Goal: Task Accomplishment & Management: Manage account settings

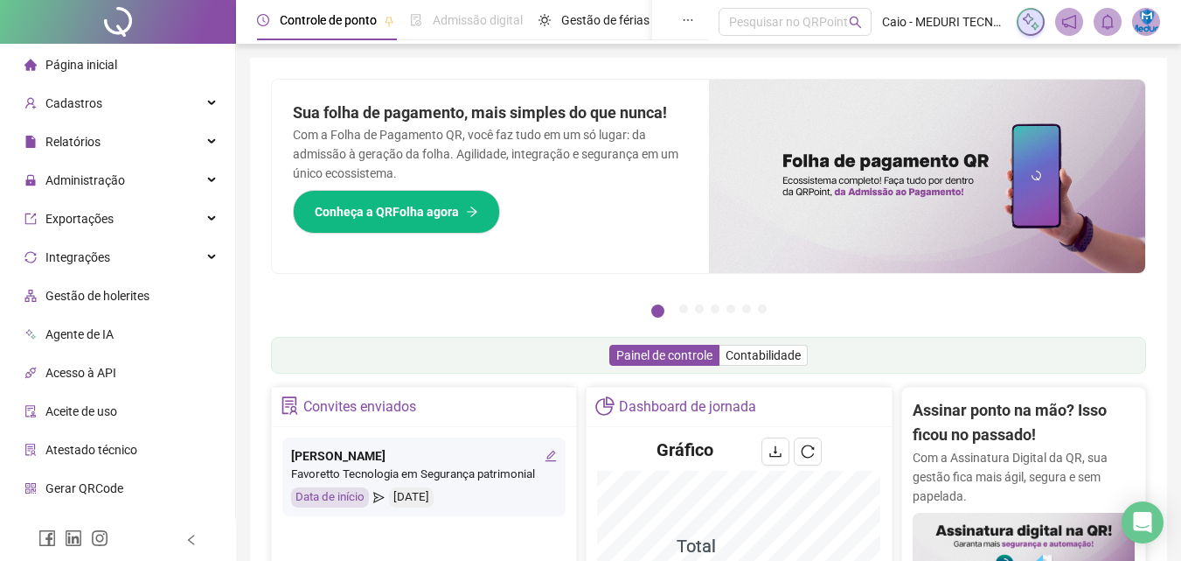
scroll to position [350, 0]
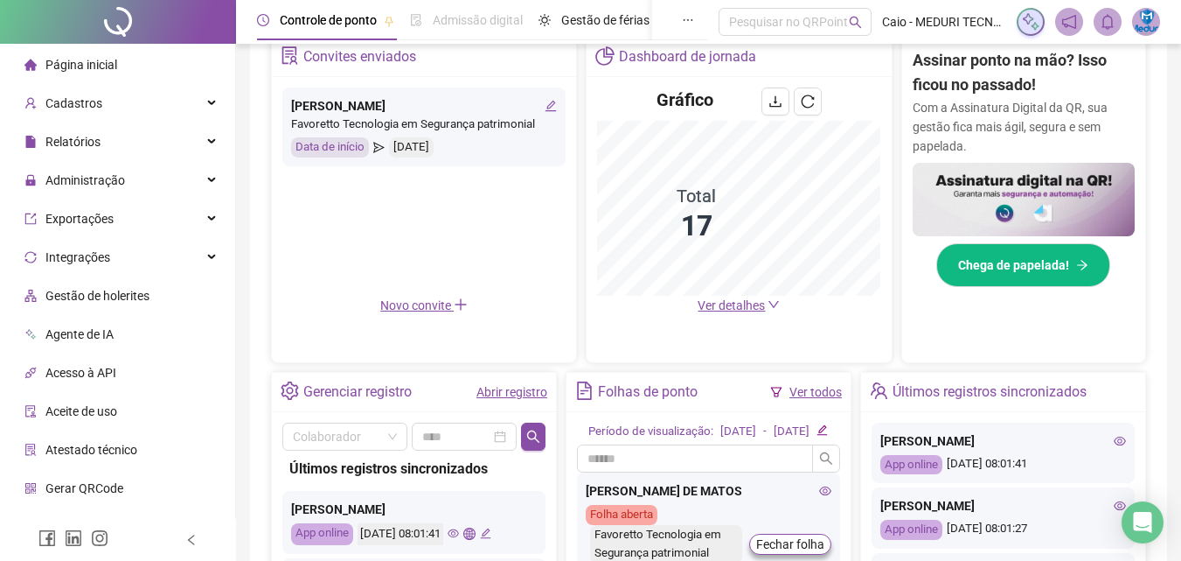
click at [749, 305] on span "Ver detalhes" at bounding box center [731, 305] width 67 height 14
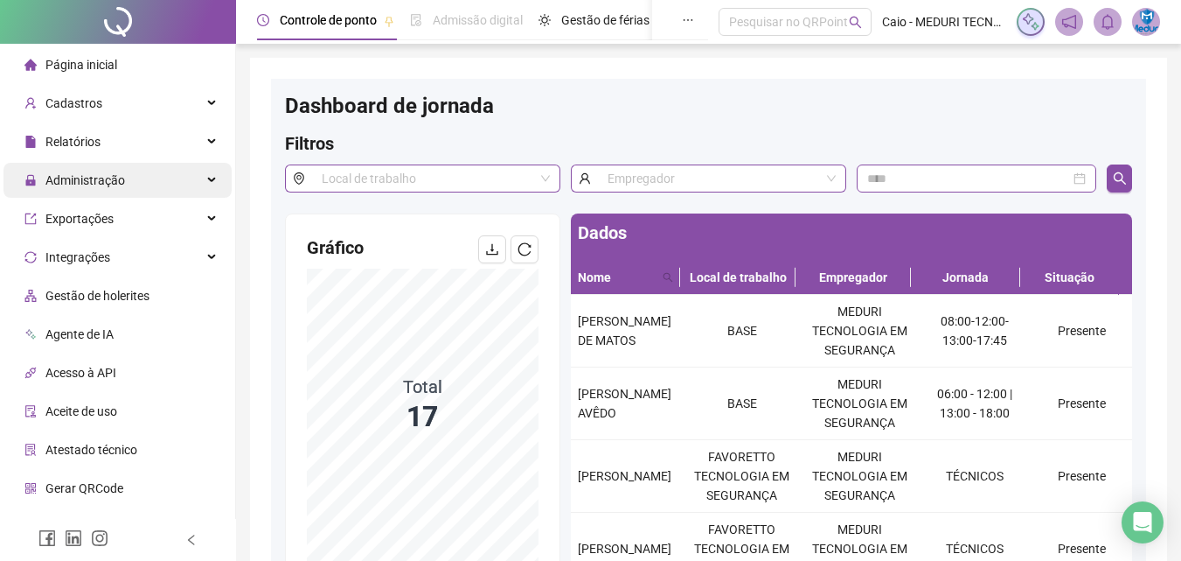
click at [112, 177] on span "Administração" at bounding box center [85, 180] width 80 height 14
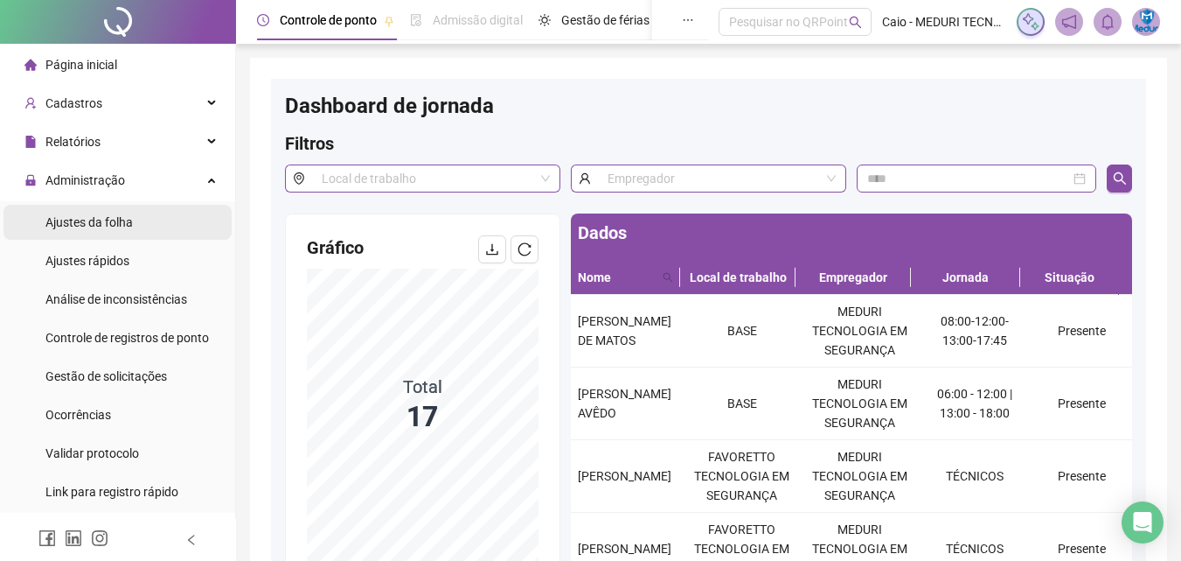
click at [112, 218] on span "Ajustes da folha" at bounding box center [88, 222] width 87 height 14
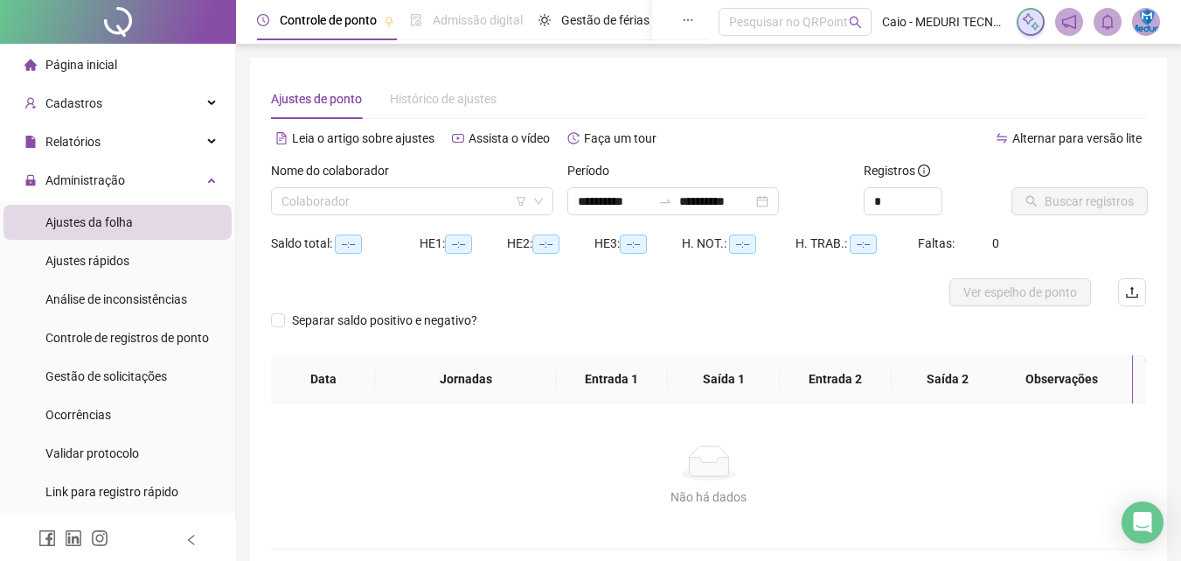
type input "**********"
click at [580, 201] on input "**********" at bounding box center [614, 200] width 73 height 19
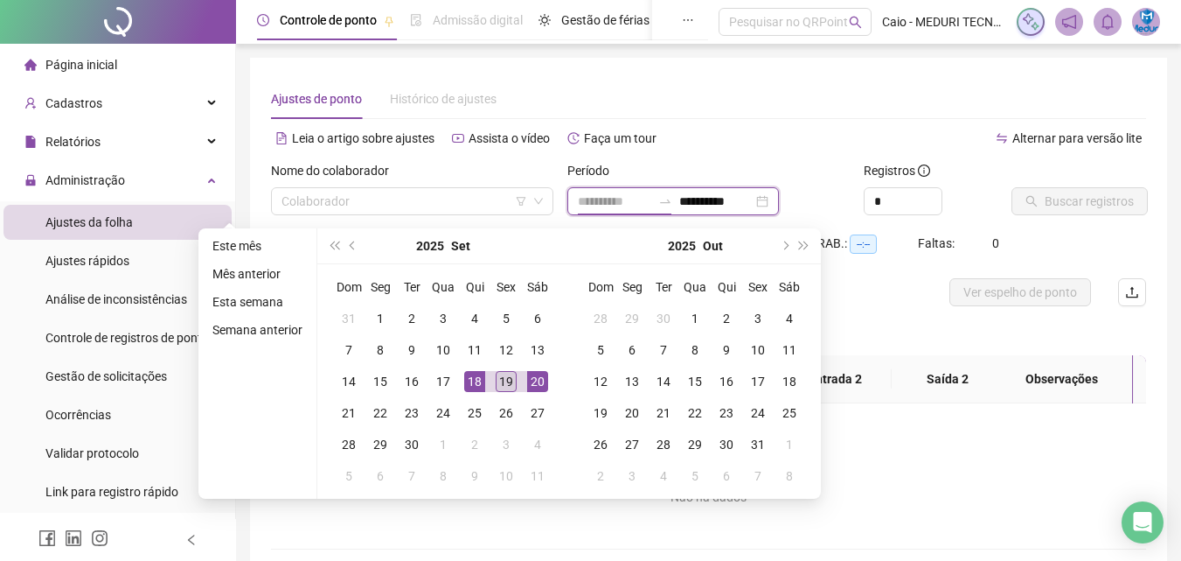
type input "**********"
click at [500, 378] on div "19" at bounding box center [506, 381] width 21 height 21
type input "**********"
click at [492, 377] on td "19" at bounding box center [506, 381] width 31 height 31
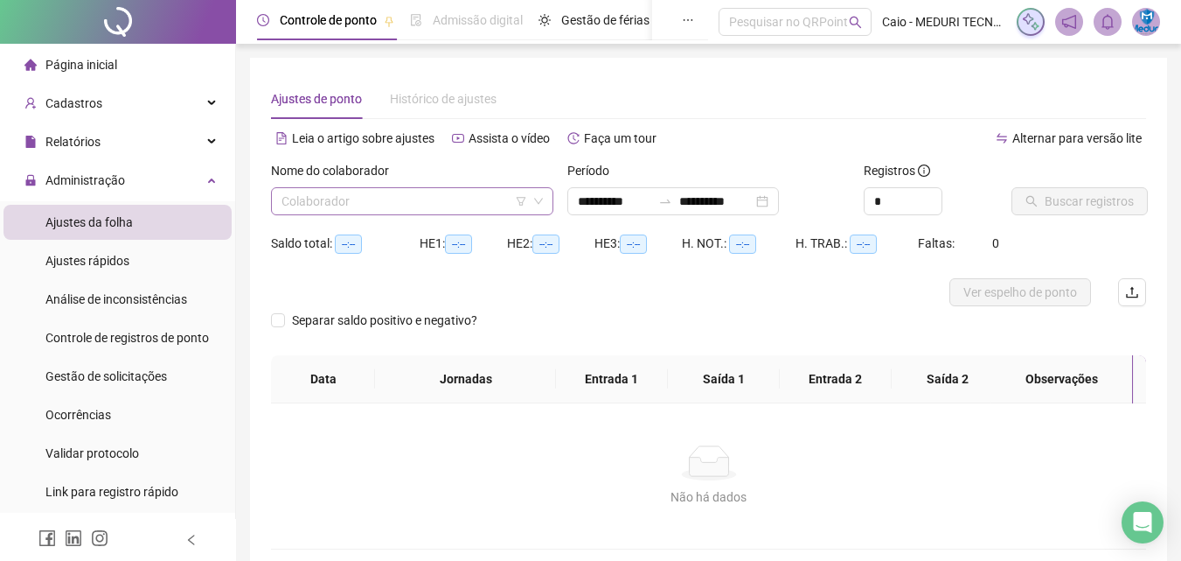
click at [454, 212] on input "search" at bounding box center [405, 201] width 246 height 26
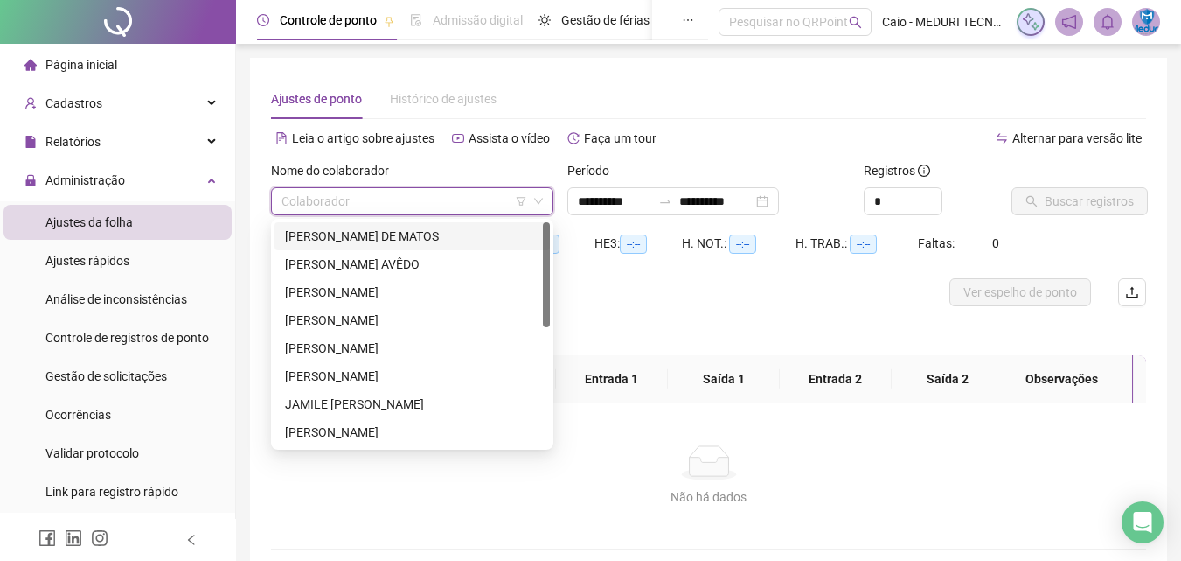
click at [449, 229] on div "[PERSON_NAME] DE MATOS" at bounding box center [412, 235] width 254 height 19
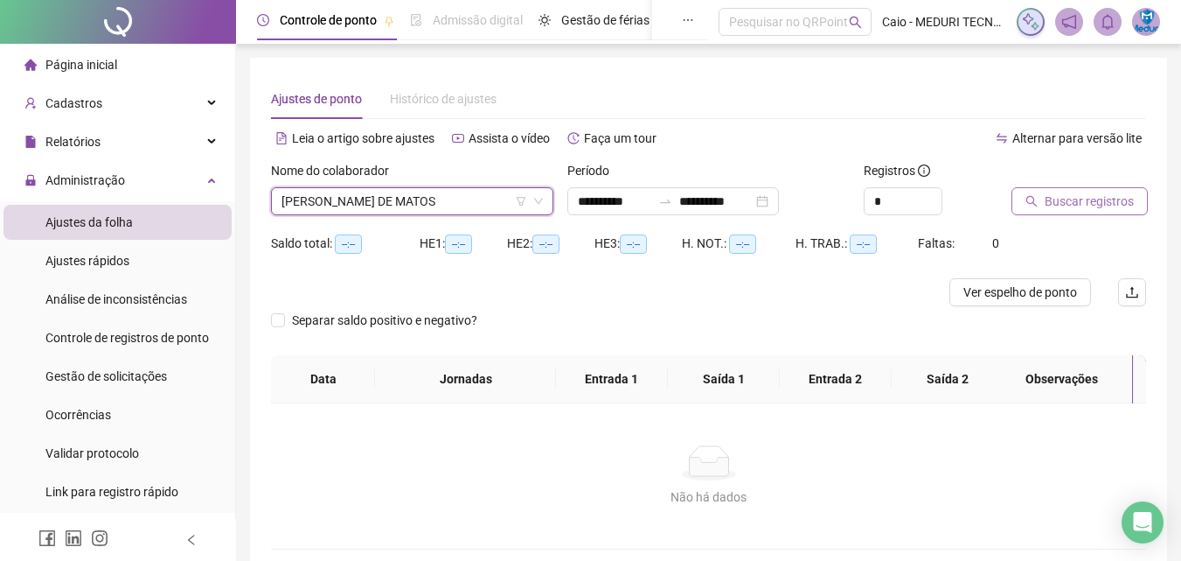
click at [1034, 198] on icon "search" at bounding box center [1032, 201] width 12 height 12
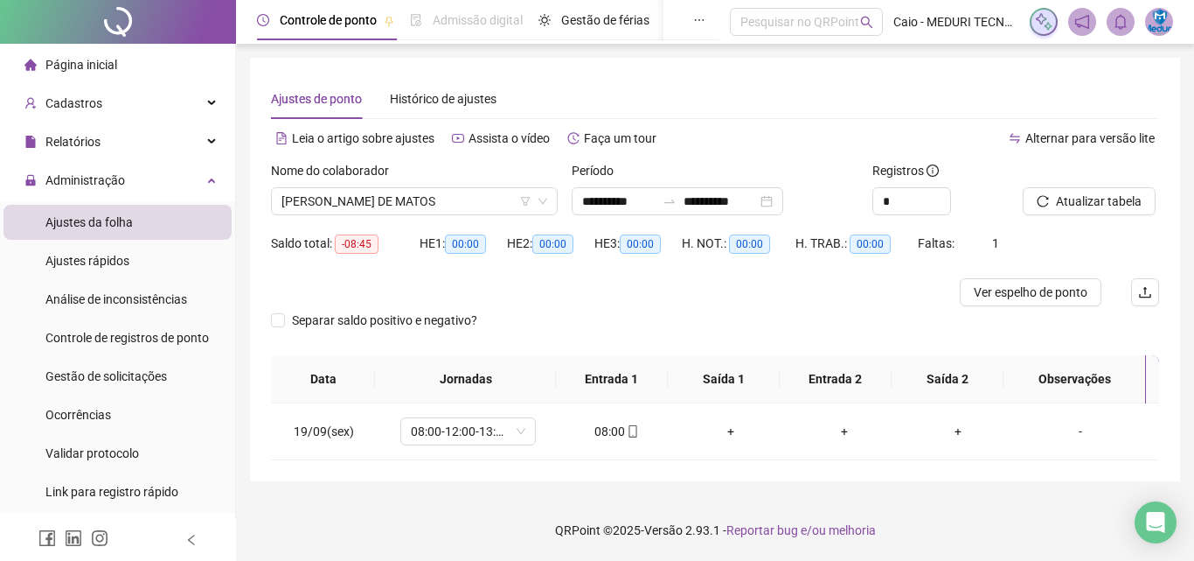
click at [421, 215] on div "Nome do colaborador [PERSON_NAME] DE MATOS" at bounding box center [414, 195] width 301 height 68
click at [454, 185] on div "Nome do colaborador" at bounding box center [414, 174] width 287 height 26
click at [456, 199] on span "[PERSON_NAME] DE MATOS" at bounding box center [415, 201] width 266 height 26
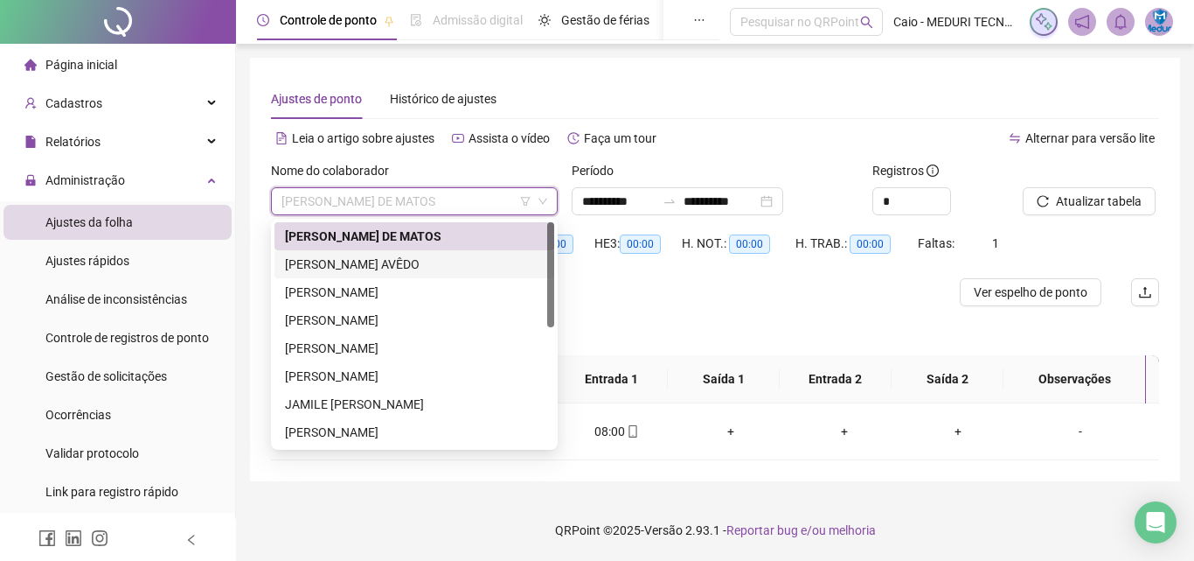
click at [442, 256] on div "[PERSON_NAME] AVÊDO" at bounding box center [414, 263] width 259 height 19
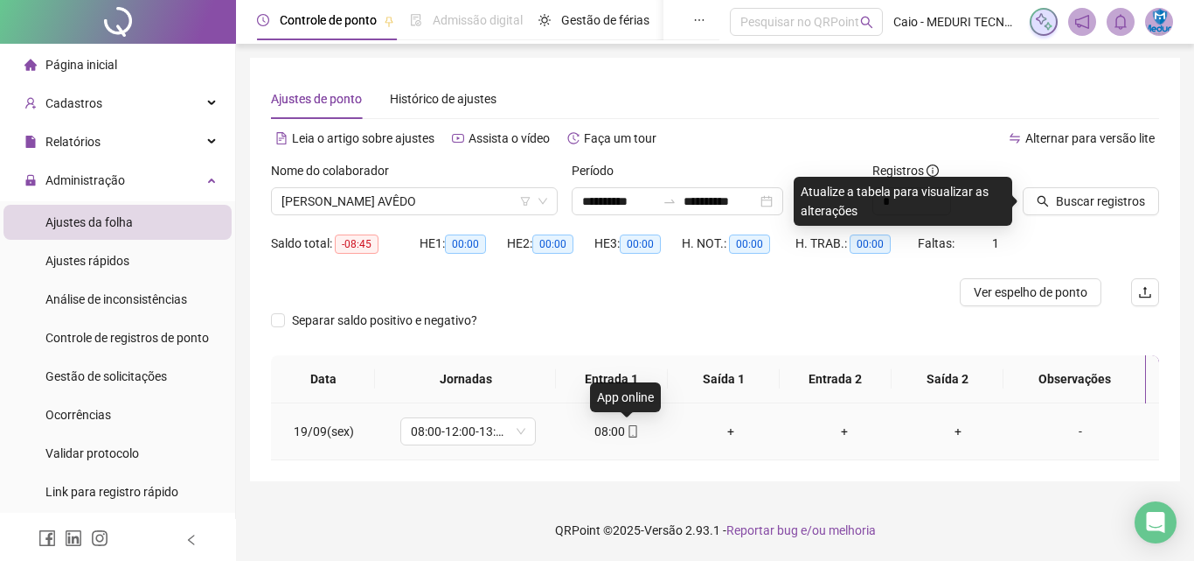
click at [628, 434] on icon "mobile" at bounding box center [633, 431] width 12 height 12
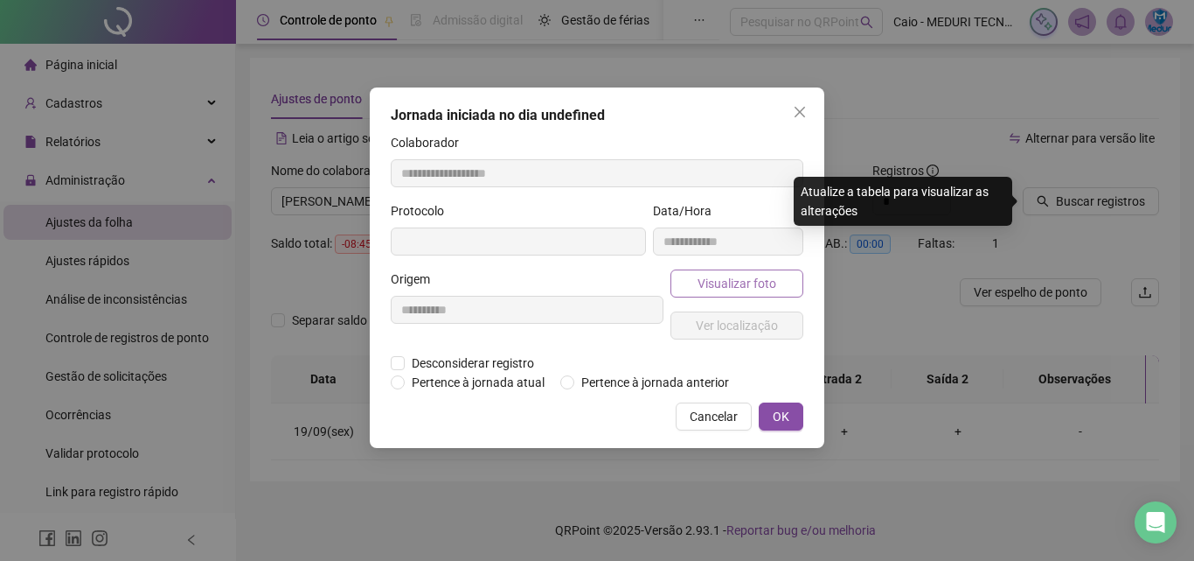
click at [755, 284] on span "Visualizar foto" at bounding box center [737, 283] width 79 height 19
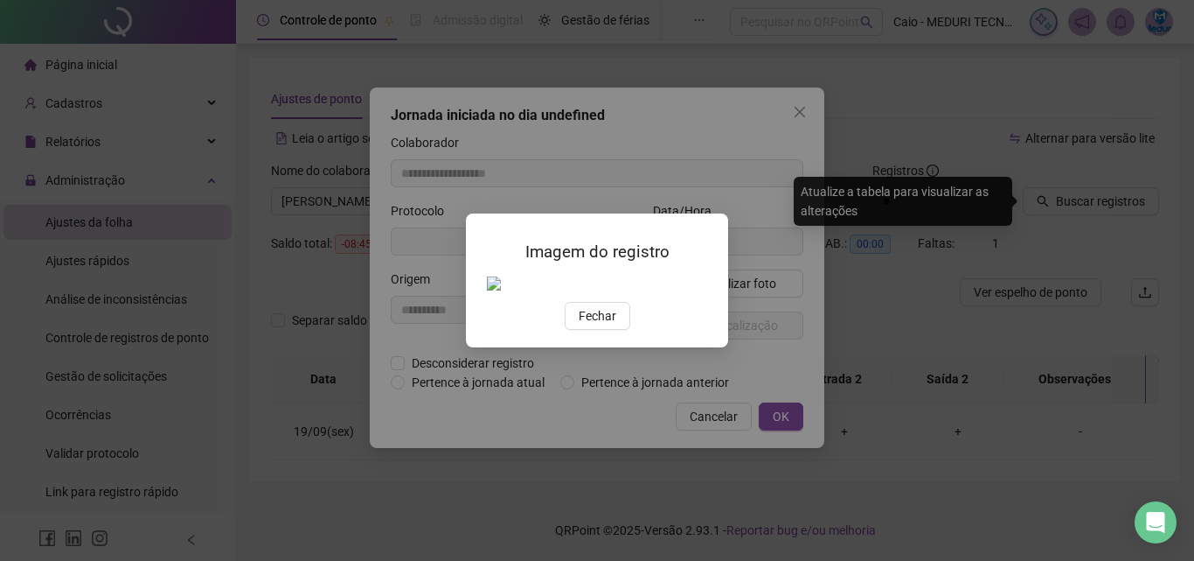
type input "**********"
click at [606, 325] on span "Fechar" at bounding box center [598, 315] width 38 height 19
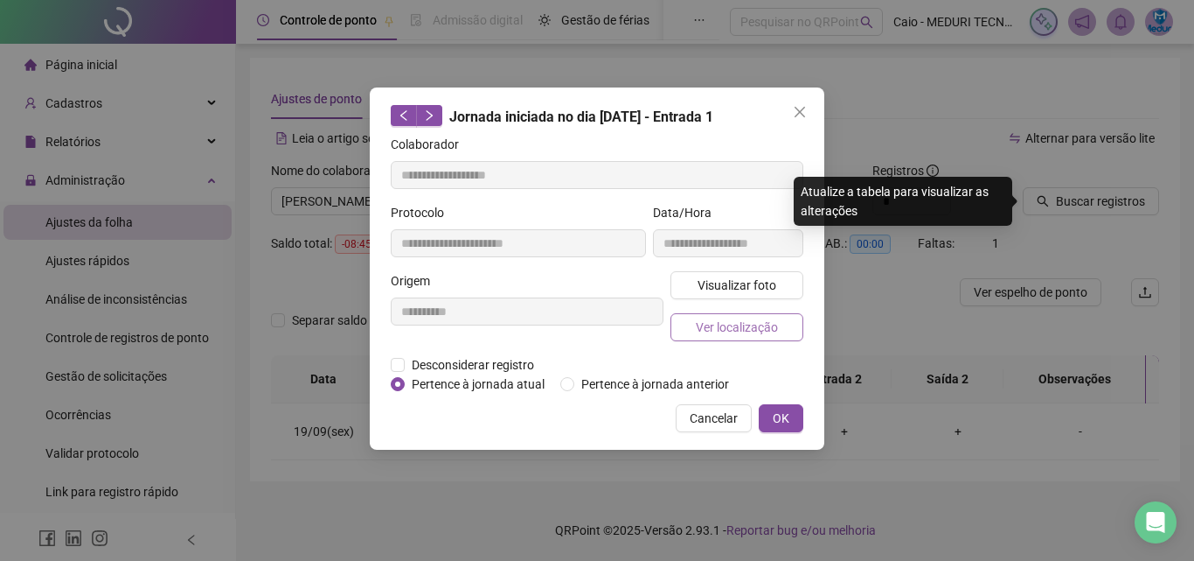
click at [749, 338] on button "Ver localização" at bounding box center [737, 327] width 133 height 28
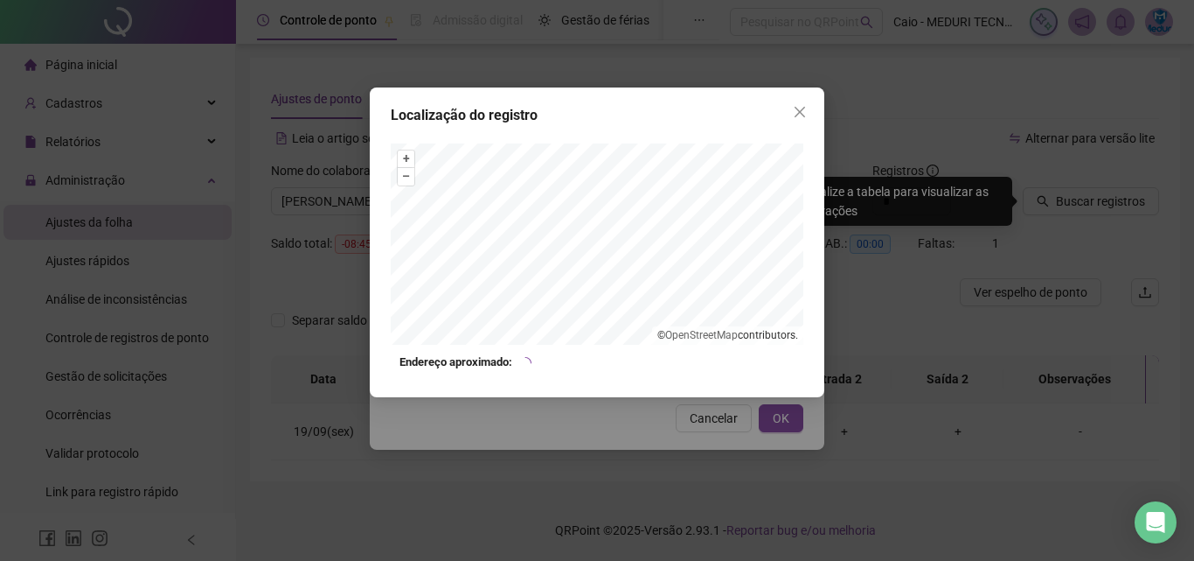
click at [752, 327] on ul "© OpenStreetMap contributors." at bounding box center [727, 335] width 151 height 18
click at [799, 116] on icon "close" at bounding box center [800, 112] width 14 height 14
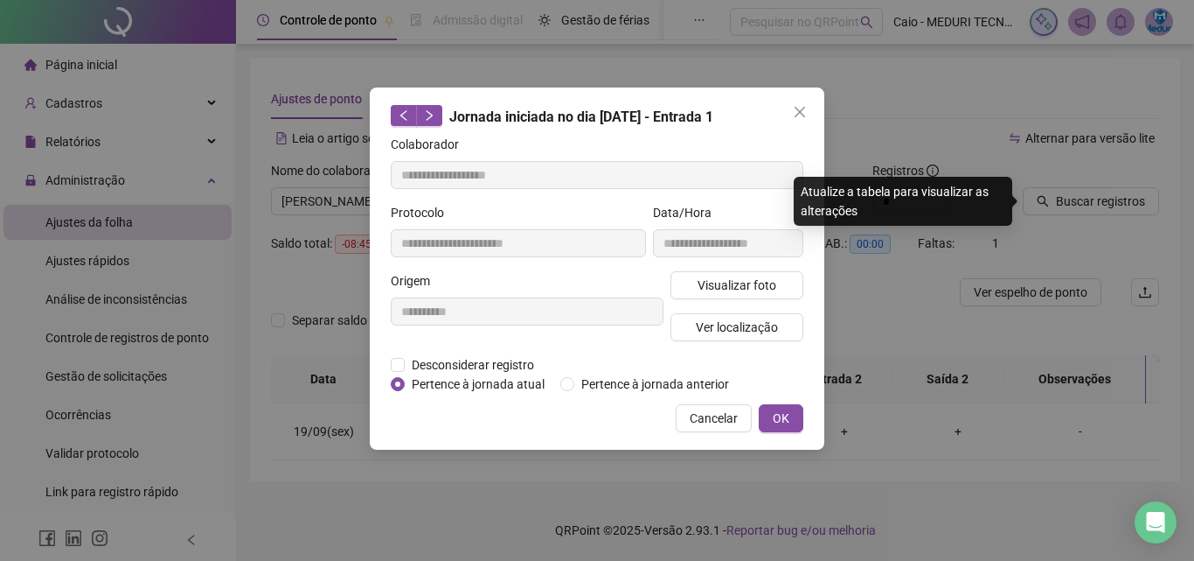
click at [799, 118] on icon "close" at bounding box center [800, 112] width 14 height 14
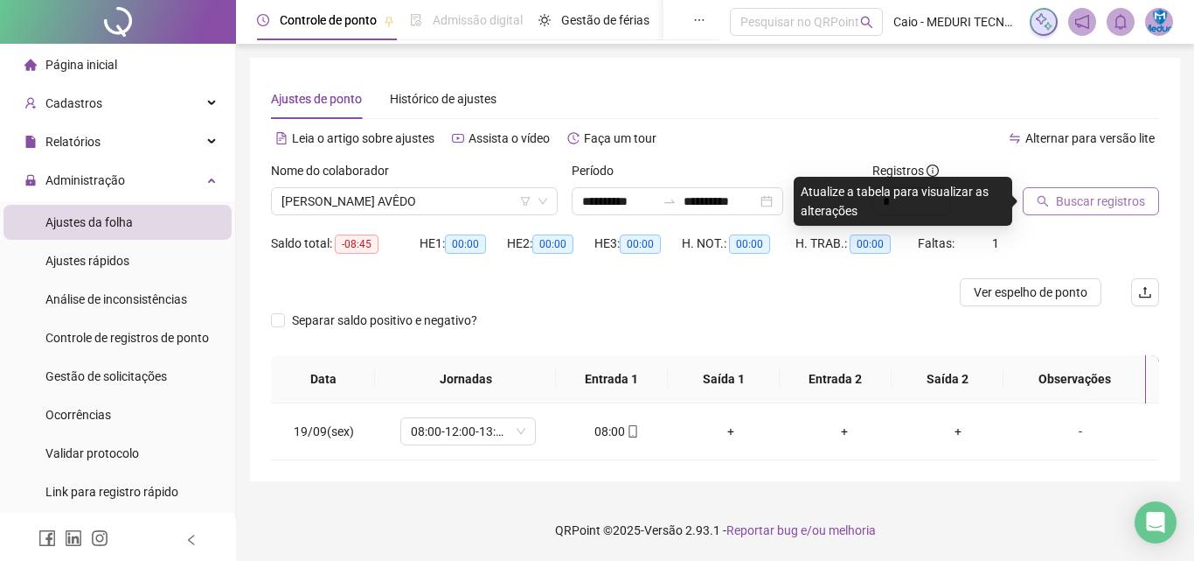
click at [1036, 205] on button "Buscar registros" at bounding box center [1091, 201] width 136 height 28
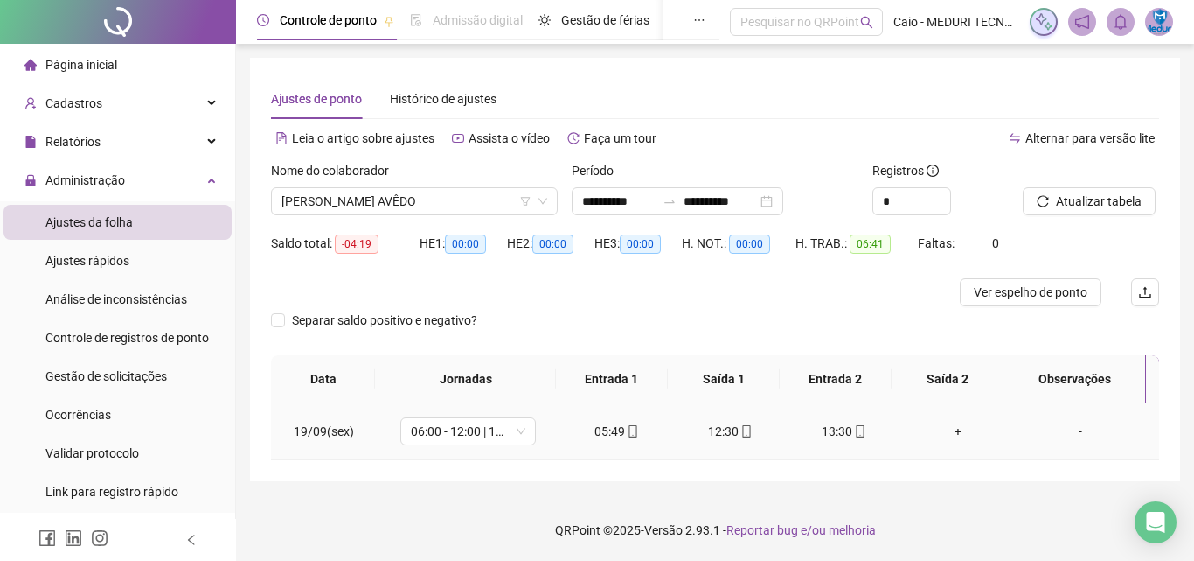
click at [627, 431] on icon "mobile" at bounding box center [633, 431] width 12 height 12
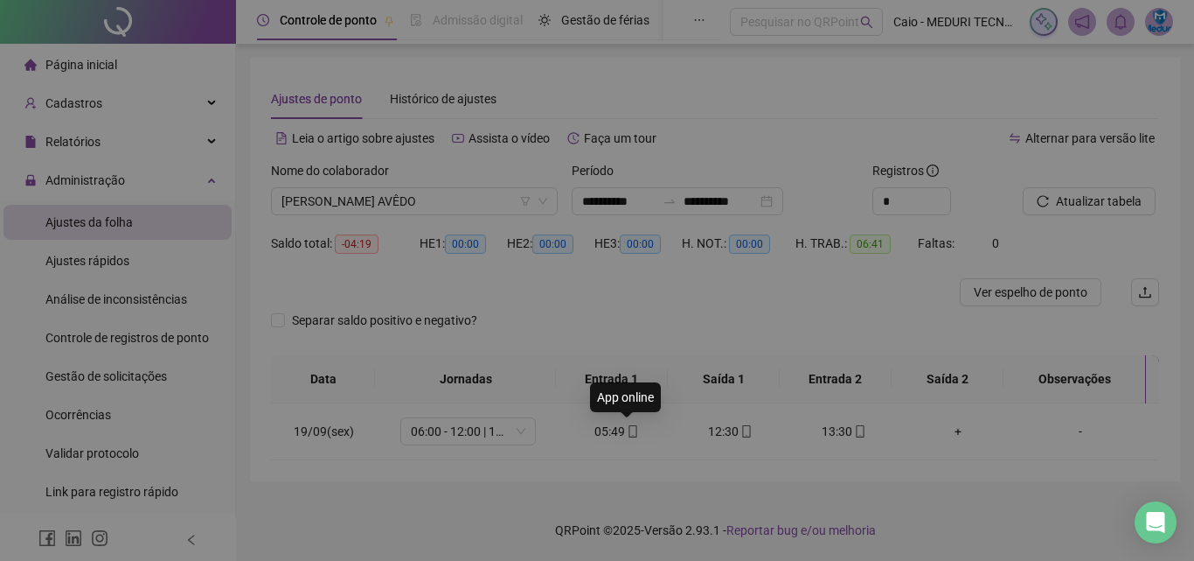
type input "**********"
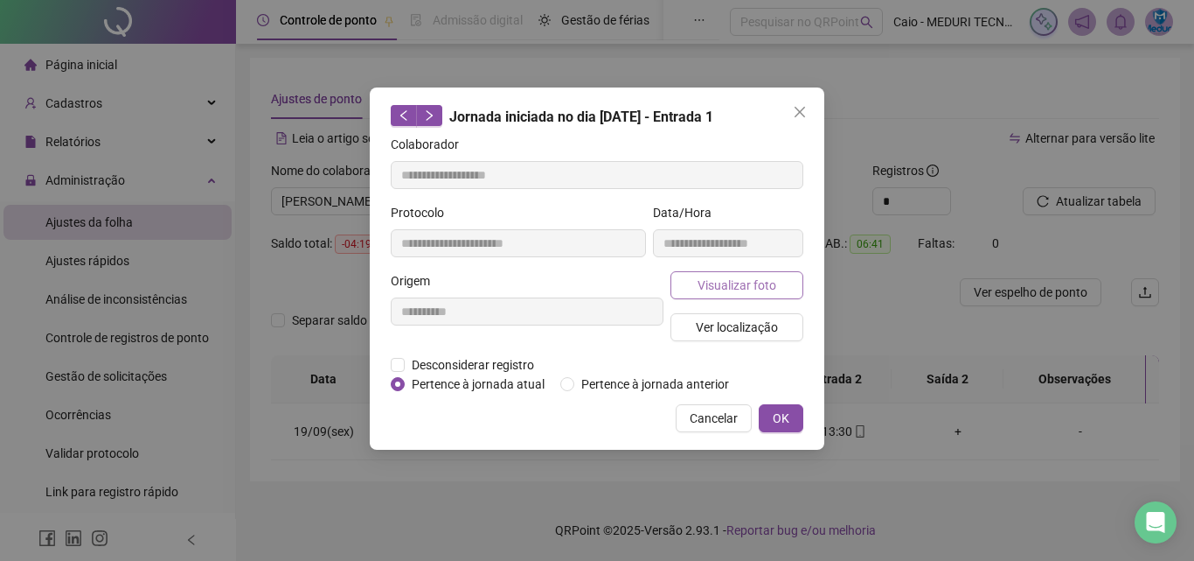
click at [719, 284] on span "Visualizar foto" at bounding box center [737, 284] width 79 height 19
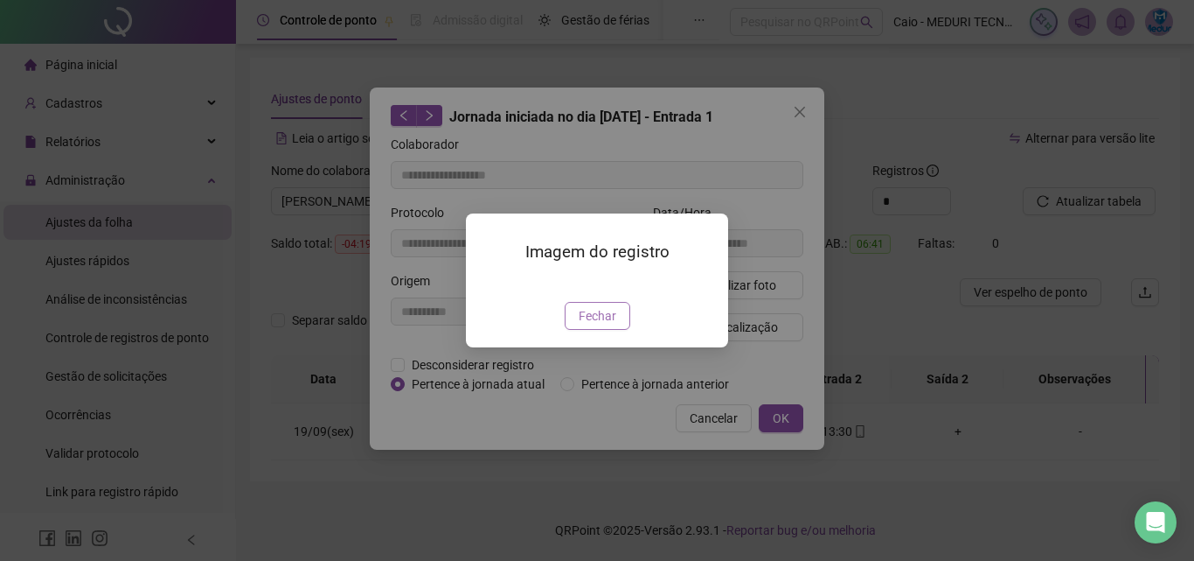
click at [595, 325] on span "Fechar" at bounding box center [598, 315] width 38 height 19
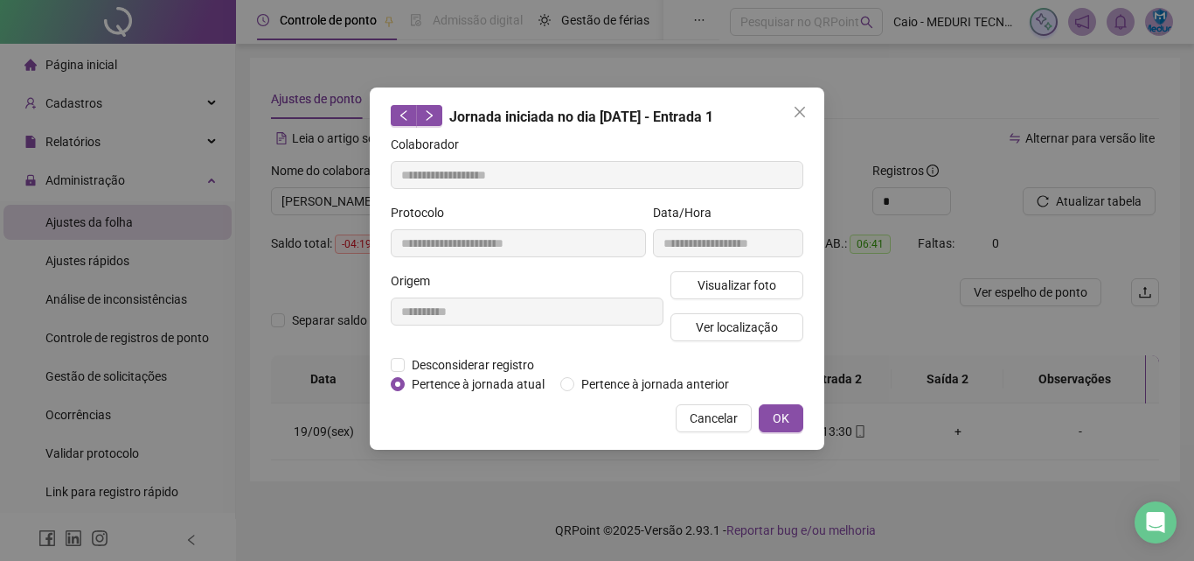
click at [734, 307] on div "Visualizar foto Ver localização" at bounding box center [737, 313] width 140 height 84
click at [736, 333] on span "Ver localização" at bounding box center [737, 326] width 82 height 19
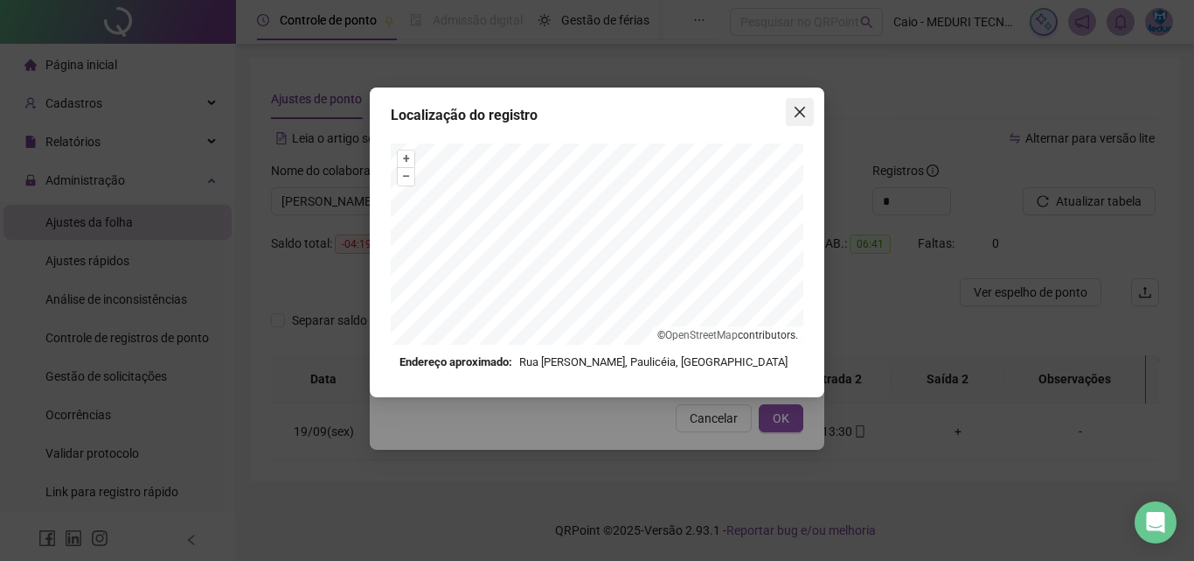
click at [797, 122] on button "Close" at bounding box center [800, 112] width 28 height 28
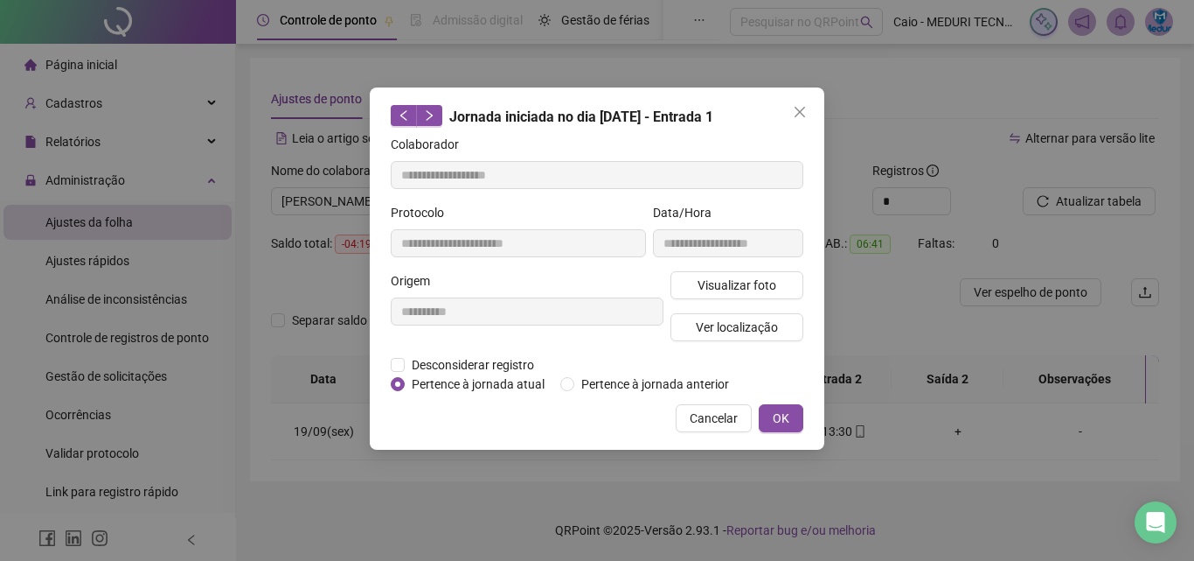
click at [801, 117] on icon "close" at bounding box center [800, 112] width 14 height 14
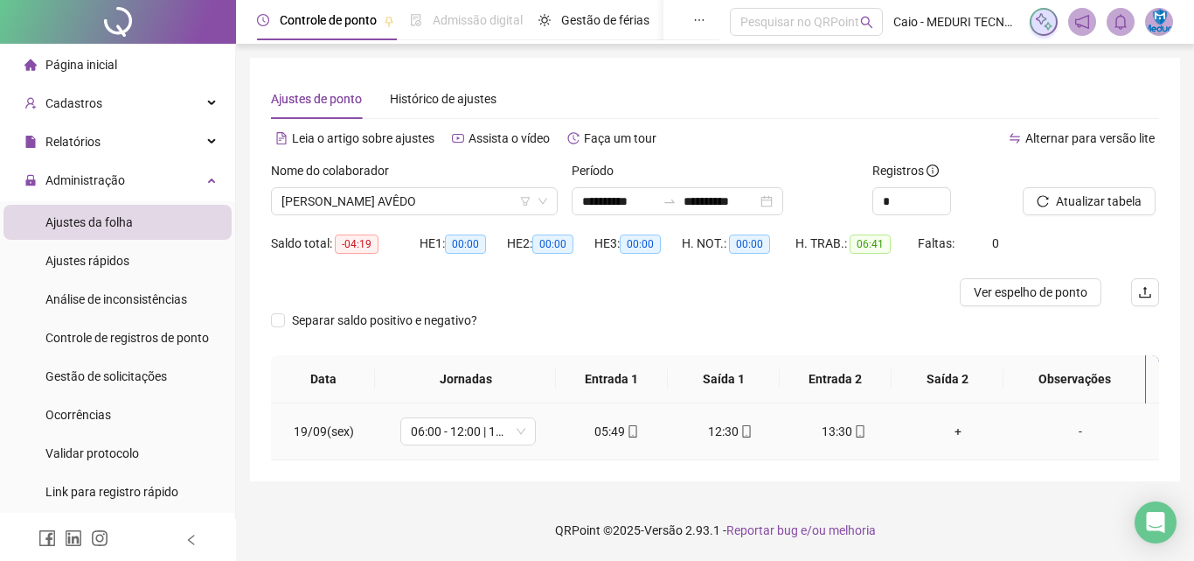
click at [742, 433] on icon "mobile" at bounding box center [746, 431] width 8 height 12
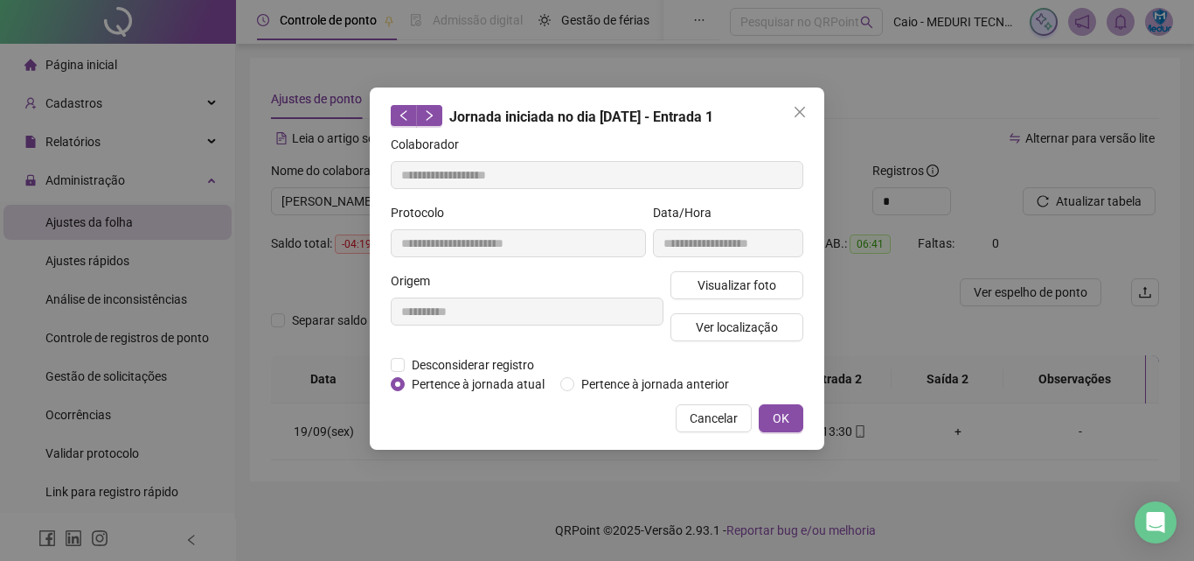
type input "**********"
click at [724, 271] on button "Visualizar foto" at bounding box center [737, 285] width 133 height 28
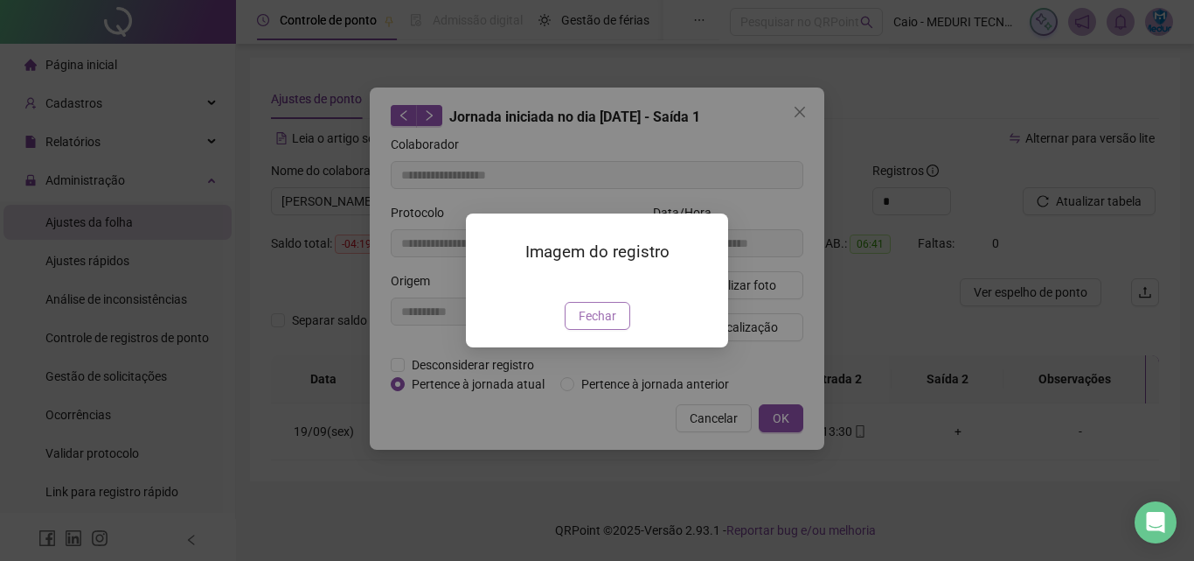
click at [595, 325] on span "Fechar" at bounding box center [598, 315] width 38 height 19
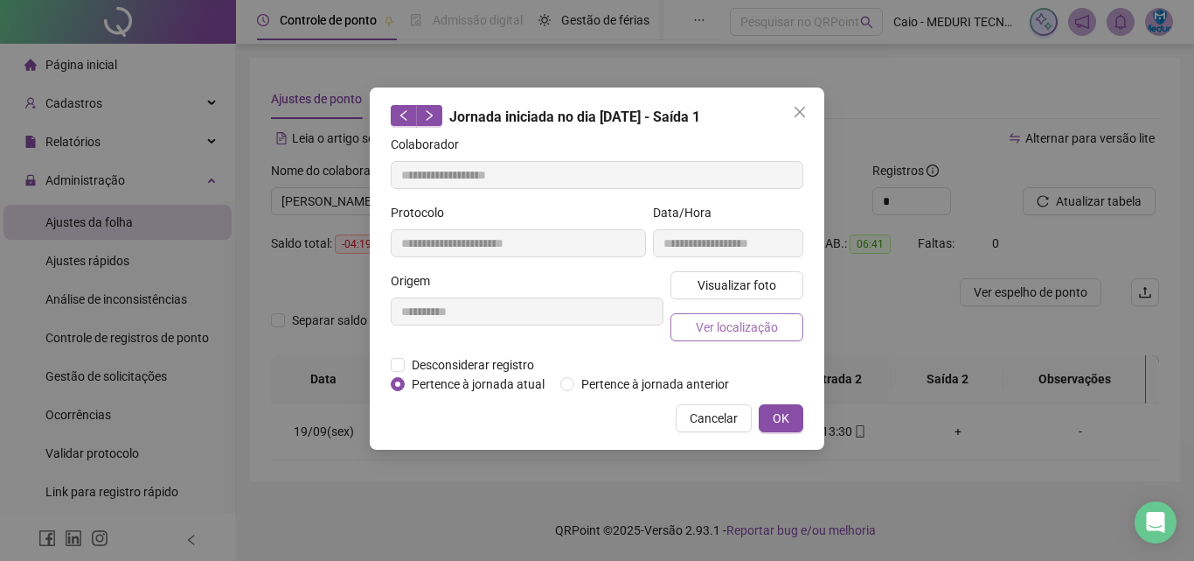
click at [709, 329] on span "Ver localização" at bounding box center [737, 326] width 82 height 19
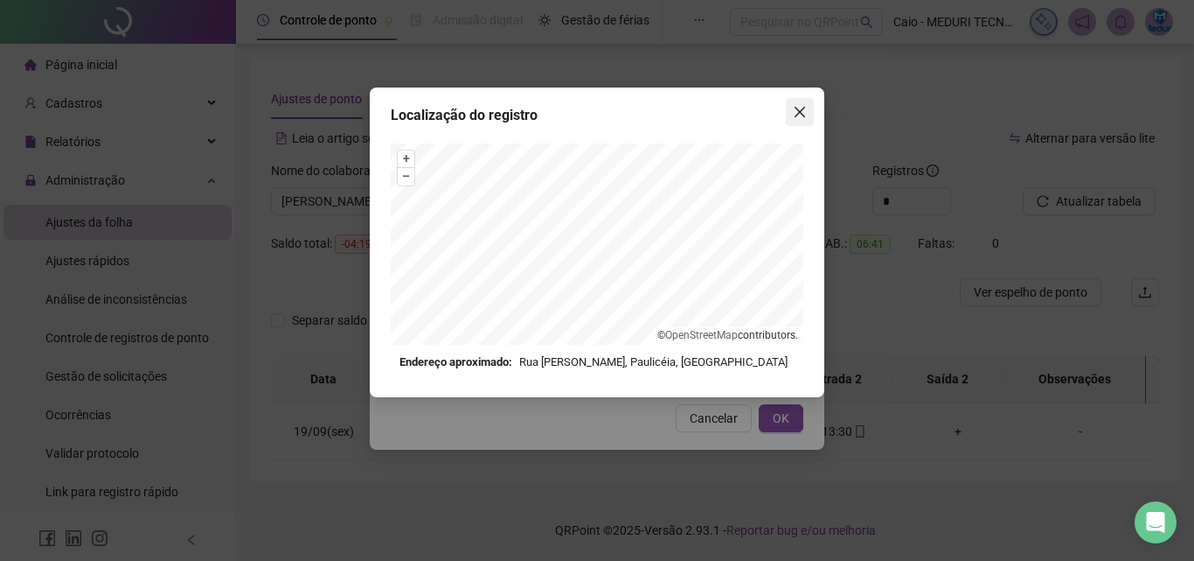
click at [808, 111] on span "Close" at bounding box center [800, 112] width 28 height 14
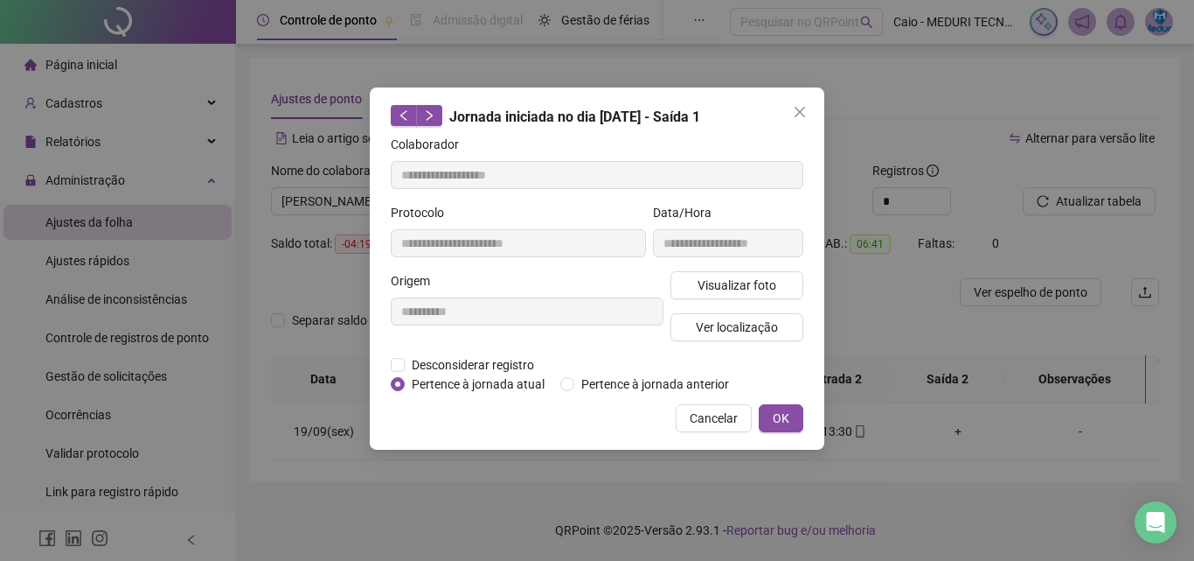
click at [807, 111] on span "Close" at bounding box center [800, 112] width 28 height 14
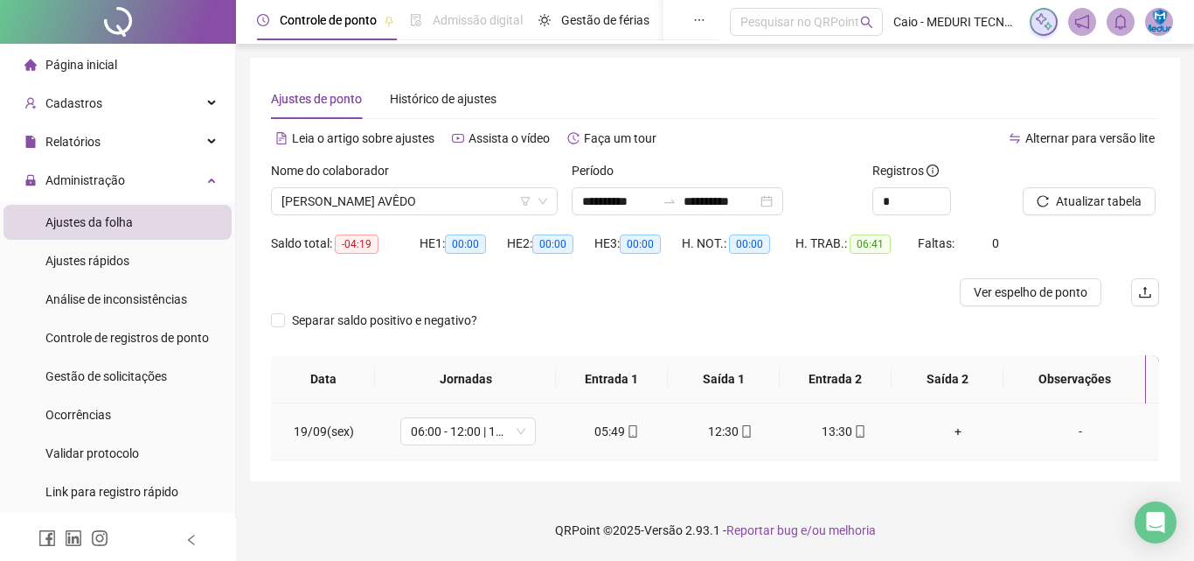
click at [839, 424] on div "13:30" at bounding box center [845, 430] width 86 height 19
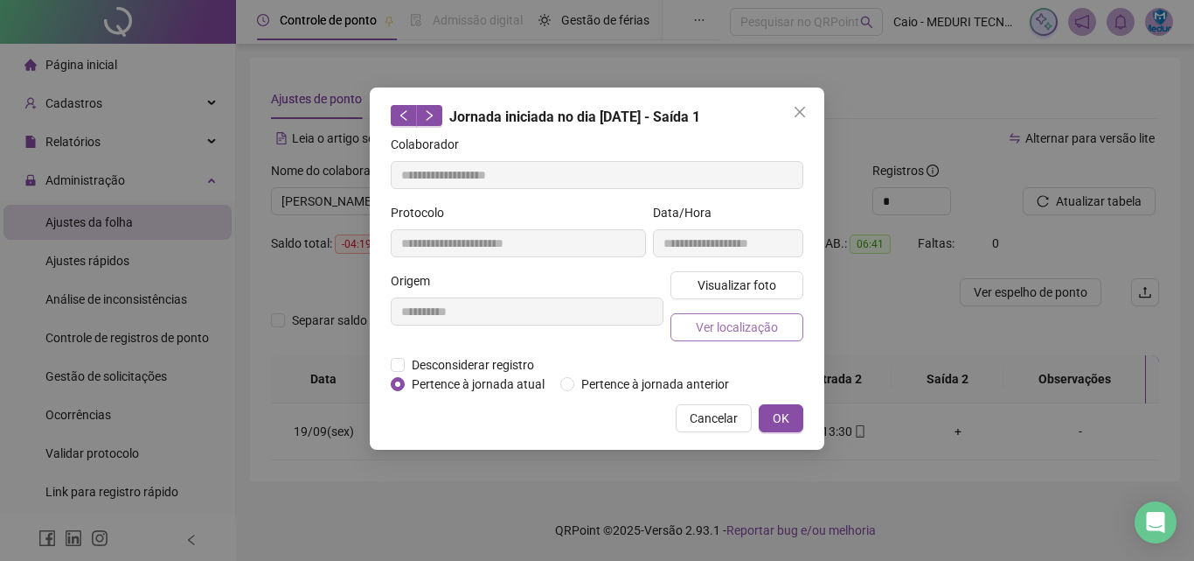
type input "**********"
click at [714, 281] on span "Visualizar foto" at bounding box center [737, 284] width 79 height 19
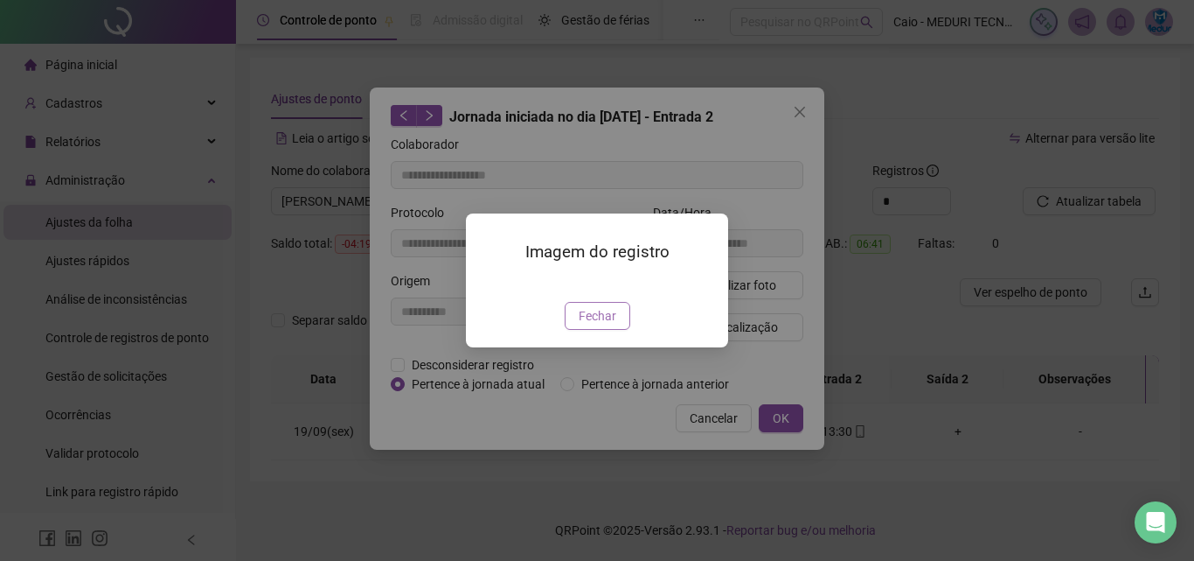
click at [609, 325] on span "Fechar" at bounding box center [598, 315] width 38 height 19
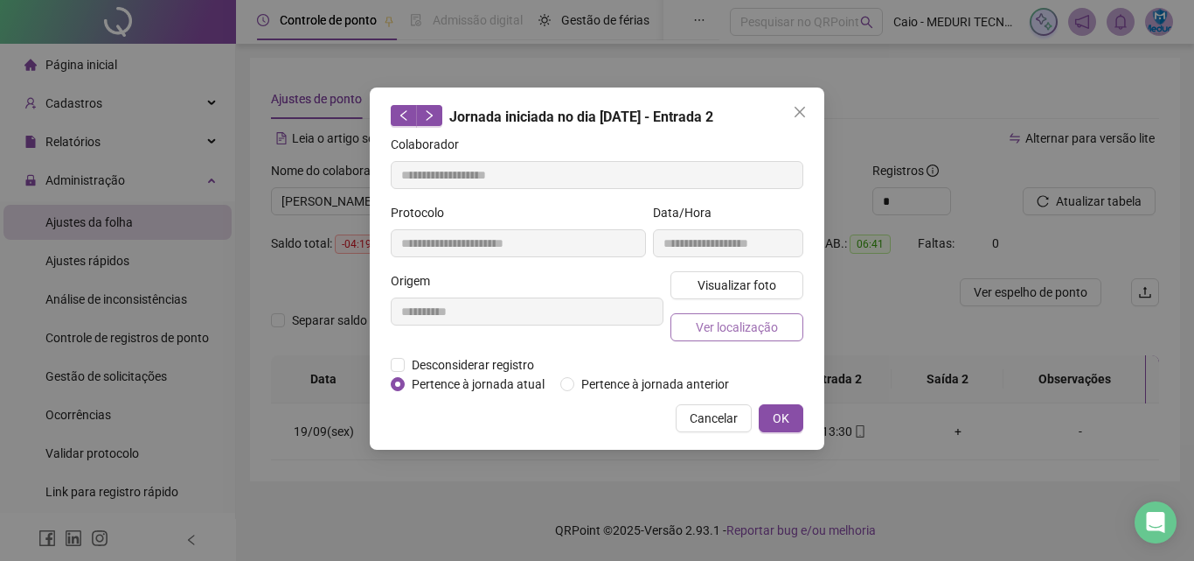
click at [735, 318] on span "Ver localização" at bounding box center [737, 326] width 82 height 19
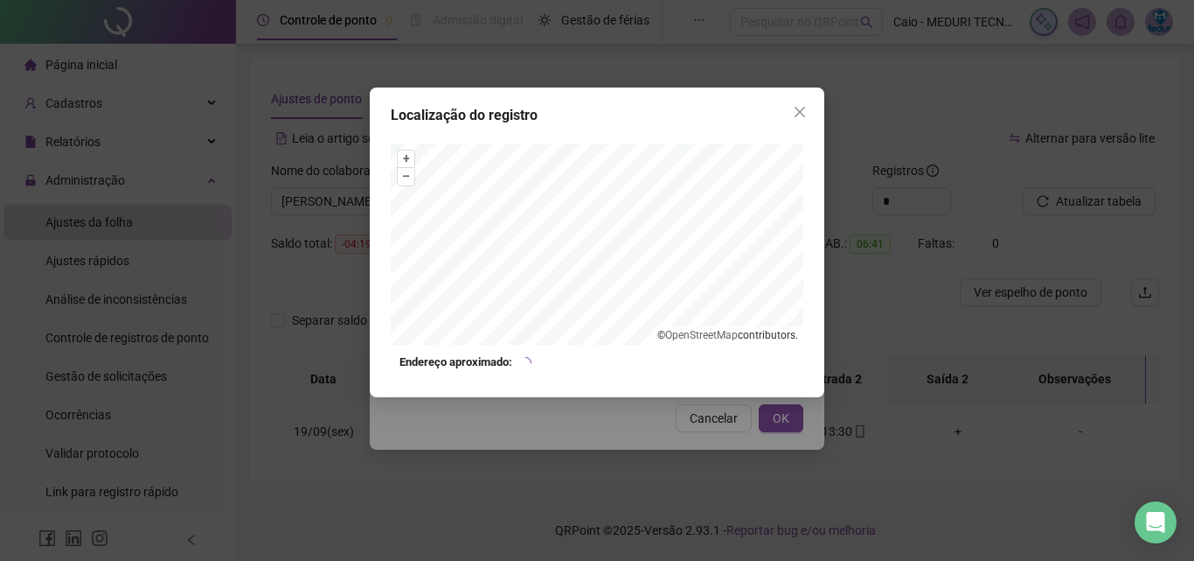
click at [795, 136] on div "Localização do registro + – ⇧ › © OpenStreetMap contributors. Endereço aproxima…" at bounding box center [597, 242] width 455 height 310
click at [817, 115] on div "Localização do registro + – ⇧ › © OpenStreetMap contributors. Endereço aproxima…" at bounding box center [597, 242] width 455 height 310
click at [812, 115] on span "Close" at bounding box center [800, 112] width 28 height 14
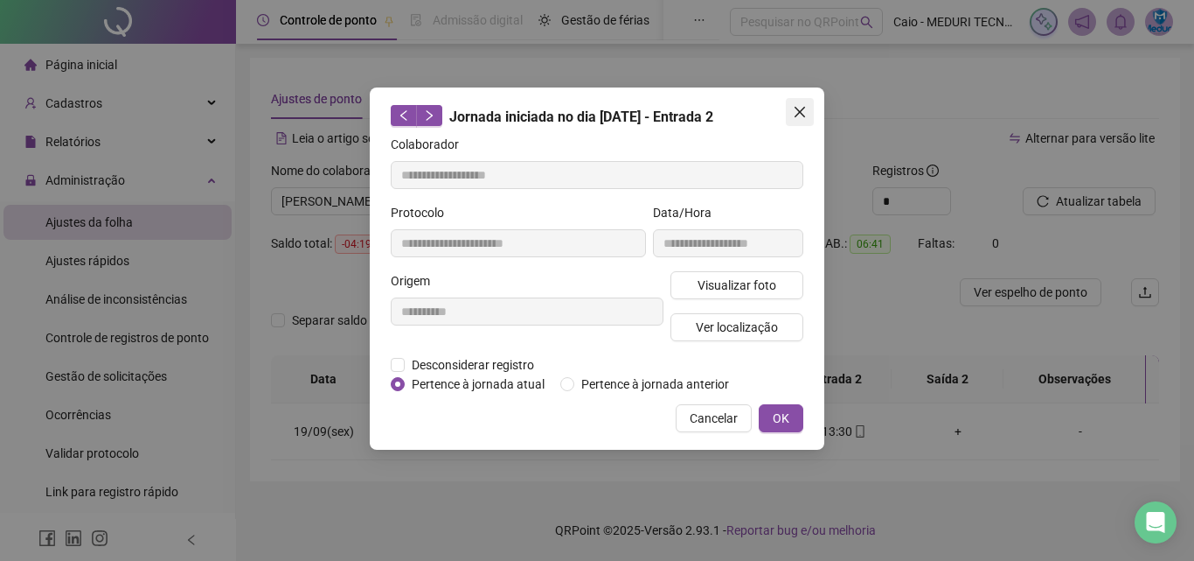
click at [808, 115] on span "Close" at bounding box center [800, 112] width 28 height 14
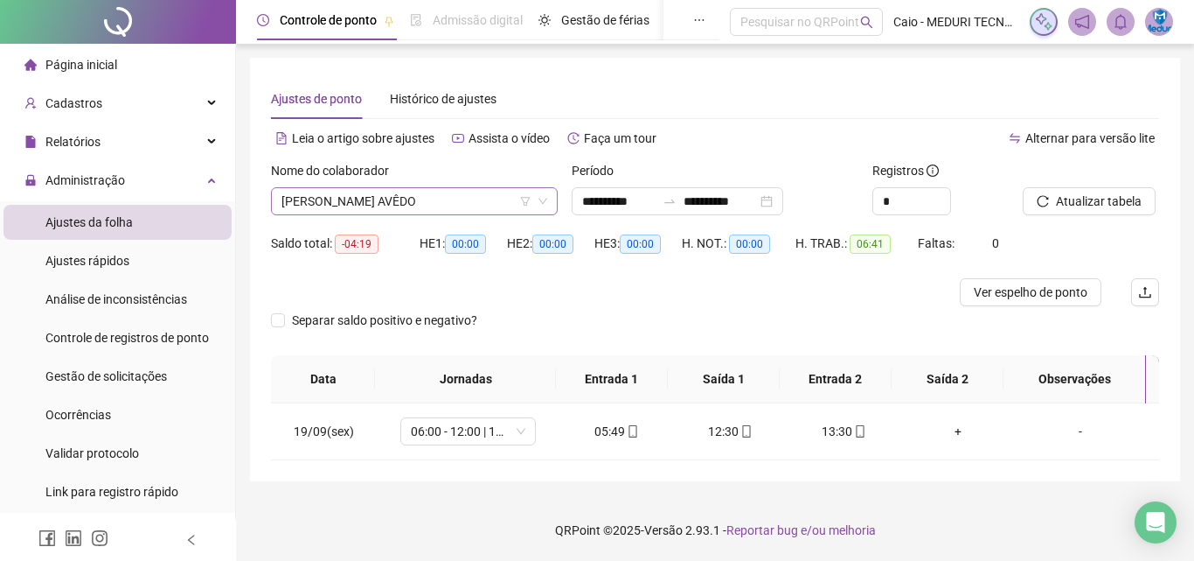
click at [410, 194] on span "[PERSON_NAME] AVÊDO" at bounding box center [415, 201] width 266 height 26
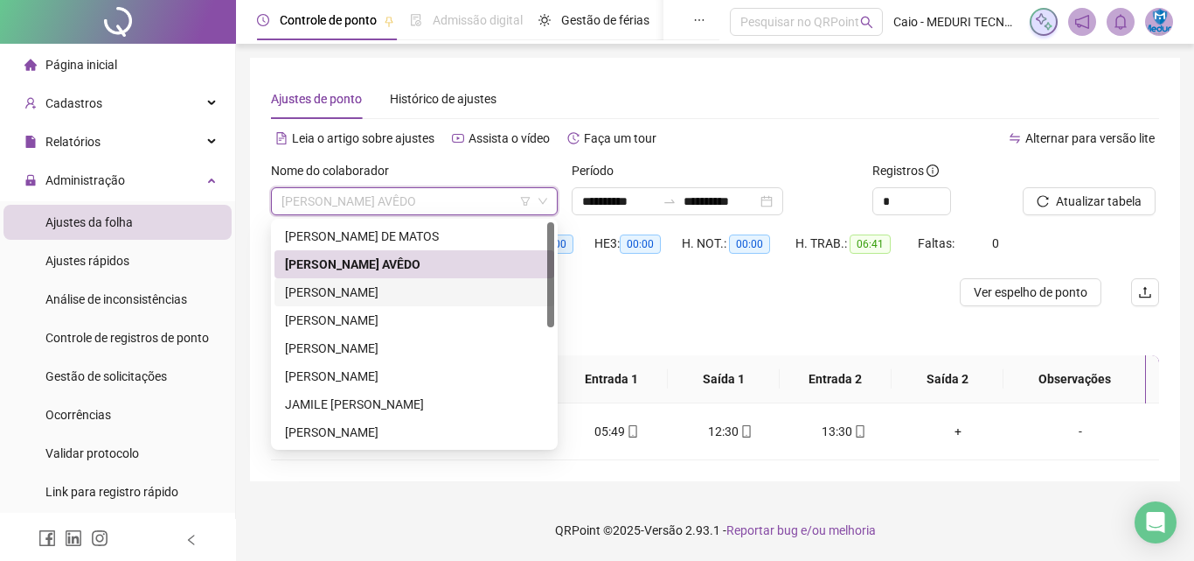
click at [391, 304] on div "[PERSON_NAME]" at bounding box center [415, 292] width 280 height 28
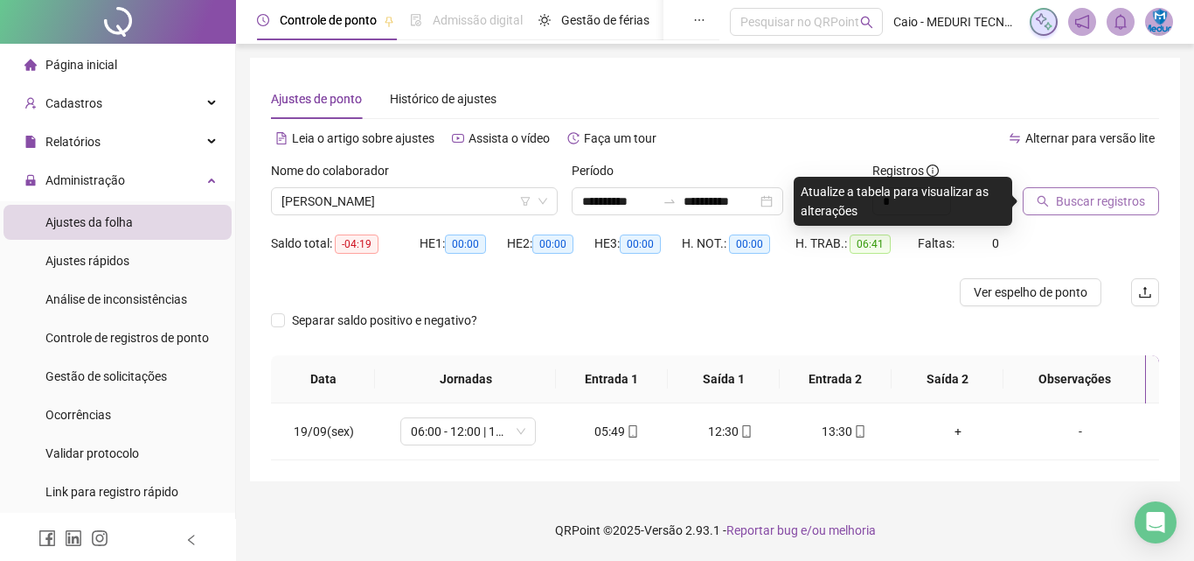
click at [1078, 211] on button "Buscar registros" at bounding box center [1091, 201] width 136 height 28
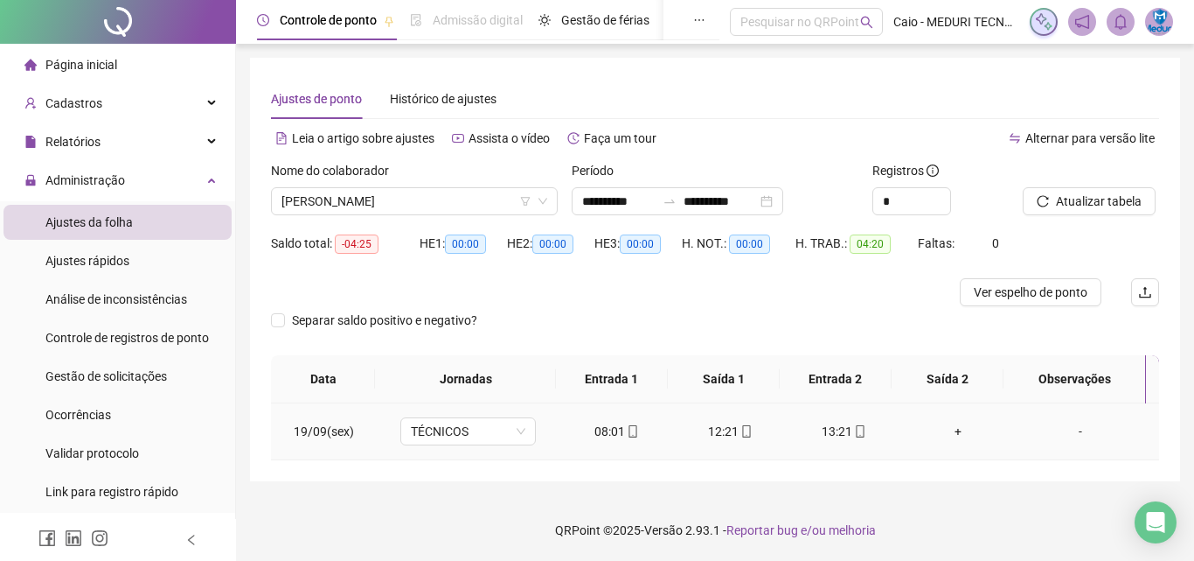
click at [627, 432] on icon "mobile" at bounding box center [633, 431] width 12 height 12
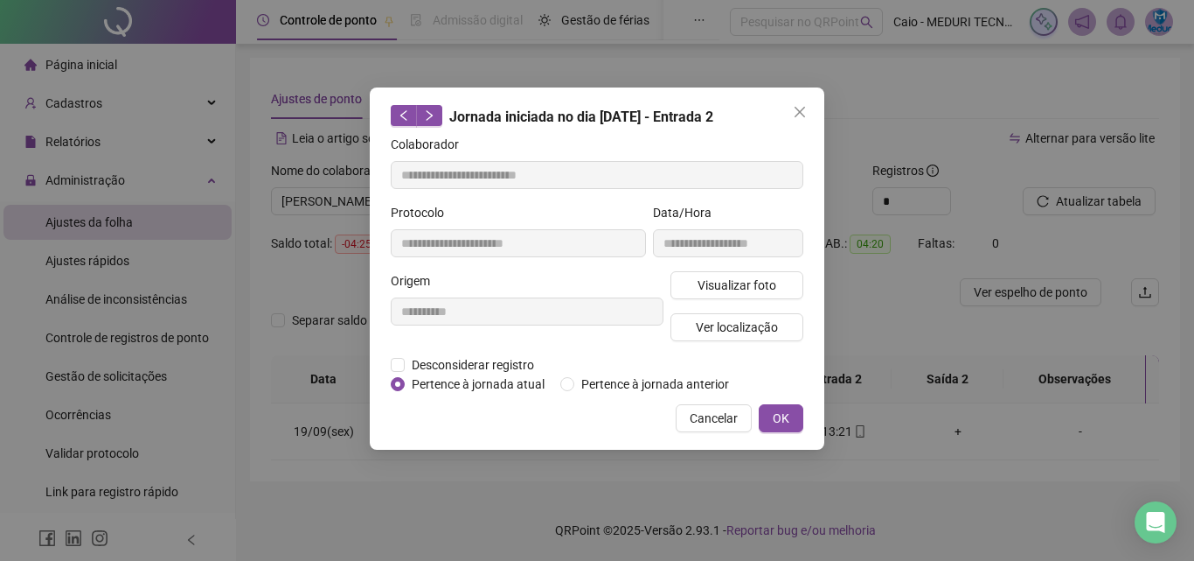
type input "**********"
click at [732, 287] on span "Visualizar foto" at bounding box center [737, 284] width 79 height 19
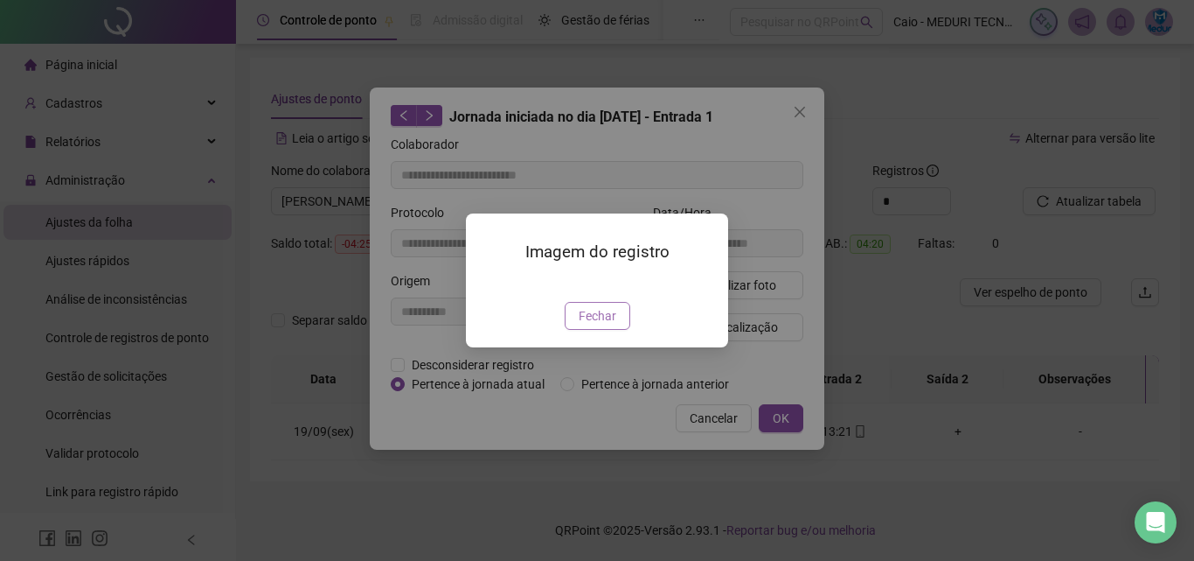
click at [609, 325] on span "Fechar" at bounding box center [598, 315] width 38 height 19
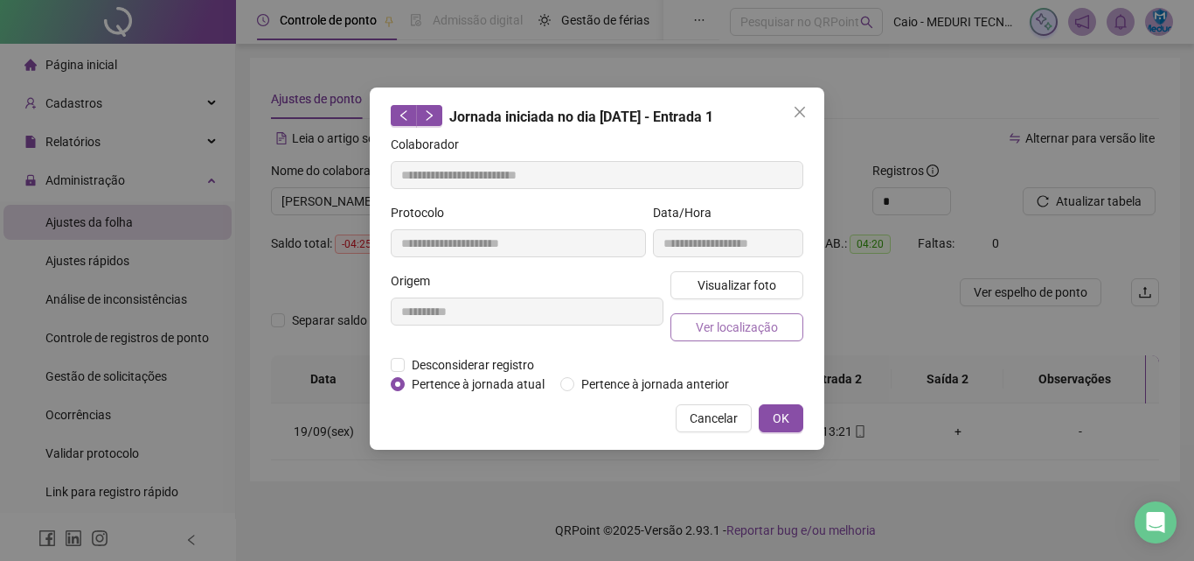
click at [745, 316] on button "Ver localização" at bounding box center [737, 327] width 133 height 28
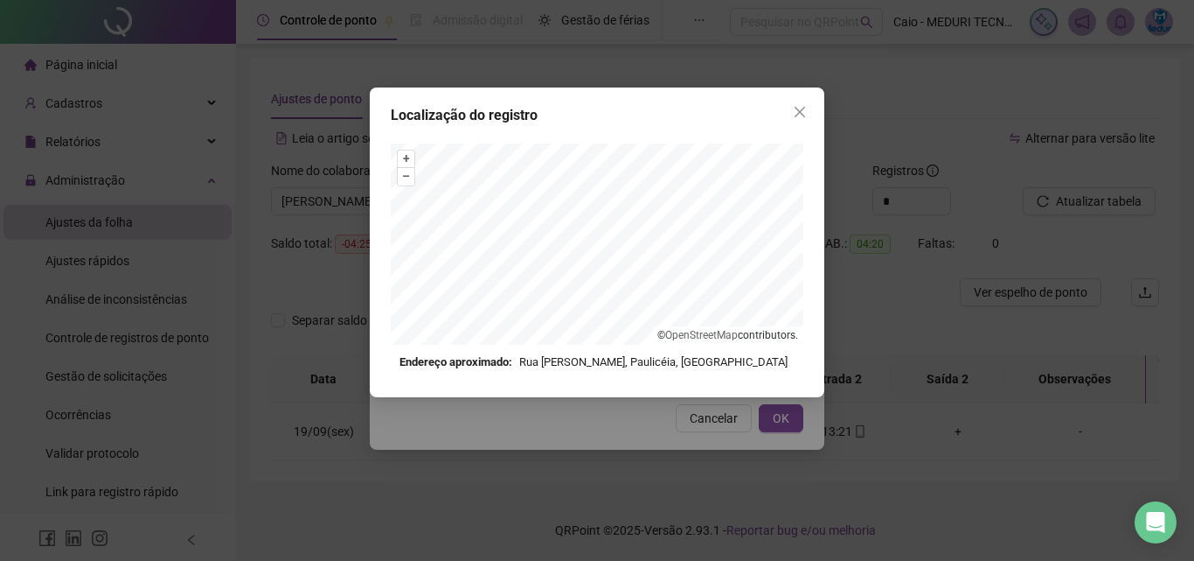
click at [815, 115] on div "Localização do registro + – ⇧ › © OpenStreetMap contributors. Endereço aproxima…" at bounding box center [597, 242] width 455 height 310
click at [811, 114] on span "Close" at bounding box center [800, 112] width 28 height 14
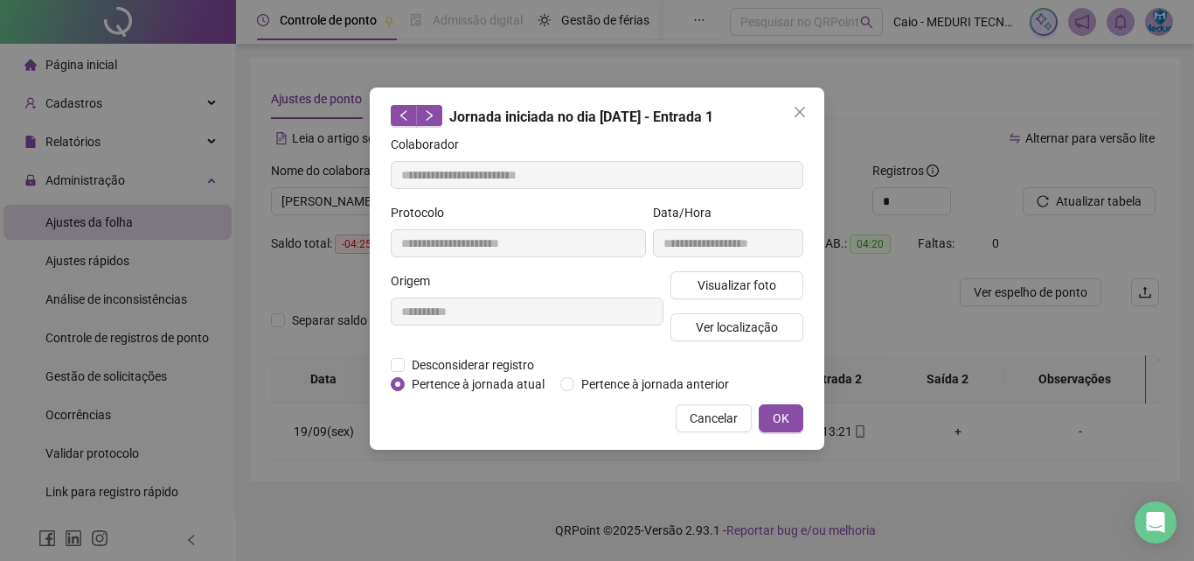
click at [801, 114] on icon "close" at bounding box center [800, 112] width 10 height 10
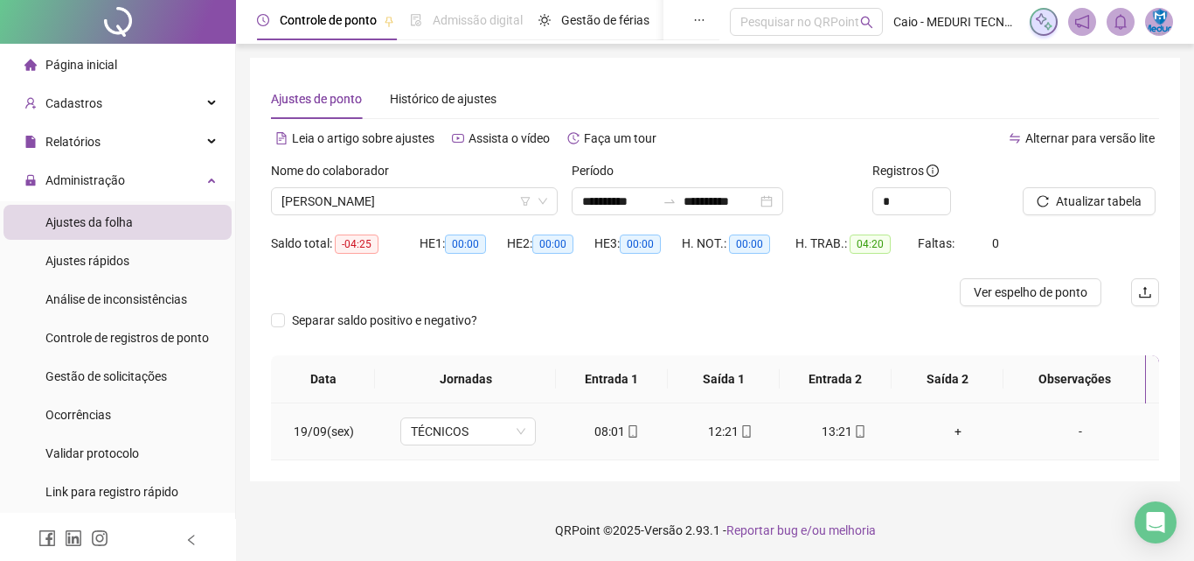
click at [741, 431] on icon "mobile" at bounding box center [747, 431] width 12 height 12
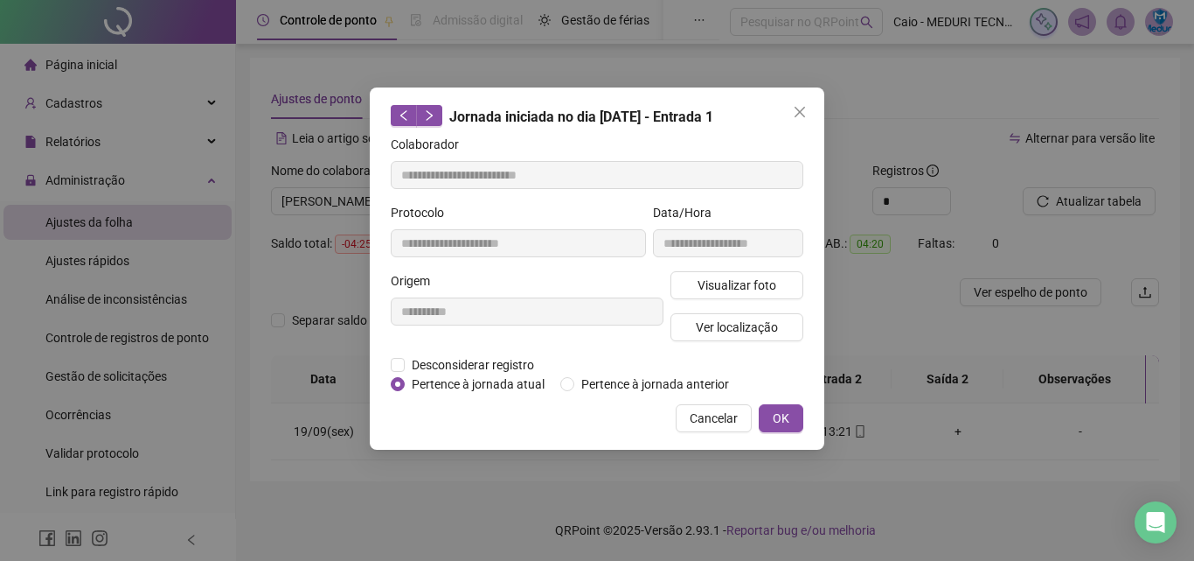
type input "**********"
click at [744, 291] on span "Visualizar foto" at bounding box center [737, 284] width 79 height 19
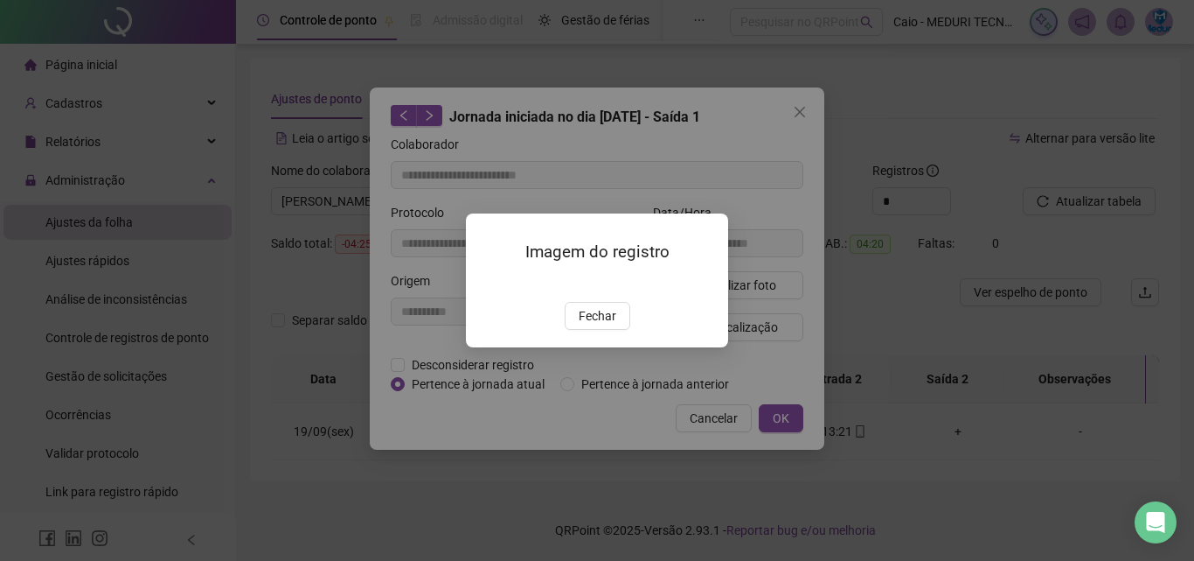
click at [613, 347] on div "Imagem do registro Fechar" at bounding box center [597, 280] width 262 height 134
click at [617, 330] on button "Fechar" at bounding box center [598, 316] width 66 height 28
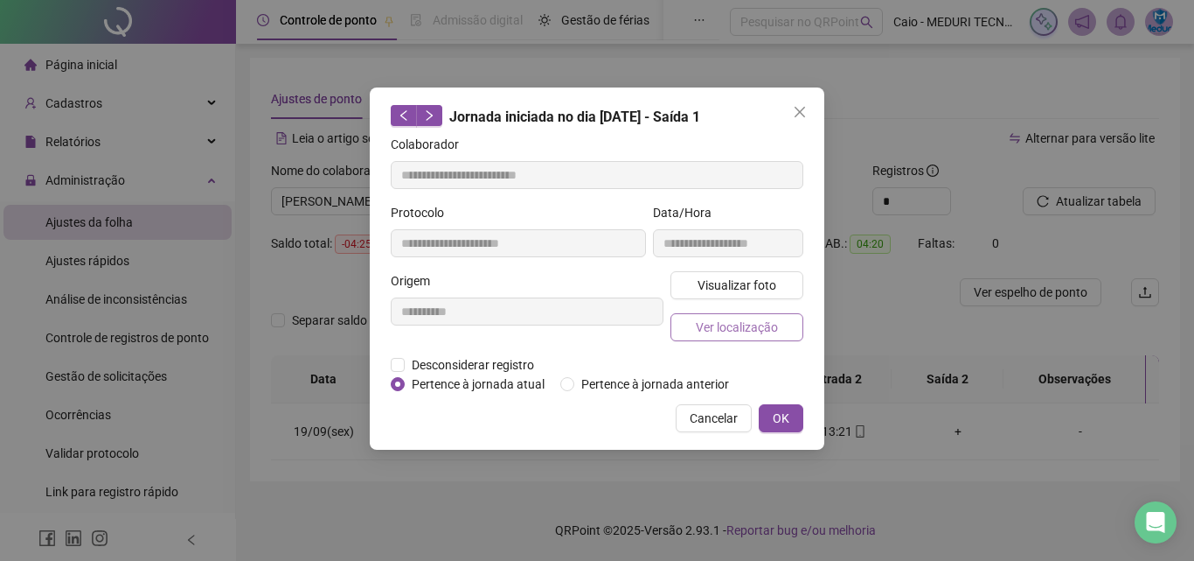
click at [781, 330] on button "Ver localização" at bounding box center [737, 327] width 133 height 28
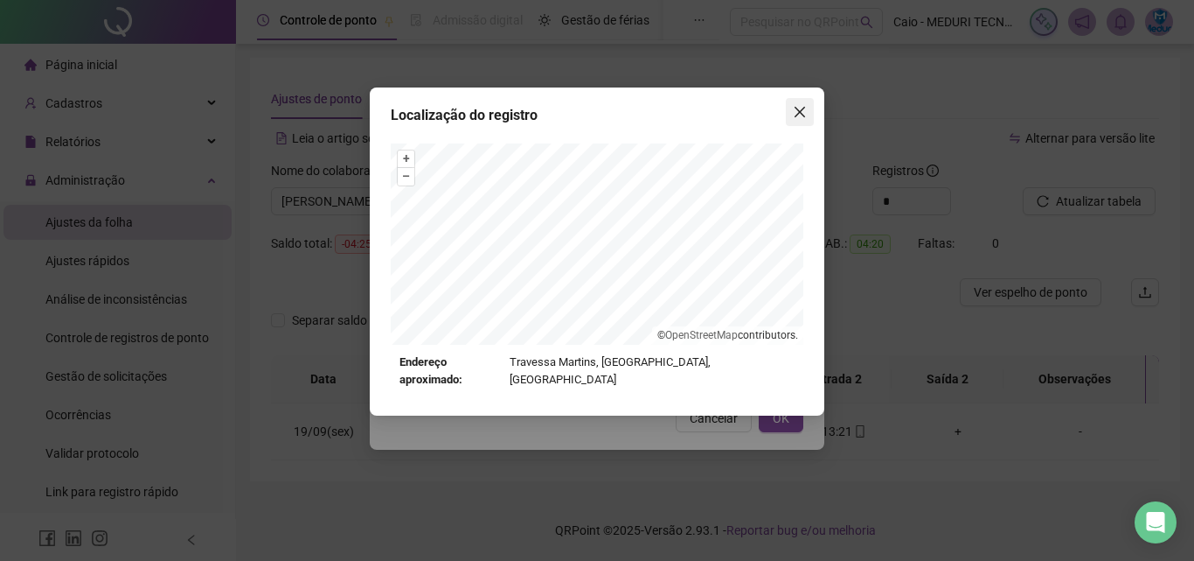
click at [810, 118] on span "Close" at bounding box center [800, 112] width 28 height 14
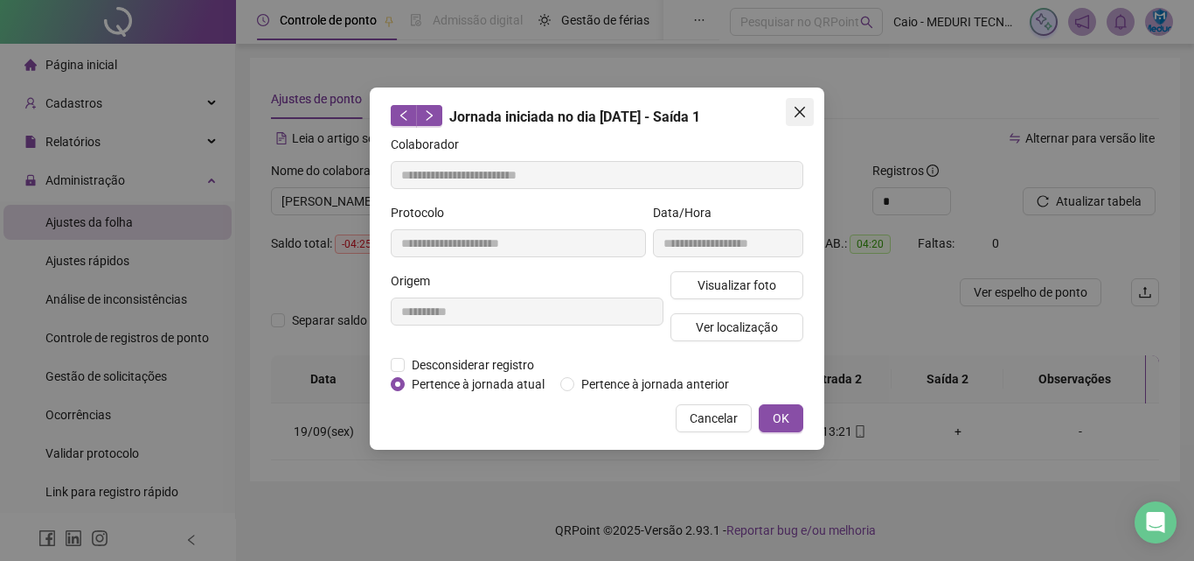
click at [807, 115] on span "Close" at bounding box center [800, 112] width 28 height 14
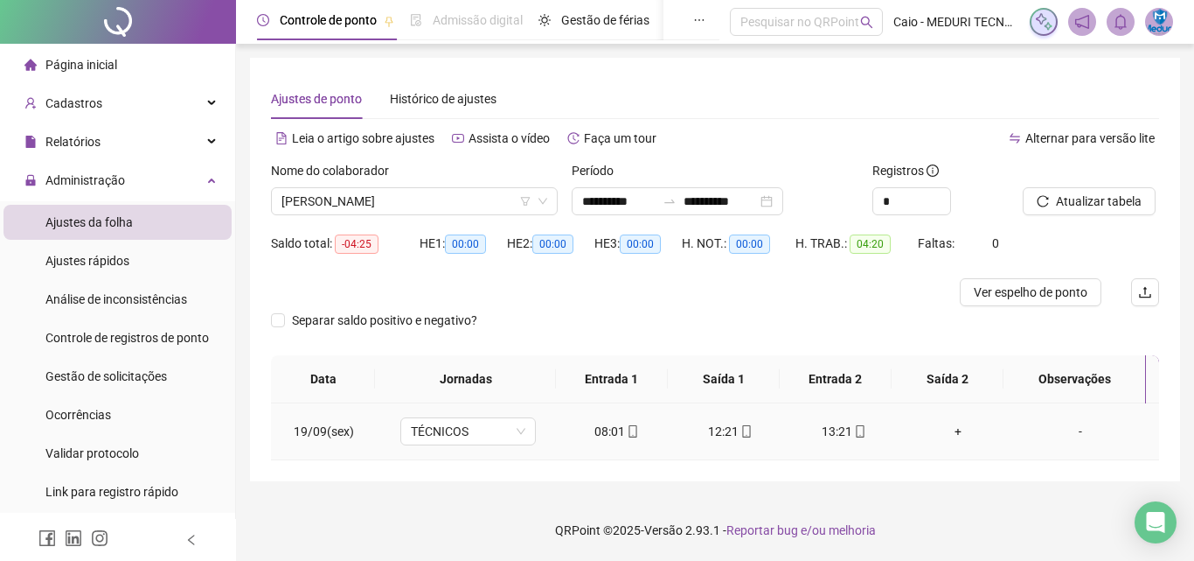
click at [846, 418] on td "13:21" at bounding box center [845, 431] width 114 height 57
click at [853, 424] on span at bounding box center [860, 431] width 14 height 14
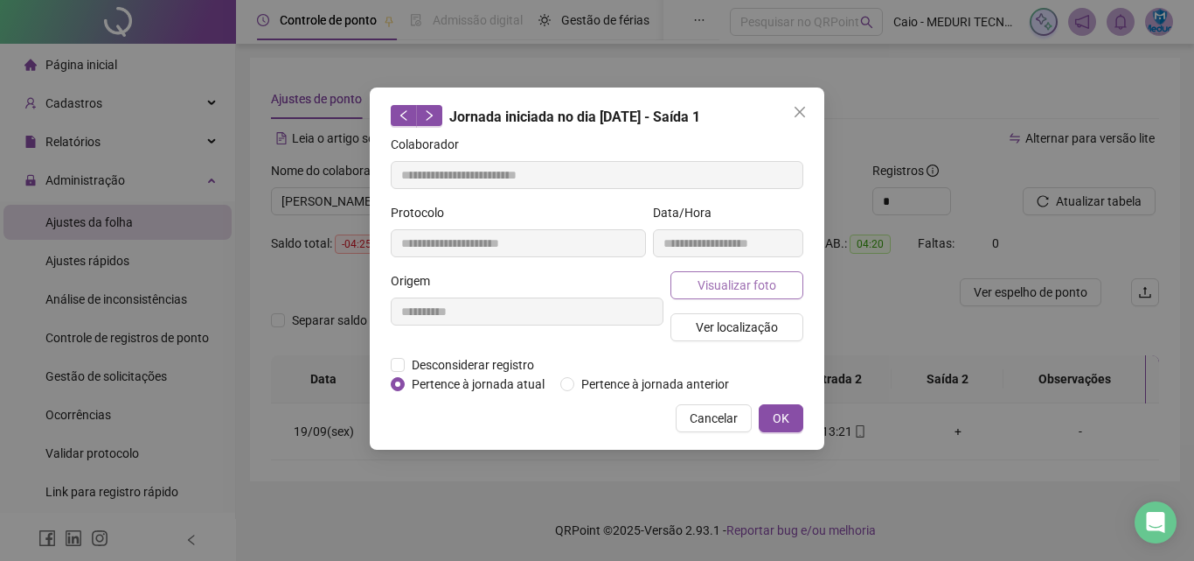
type input "**********"
click at [756, 273] on button "Visualizar foto" at bounding box center [737, 285] width 133 height 28
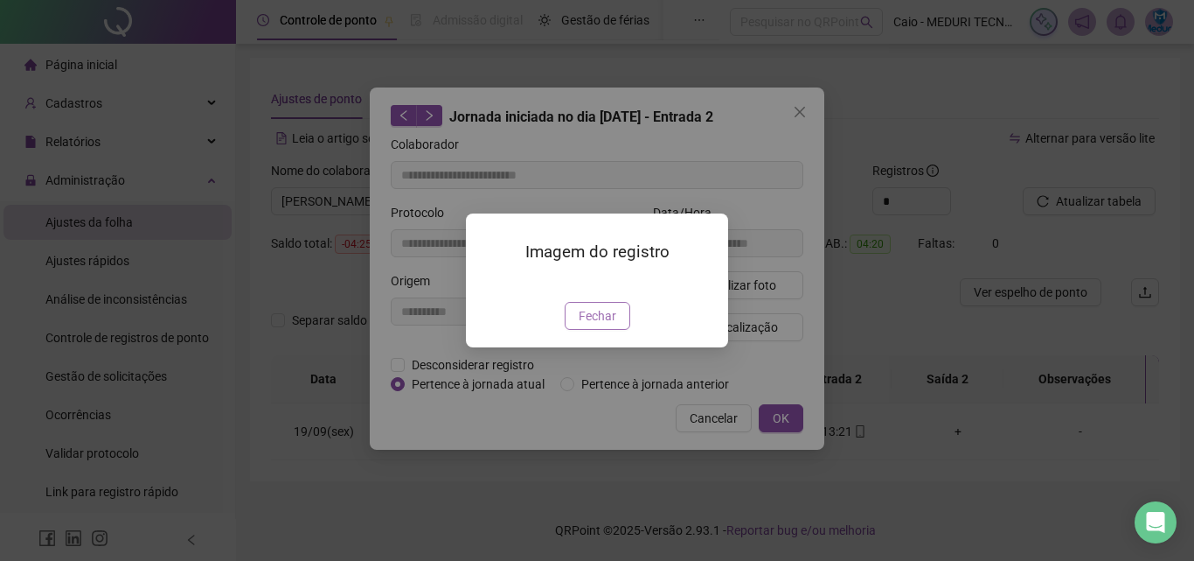
click at [609, 325] on span "Fechar" at bounding box center [598, 315] width 38 height 19
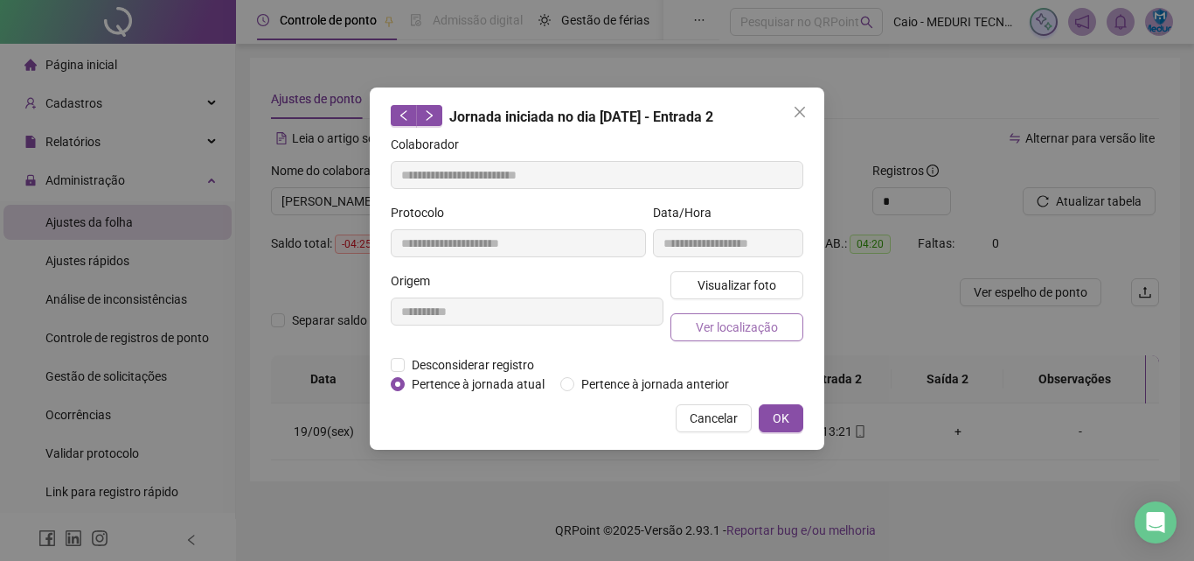
click at [699, 328] on span "Ver localização" at bounding box center [737, 326] width 82 height 19
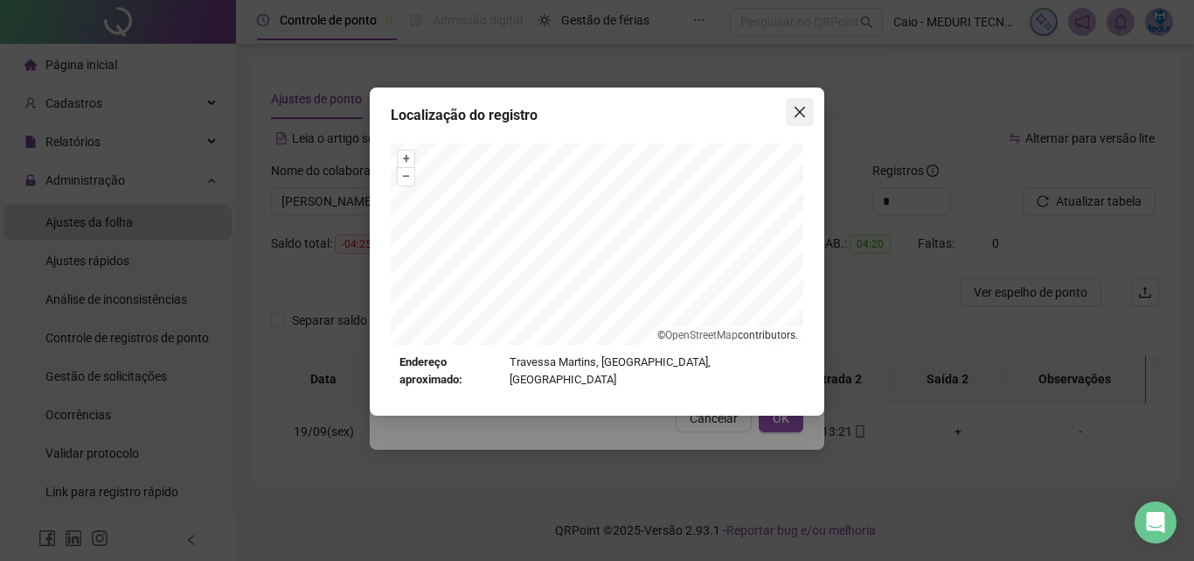
click at [802, 109] on icon "close" at bounding box center [800, 112] width 10 height 10
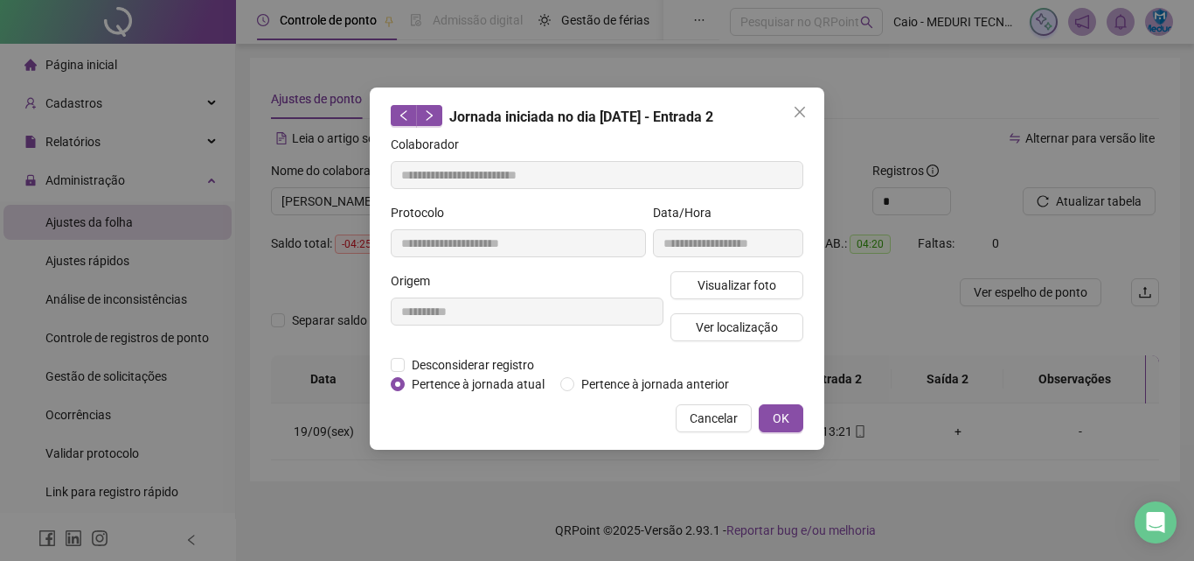
click at [802, 109] on icon "close" at bounding box center [800, 112] width 10 height 10
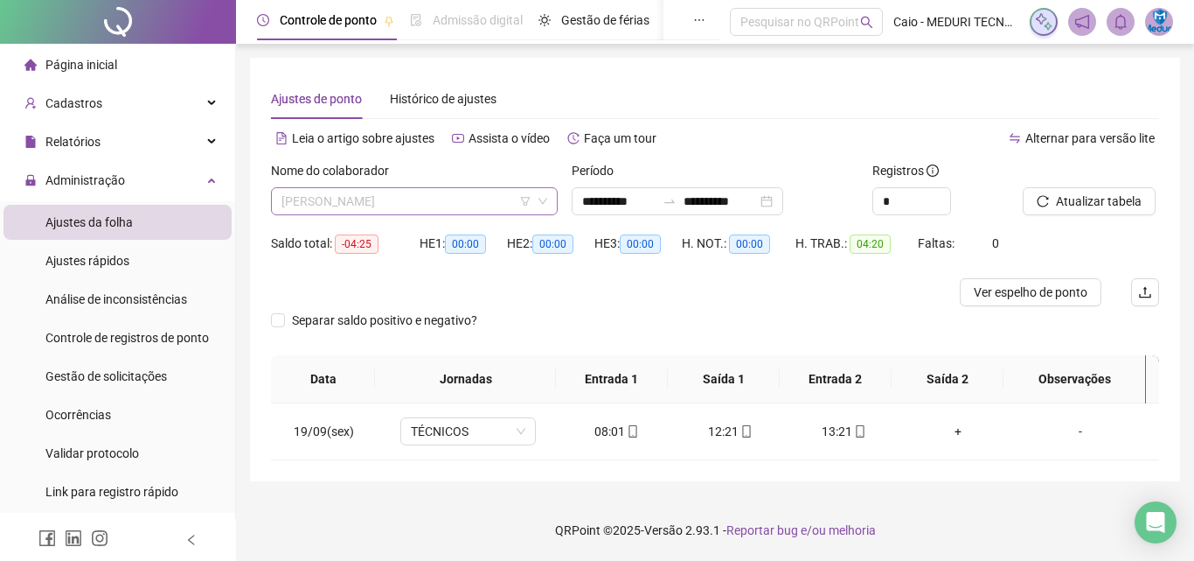
click at [516, 199] on span "[PERSON_NAME]" at bounding box center [415, 201] width 266 height 26
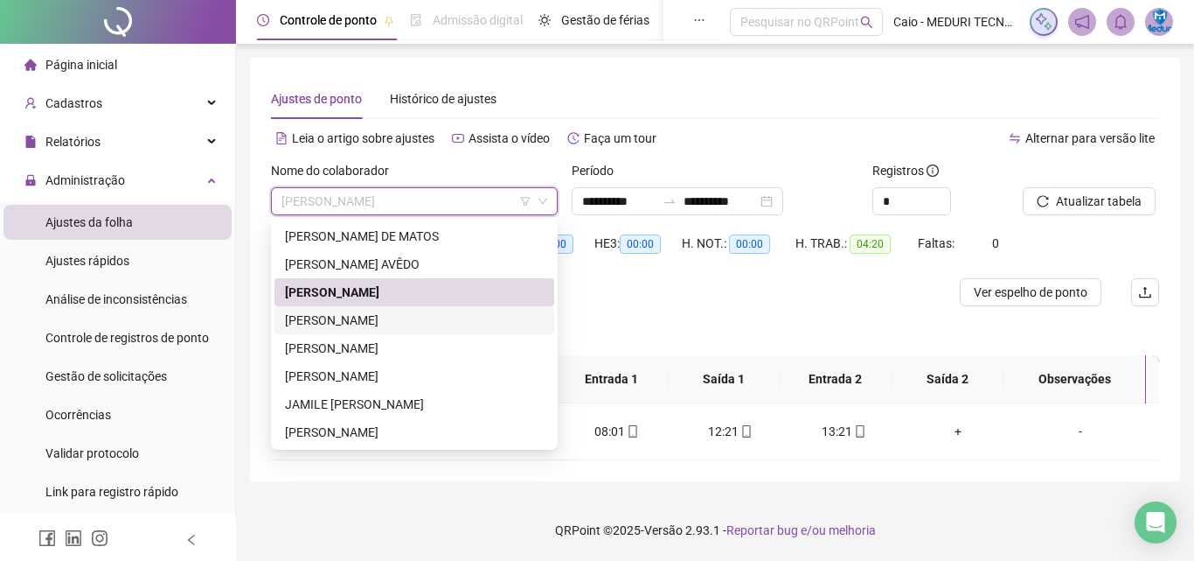
click at [485, 317] on div "[PERSON_NAME]" at bounding box center [414, 319] width 259 height 19
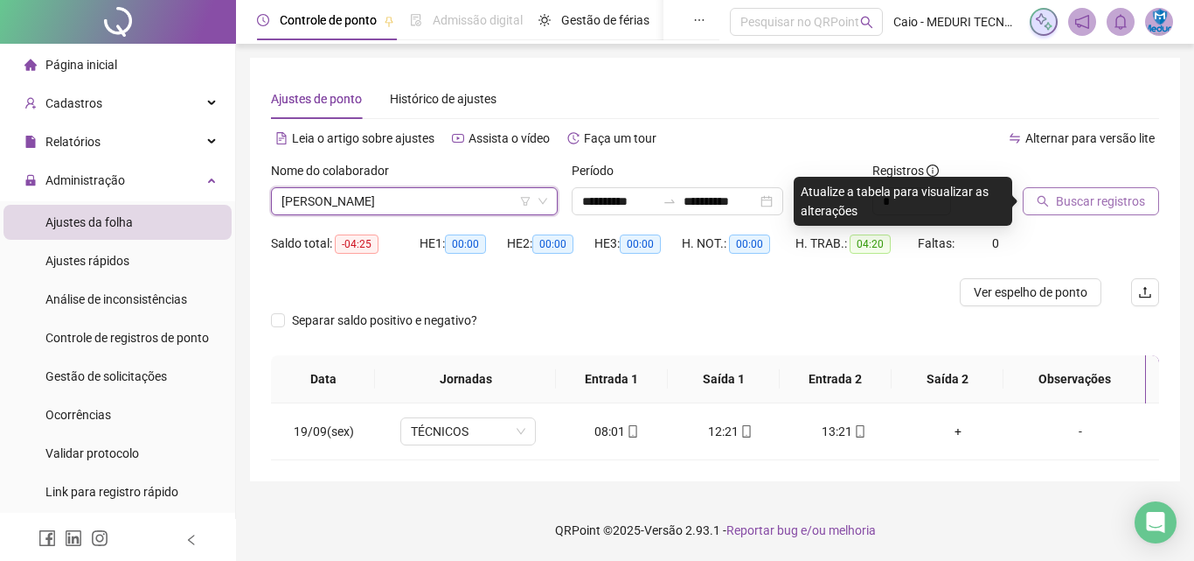
click at [1041, 191] on button "Buscar registros" at bounding box center [1091, 201] width 136 height 28
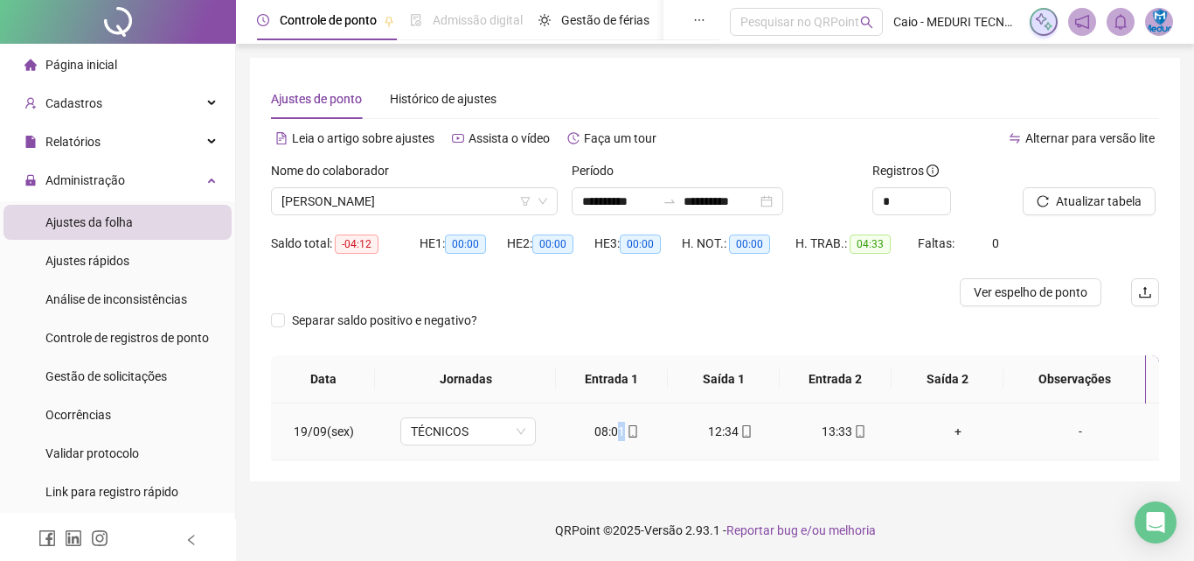
click at [623, 428] on div "08:01" at bounding box center [617, 430] width 86 height 19
type input "**********"
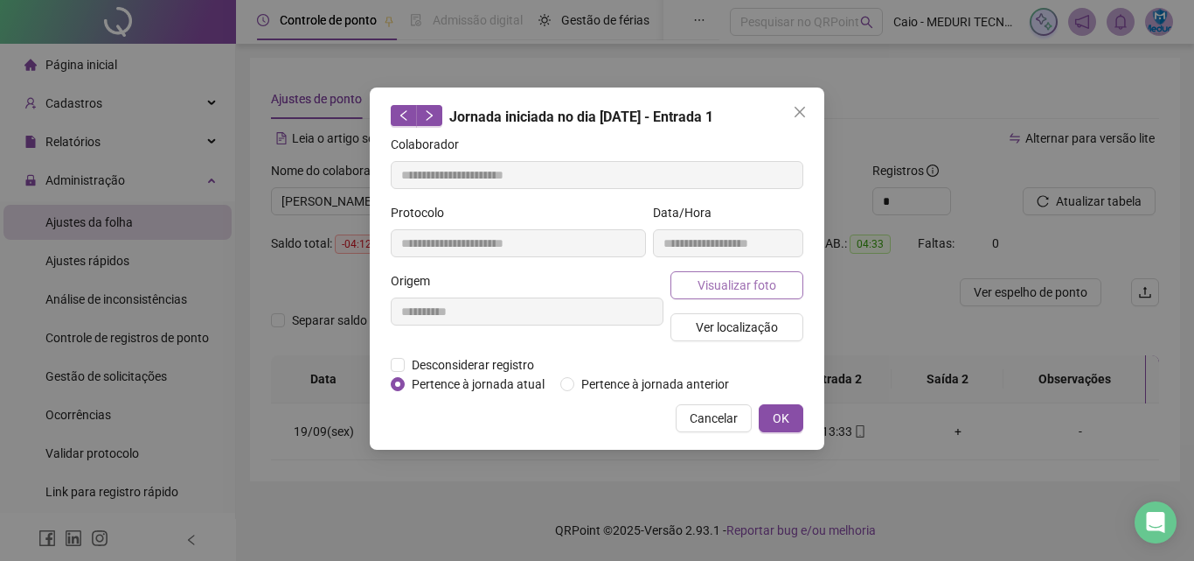
click at [725, 290] on span "Visualizar foto" at bounding box center [737, 284] width 79 height 19
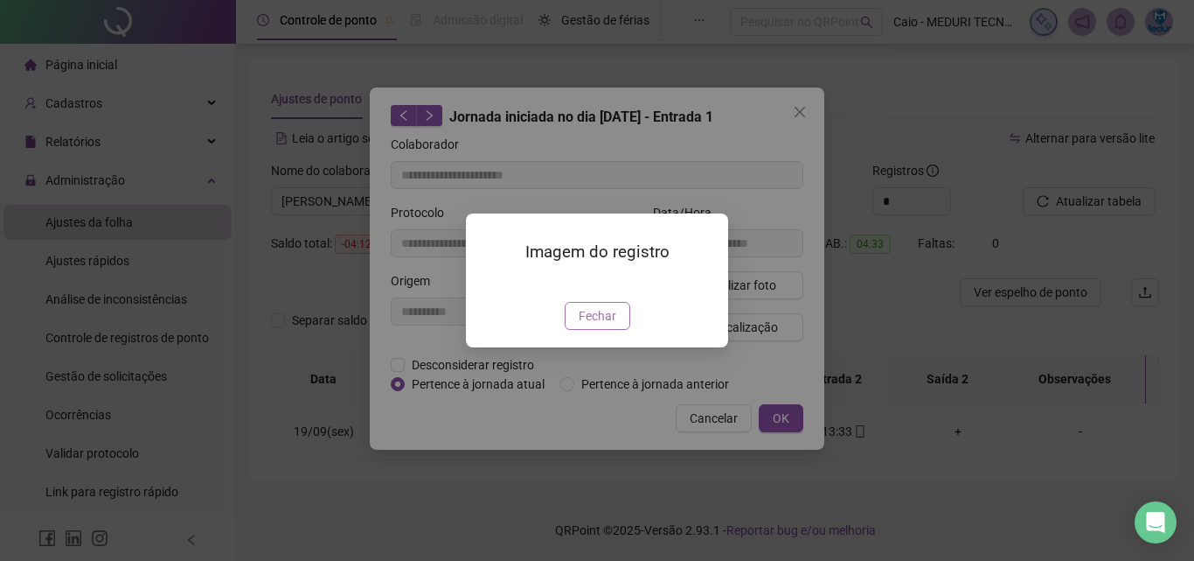
click at [602, 330] on button "Fechar" at bounding box center [598, 316] width 66 height 28
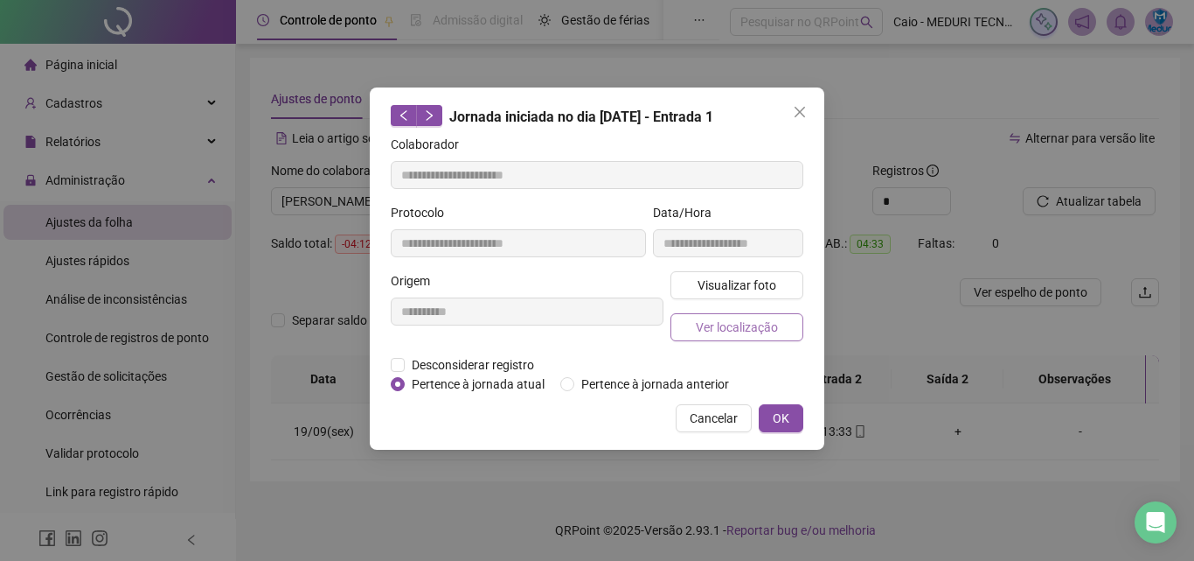
click at [749, 324] on span "Ver localização" at bounding box center [737, 326] width 82 height 19
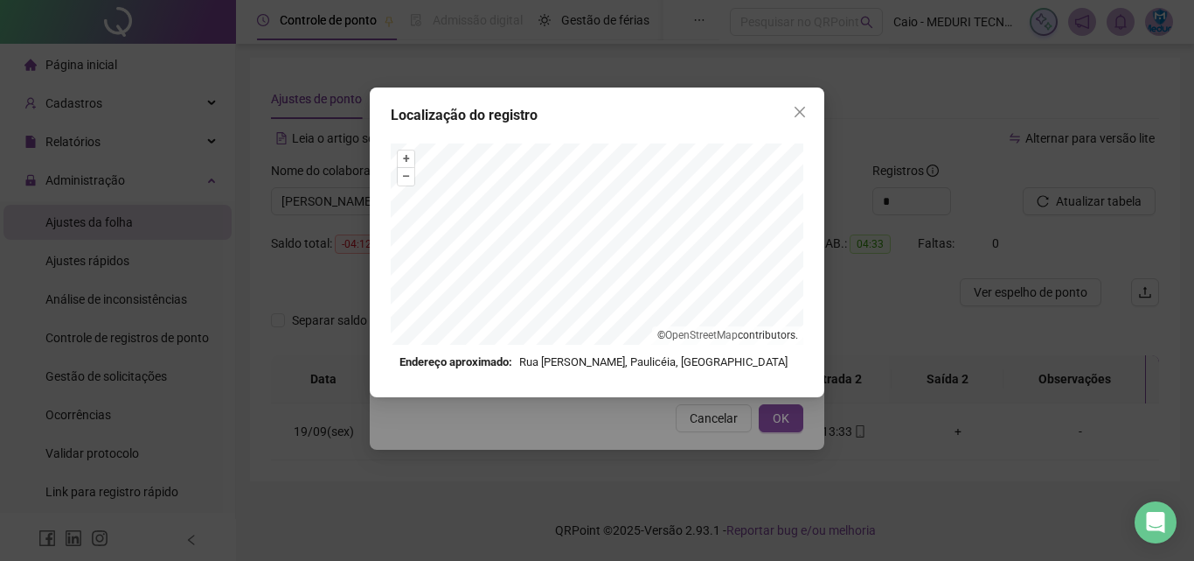
click at [812, 89] on div "Localização do registro + – ⇧ › © OpenStreetMap contributors. Endereço aproxima…" at bounding box center [597, 242] width 455 height 310
click at [807, 107] on span "Close" at bounding box center [800, 112] width 28 height 14
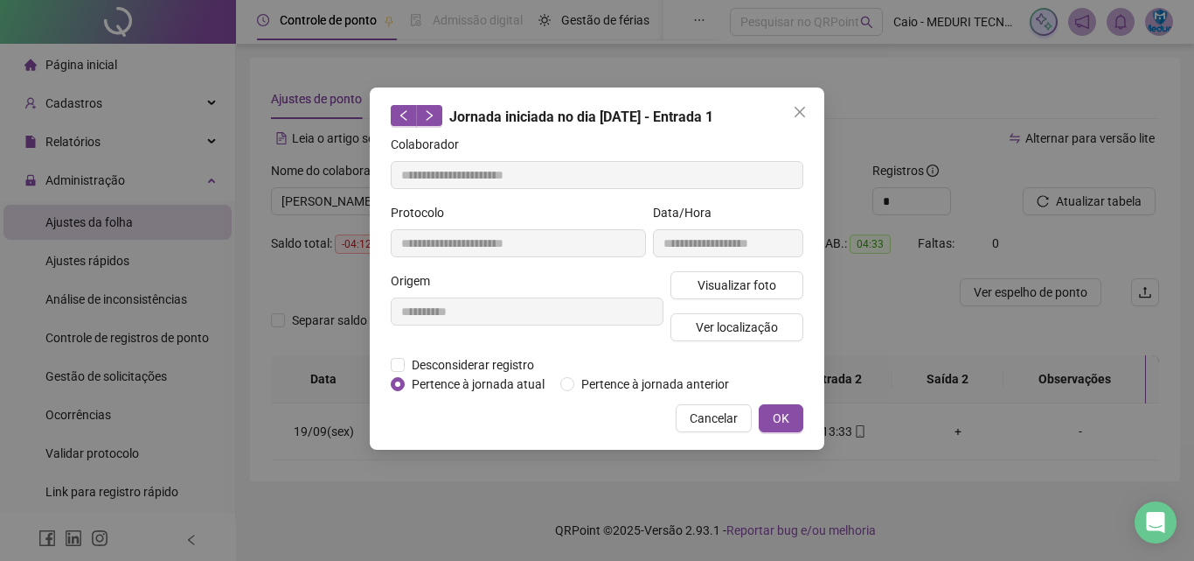
click at [800, 111] on icon "close" at bounding box center [800, 112] width 10 height 10
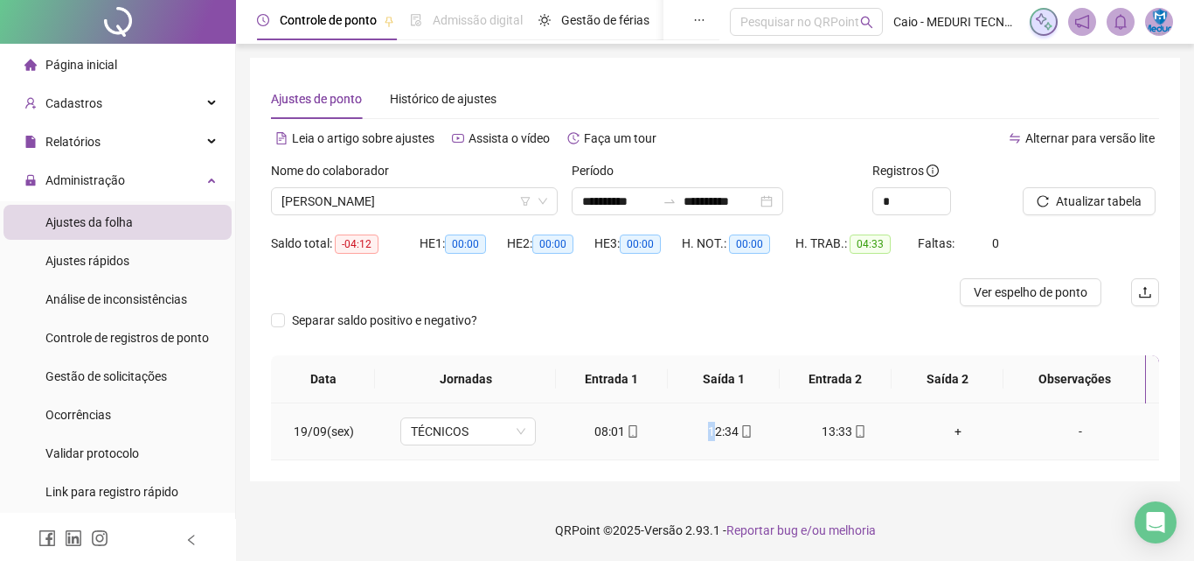
click at [707, 435] on div "12:34" at bounding box center [731, 430] width 86 height 19
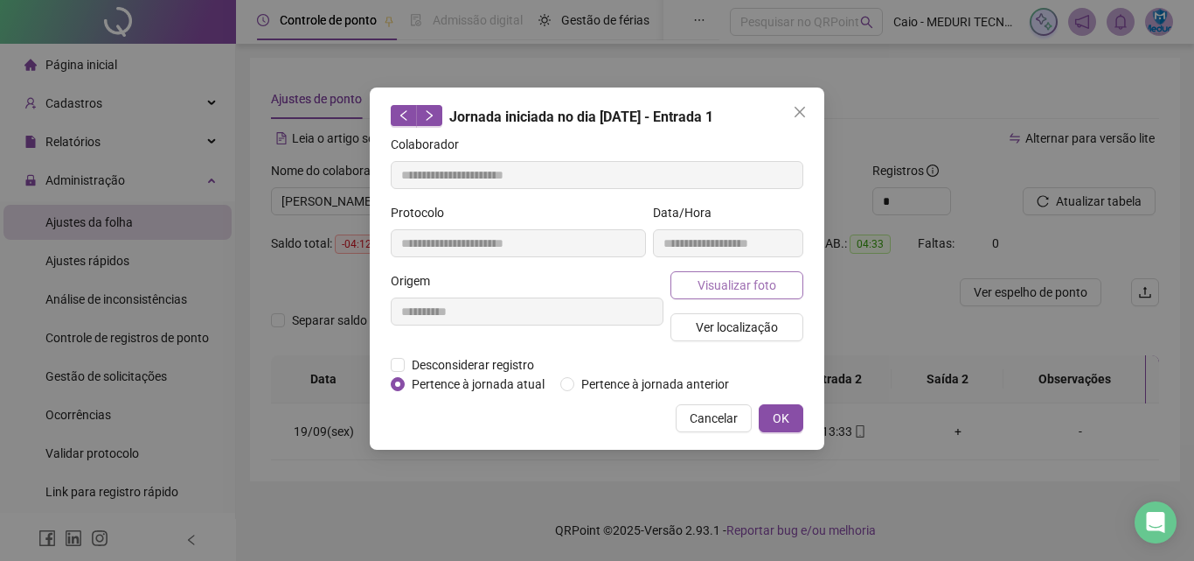
type input "**********"
click at [742, 294] on button "Visualizar foto" at bounding box center [737, 285] width 133 height 28
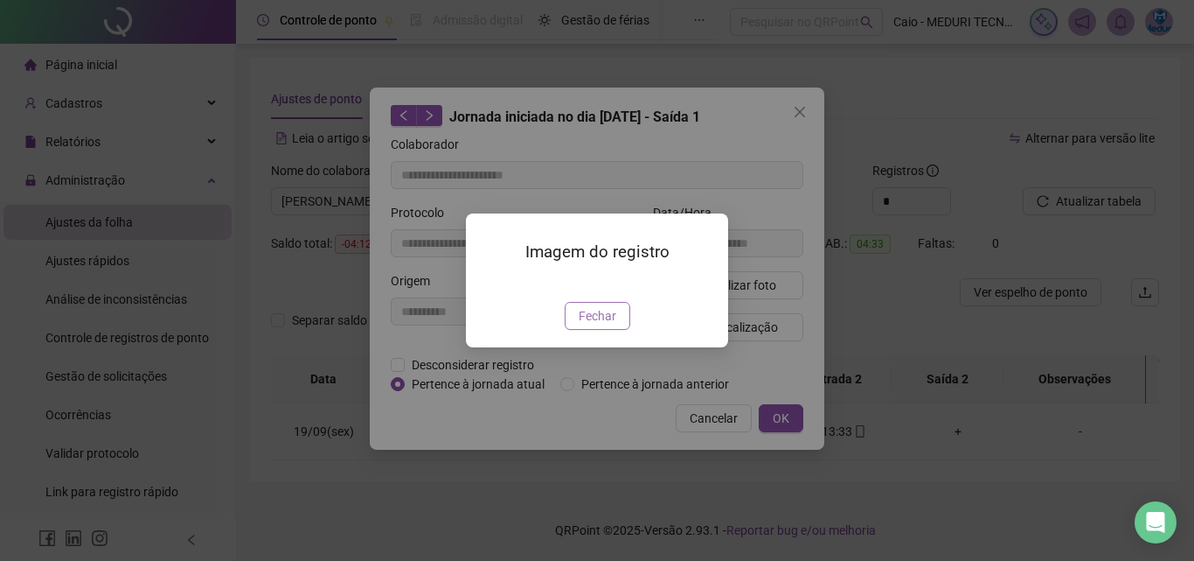
click at [597, 325] on span "Fechar" at bounding box center [598, 315] width 38 height 19
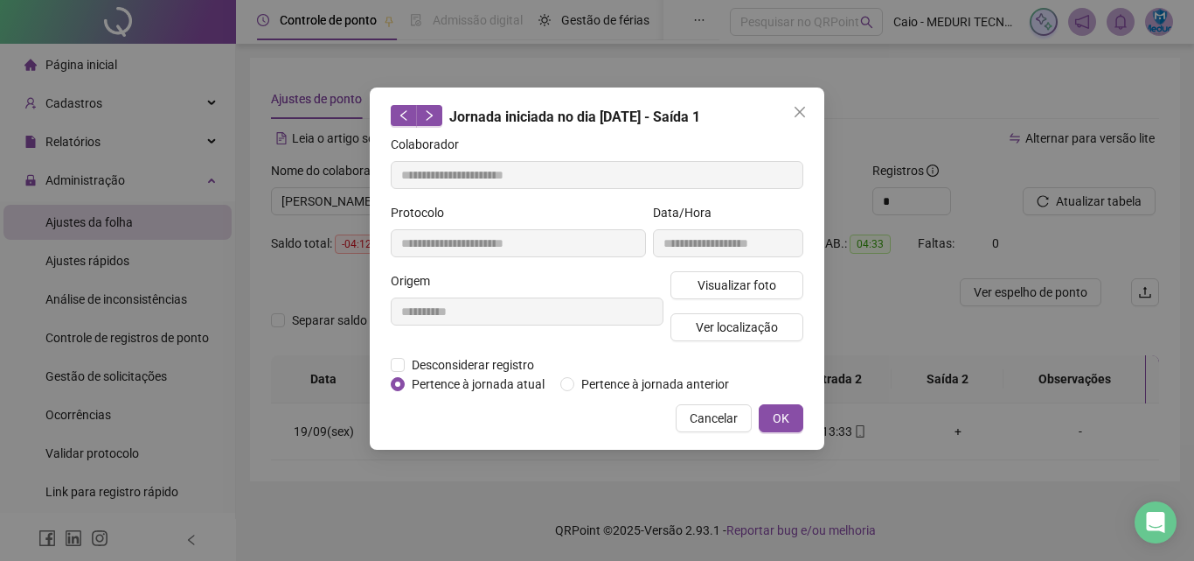
click at [692, 351] on div "Visualizar foto Ver localização" at bounding box center [737, 313] width 140 height 84
click at [703, 327] on span "Ver localização" at bounding box center [737, 326] width 82 height 19
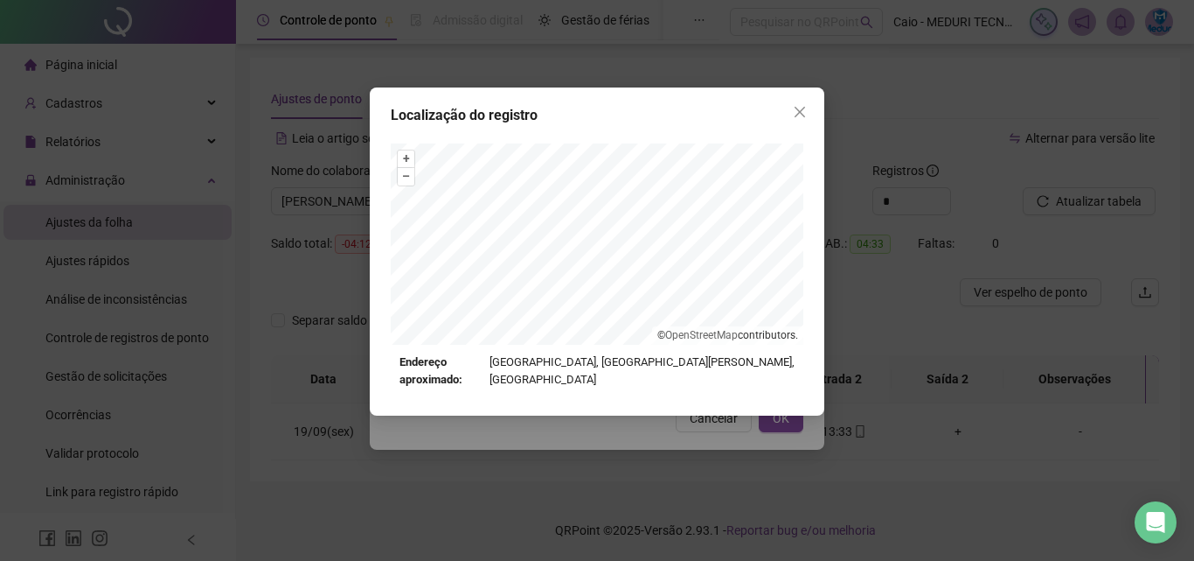
click at [800, 135] on div "Localização do registro + – ⇧ › © OpenStreetMap contributors. Endereço aproxima…" at bounding box center [597, 251] width 455 height 328
click at [796, 114] on icon "close" at bounding box center [800, 112] width 14 height 14
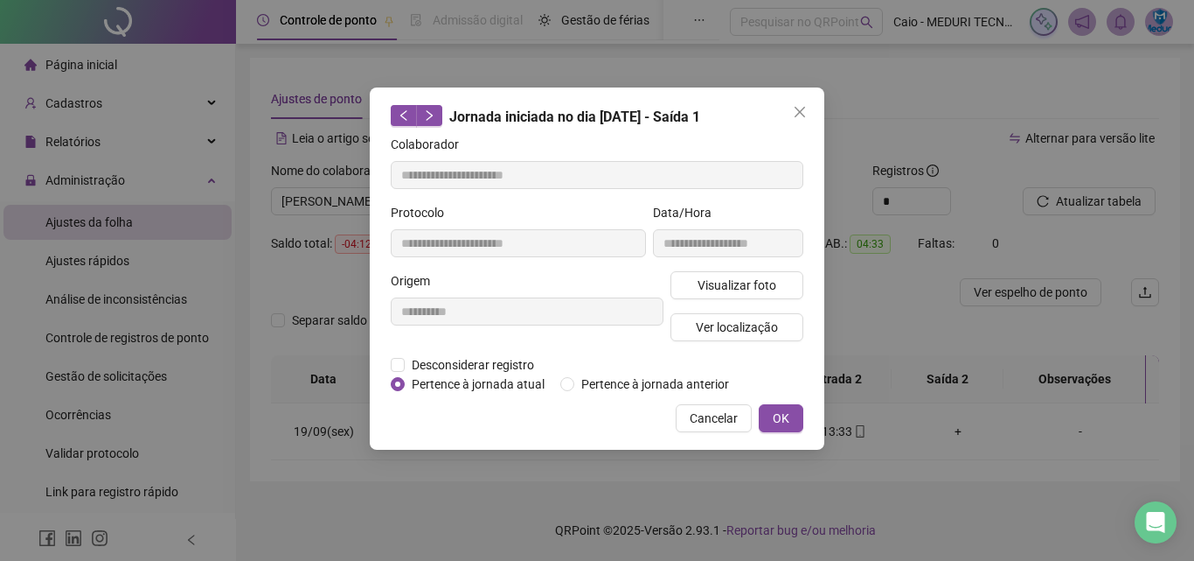
click at [796, 114] on icon "close" at bounding box center [800, 112] width 14 height 14
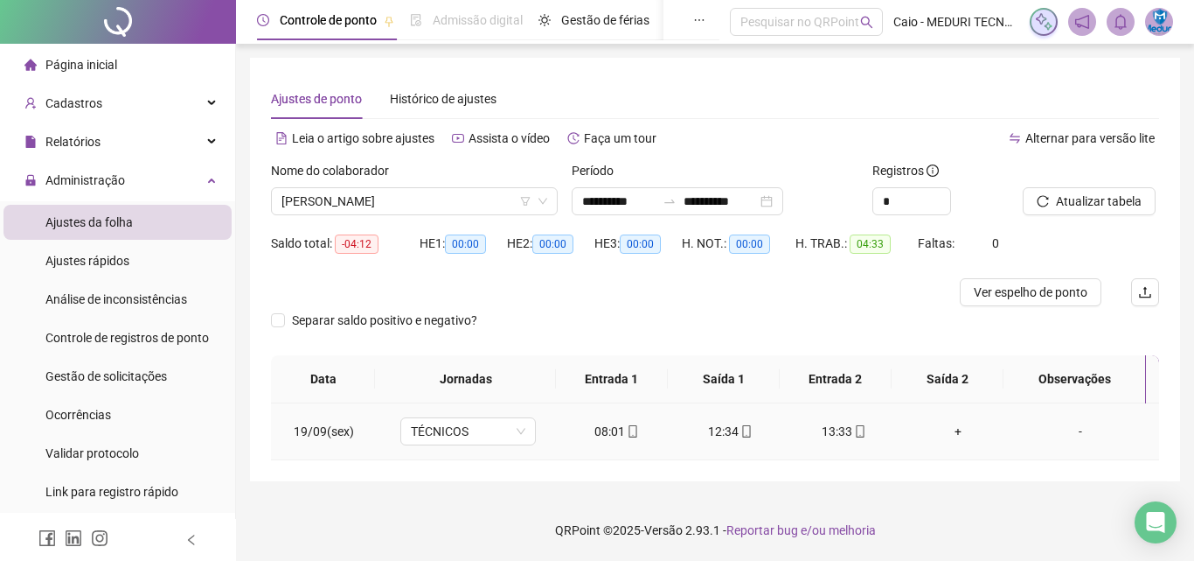
click at [867, 443] on td "13:33" at bounding box center [845, 431] width 114 height 57
click at [856, 431] on icon "mobile" at bounding box center [860, 431] width 8 height 12
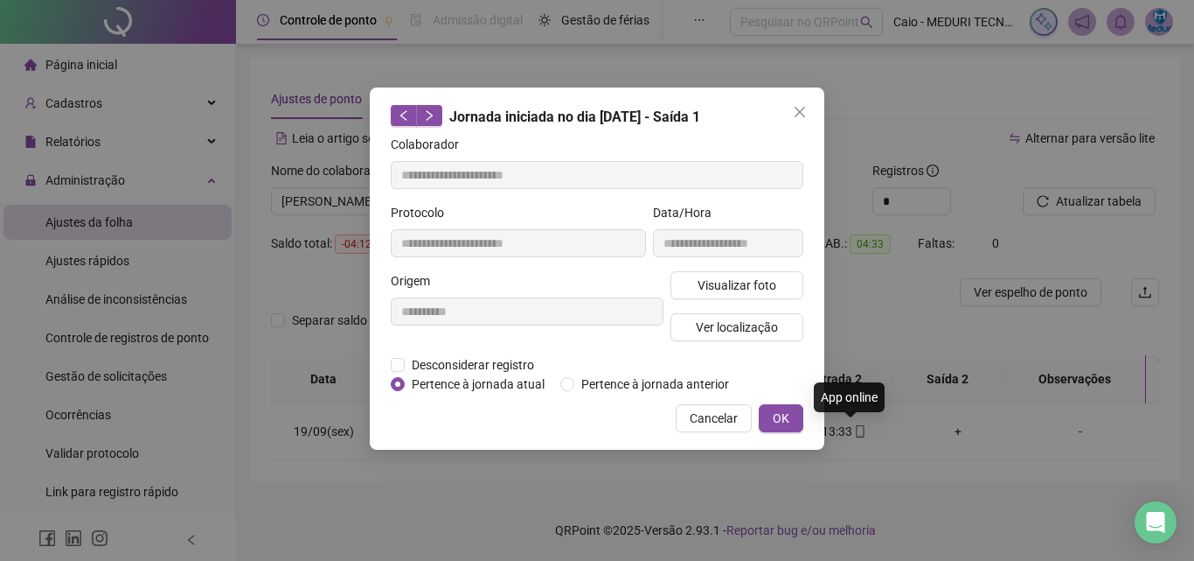
type input "**********"
click at [795, 287] on button "Visualizar foto" at bounding box center [737, 285] width 133 height 28
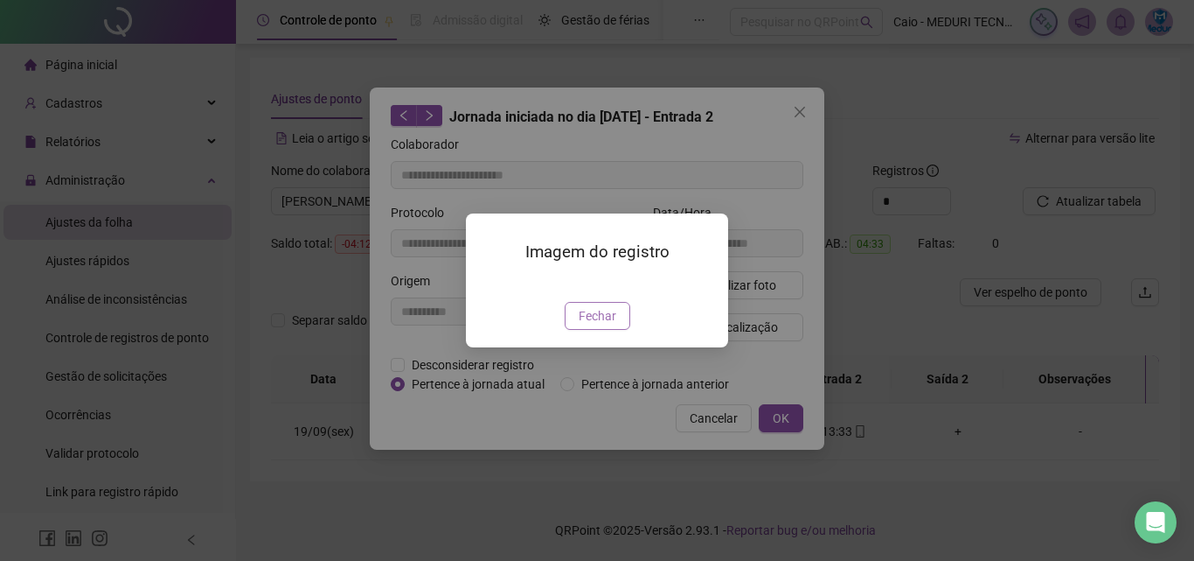
click at [621, 330] on button "Fechar" at bounding box center [598, 316] width 66 height 28
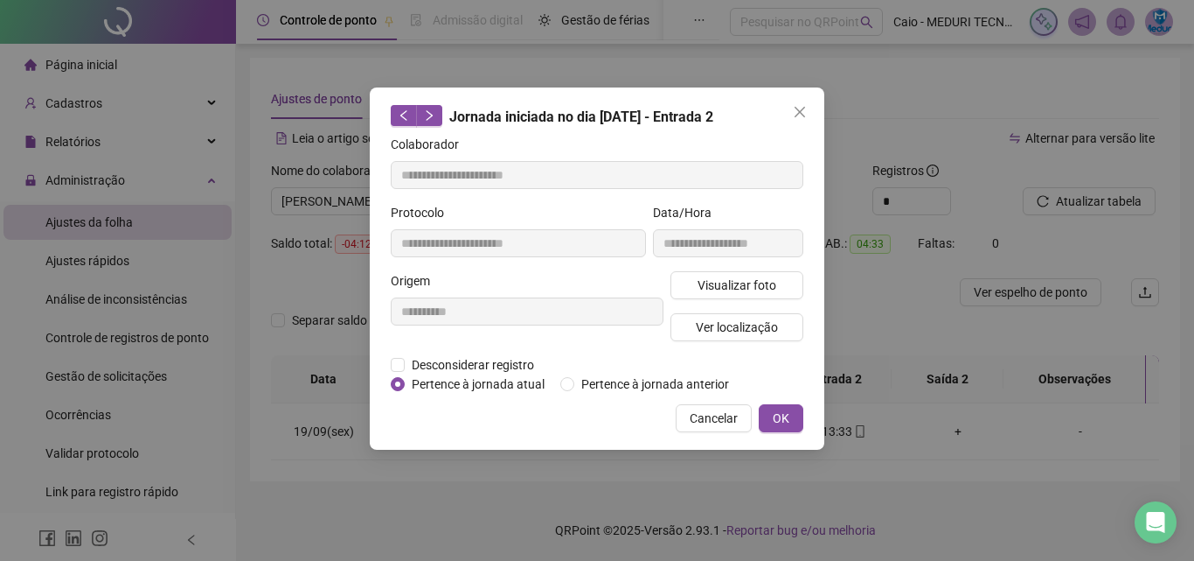
click at [679, 353] on div "Visualizar foto Ver localização" at bounding box center [737, 313] width 140 height 84
click at [696, 335] on button "Ver localização" at bounding box center [737, 327] width 133 height 28
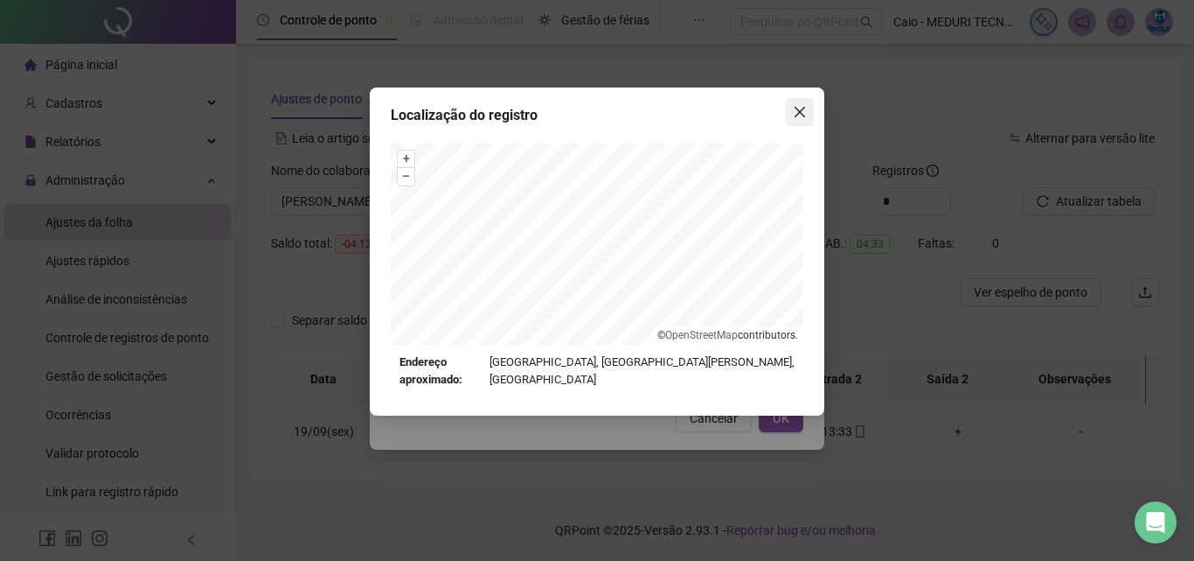
click at [799, 121] on button "Close" at bounding box center [800, 112] width 28 height 28
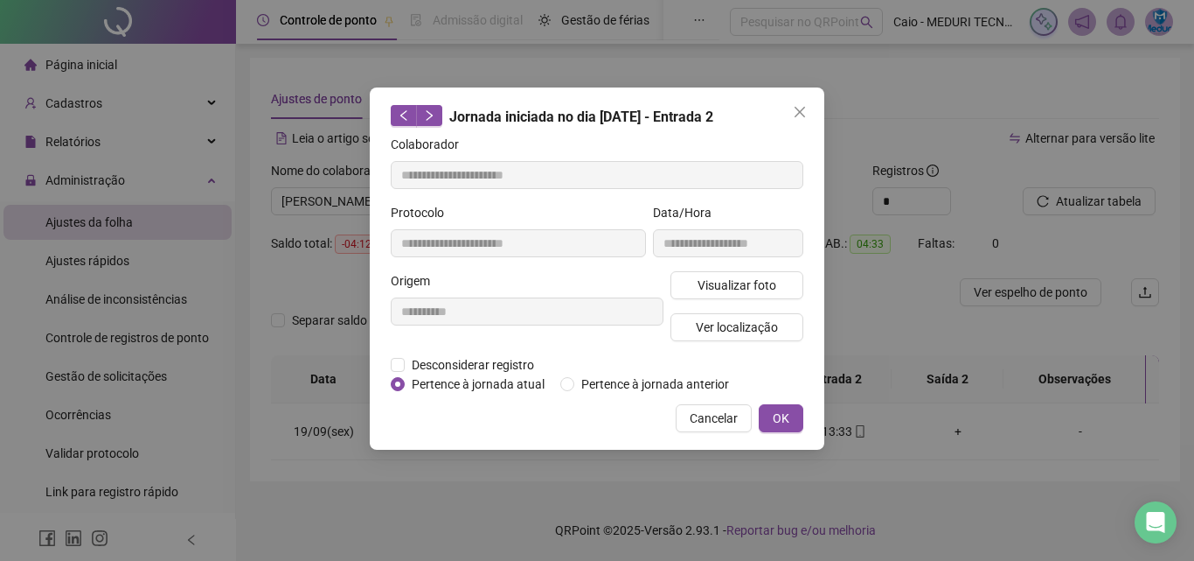
click at [799, 121] on button "Close" at bounding box center [800, 112] width 28 height 28
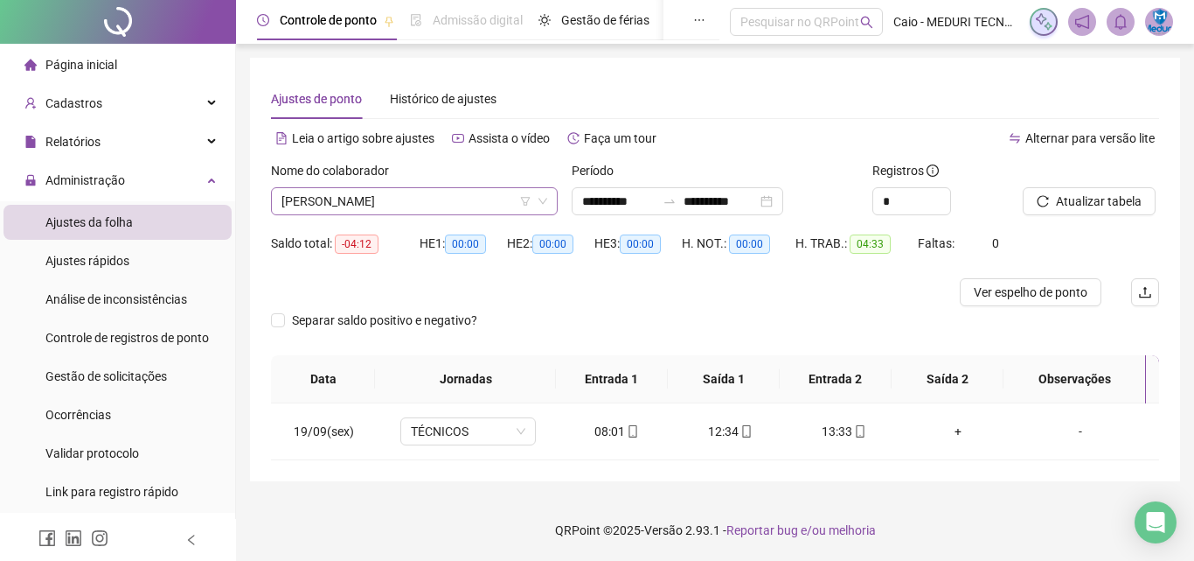
click at [348, 206] on span "[PERSON_NAME]" at bounding box center [415, 201] width 266 height 26
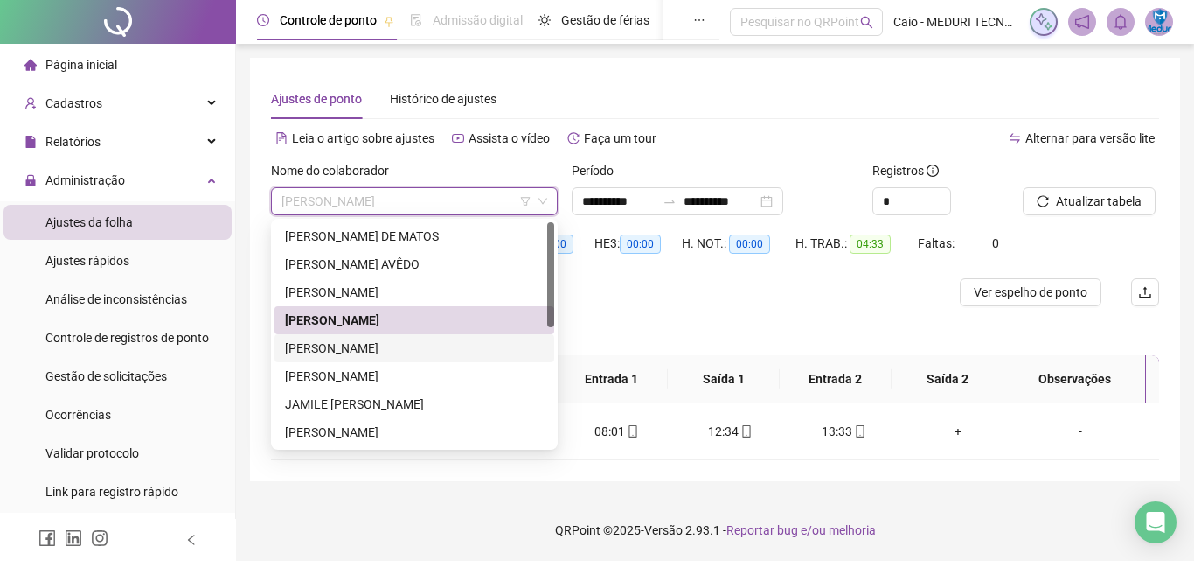
click at [403, 348] on div "[PERSON_NAME]" at bounding box center [414, 347] width 259 height 19
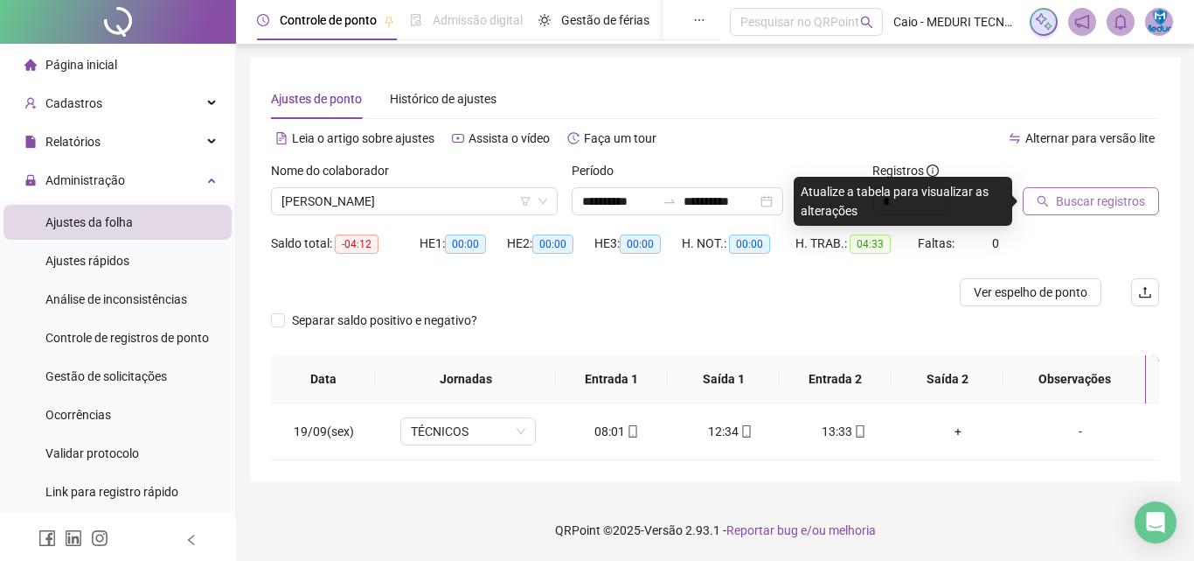
click at [1065, 189] on button "Buscar registros" at bounding box center [1091, 201] width 136 height 28
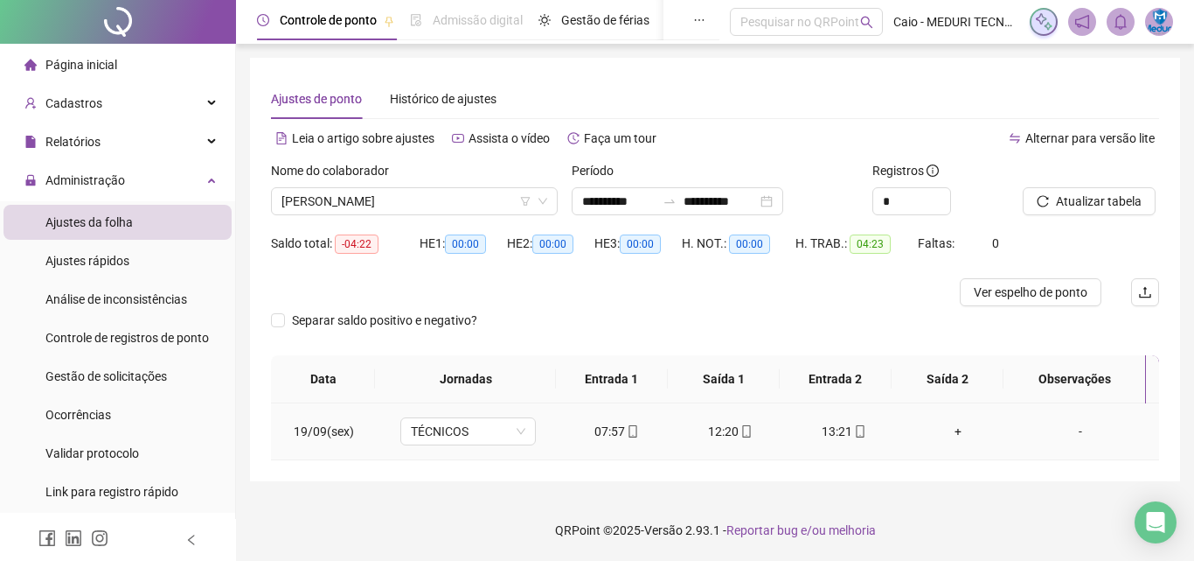
click at [631, 434] on icon "mobile" at bounding box center [633, 431] width 12 height 12
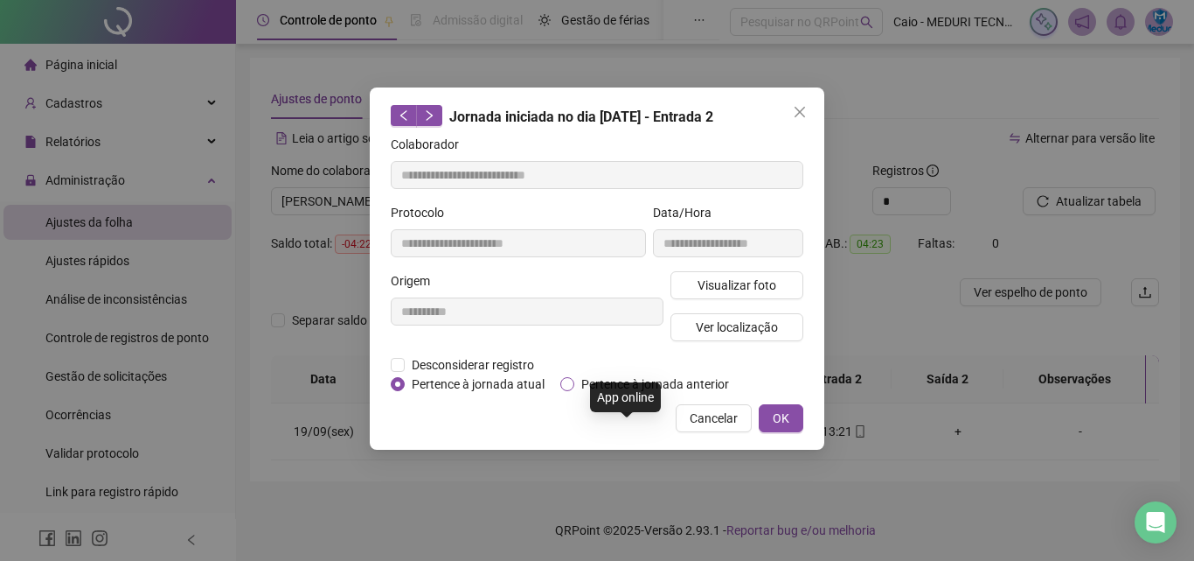
type input "**********"
click at [735, 276] on span "Visualizar foto" at bounding box center [737, 284] width 79 height 19
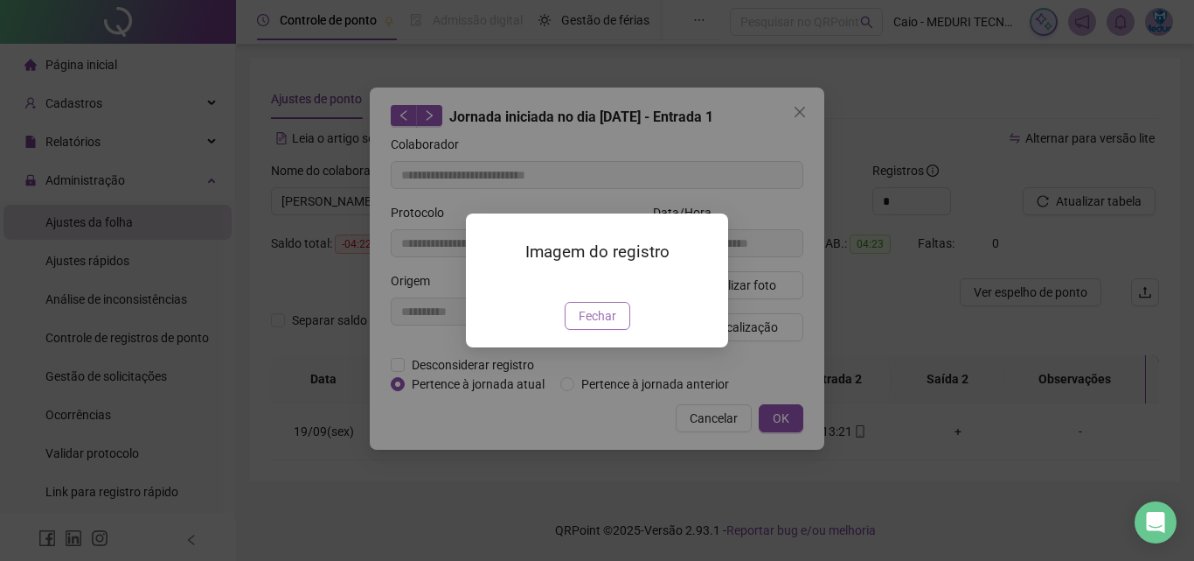
click at [607, 325] on span "Fechar" at bounding box center [598, 315] width 38 height 19
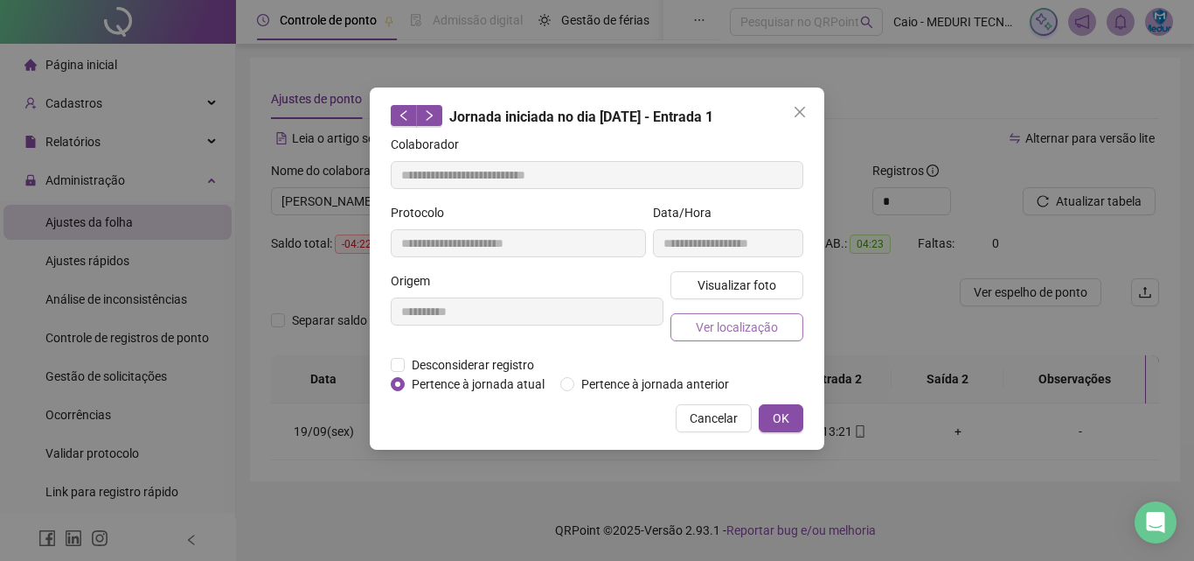
click at [727, 339] on button "Ver localização" at bounding box center [737, 327] width 133 height 28
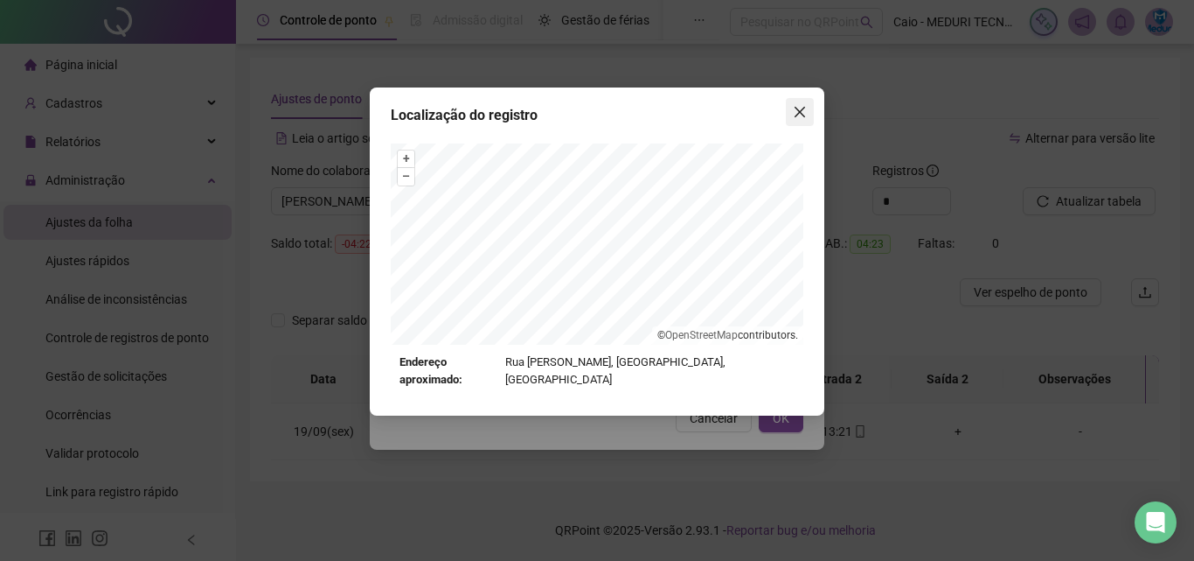
click at [800, 106] on icon "close" at bounding box center [800, 112] width 14 height 14
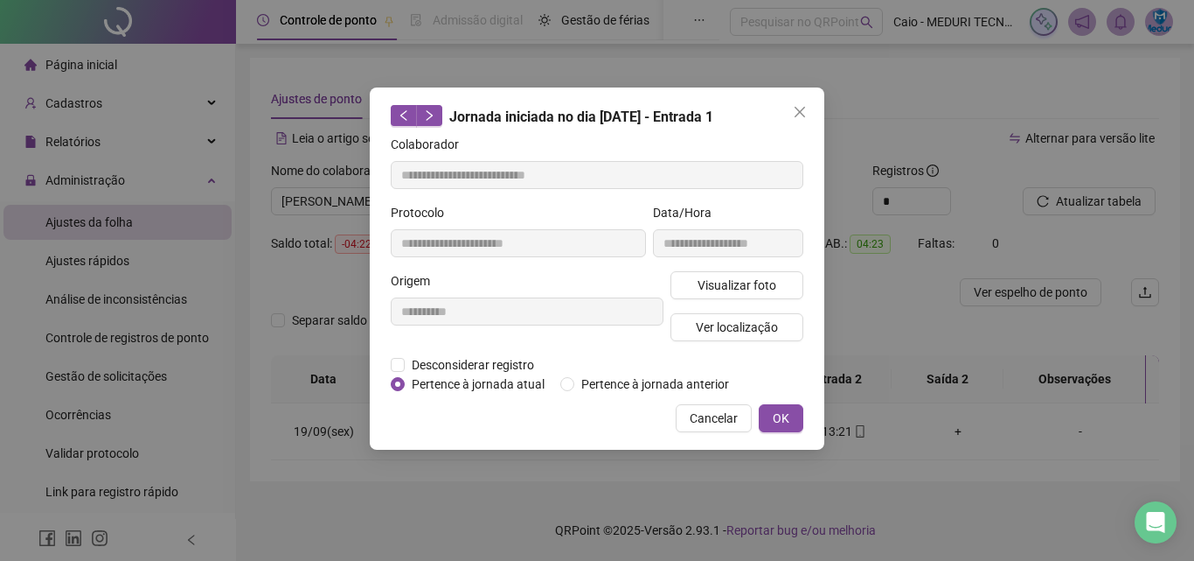
click at [800, 106] on icon "close" at bounding box center [800, 112] width 14 height 14
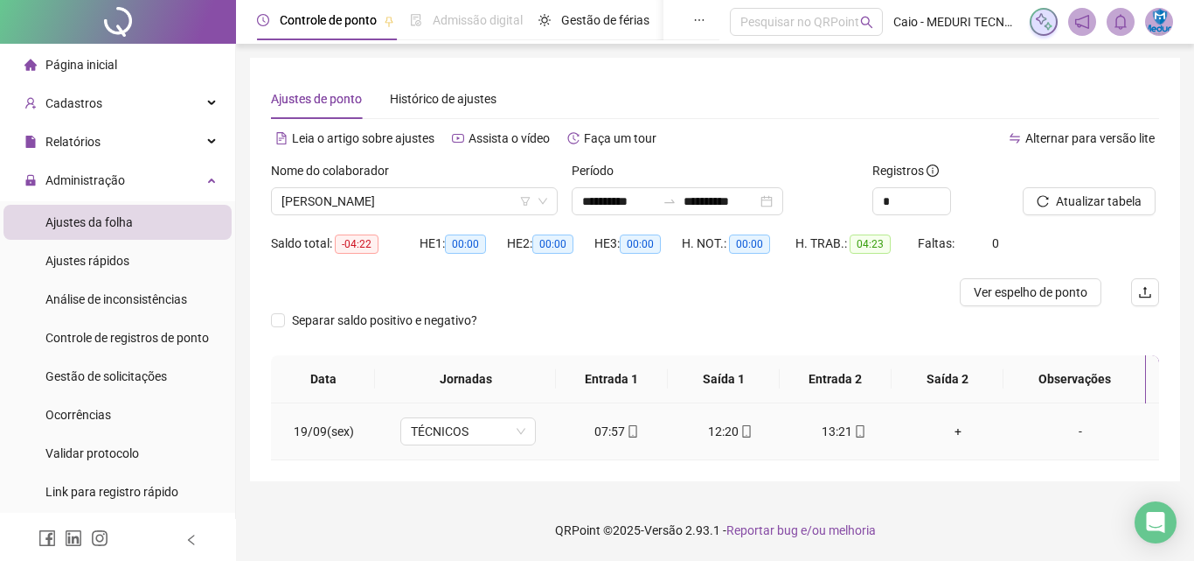
click at [741, 430] on icon "mobile" at bounding box center [747, 431] width 12 height 12
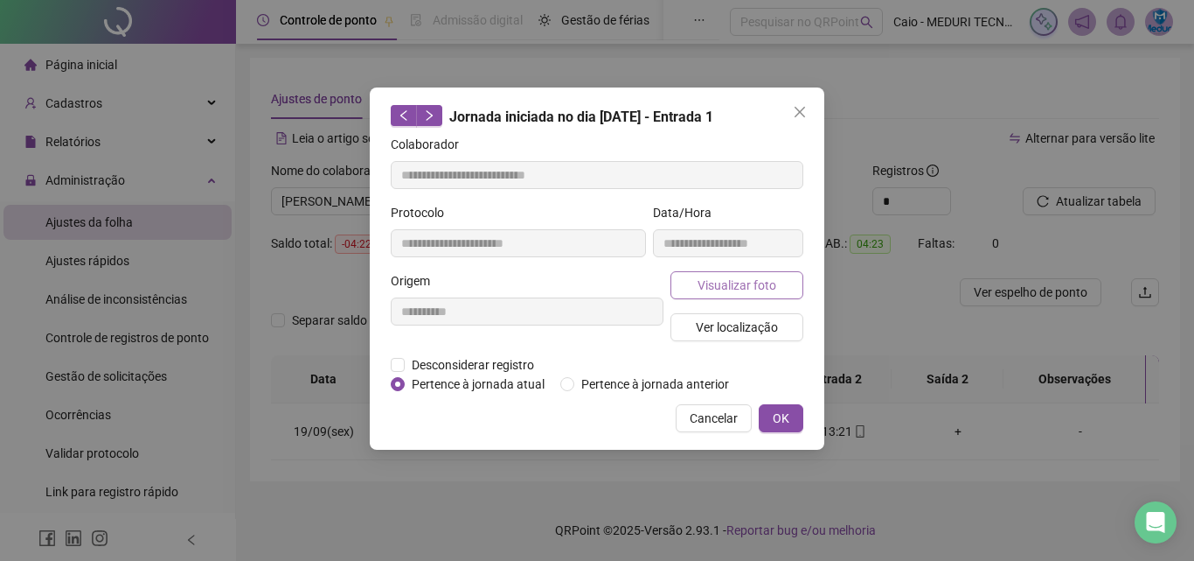
type input "**********"
click at [752, 273] on button "Visualizar foto" at bounding box center [737, 285] width 133 height 28
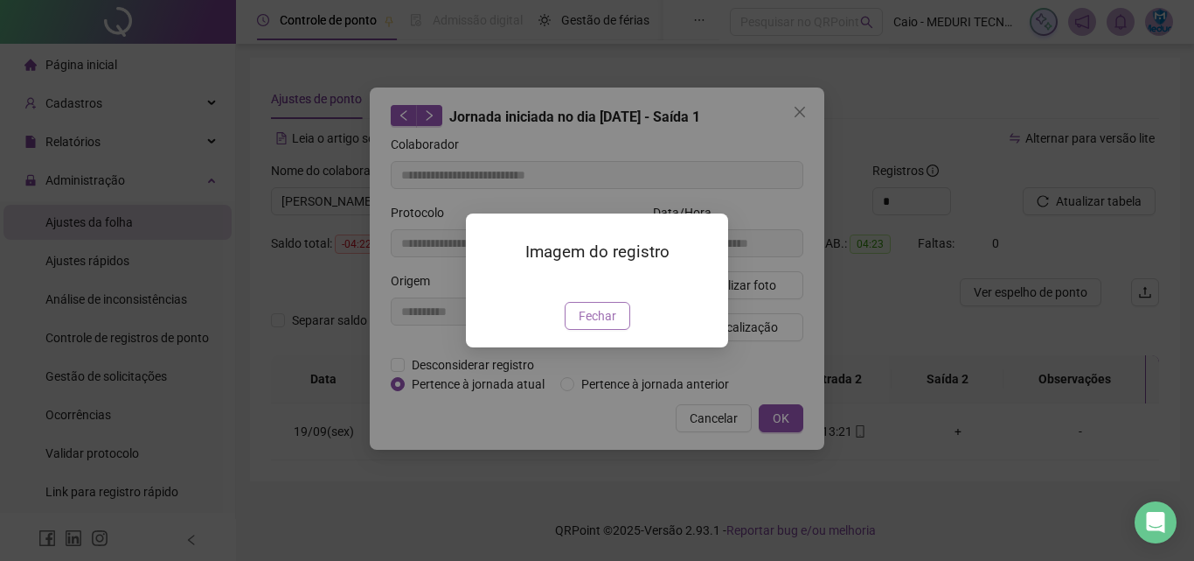
click at [602, 325] on span "Fechar" at bounding box center [598, 315] width 38 height 19
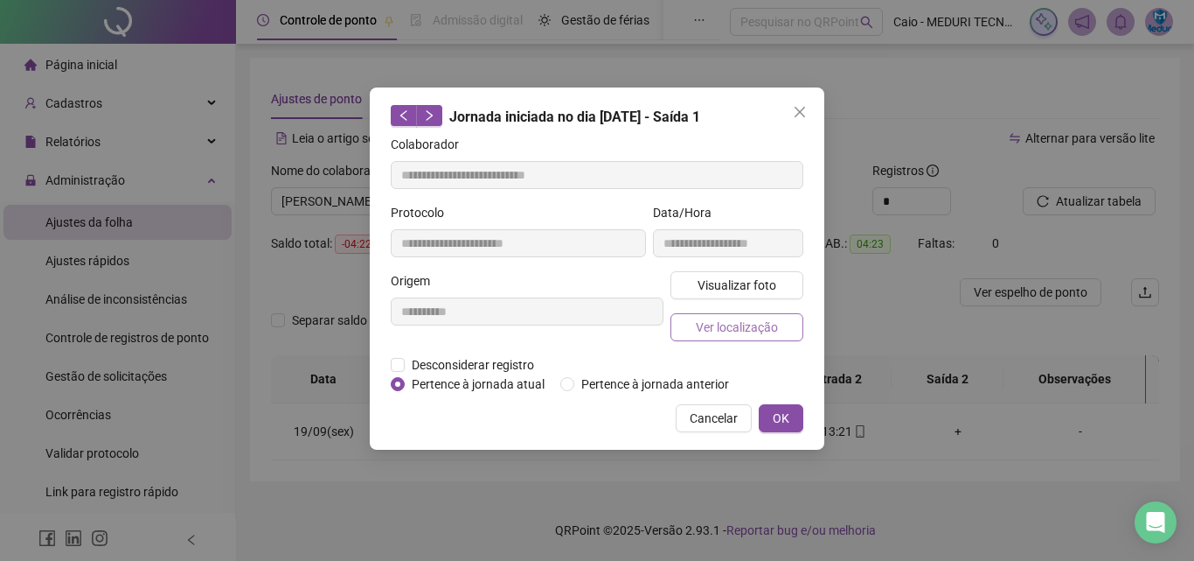
click at [694, 338] on button "Ver localização" at bounding box center [737, 327] width 133 height 28
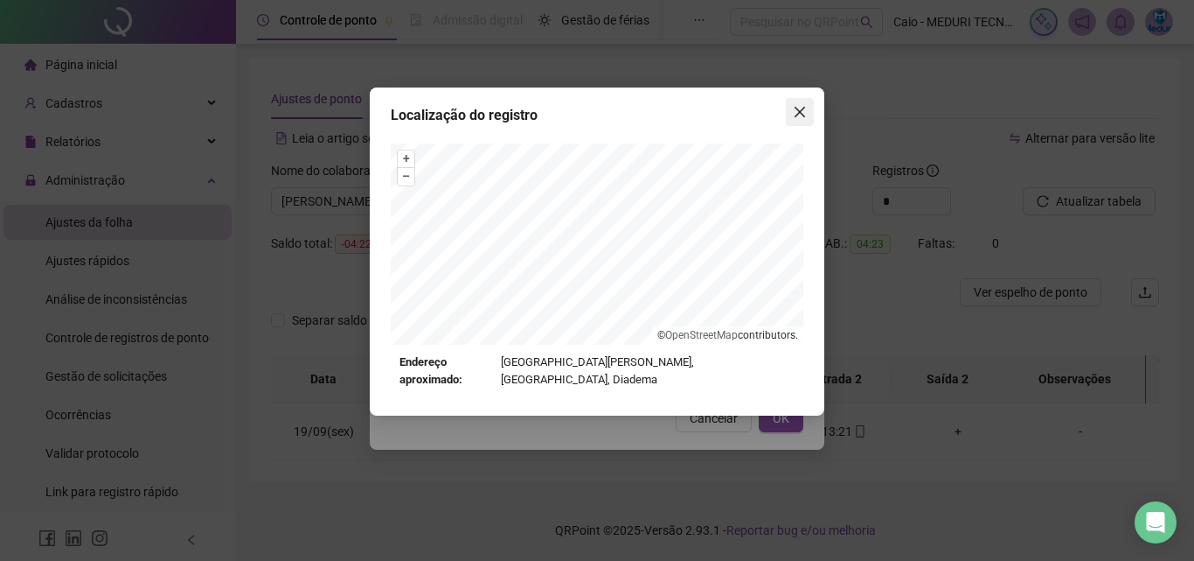
click at [796, 115] on icon "close" at bounding box center [800, 112] width 14 height 14
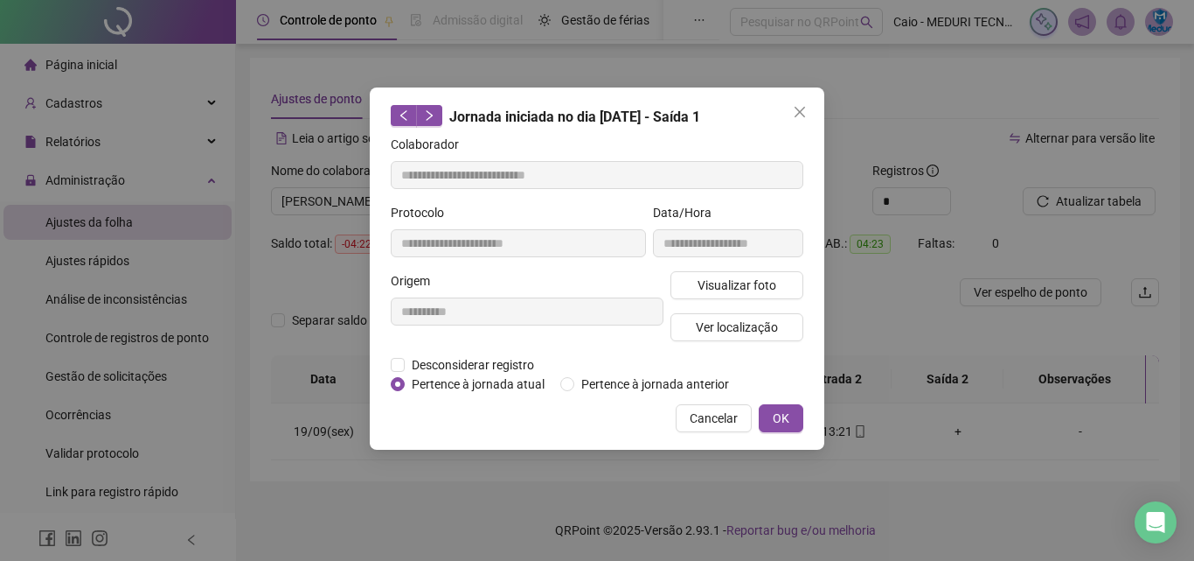
click at [796, 115] on icon "close" at bounding box center [800, 112] width 14 height 14
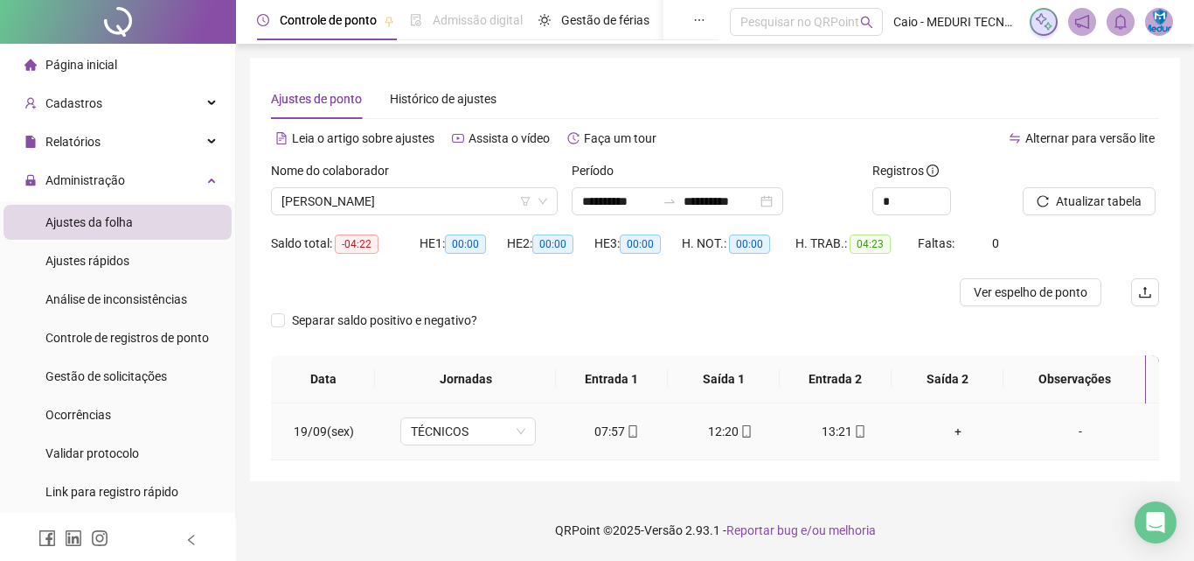
click at [853, 438] on span at bounding box center [860, 431] width 14 height 14
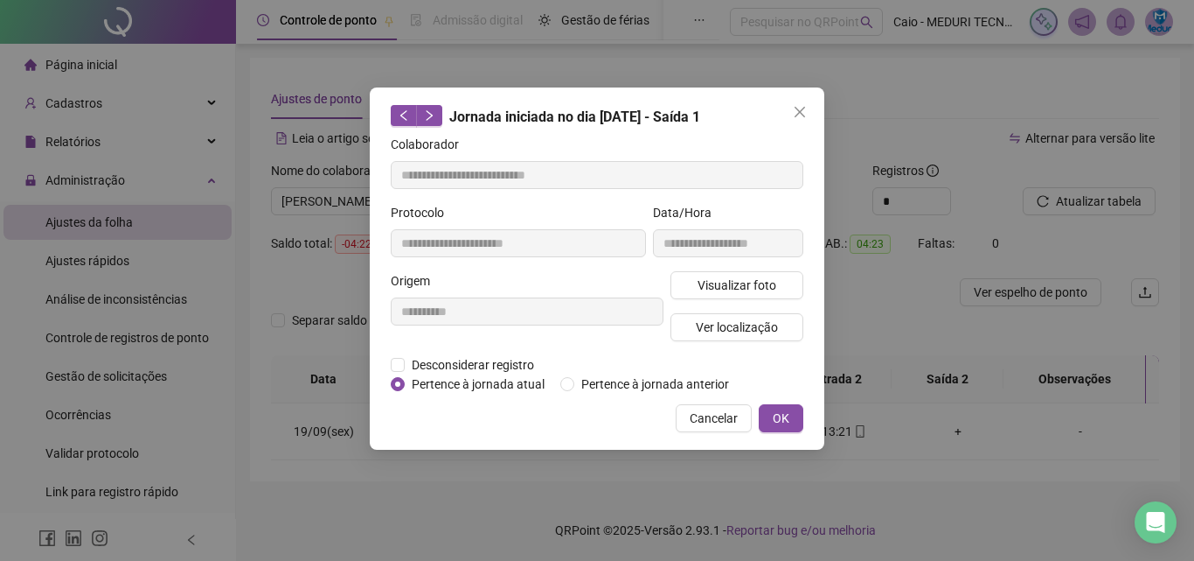
type input "**********"
click at [749, 288] on span "Visualizar foto" at bounding box center [737, 284] width 79 height 19
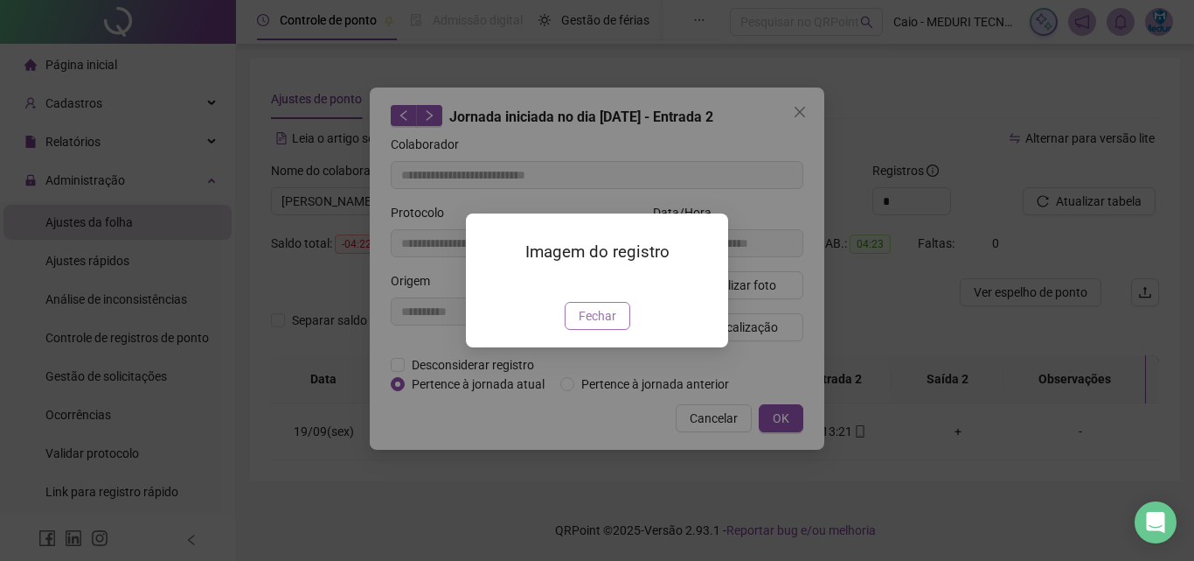
click at [598, 325] on span "Fechar" at bounding box center [598, 315] width 38 height 19
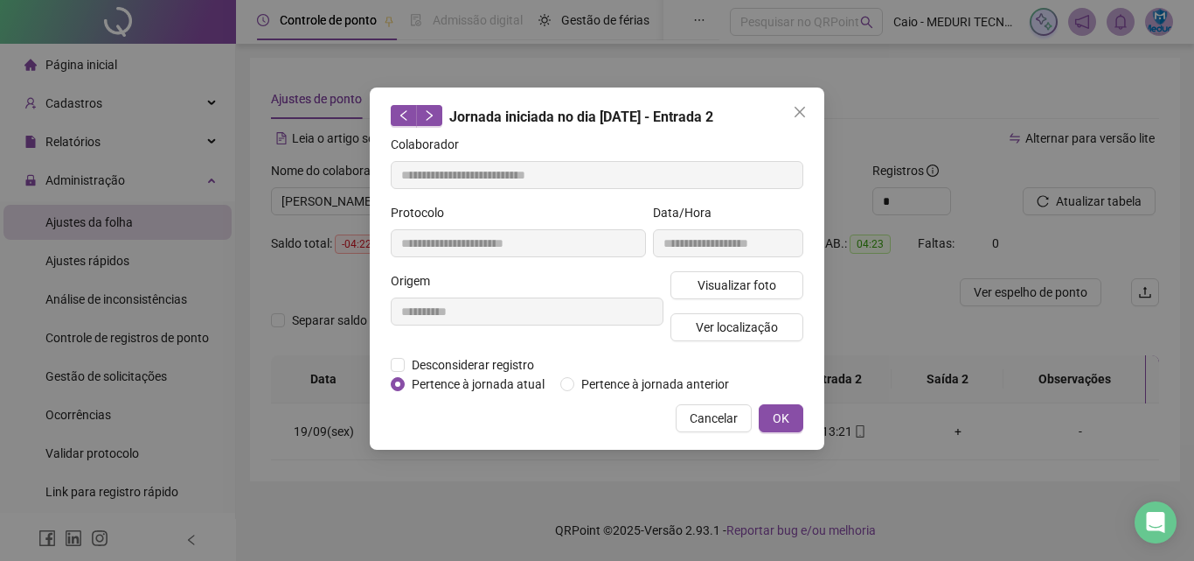
click at [723, 340] on div "Visualizar foto Ver localização" at bounding box center [737, 313] width 140 height 84
click at [724, 330] on span "Ver localização" at bounding box center [737, 326] width 82 height 19
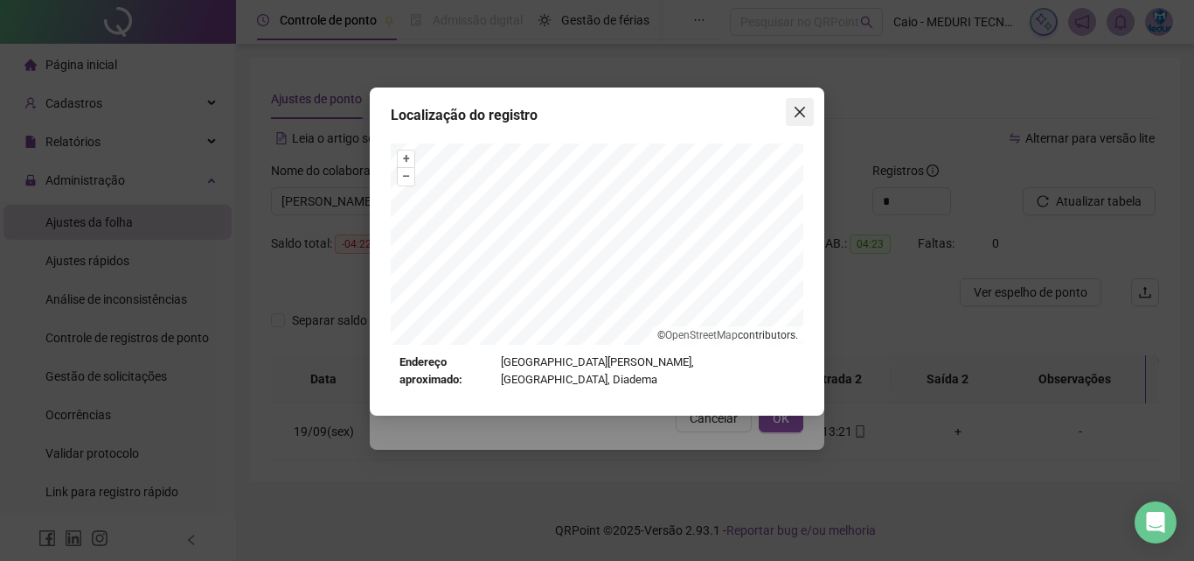
click at [791, 113] on span "Close" at bounding box center [800, 112] width 28 height 14
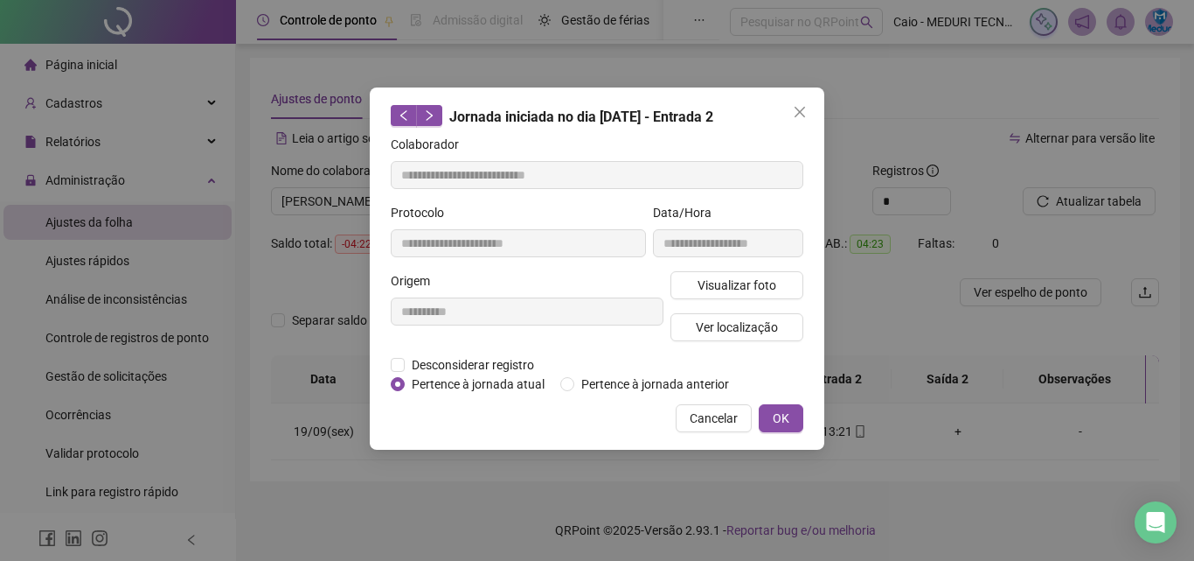
click at [797, 111] on icon "close" at bounding box center [800, 112] width 14 height 14
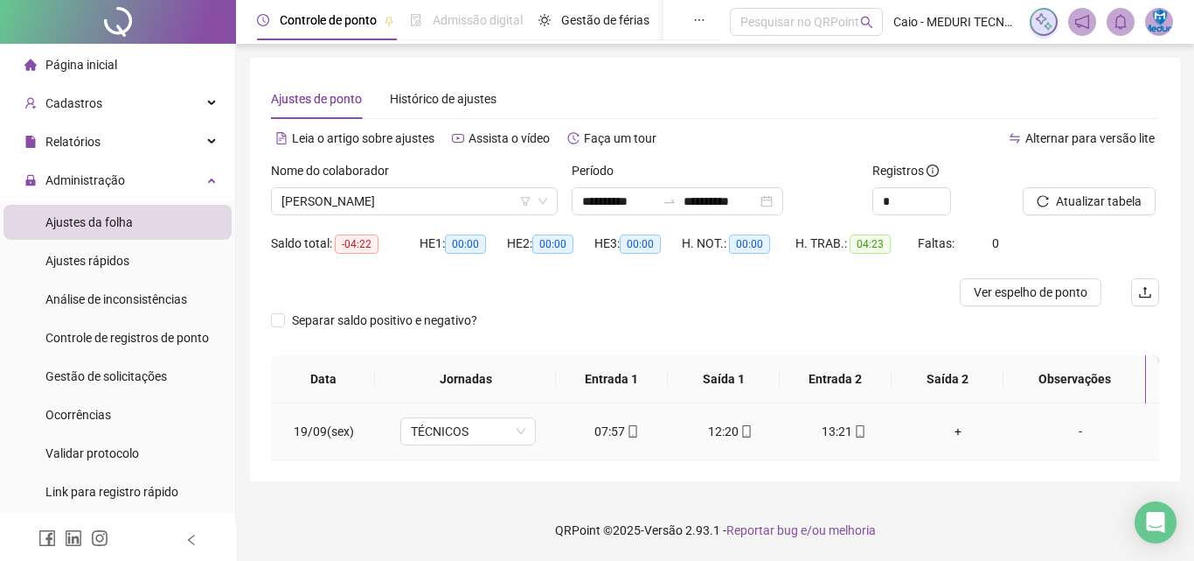
click at [726, 432] on div "12:20" at bounding box center [731, 430] width 86 height 19
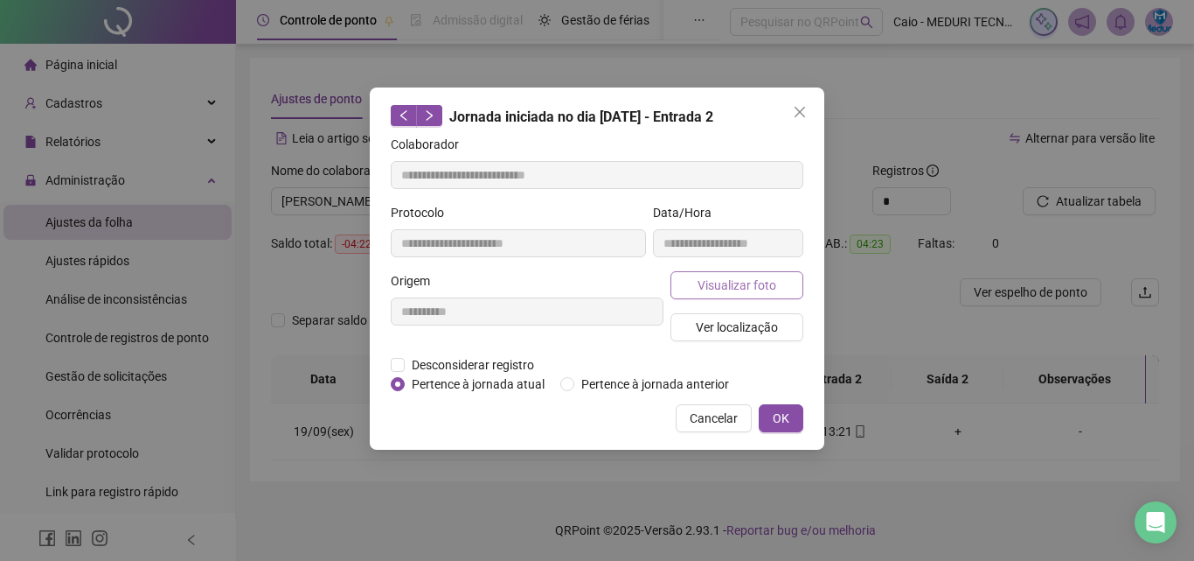
click at [751, 287] on span "Visualizar foto" at bounding box center [737, 284] width 79 height 19
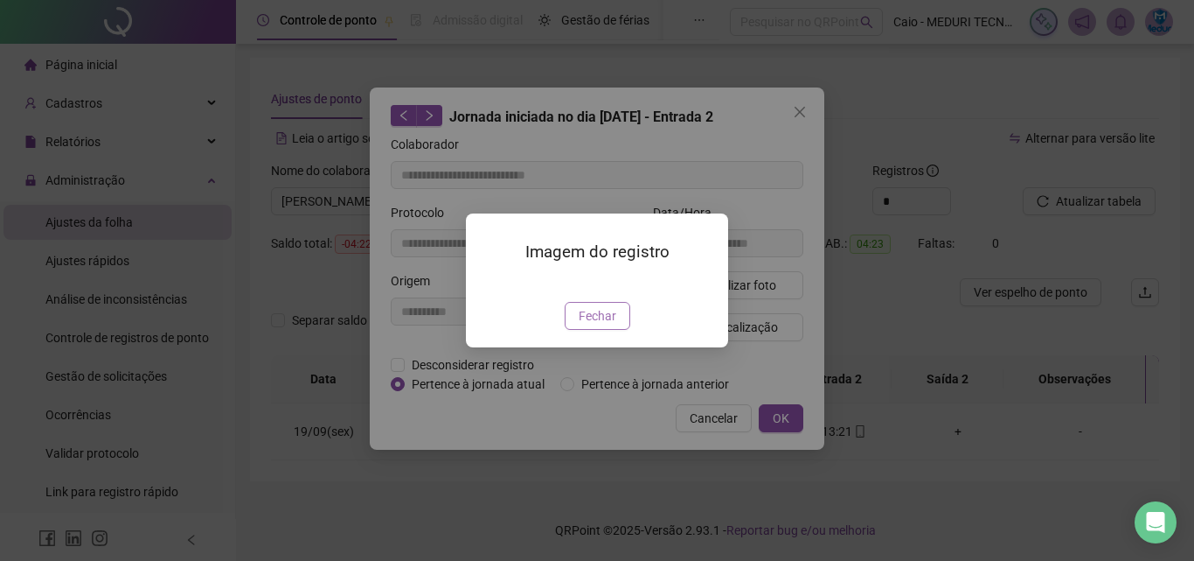
click at [600, 330] on button "Fechar" at bounding box center [598, 316] width 66 height 28
type input "**********"
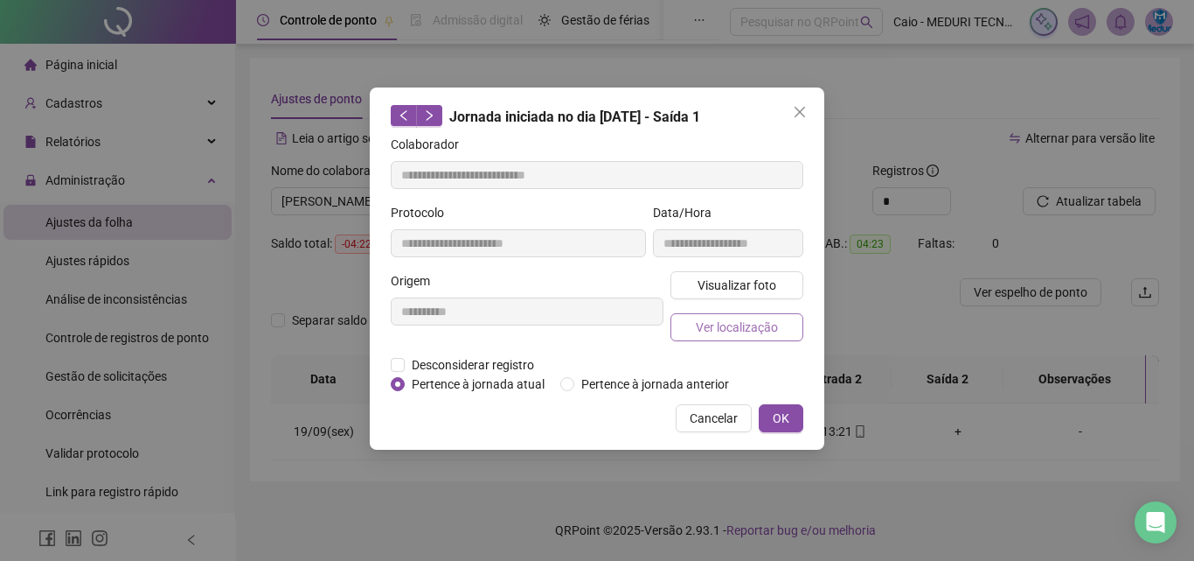
click at [737, 314] on button "Ver localização" at bounding box center [737, 327] width 133 height 28
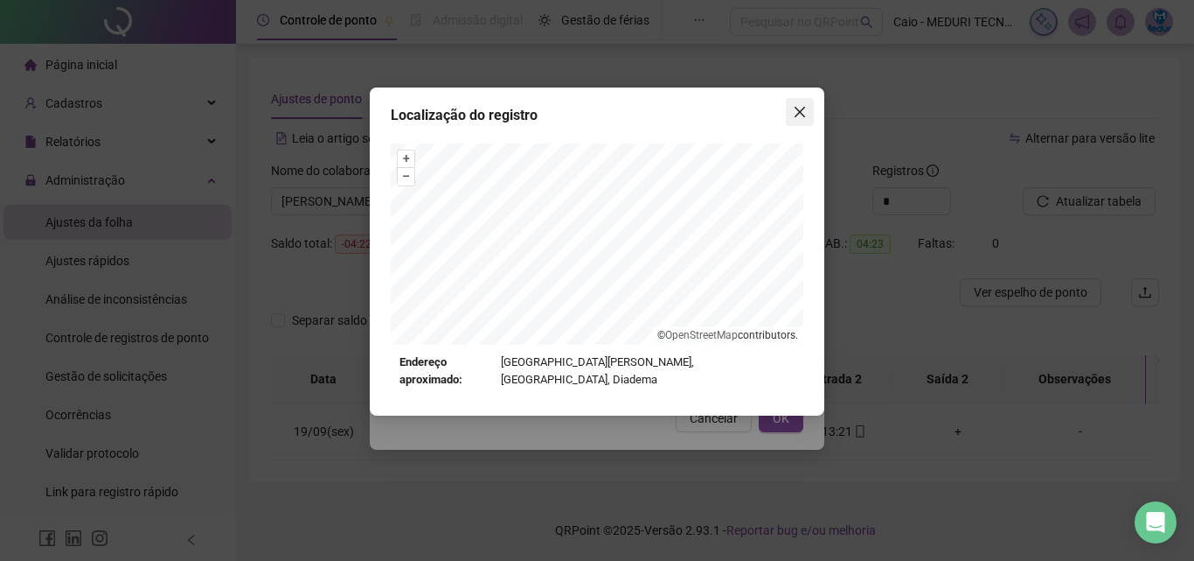
click at [803, 112] on icon "close" at bounding box center [800, 112] width 14 height 14
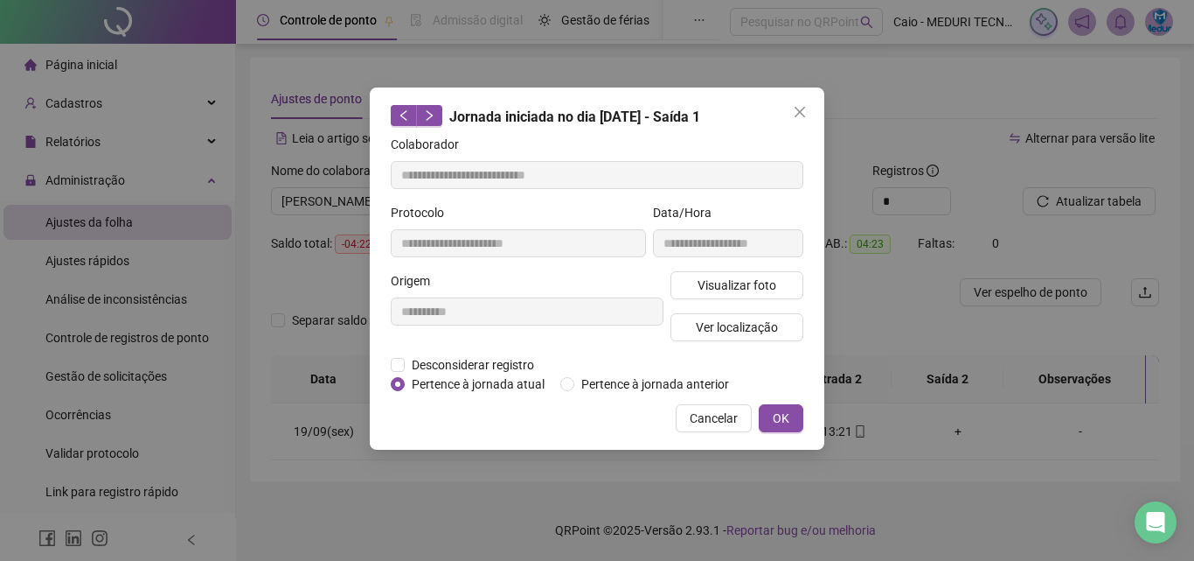
click at [803, 112] on icon "close" at bounding box center [800, 112] width 14 height 14
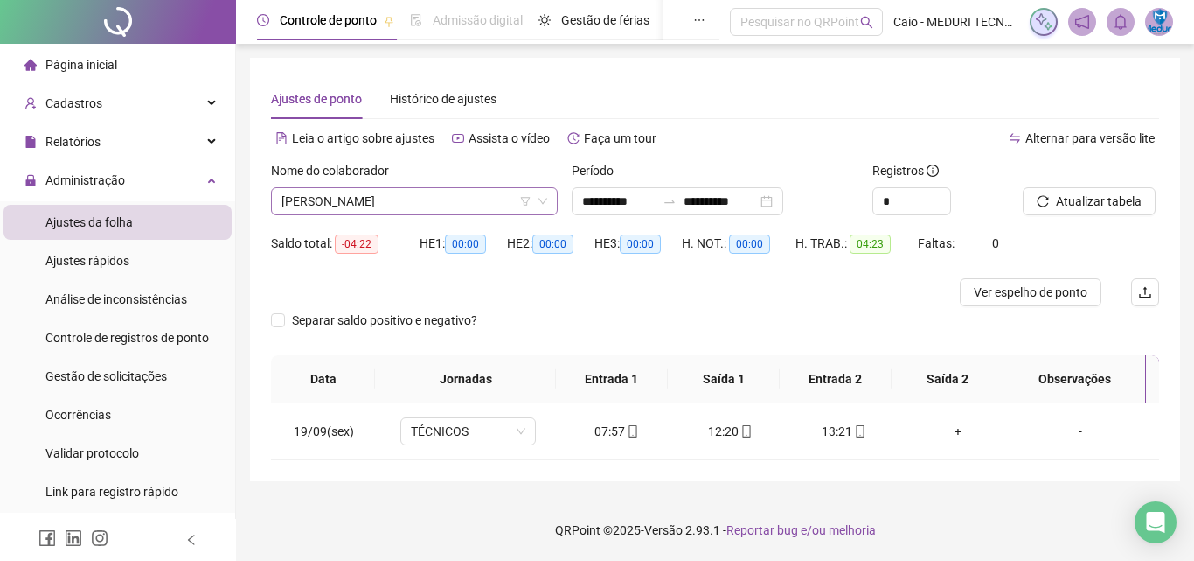
click at [443, 205] on span "[PERSON_NAME]" at bounding box center [415, 201] width 266 height 26
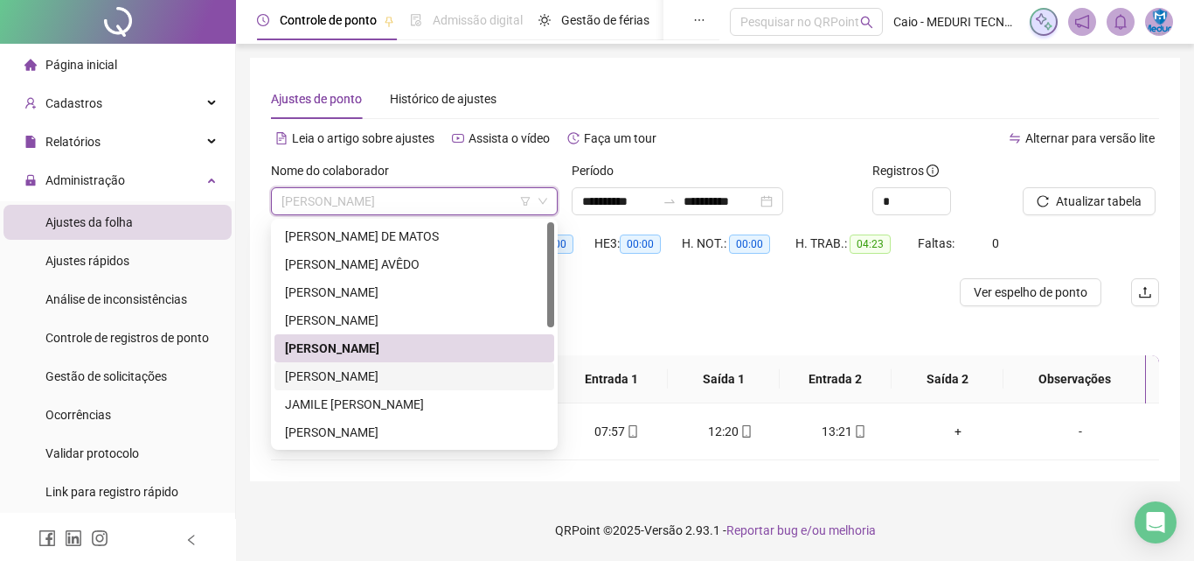
click at [460, 369] on div "[PERSON_NAME]" at bounding box center [414, 375] width 259 height 19
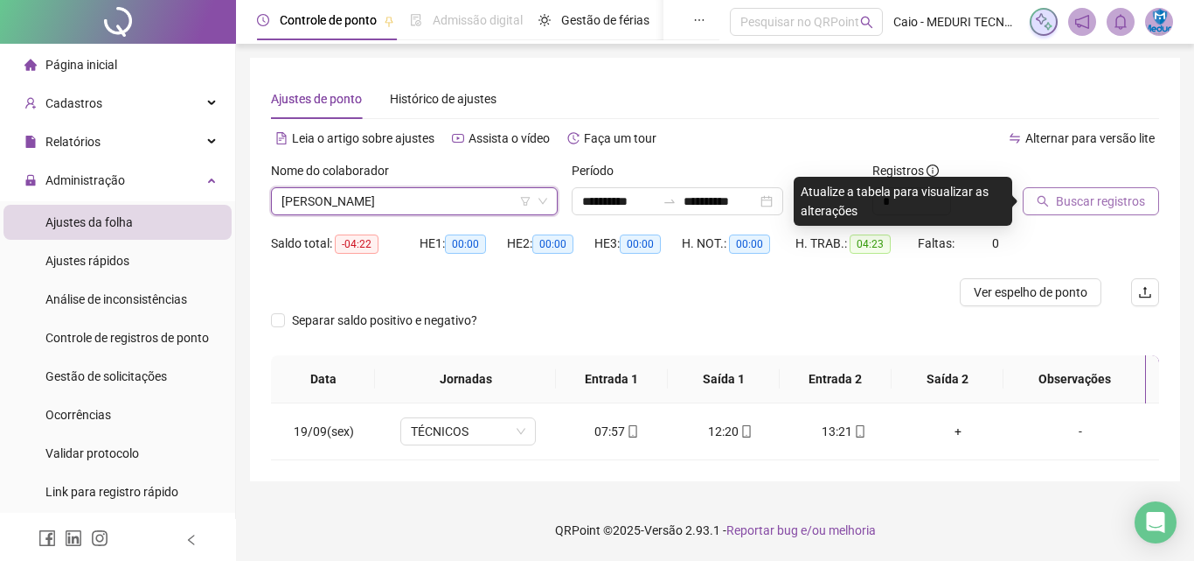
click at [1087, 195] on span "Buscar registros" at bounding box center [1100, 200] width 89 height 19
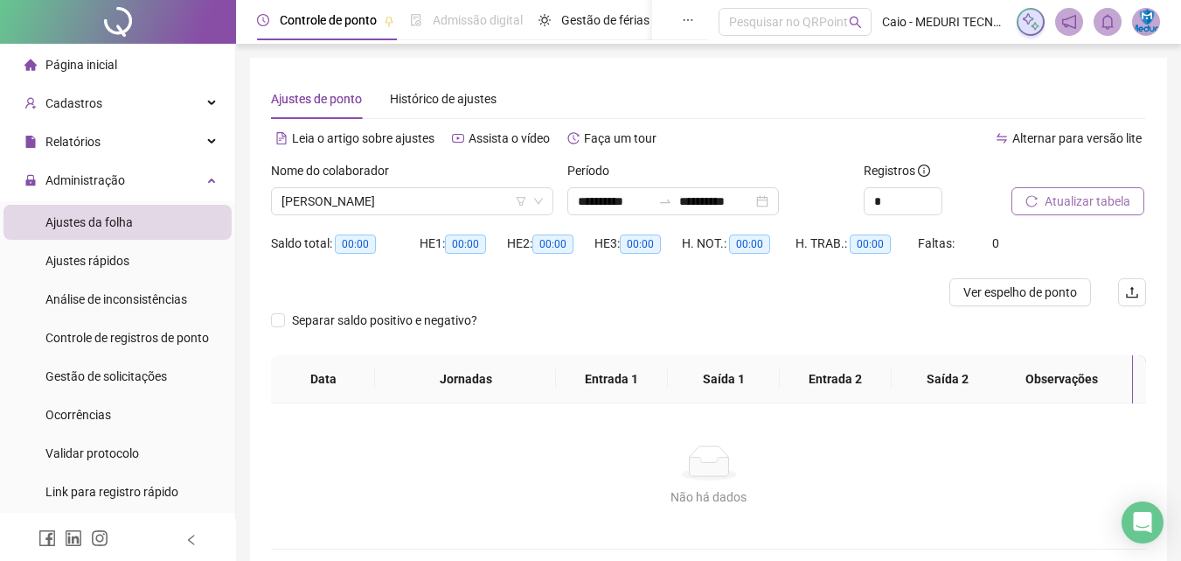
click at [405, 185] on div "Nome do colaborador" at bounding box center [412, 174] width 282 height 26
click at [409, 193] on span "[PERSON_NAME]" at bounding box center [412, 201] width 261 height 26
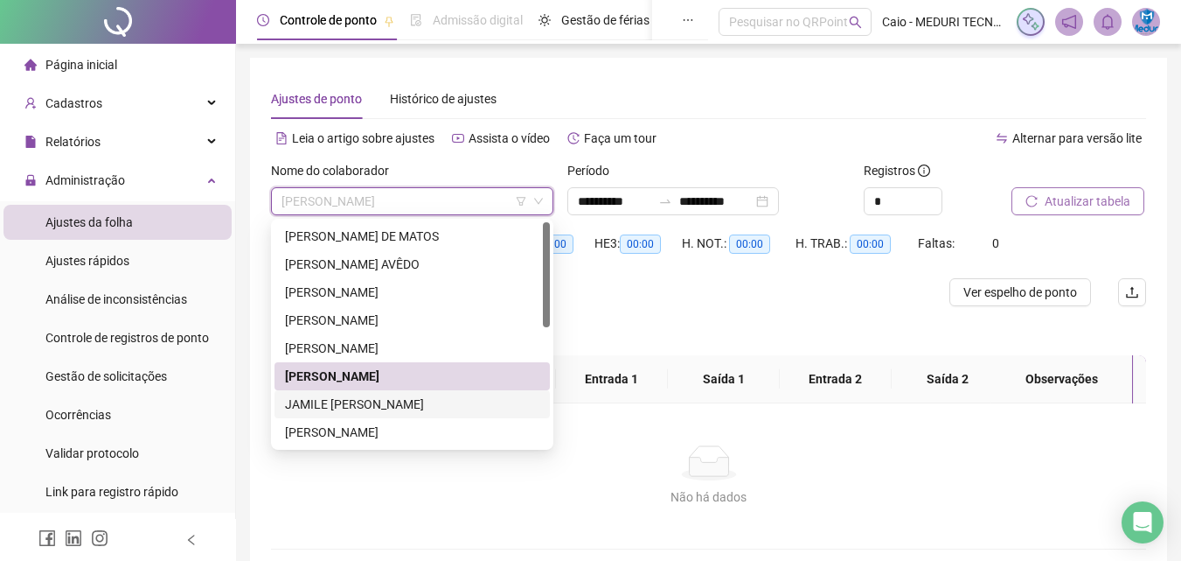
click at [417, 410] on div "JAMILE [PERSON_NAME]" at bounding box center [412, 403] width 254 height 19
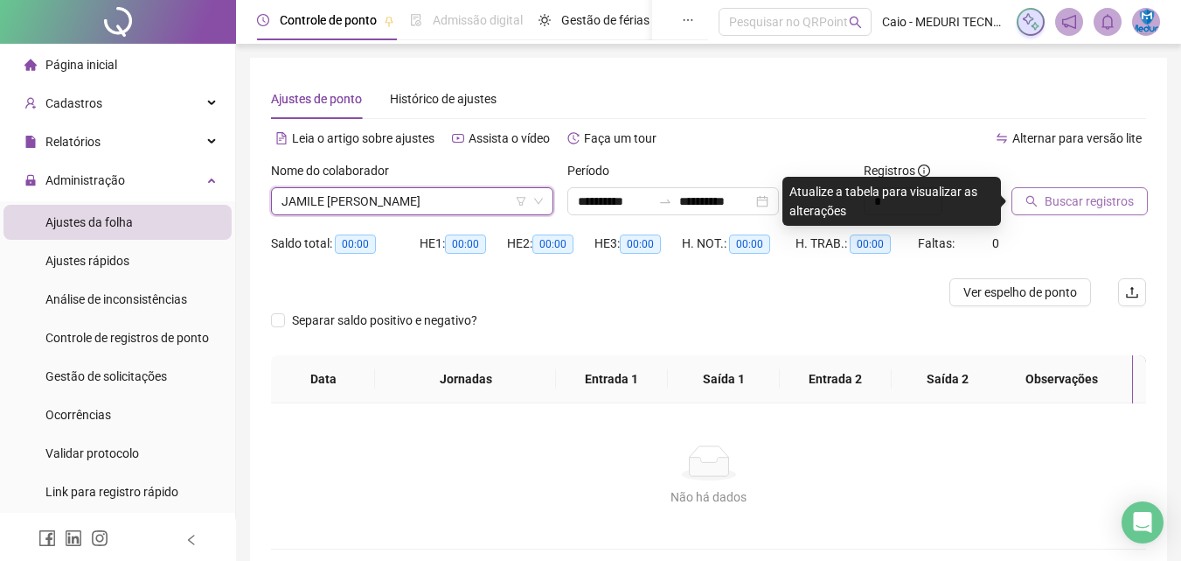
click at [1053, 197] on span "Buscar registros" at bounding box center [1089, 200] width 89 height 19
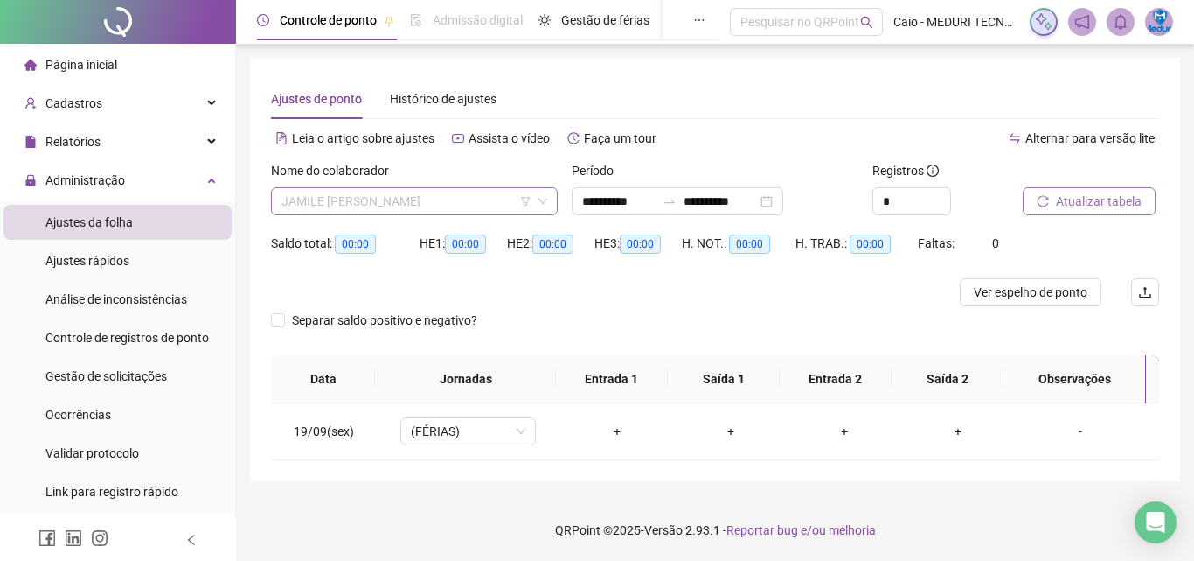
click at [498, 201] on span "JAMILE [PERSON_NAME]" at bounding box center [415, 201] width 266 height 26
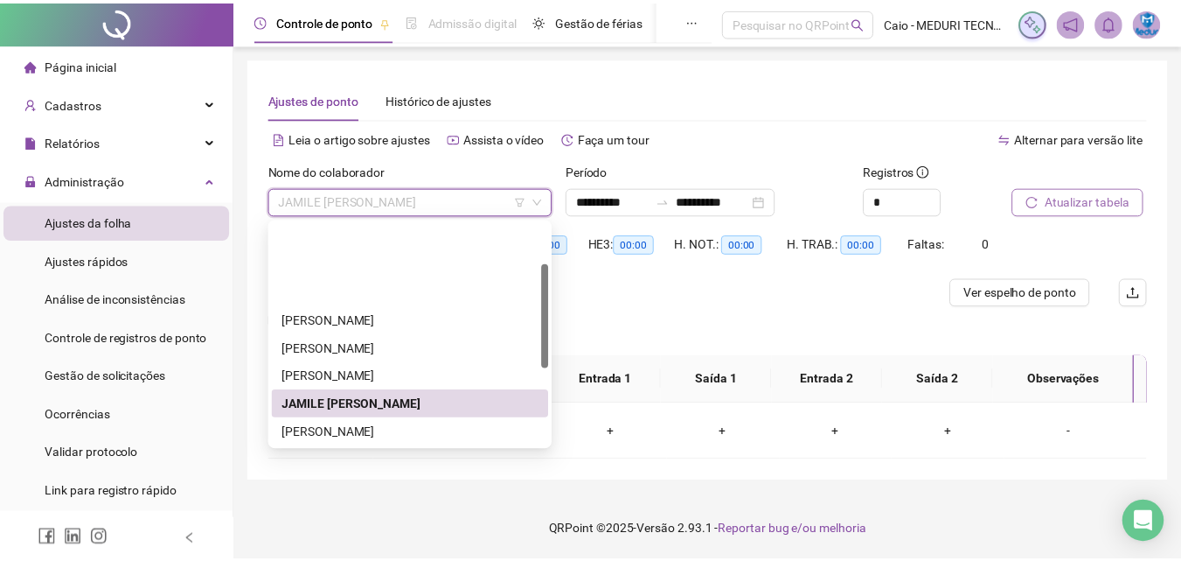
scroll to position [87, 0]
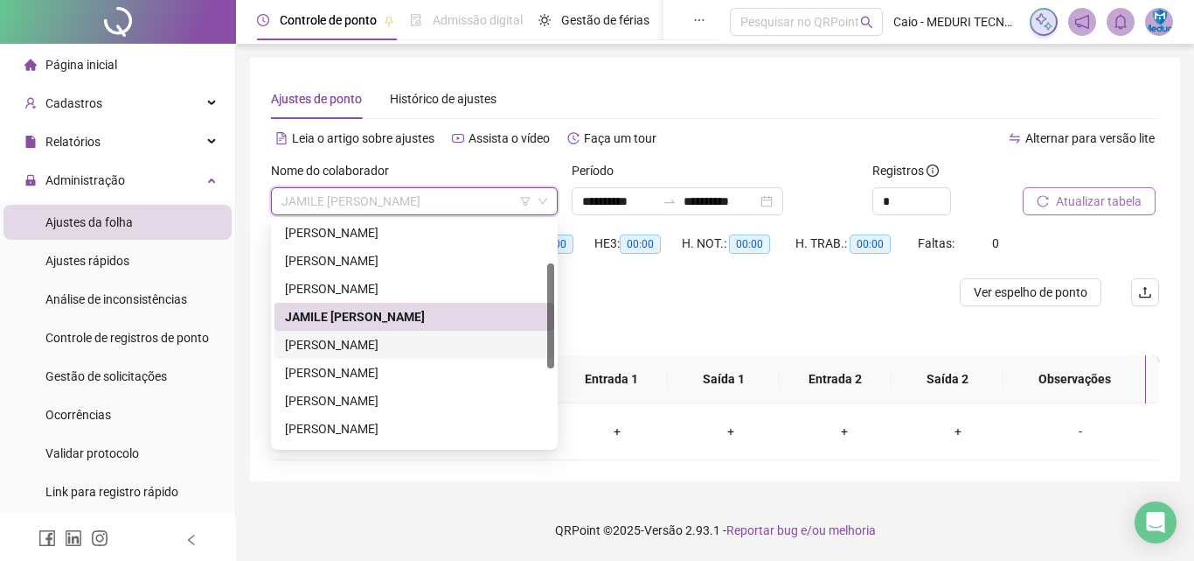
click at [396, 350] on div "[PERSON_NAME]" at bounding box center [414, 344] width 259 height 19
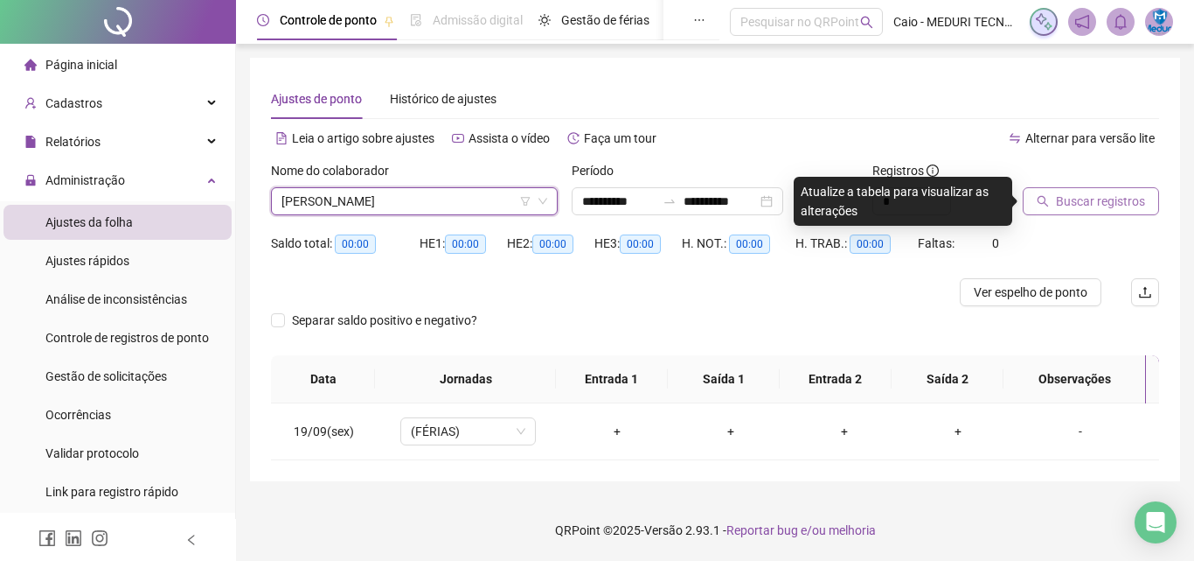
click at [1048, 216] on div "Buscar registros" at bounding box center [1091, 195] width 150 height 68
click at [1050, 201] on button "Buscar registros" at bounding box center [1091, 201] width 136 height 28
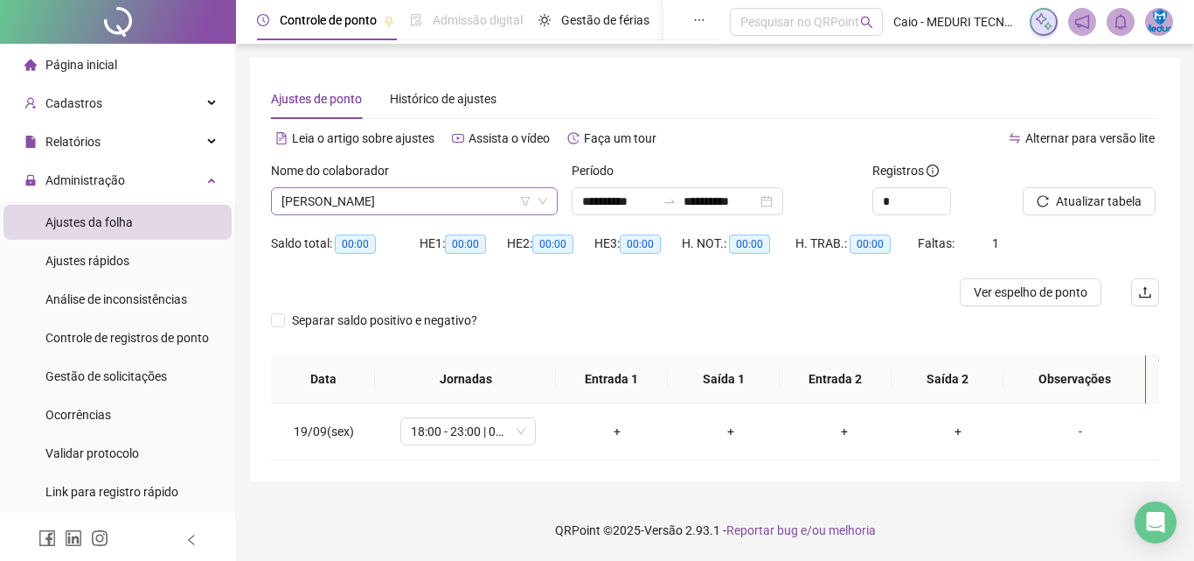
click at [455, 211] on span "[PERSON_NAME]" at bounding box center [415, 201] width 266 height 26
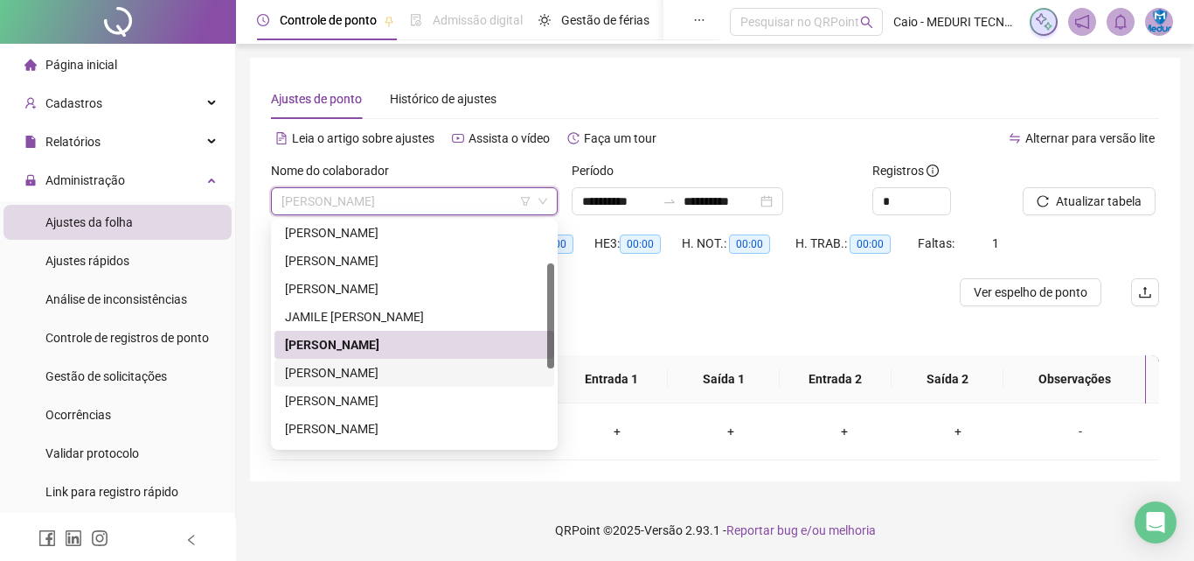
click at [456, 368] on div "[PERSON_NAME]" at bounding box center [414, 372] width 259 height 19
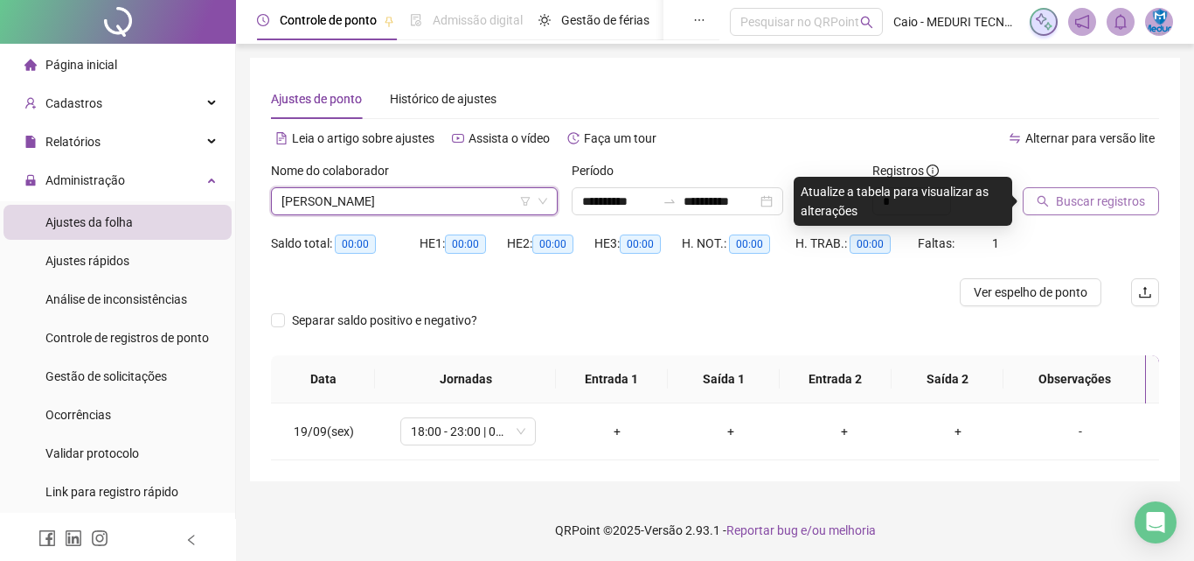
click at [1062, 213] on button "Buscar registros" at bounding box center [1091, 201] width 136 height 28
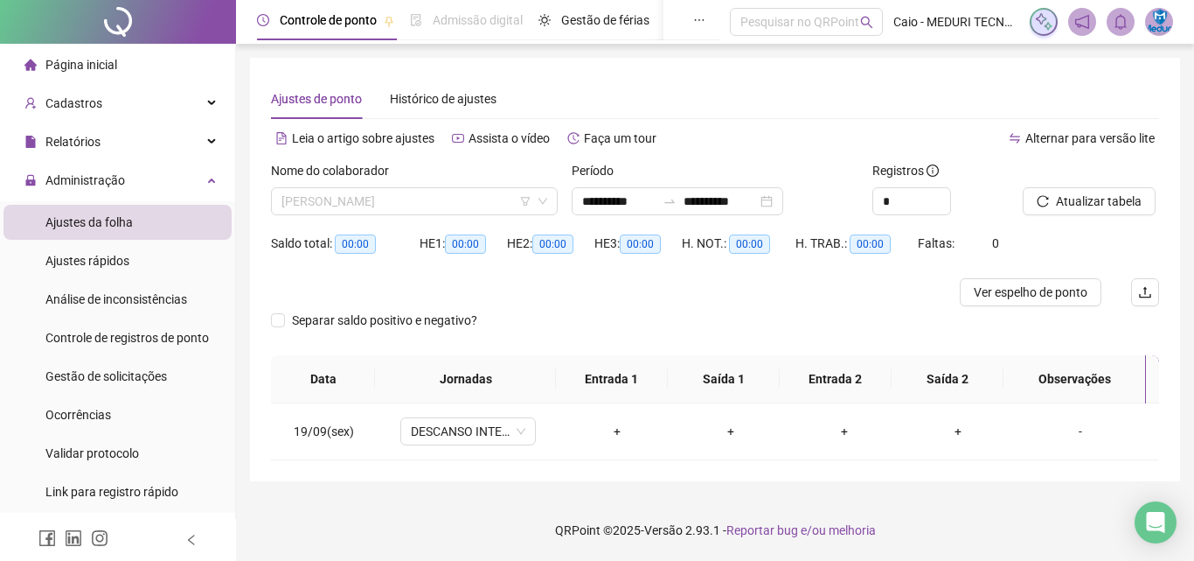
click at [353, 206] on span "[PERSON_NAME]" at bounding box center [415, 201] width 266 height 26
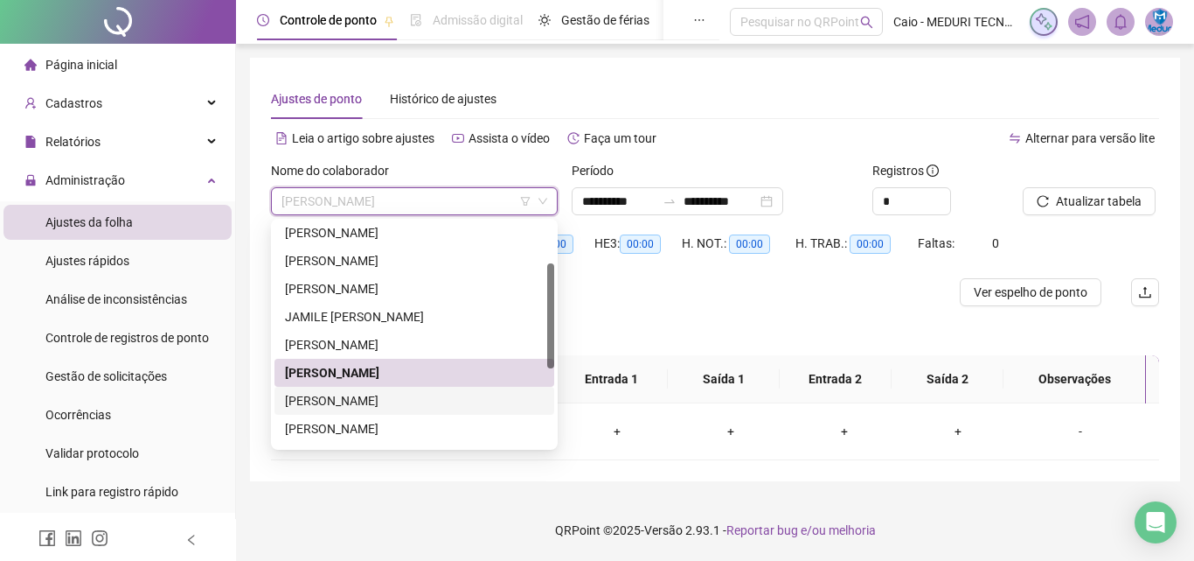
click at [381, 407] on div "[PERSON_NAME]" at bounding box center [414, 400] width 259 height 19
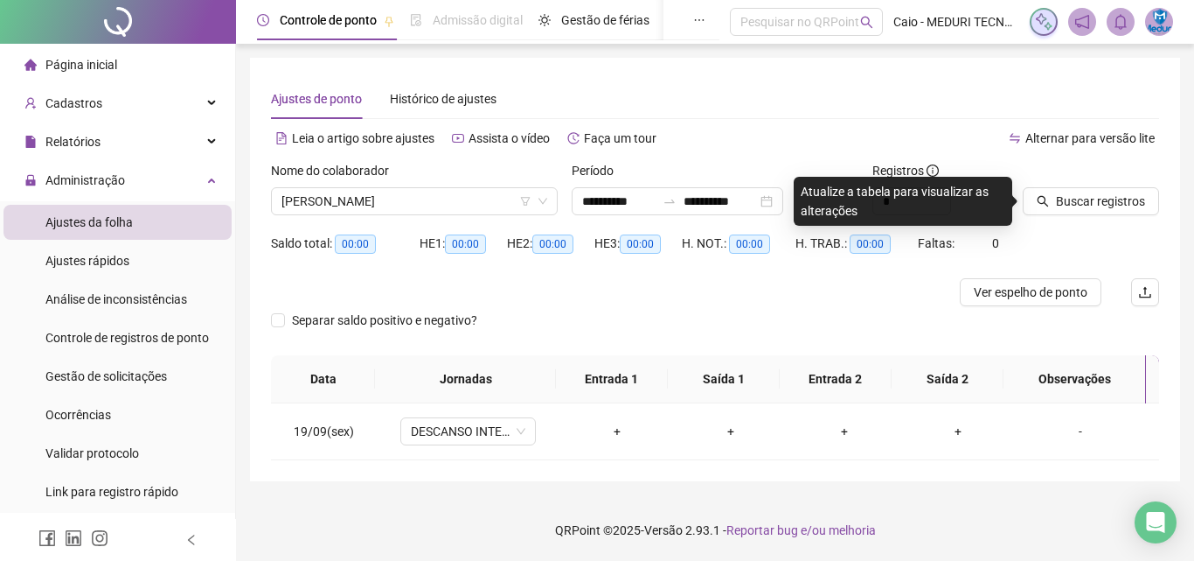
click at [94, 67] on span "Página inicial" at bounding box center [81, 65] width 72 height 14
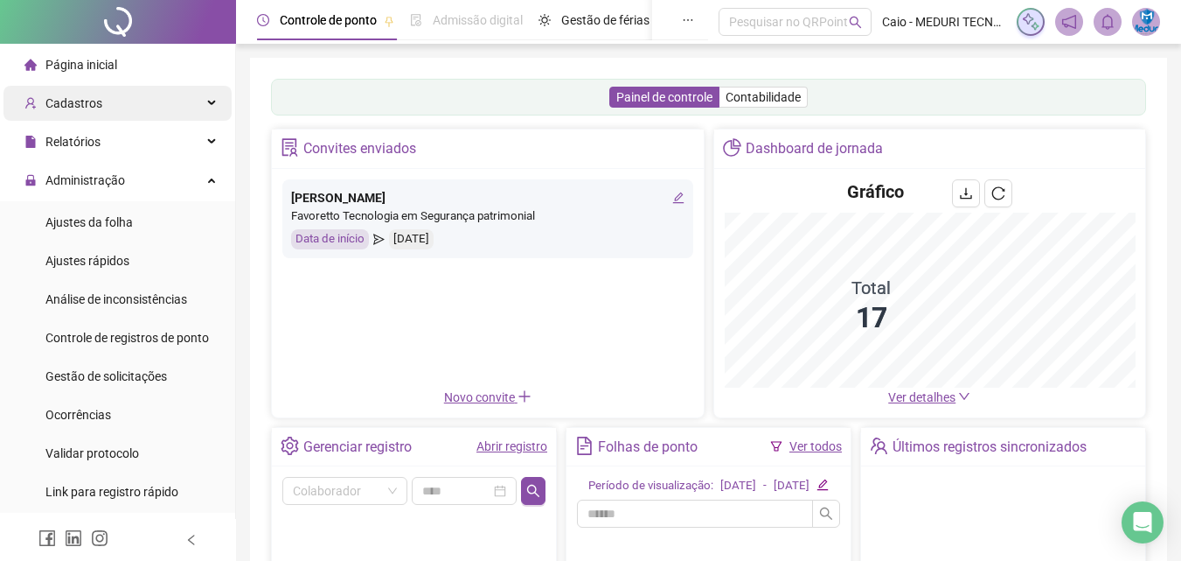
click at [102, 102] on div "Cadastros" at bounding box center [117, 103] width 228 height 35
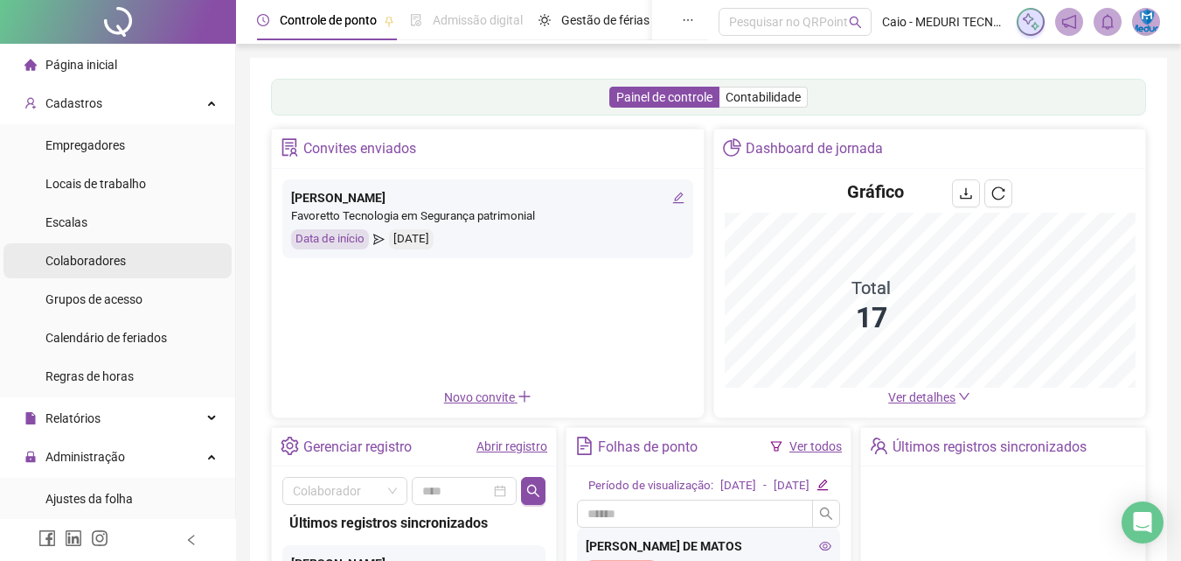
click at [116, 274] on div "Colaboradores" at bounding box center [85, 260] width 80 height 35
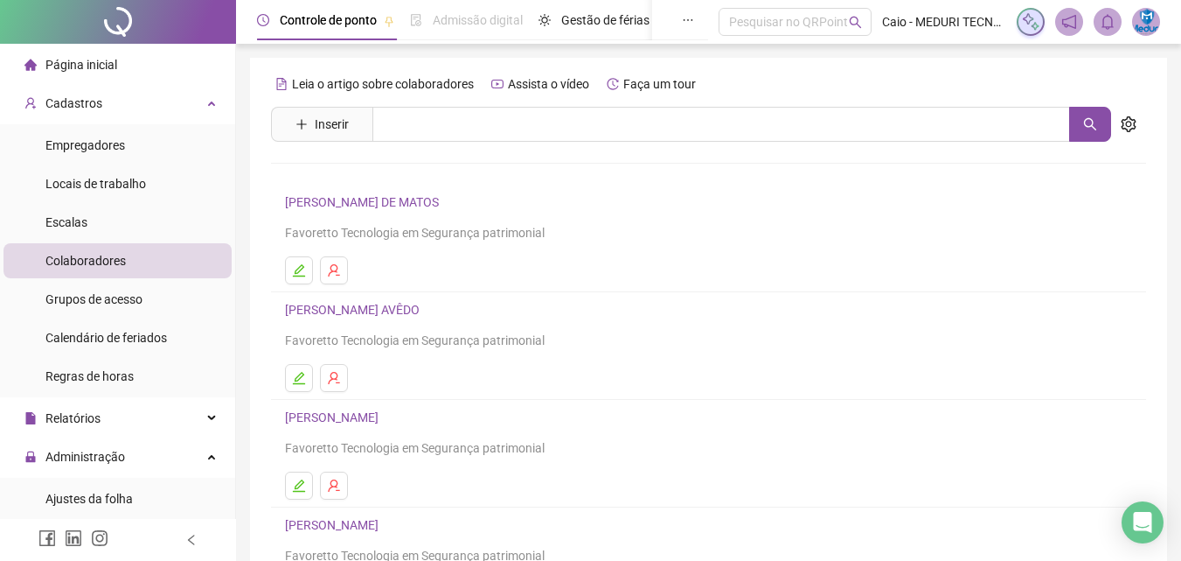
scroll to position [285, 0]
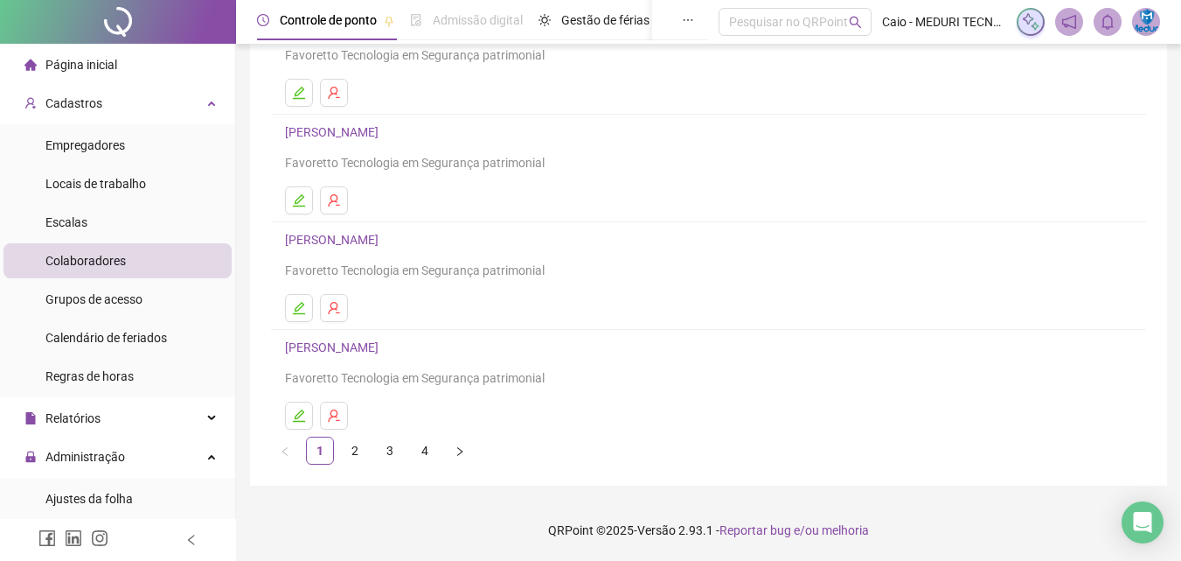
click at [338, 459] on ul "1 2 3 4" at bounding box center [708, 450] width 875 height 28
click at [343, 456] on link "2" at bounding box center [355, 450] width 26 height 26
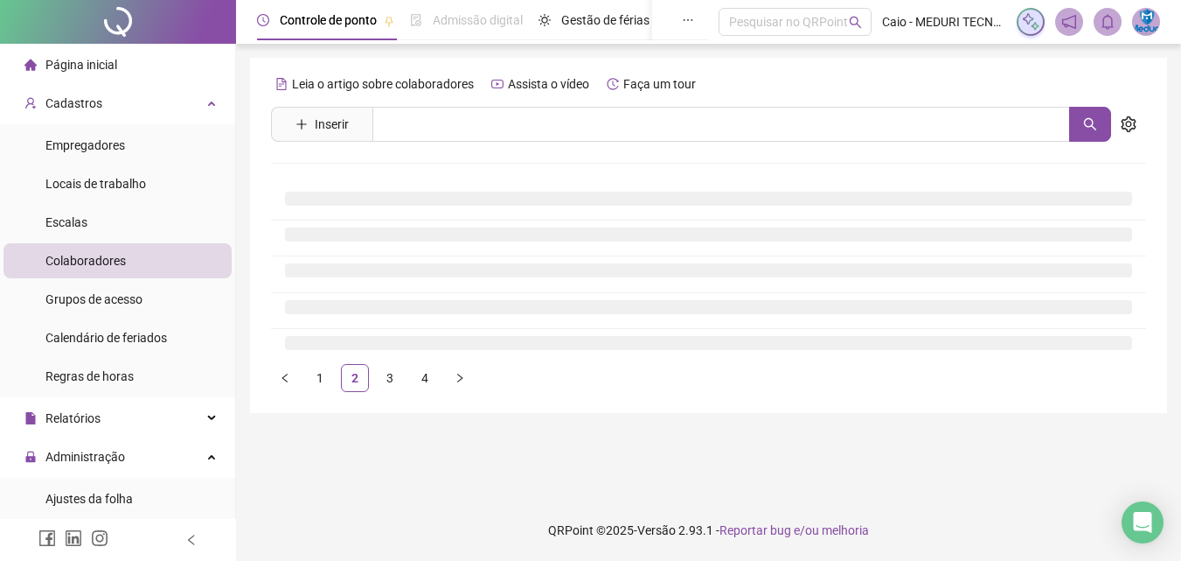
scroll to position [0, 0]
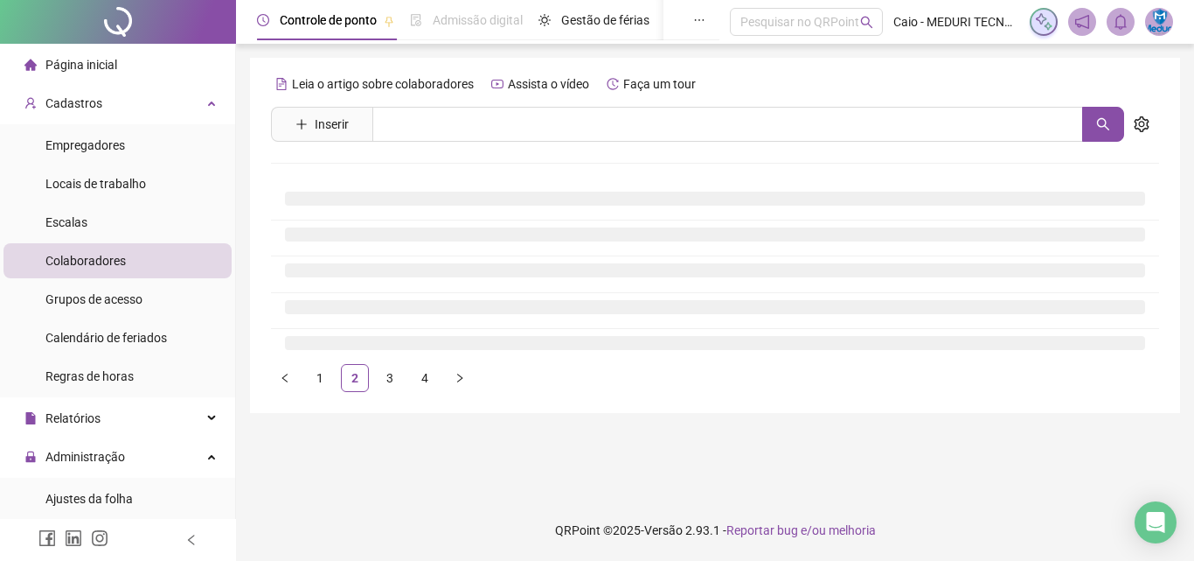
click at [349, 454] on main "Leia o artigo sobre colaboradores Assista o vídeo Faça um tour Inserir Nenhum r…" at bounding box center [715, 272] width 930 height 428
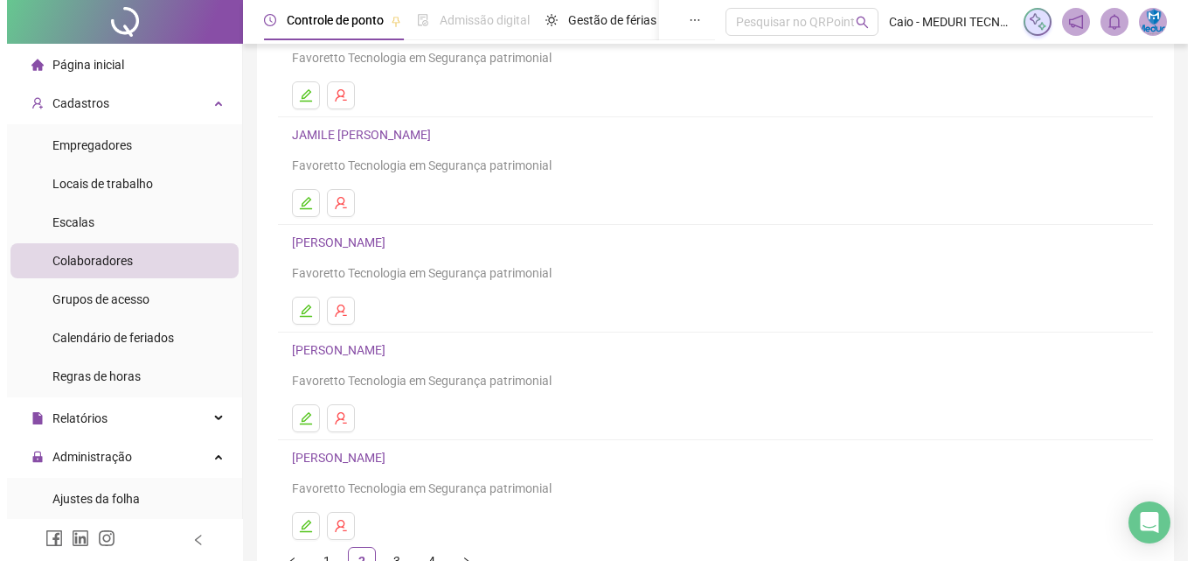
scroll to position [262, 0]
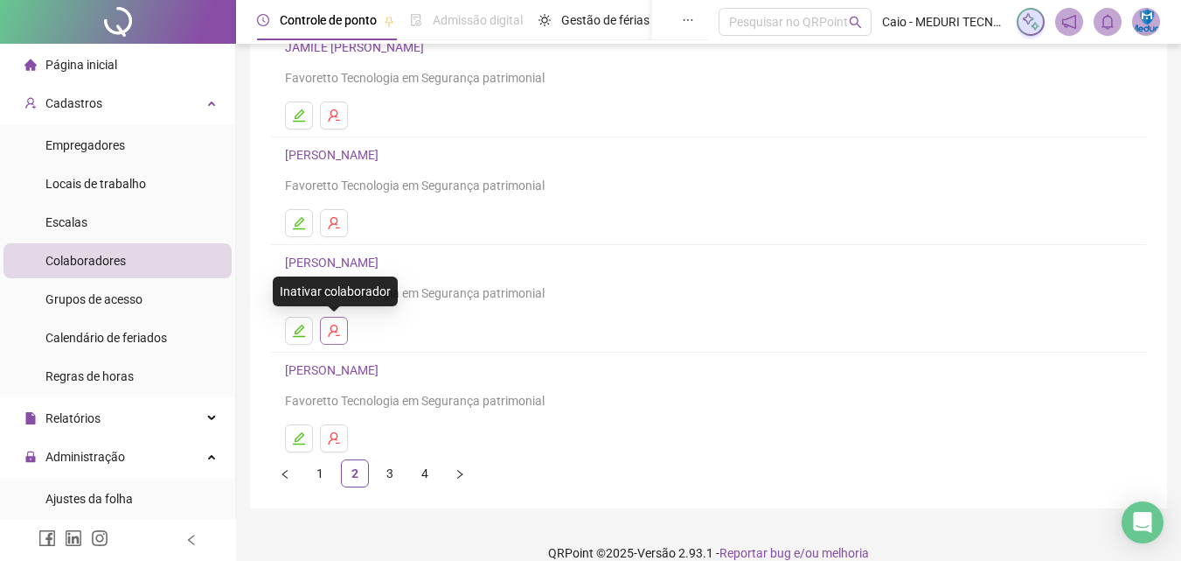
click at [331, 333] on icon "user-delete" at bounding box center [333, 330] width 11 height 12
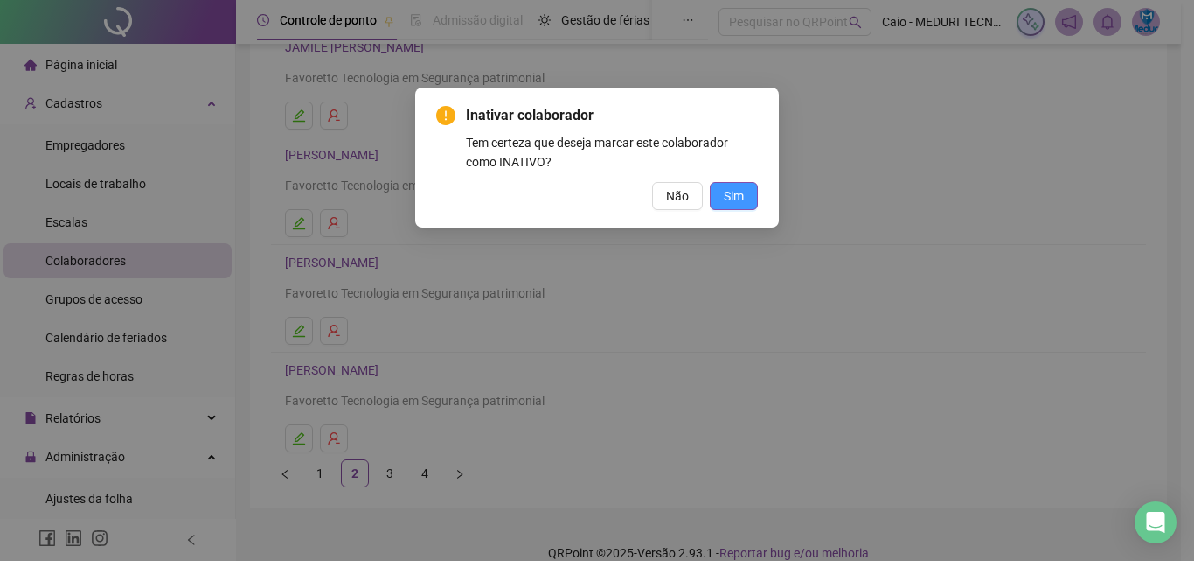
click at [752, 184] on button "Sim" at bounding box center [734, 196] width 48 height 28
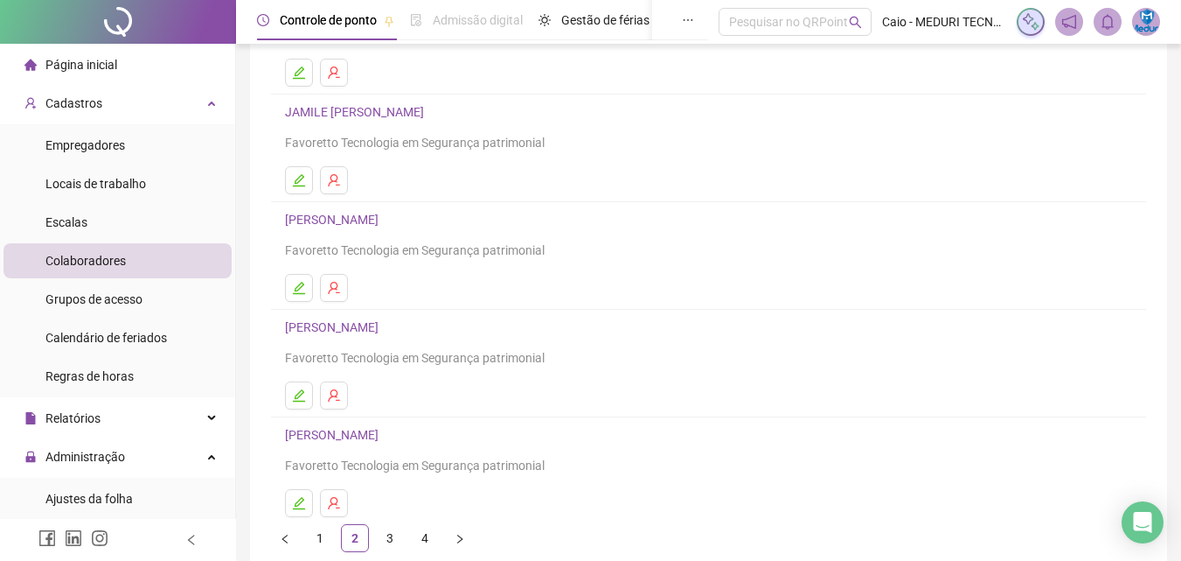
scroll to position [0, 0]
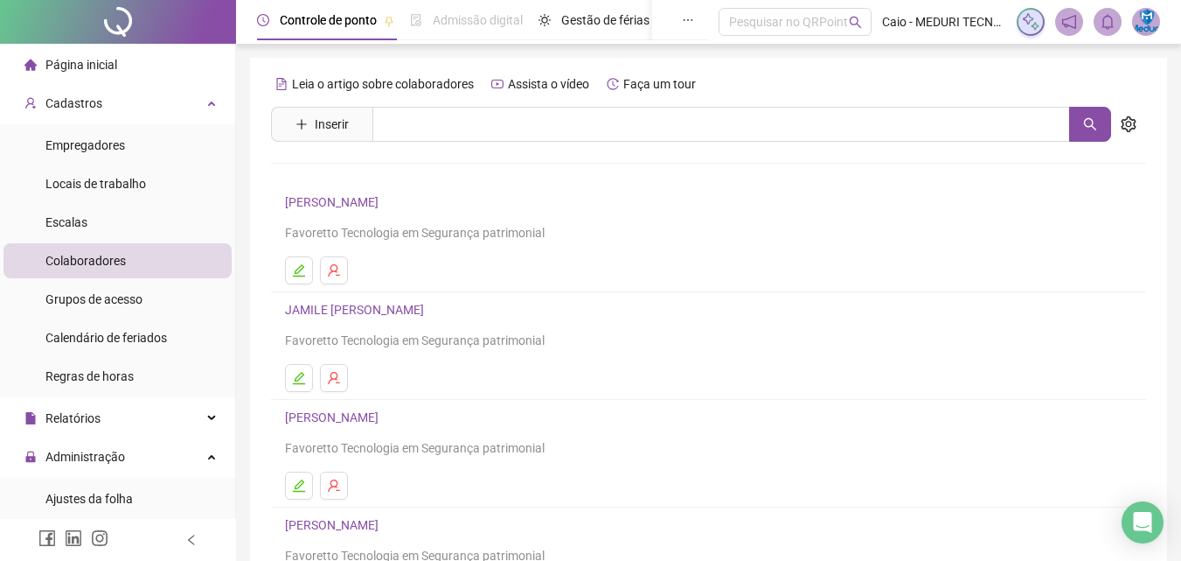
click at [83, 73] on div "Página inicial" at bounding box center [70, 64] width 93 height 35
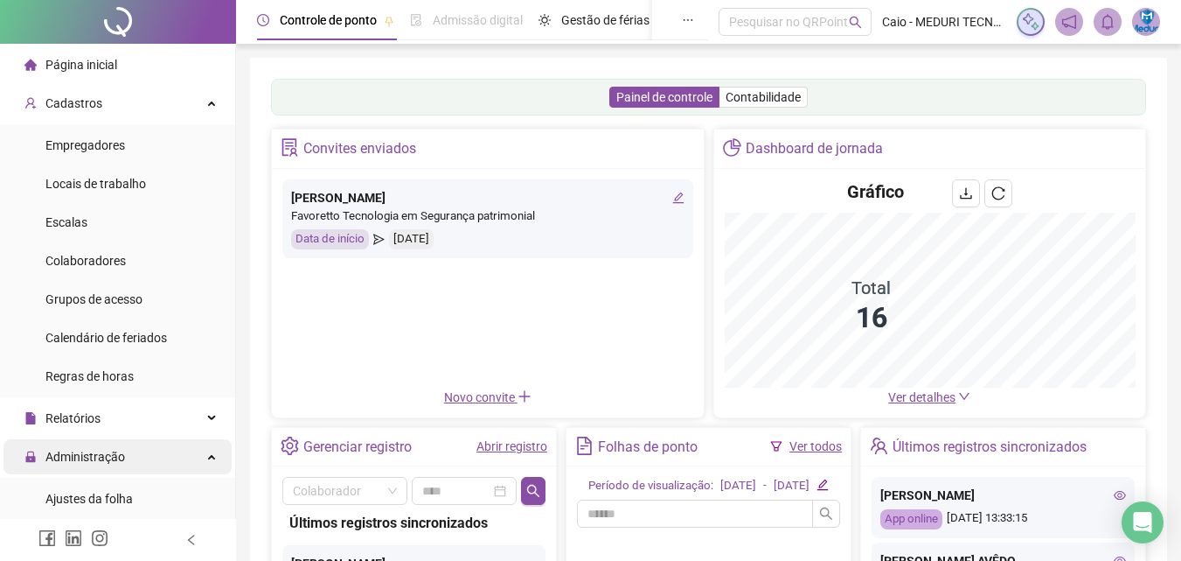
click at [121, 462] on span "Administração" at bounding box center [85, 456] width 80 height 14
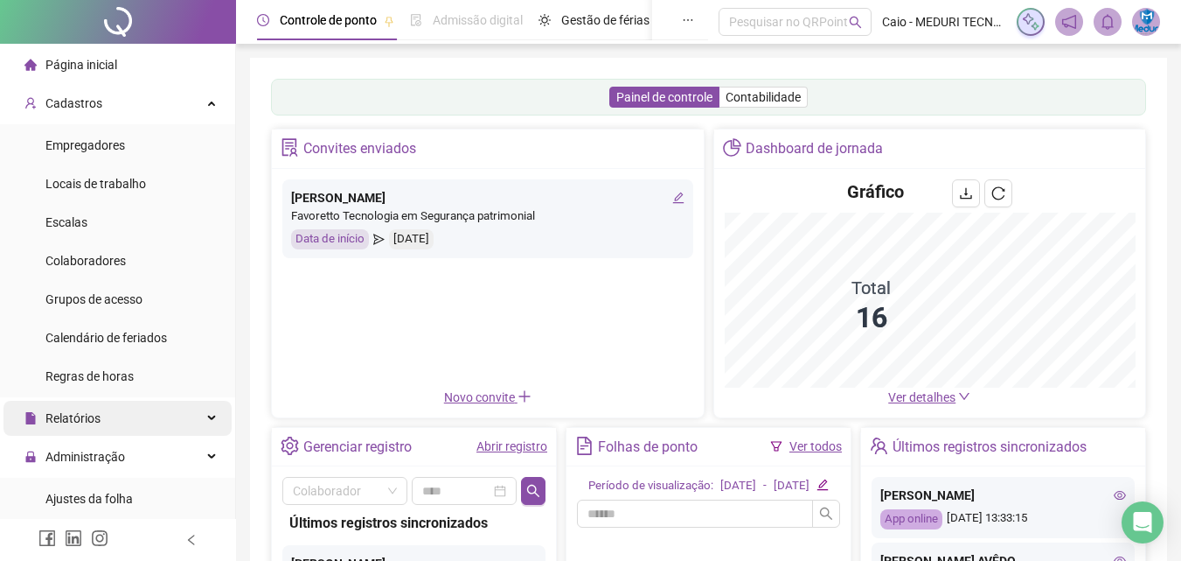
click at [122, 498] on span "Ajustes da folha" at bounding box center [88, 498] width 87 height 14
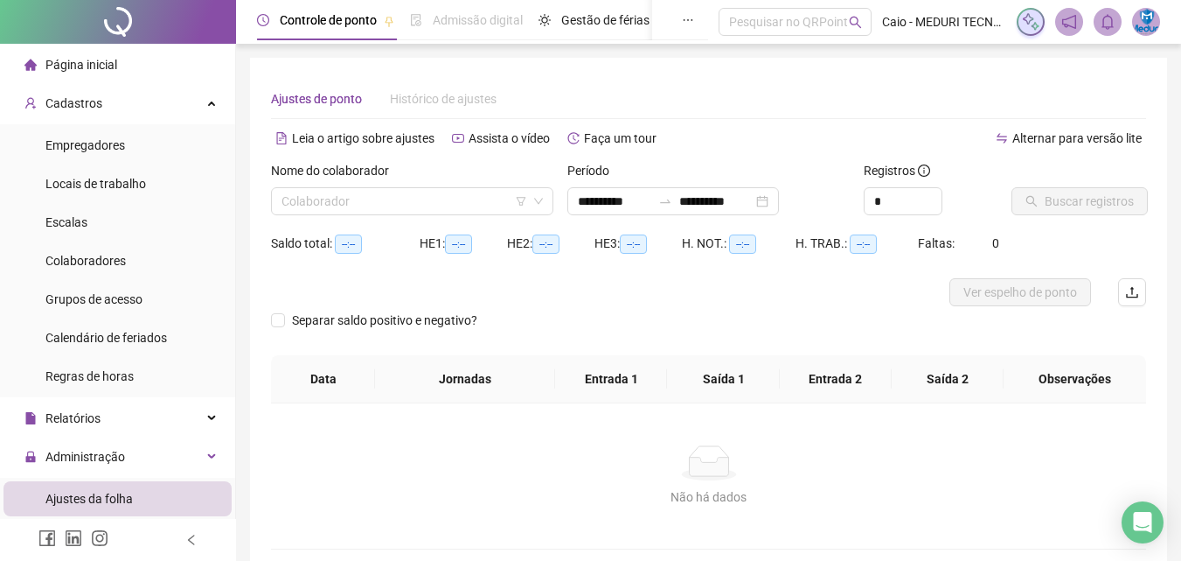
scroll to position [87, 0]
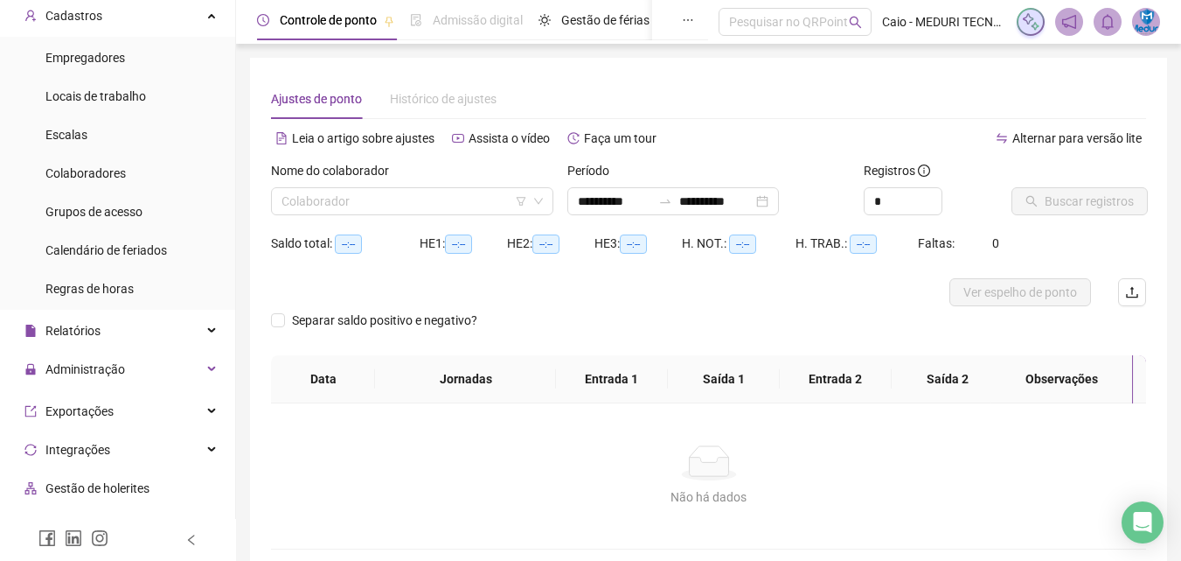
type input "**********"
click at [400, 195] on input "search" at bounding box center [405, 201] width 246 height 26
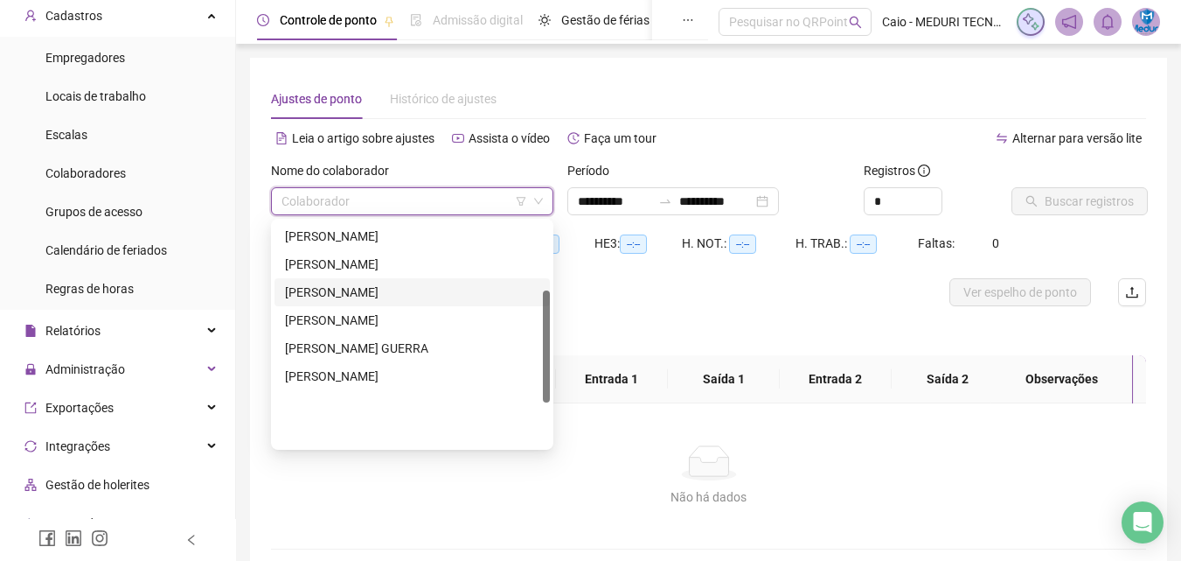
scroll to position [136, 0]
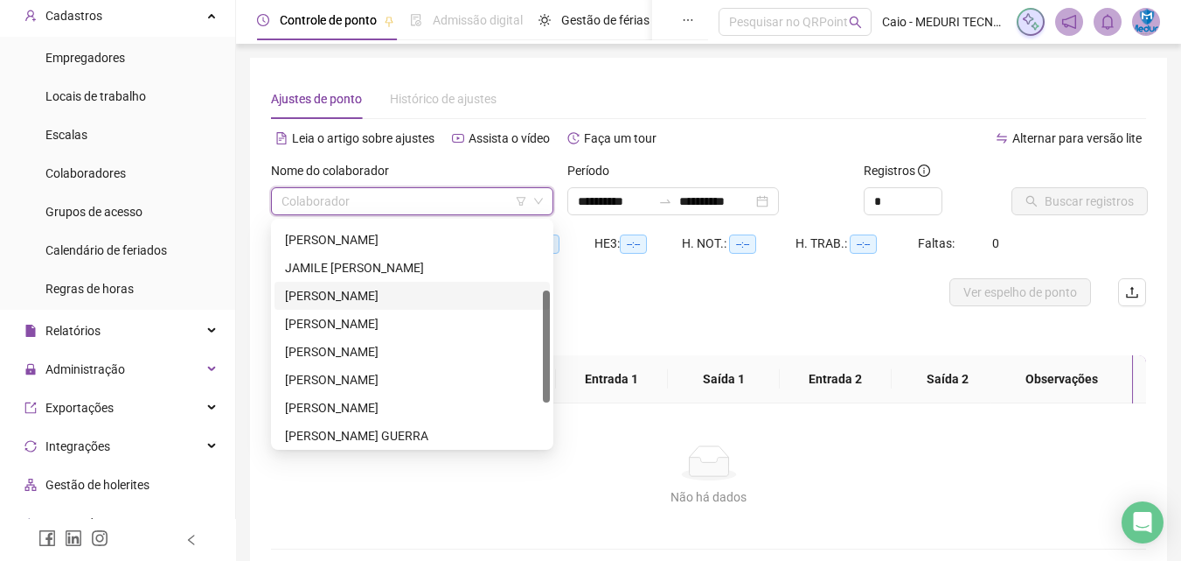
click at [345, 297] on div "[PERSON_NAME]" at bounding box center [412, 295] width 254 height 19
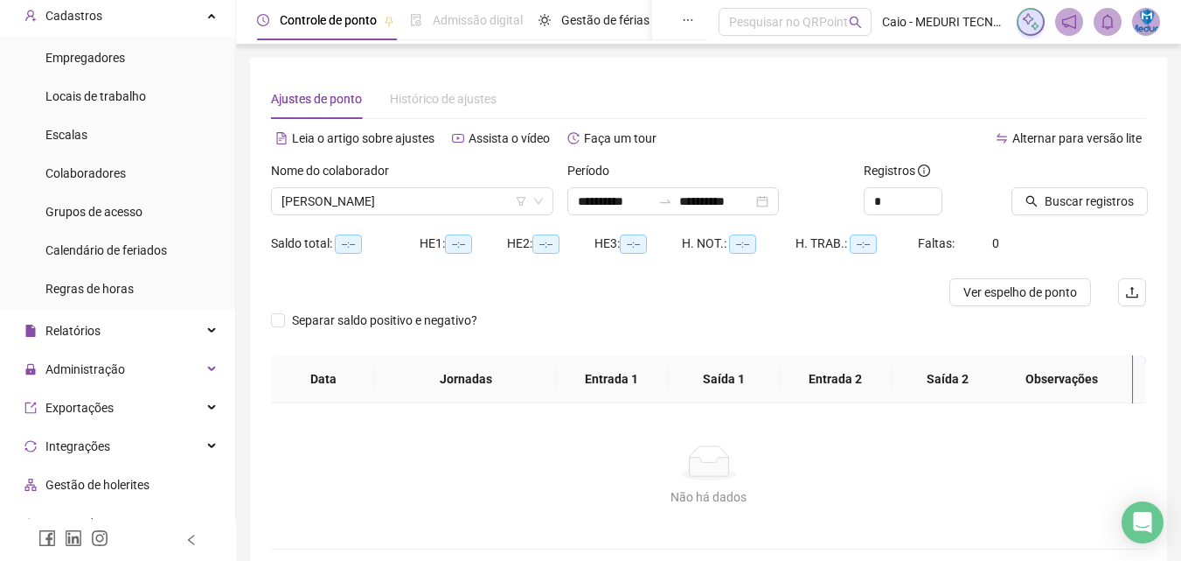
click at [345, 297] on div at bounding box center [599, 292] width 657 height 28
click at [389, 205] on span "[PERSON_NAME]" at bounding box center [412, 201] width 261 height 26
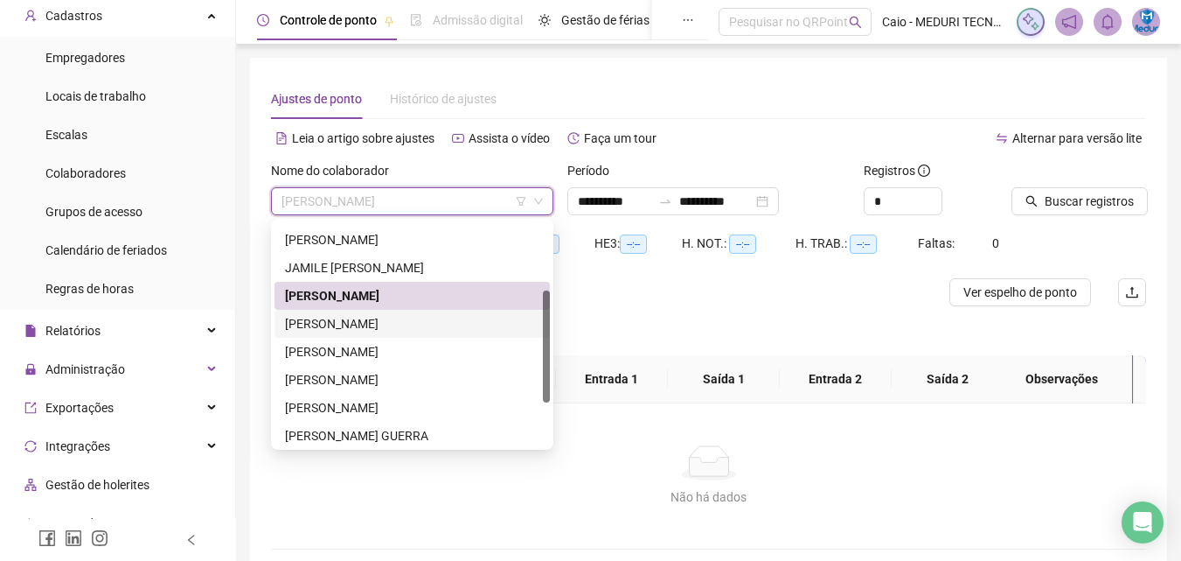
click at [386, 318] on div "[PERSON_NAME]" at bounding box center [412, 323] width 254 height 19
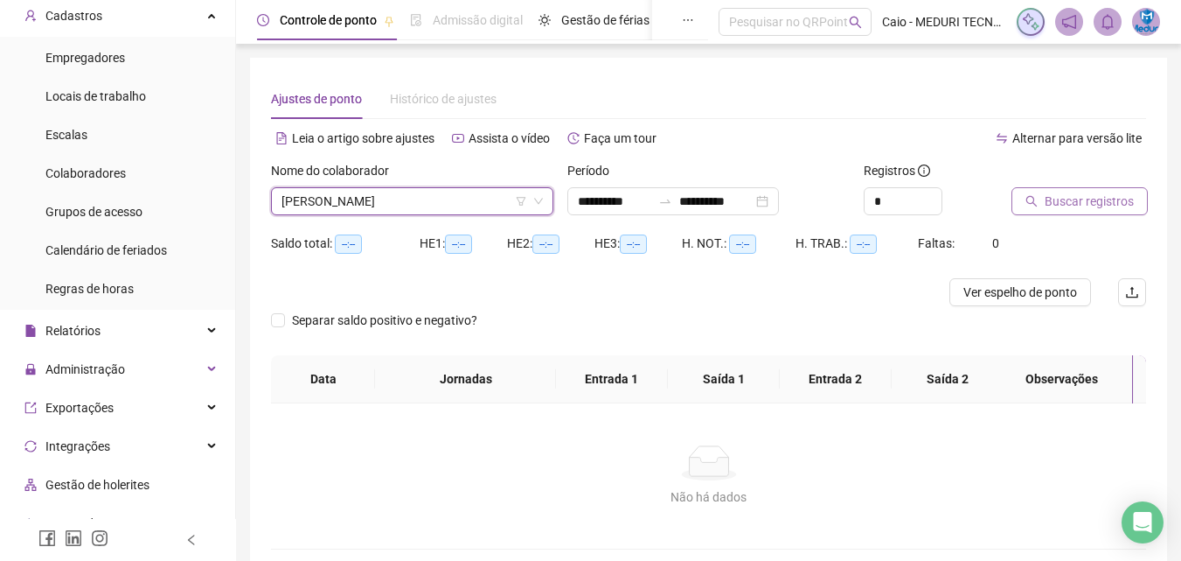
click at [1076, 200] on span "Buscar registros" at bounding box center [1089, 200] width 89 height 19
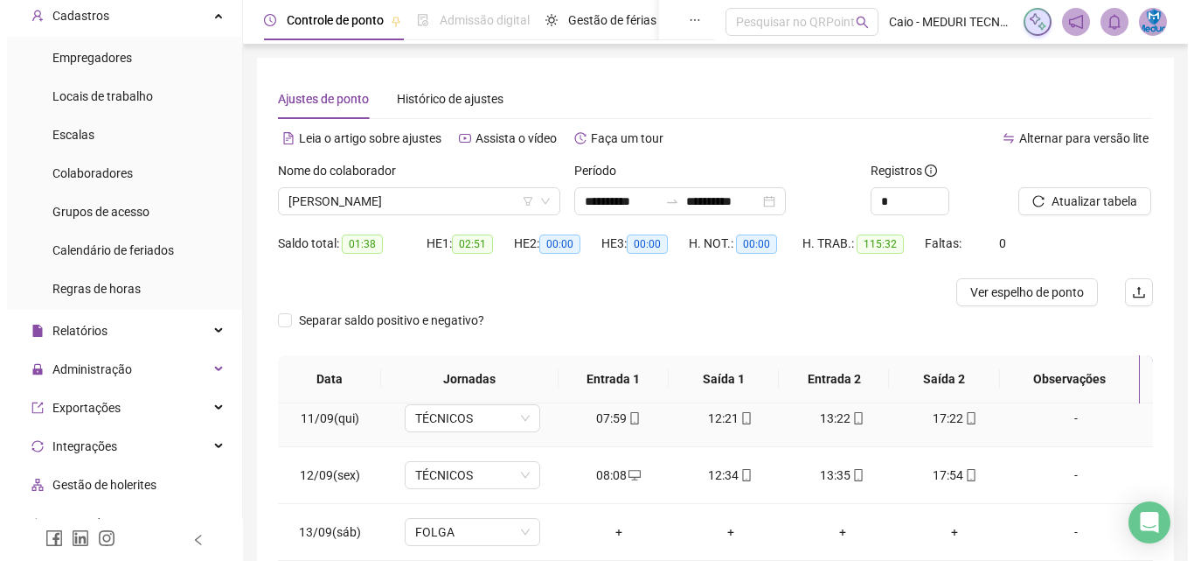
scroll to position [262, 0]
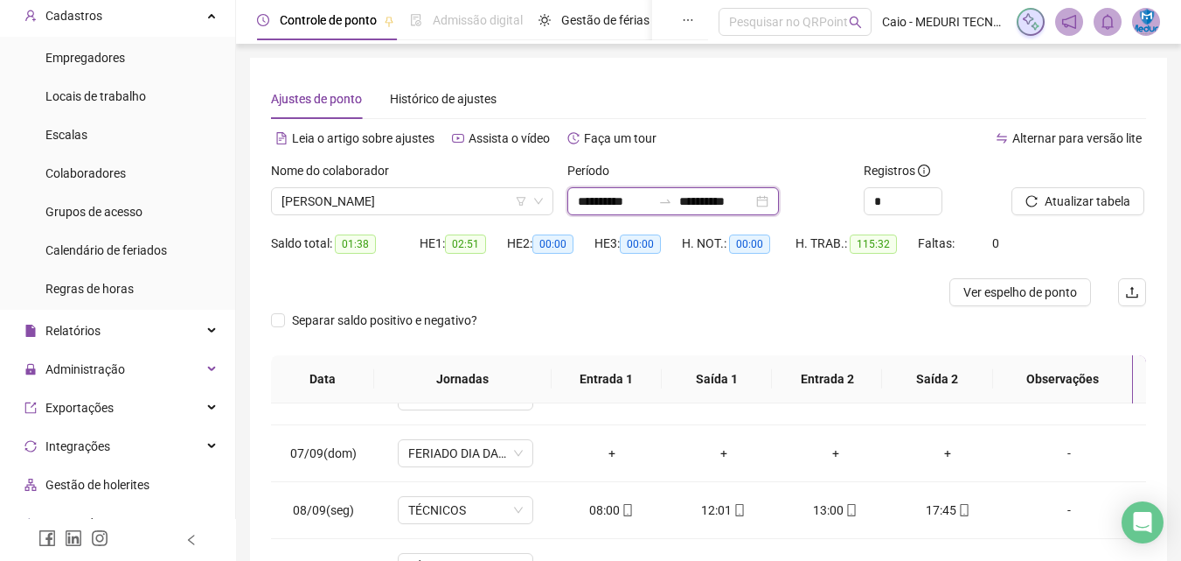
click at [604, 209] on input "**********" at bounding box center [614, 200] width 73 height 19
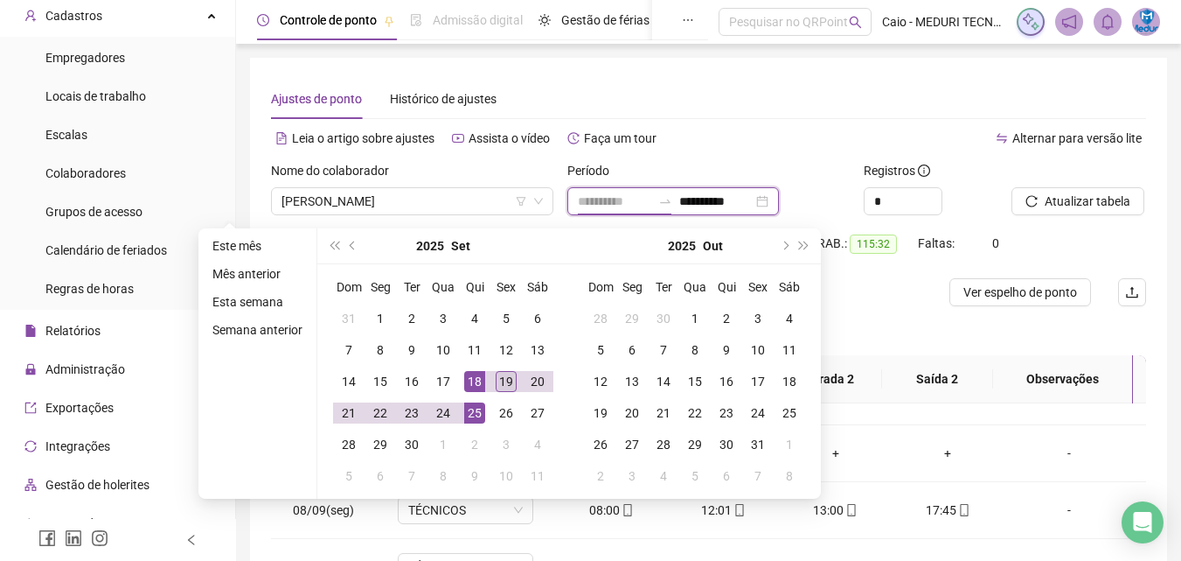
type input "**********"
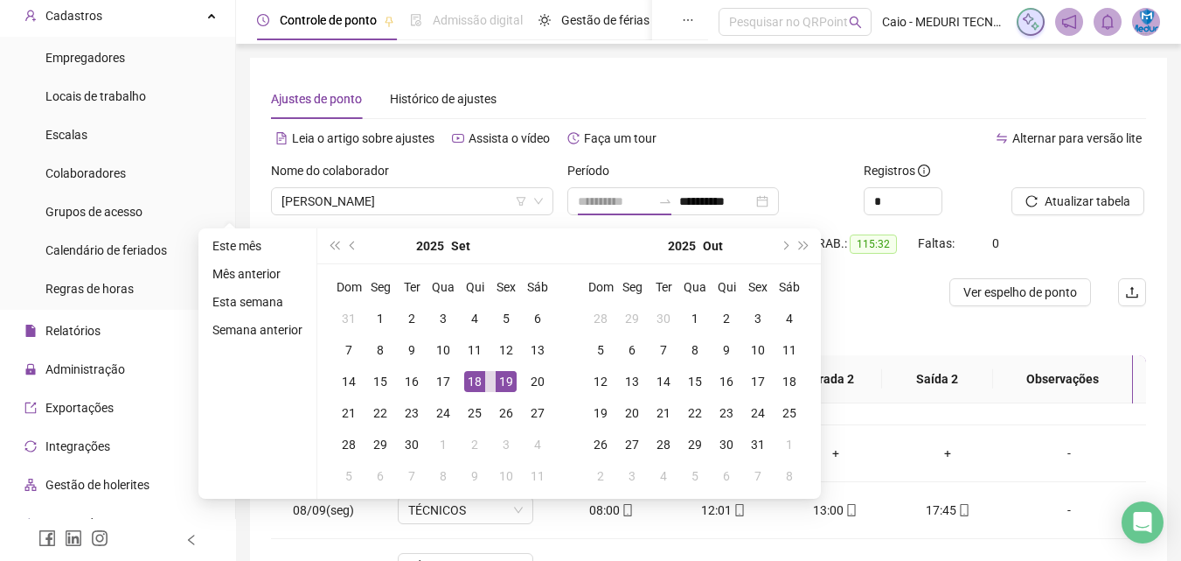
click at [497, 383] on div "19" at bounding box center [506, 381] width 21 height 21
click at [498, 383] on div "19" at bounding box center [506, 381] width 21 height 21
type input "**********"
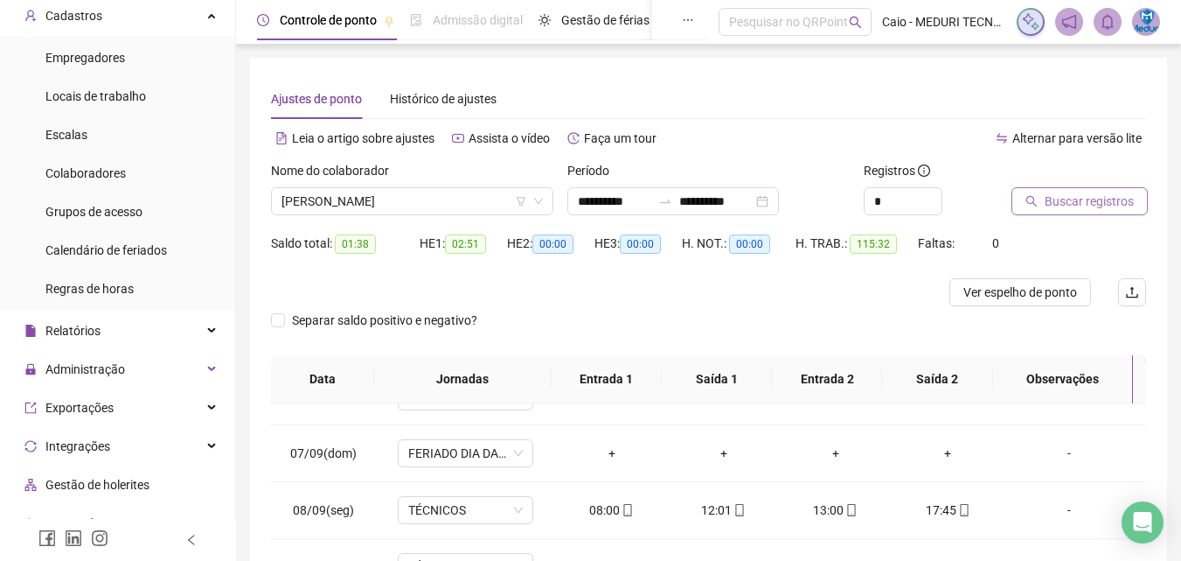
click at [1063, 199] on span "Buscar registros" at bounding box center [1089, 200] width 89 height 19
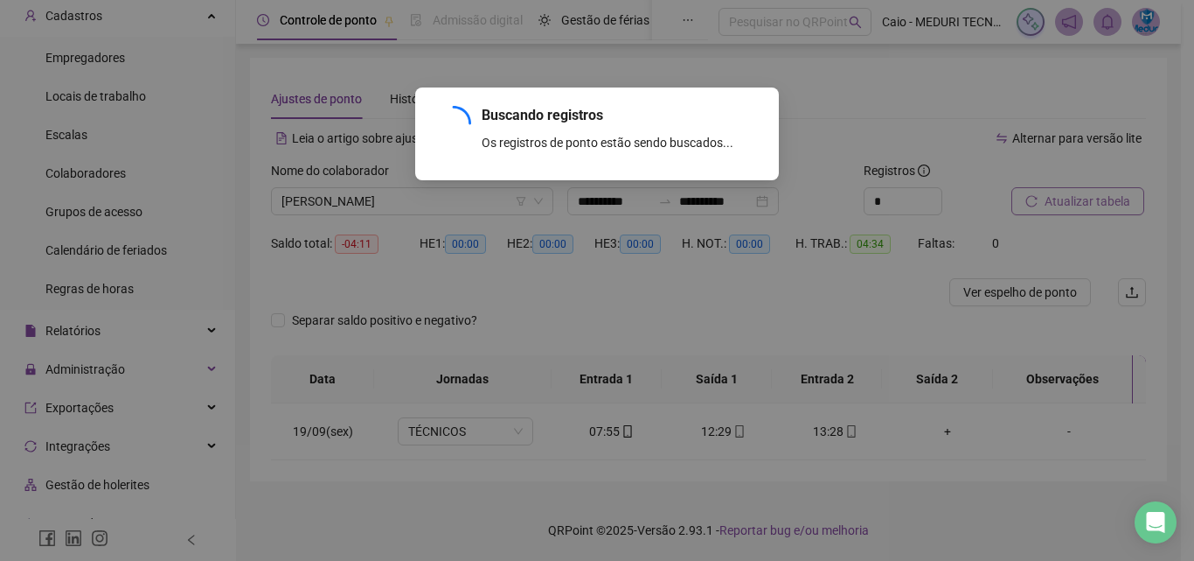
scroll to position [0, 0]
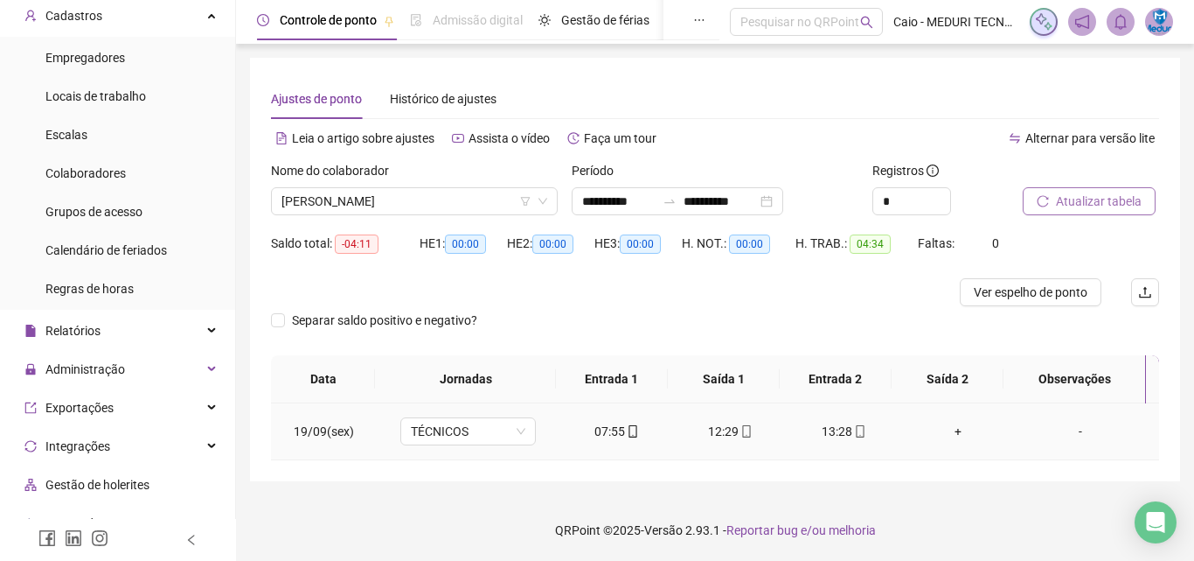
click at [749, 424] on div "12:29" at bounding box center [731, 430] width 86 height 19
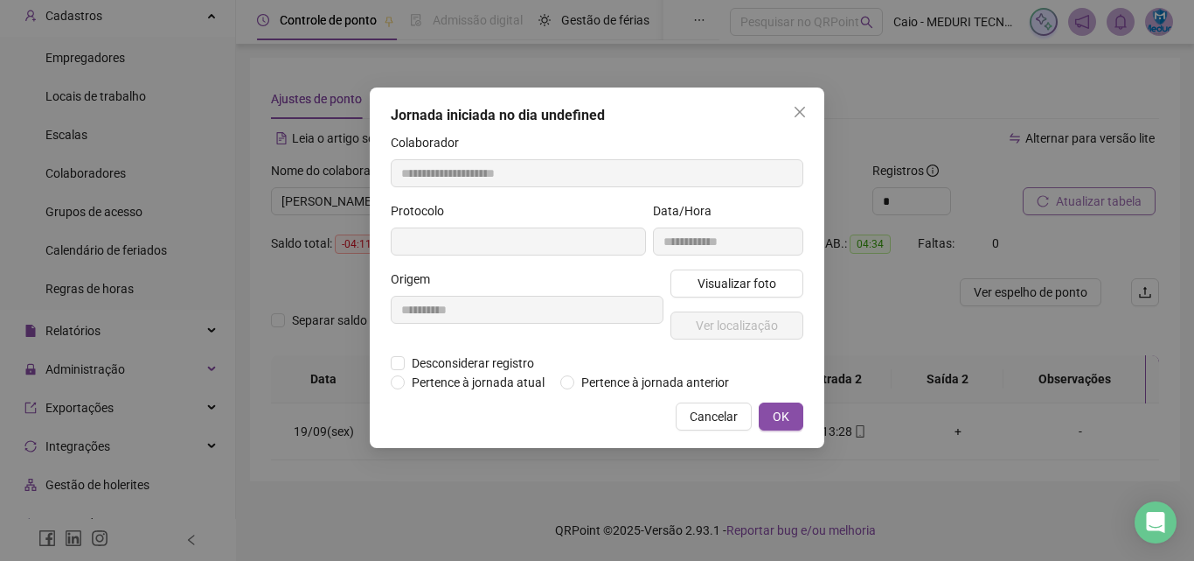
type input "**********"
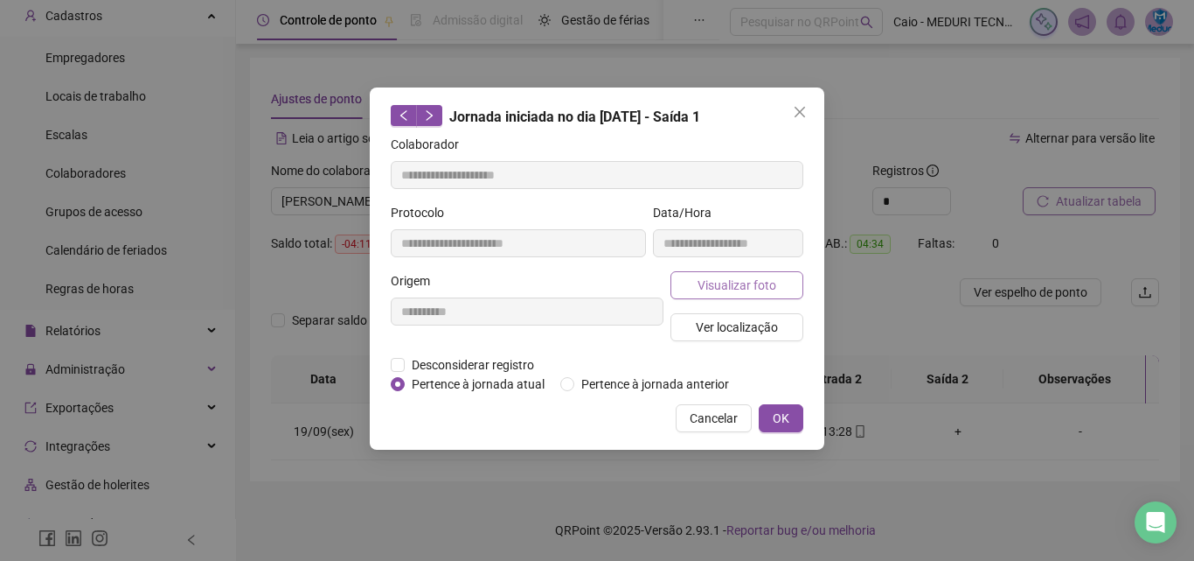
click at [743, 294] on button "Visualizar foto" at bounding box center [737, 285] width 133 height 28
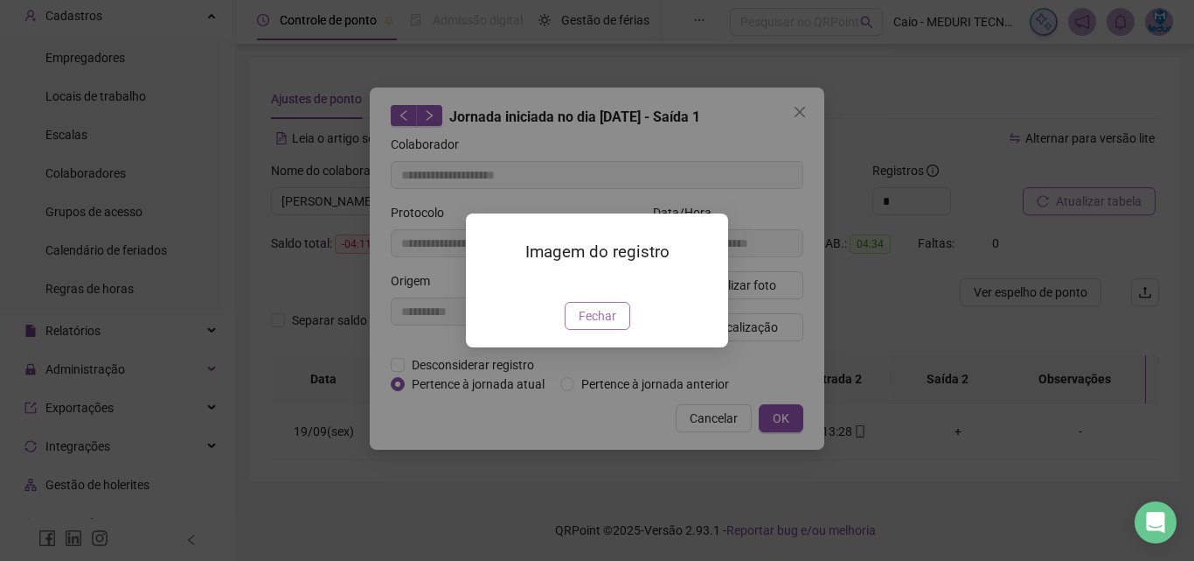
click at [615, 325] on span "Fechar" at bounding box center [598, 315] width 38 height 19
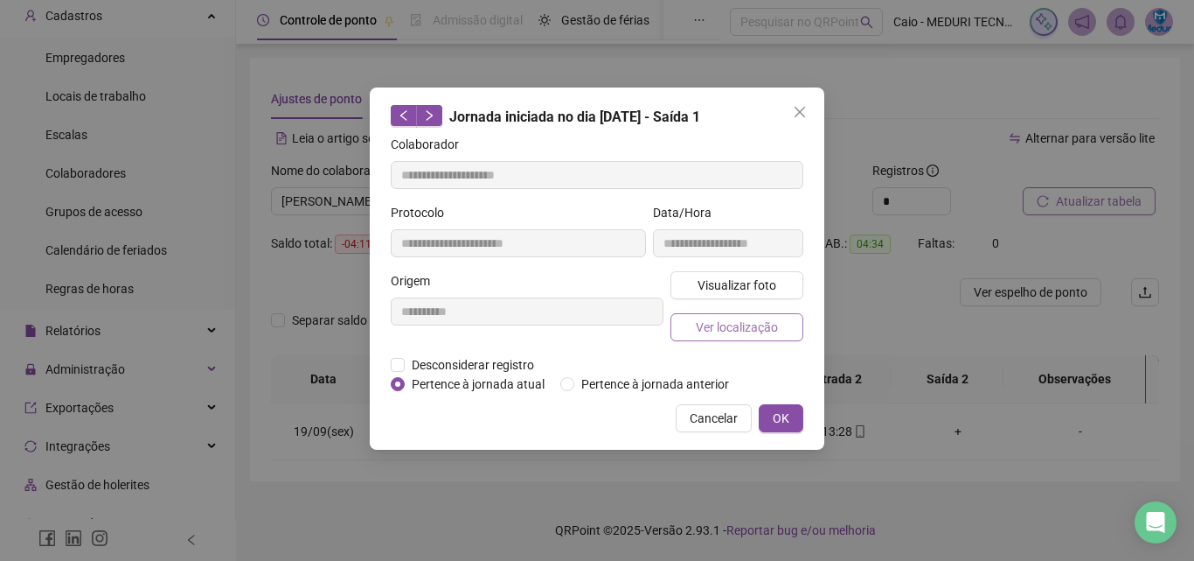
click at [786, 328] on button "Ver localização" at bounding box center [737, 327] width 133 height 28
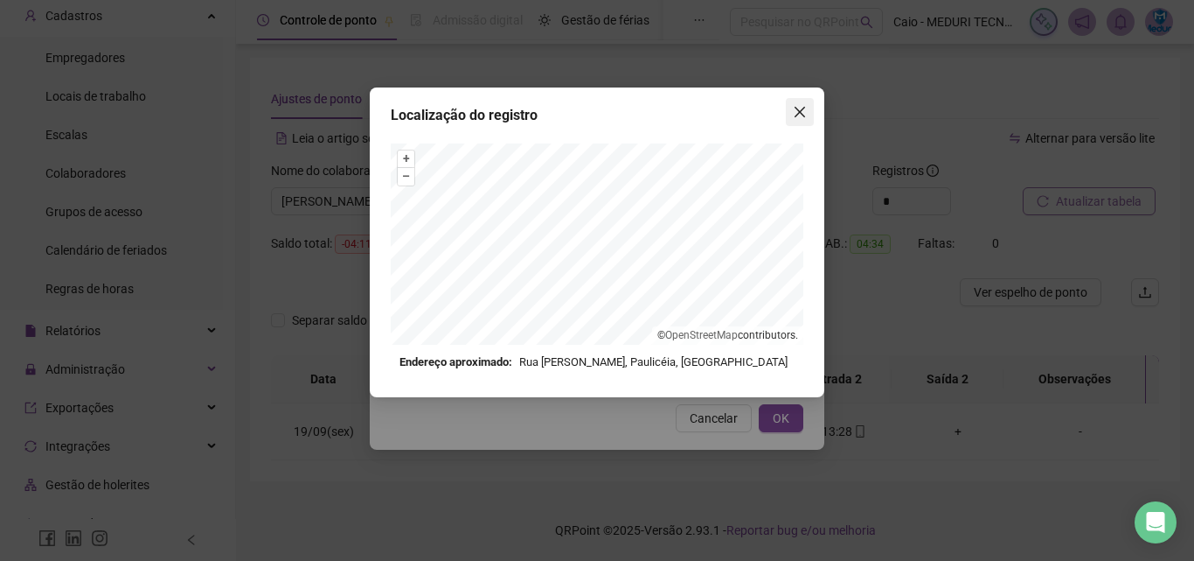
click at [805, 117] on icon "close" at bounding box center [800, 112] width 14 height 14
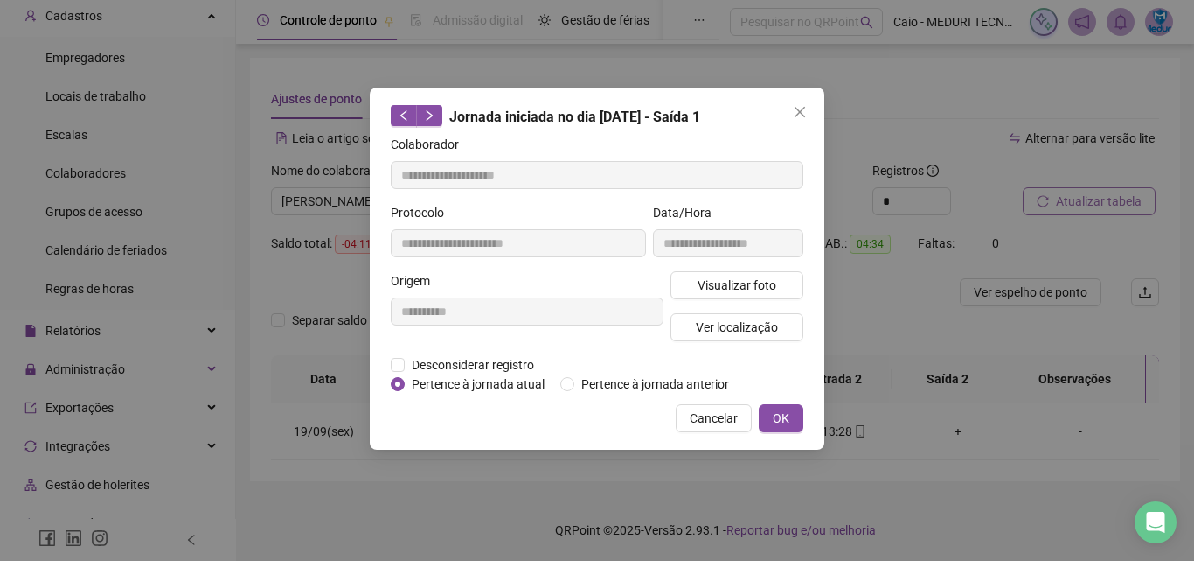
click at [805, 117] on icon "close" at bounding box center [800, 112] width 14 height 14
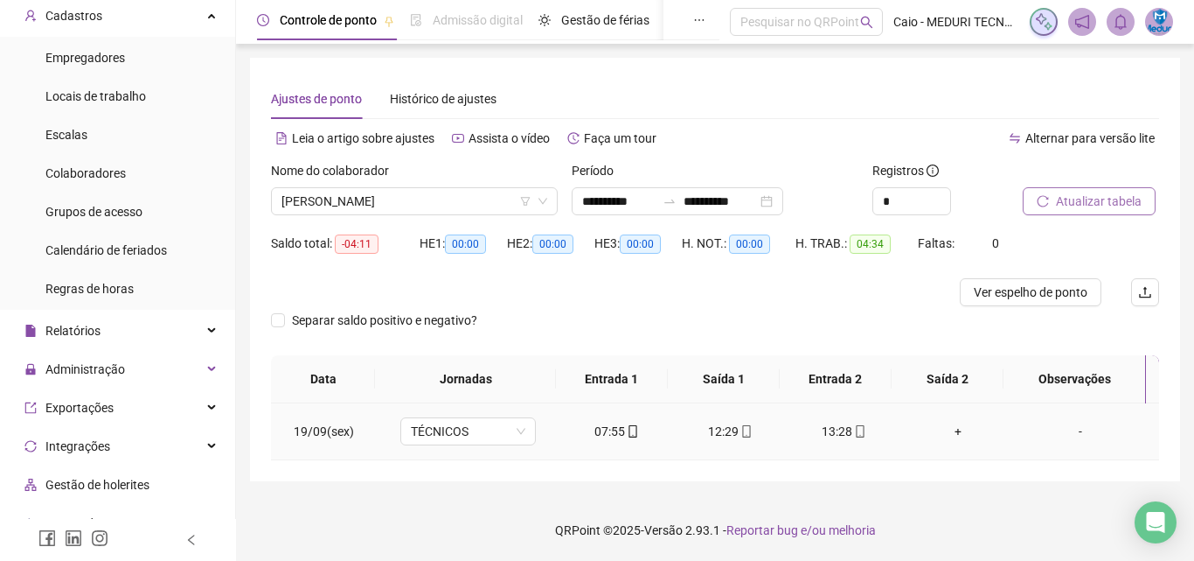
click at [837, 439] on div "13:28" at bounding box center [845, 430] width 86 height 19
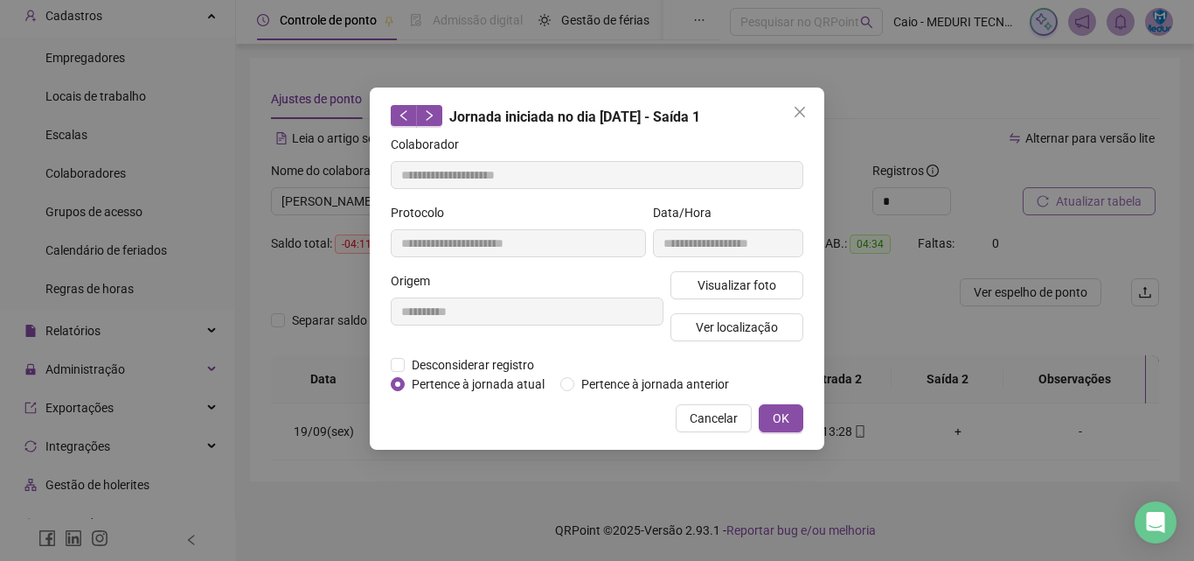
type input "**********"
click at [755, 290] on span "Visualizar foto" at bounding box center [737, 284] width 79 height 19
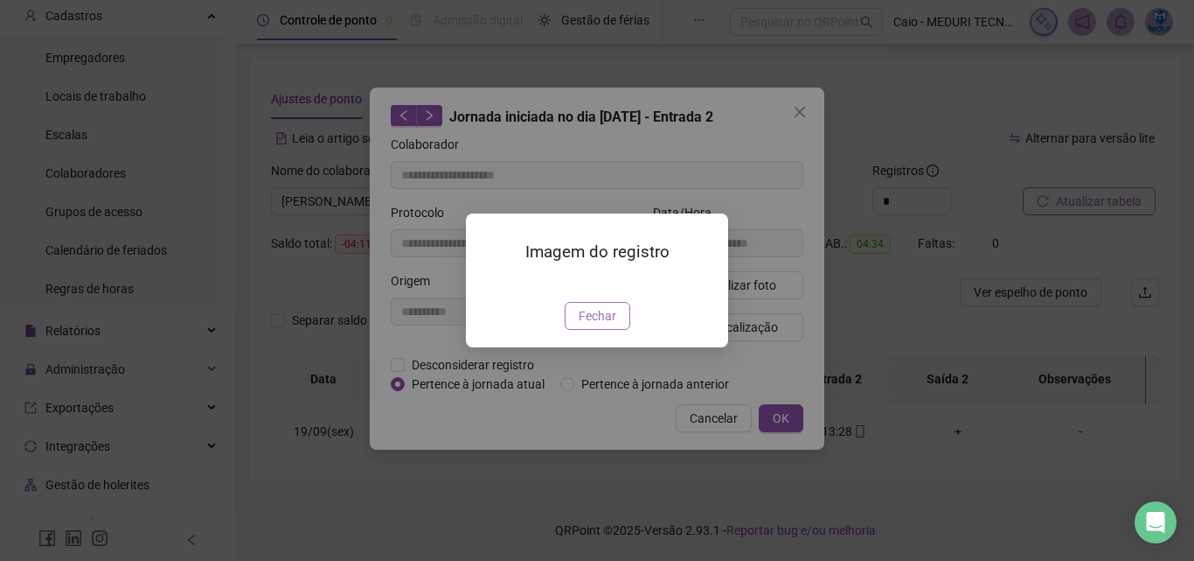
click at [606, 325] on span "Fechar" at bounding box center [598, 315] width 38 height 19
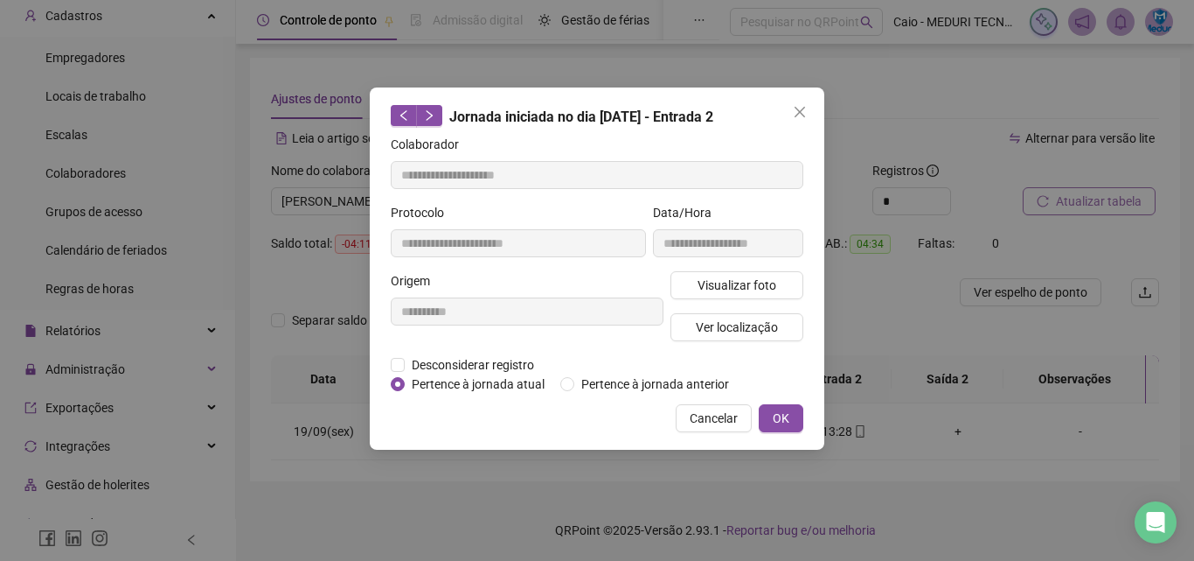
click at [738, 340] on div "Visualizar foto Ver localização" at bounding box center [737, 313] width 140 height 84
click at [742, 326] on span "Ver localização" at bounding box center [737, 326] width 82 height 19
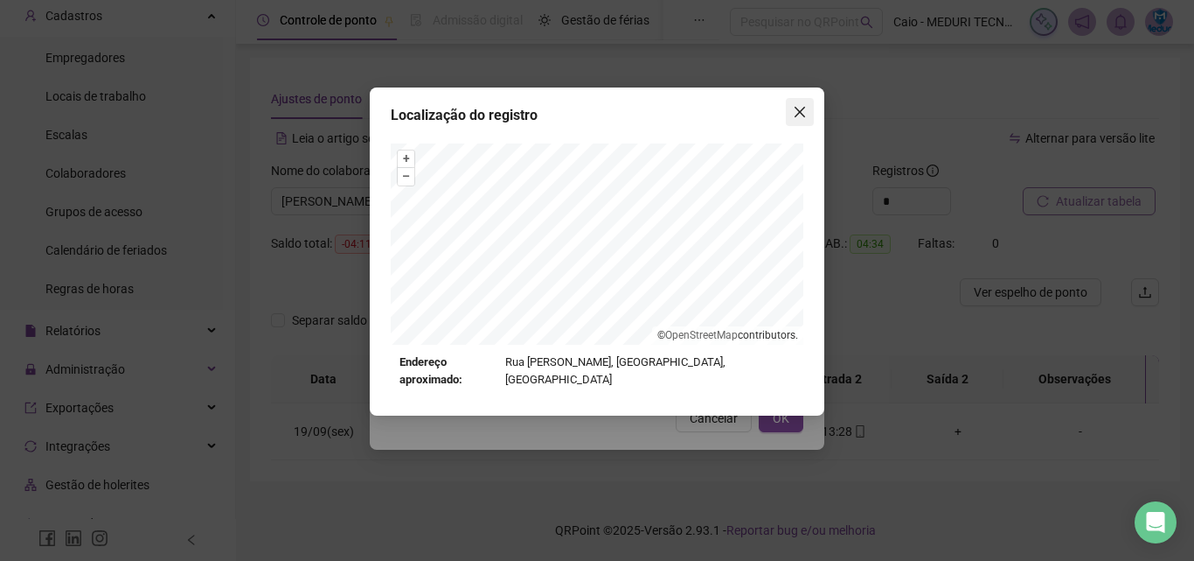
click at [807, 109] on span "Close" at bounding box center [800, 112] width 28 height 14
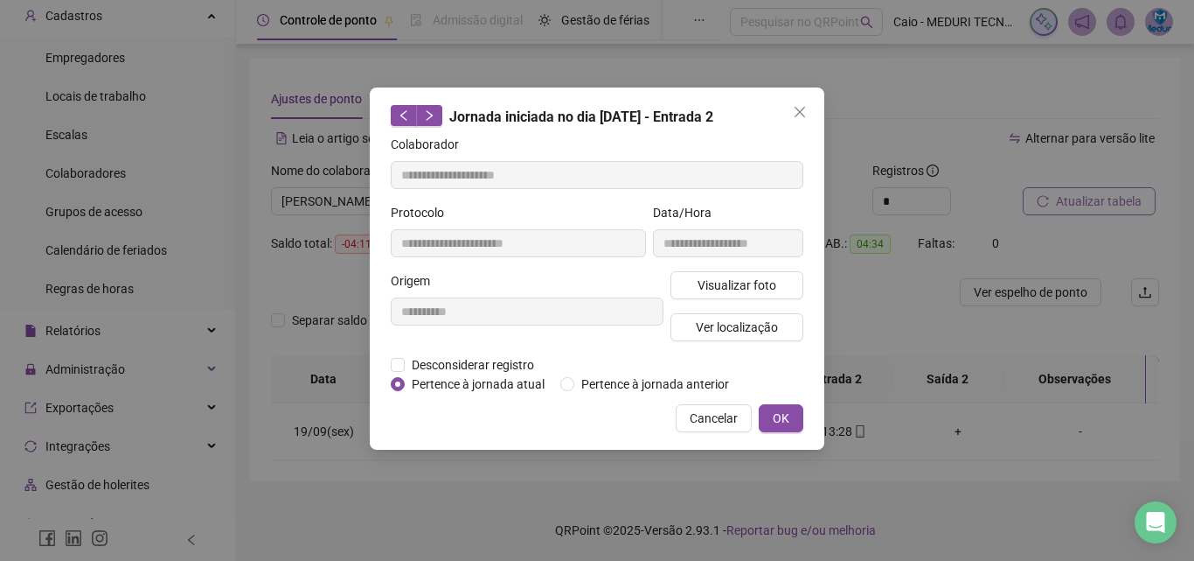
click at [806, 109] on icon "close" at bounding box center [800, 112] width 14 height 14
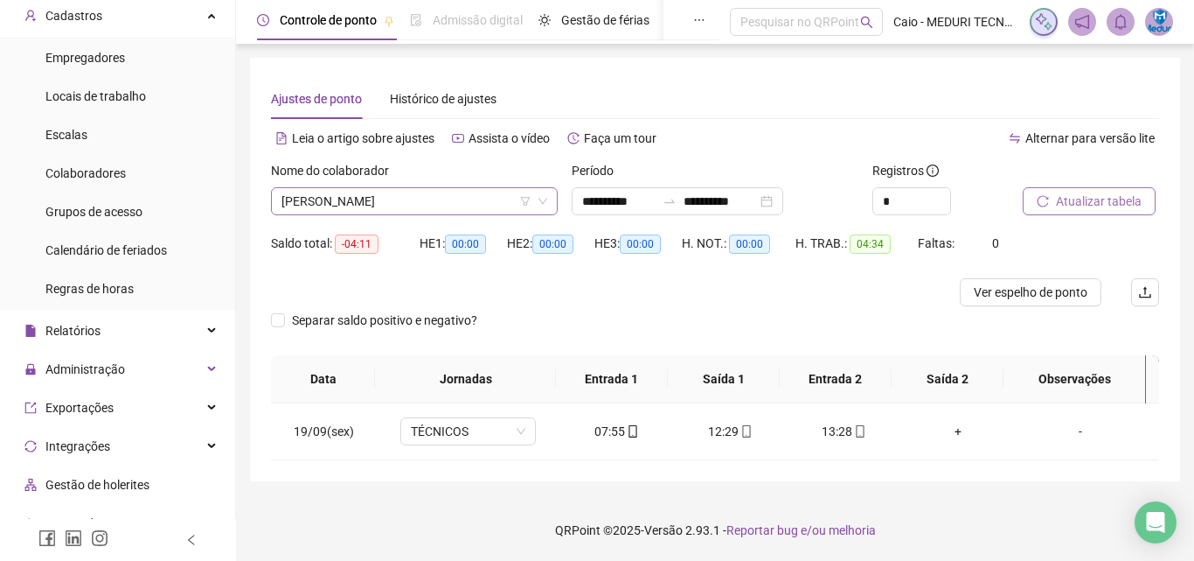
click at [535, 212] on span "[PERSON_NAME]" at bounding box center [415, 201] width 266 height 26
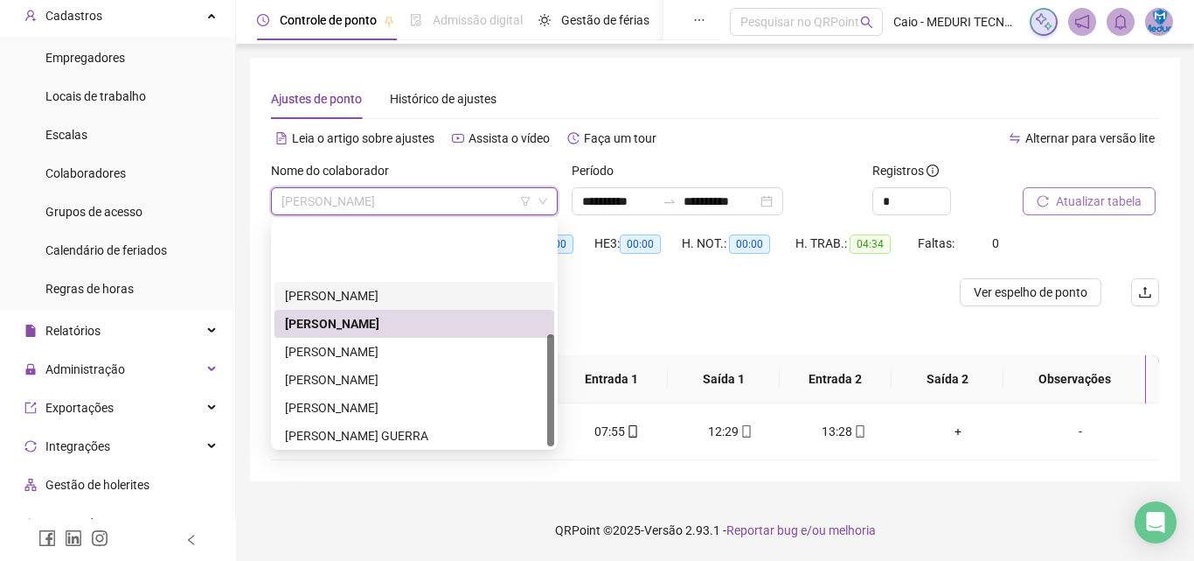
scroll to position [224, 0]
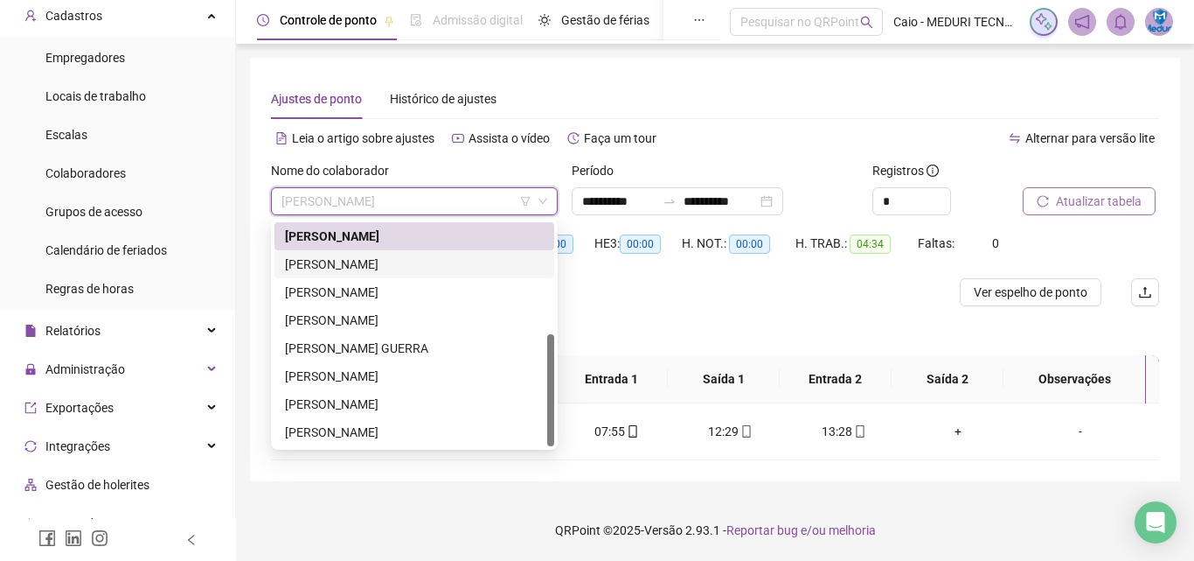
click at [386, 267] on div "[PERSON_NAME]" at bounding box center [414, 263] width 259 height 19
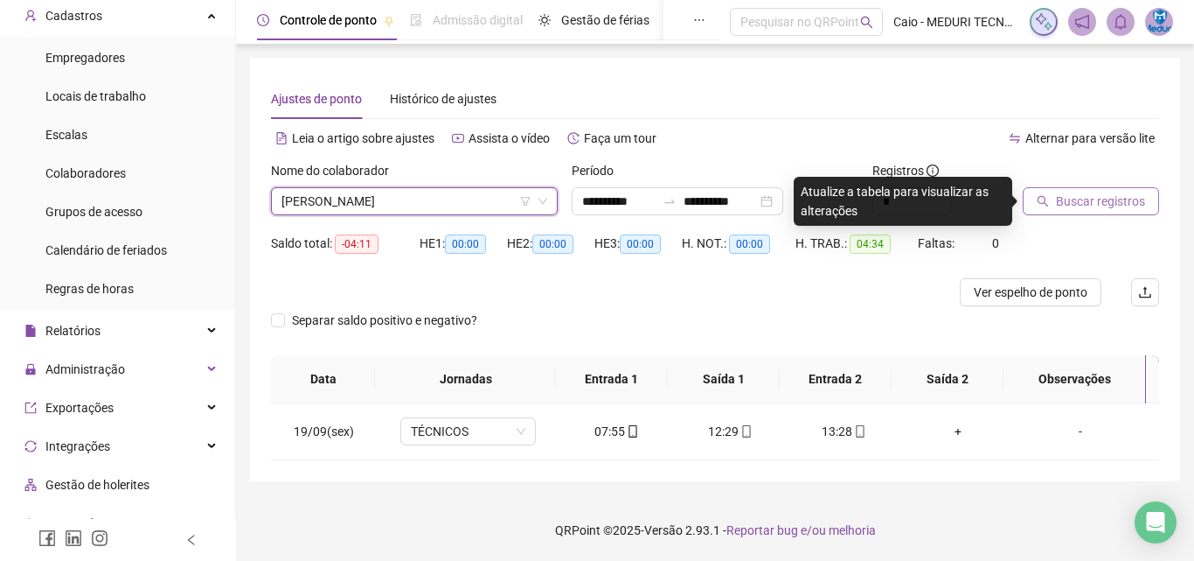
click at [1082, 203] on span "Buscar registros" at bounding box center [1100, 200] width 89 height 19
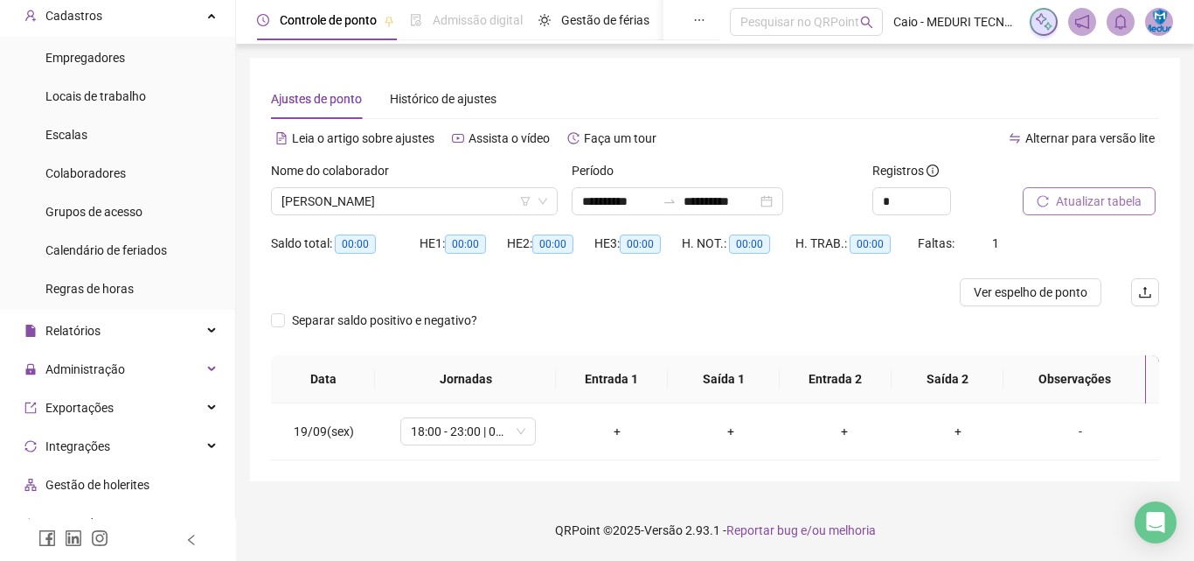
click at [445, 199] on span "[PERSON_NAME]" at bounding box center [415, 201] width 266 height 26
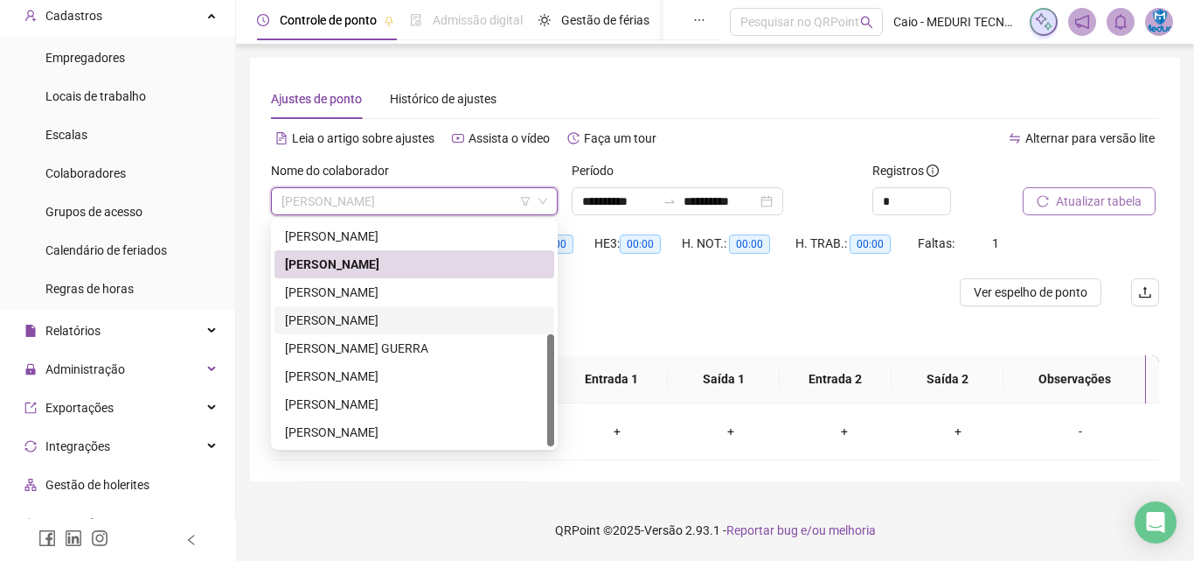
click at [457, 288] on div "[PERSON_NAME]" at bounding box center [414, 291] width 259 height 19
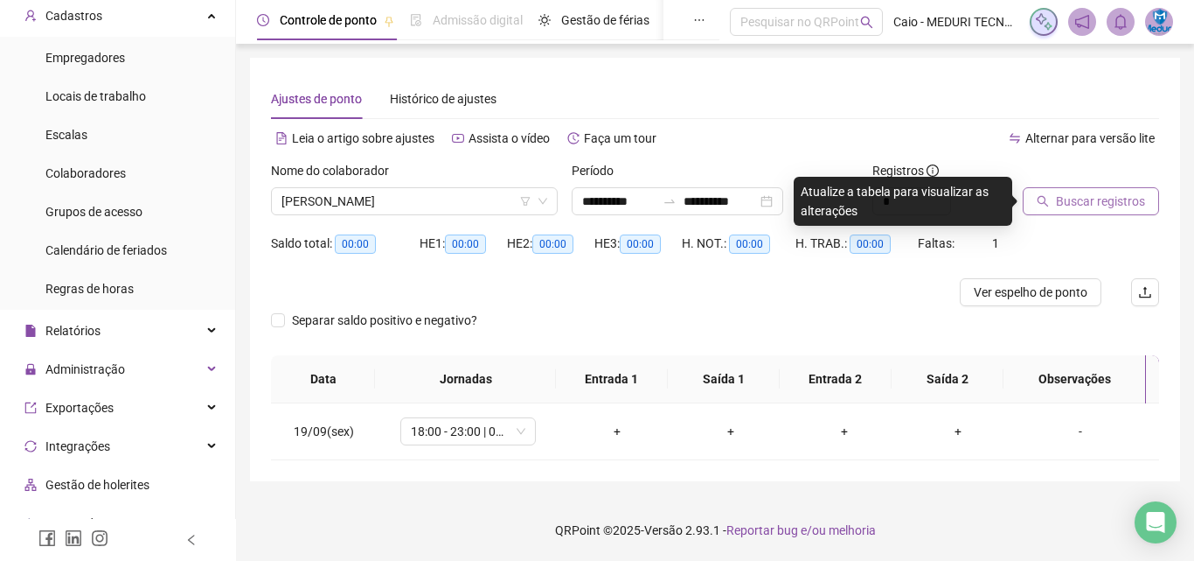
click at [1142, 193] on button "Buscar registros" at bounding box center [1091, 201] width 136 height 28
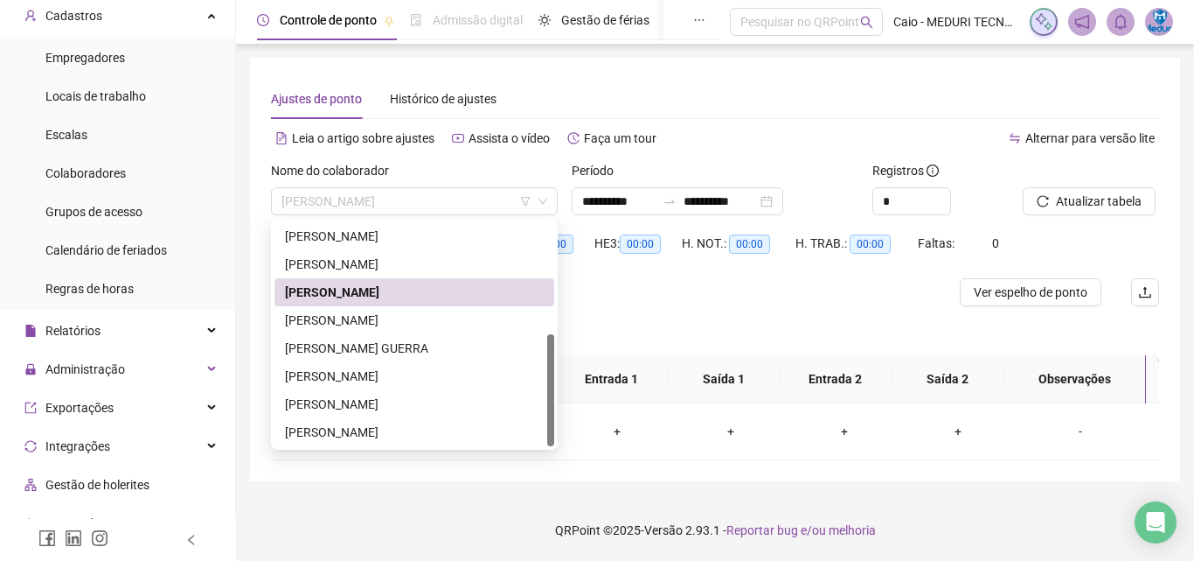
click at [365, 205] on span "[PERSON_NAME]" at bounding box center [415, 201] width 266 height 26
click at [415, 327] on div "[PERSON_NAME]" at bounding box center [414, 319] width 259 height 19
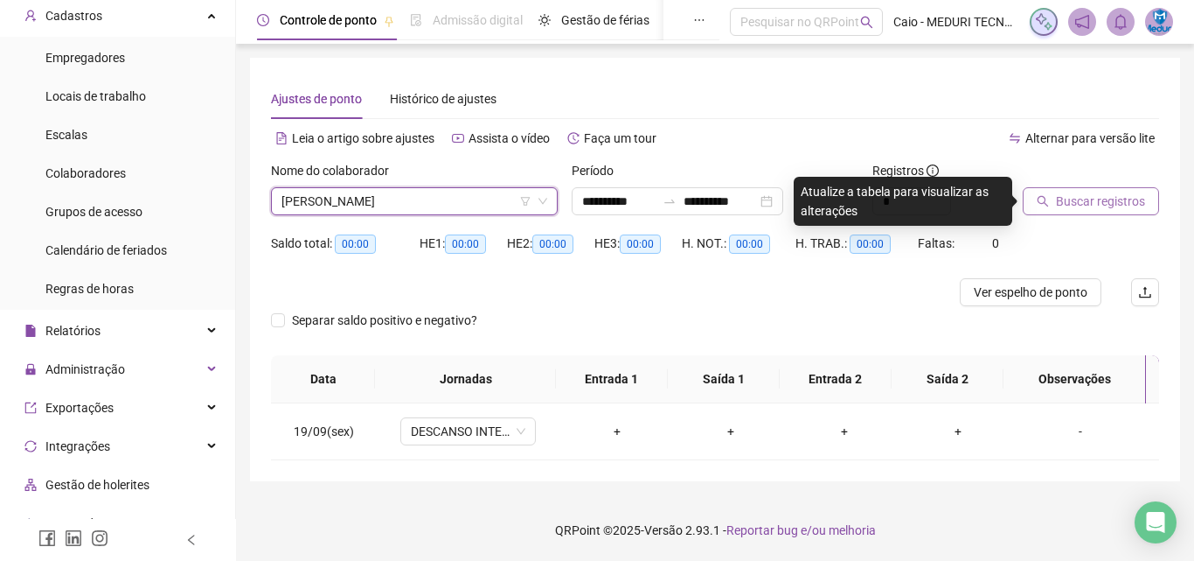
click at [1100, 199] on span "Buscar registros" at bounding box center [1100, 200] width 89 height 19
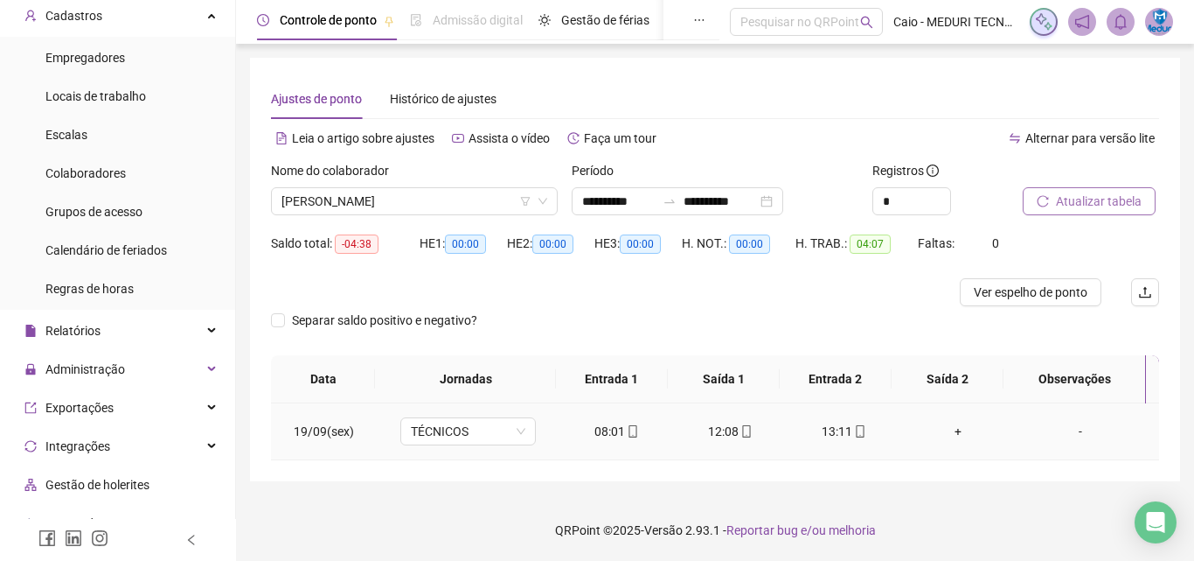
click at [616, 438] on div "08:01" at bounding box center [617, 430] width 86 height 19
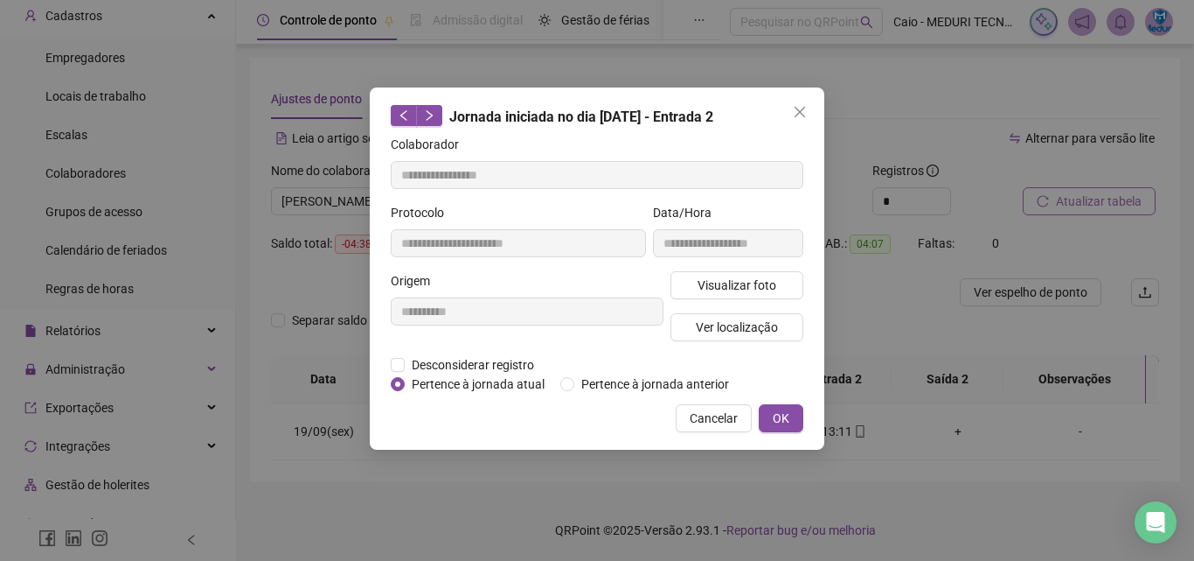
type input "**********"
click at [740, 290] on span "Visualizar foto" at bounding box center [737, 284] width 79 height 19
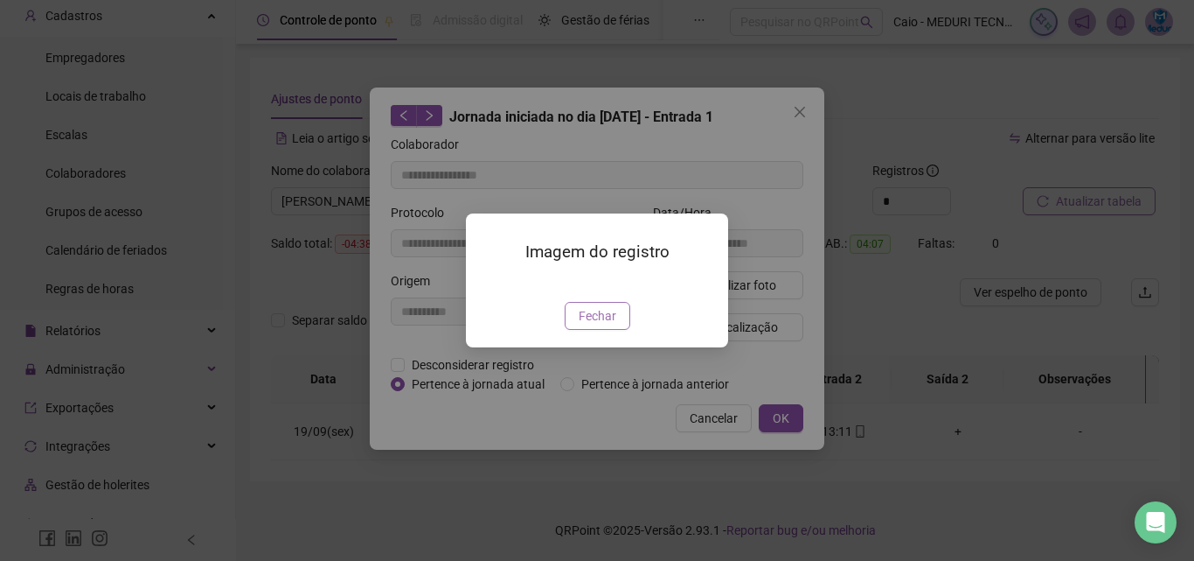
click at [626, 330] on button "Fechar" at bounding box center [598, 316] width 66 height 28
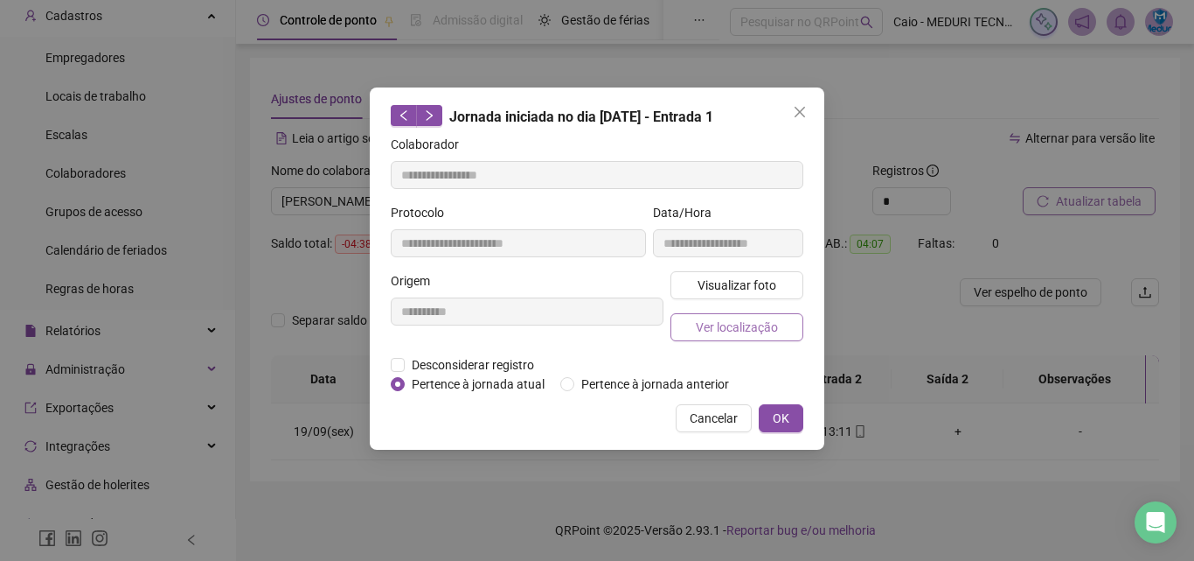
click at [719, 336] on button "Ver localização" at bounding box center [737, 327] width 133 height 28
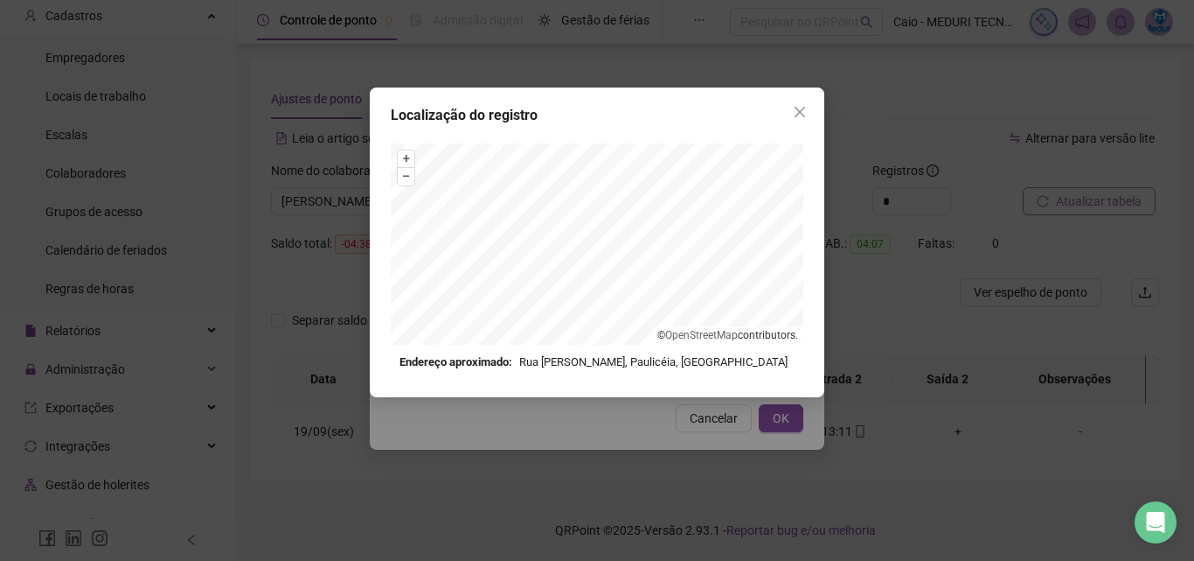
click at [812, 132] on div "Localização do registro + – ⇧ › © OpenStreetMap contributors. Endereço aproxima…" at bounding box center [597, 242] width 455 height 310
click at [809, 115] on span "Close" at bounding box center [800, 112] width 28 height 14
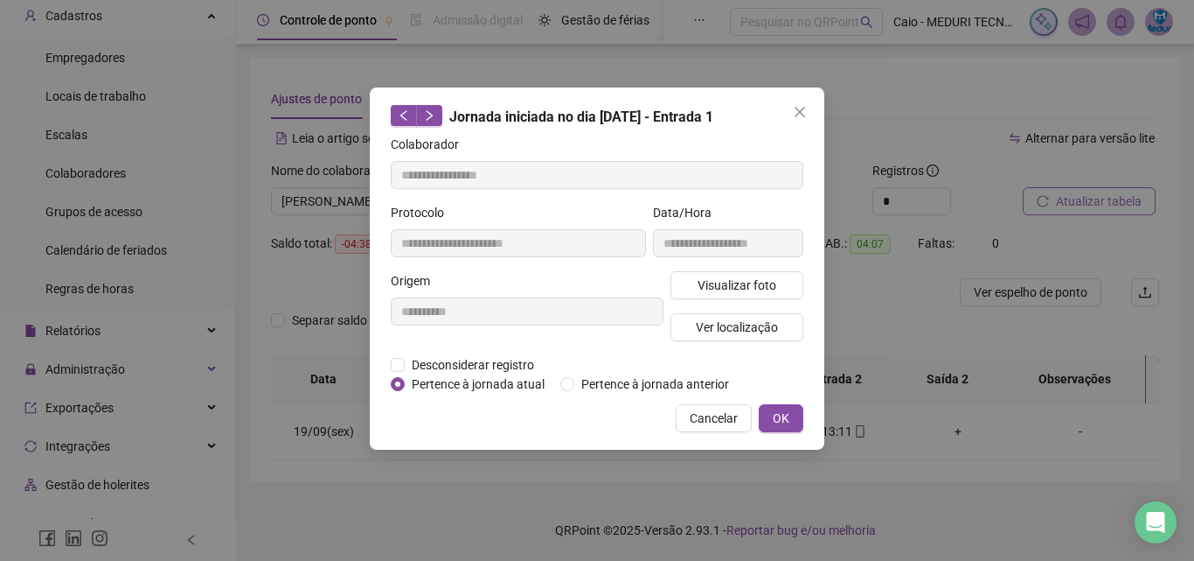
click at [806, 114] on icon "close" at bounding box center [800, 112] width 14 height 14
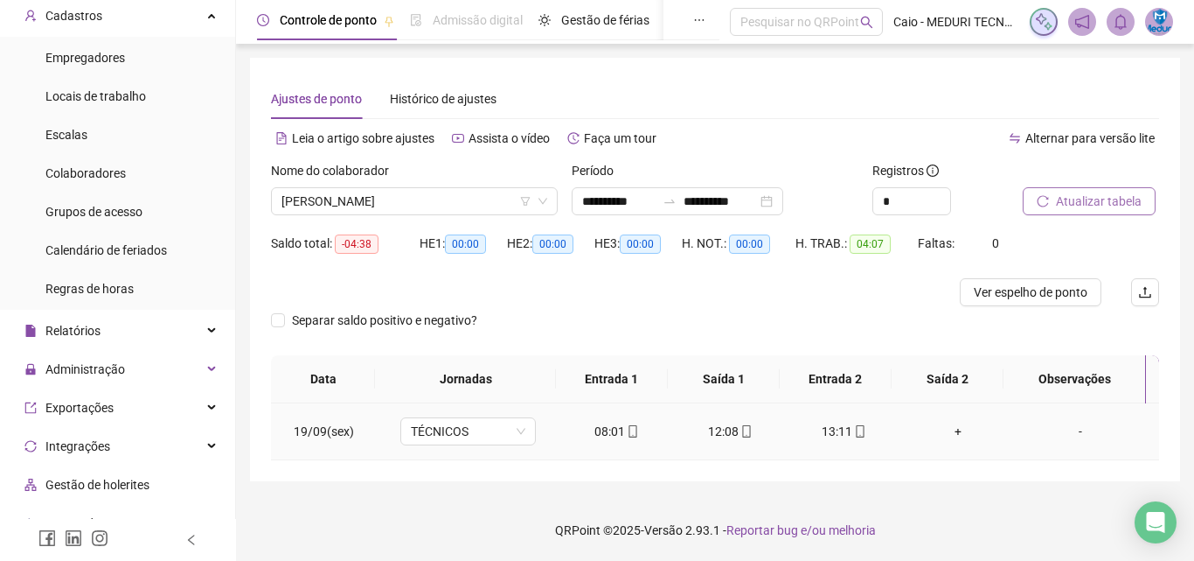
click at [749, 417] on td "12:08" at bounding box center [731, 431] width 114 height 57
click at [744, 426] on icon "mobile" at bounding box center [747, 431] width 12 height 12
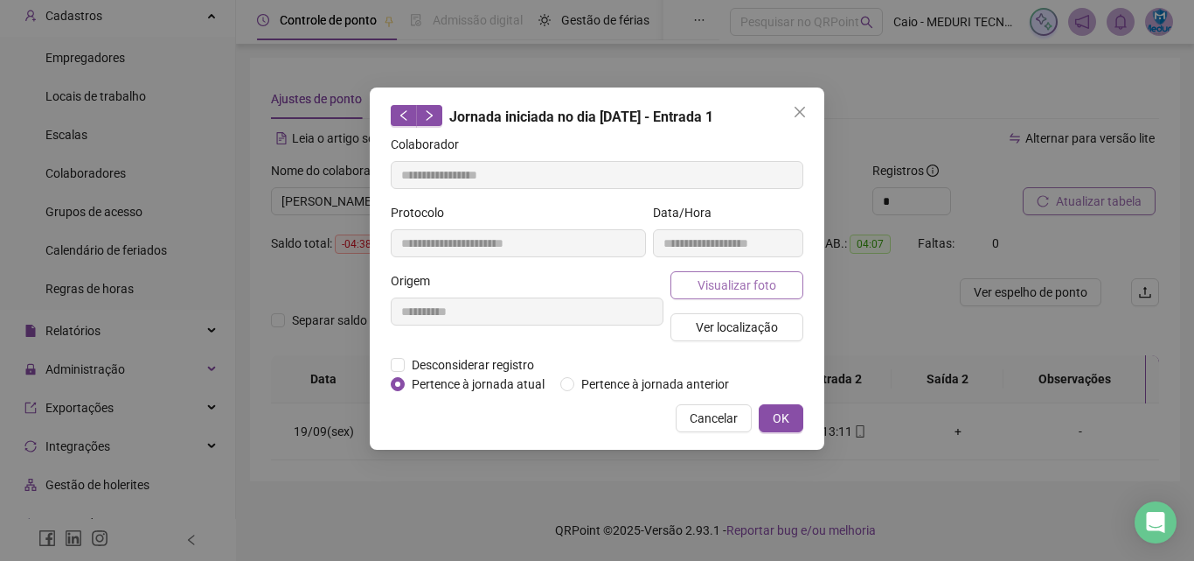
type input "**********"
click at [774, 286] on span "Visualizar foto" at bounding box center [737, 284] width 79 height 19
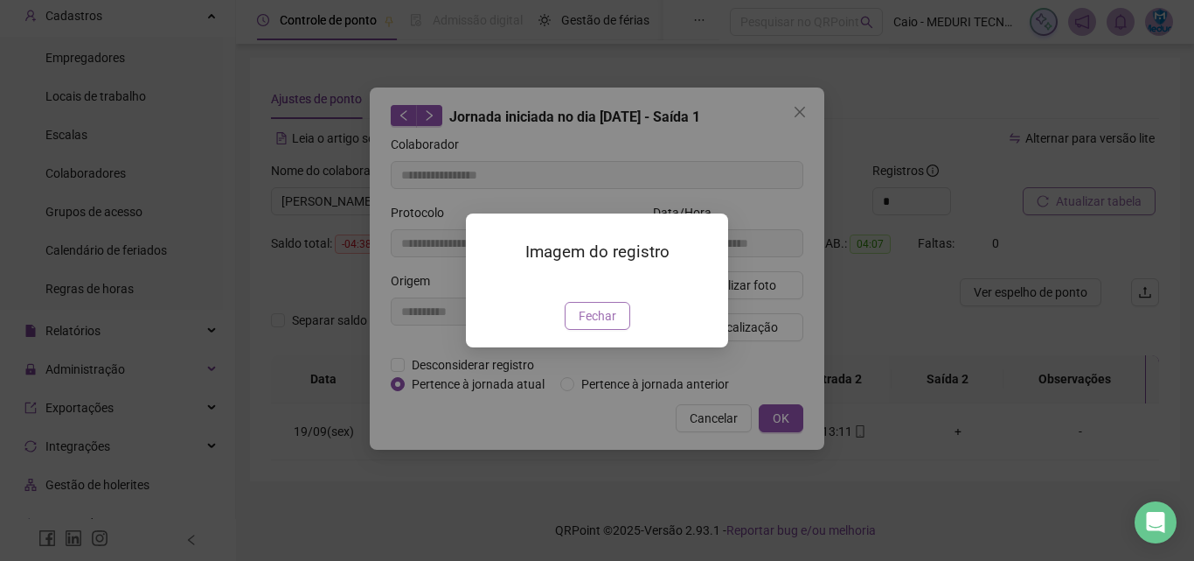
click at [602, 325] on span "Fechar" at bounding box center [598, 315] width 38 height 19
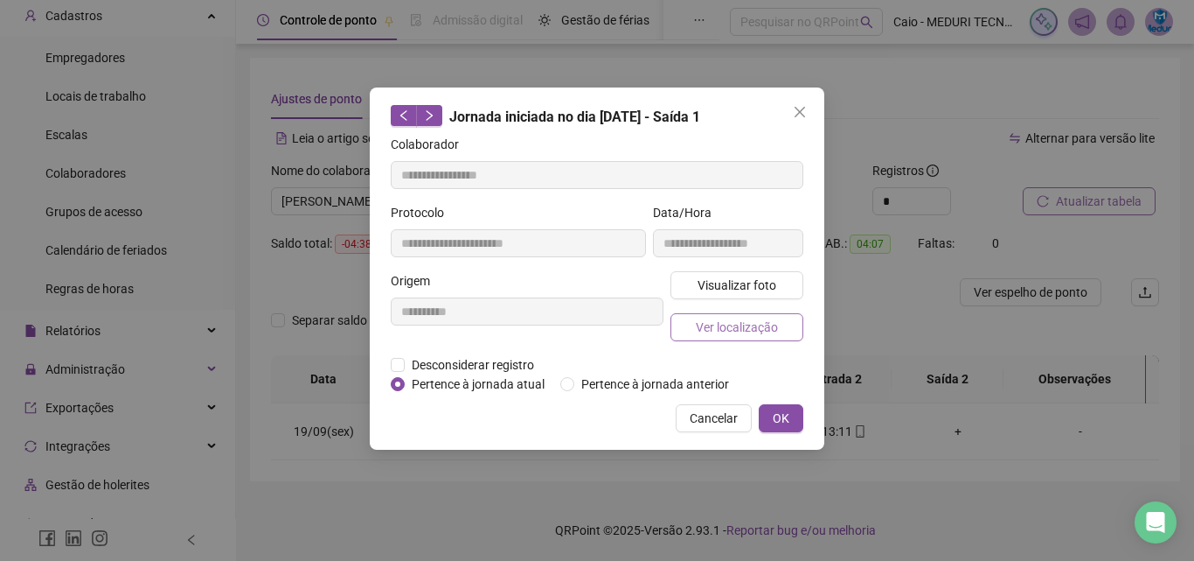
click at [737, 326] on span "Ver localização" at bounding box center [737, 326] width 82 height 19
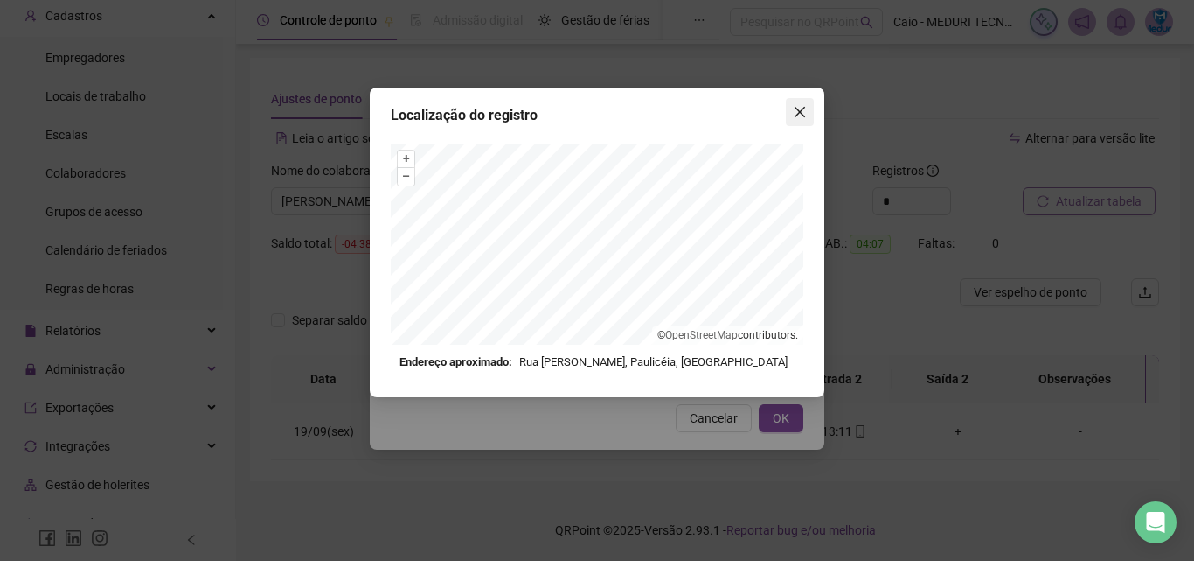
click at [794, 116] on icon "close" at bounding box center [800, 112] width 14 height 14
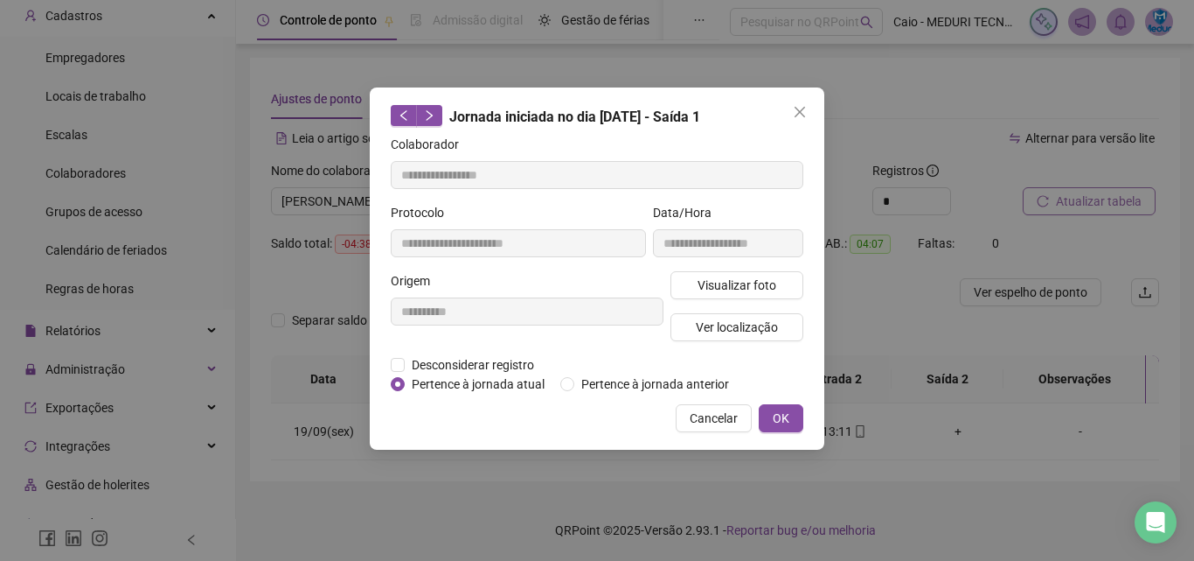
click at [794, 116] on icon "close" at bounding box center [800, 112] width 14 height 14
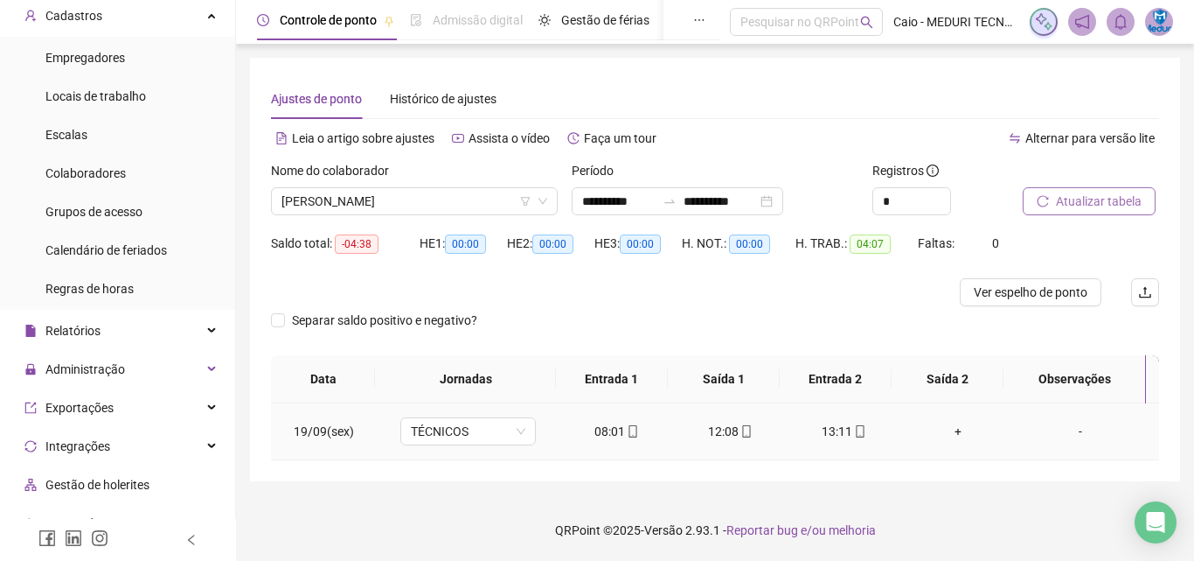
click at [853, 428] on span "mobile" at bounding box center [860, 431] width 14 height 12
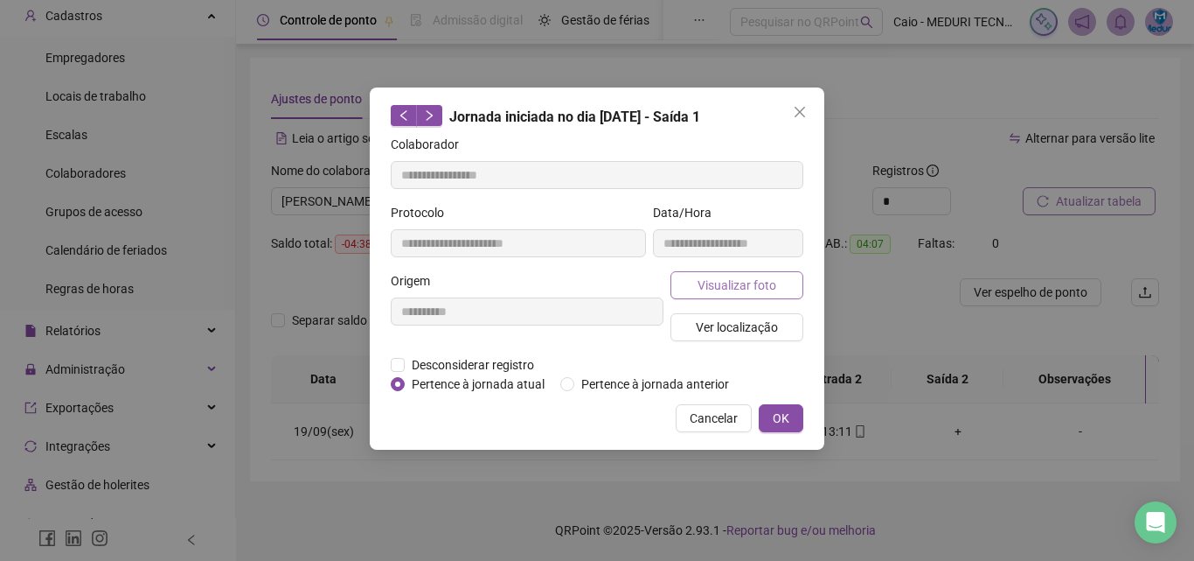
type input "**********"
click at [768, 275] on span "Visualizar foto" at bounding box center [737, 284] width 79 height 19
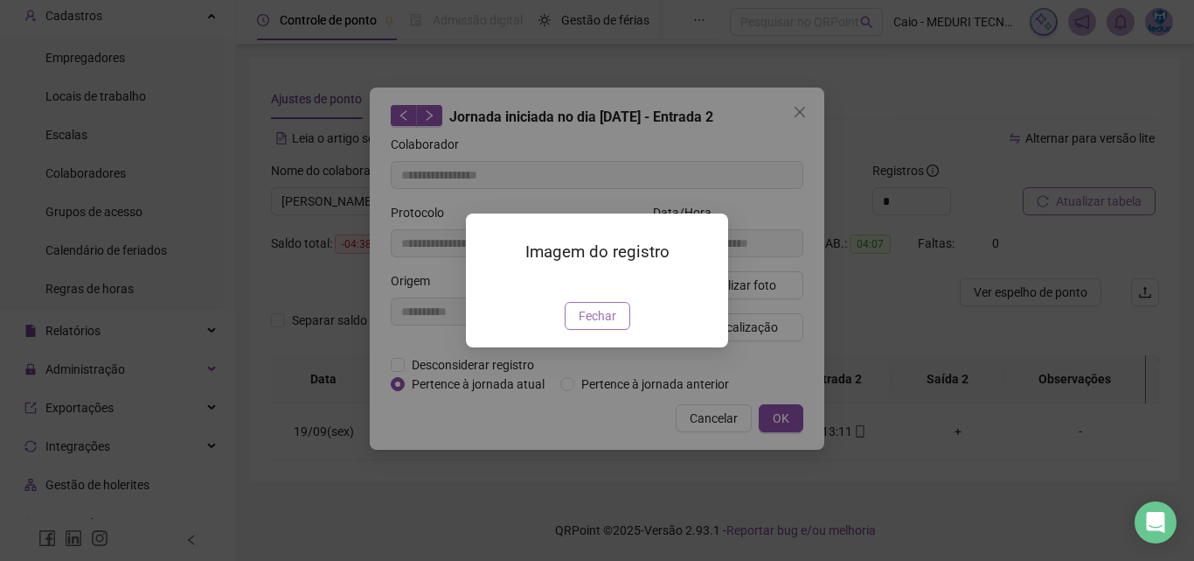
click at [604, 325] on span "Fechar" at bounding box center [598, 315] width 38 height 19
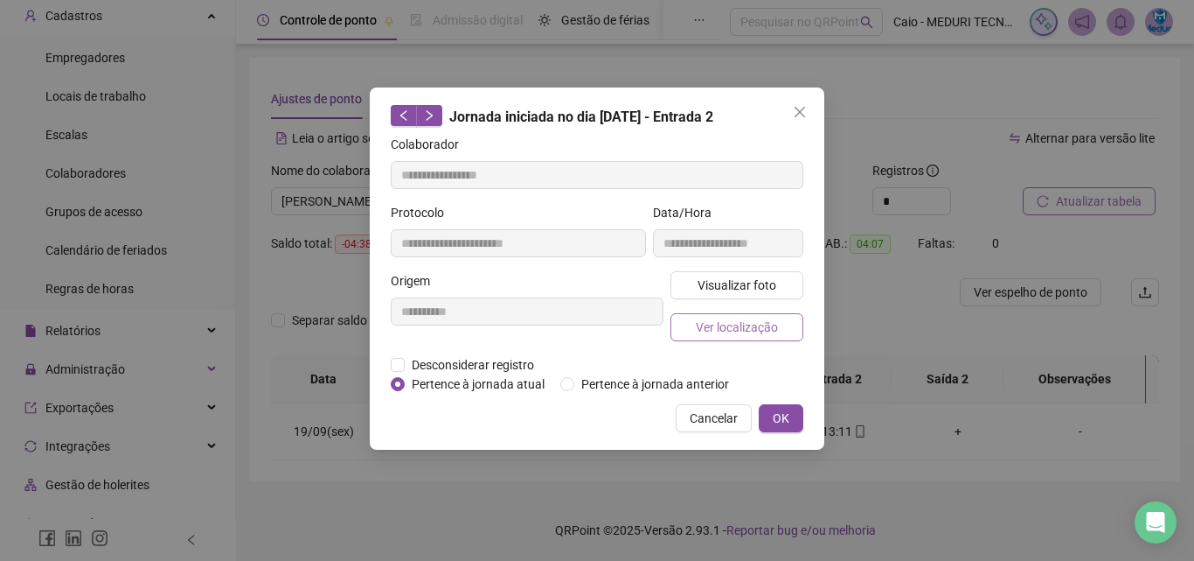
click at [732, 327] on span "Ver localização" at bounding box center [737, 326] width 82 height 19
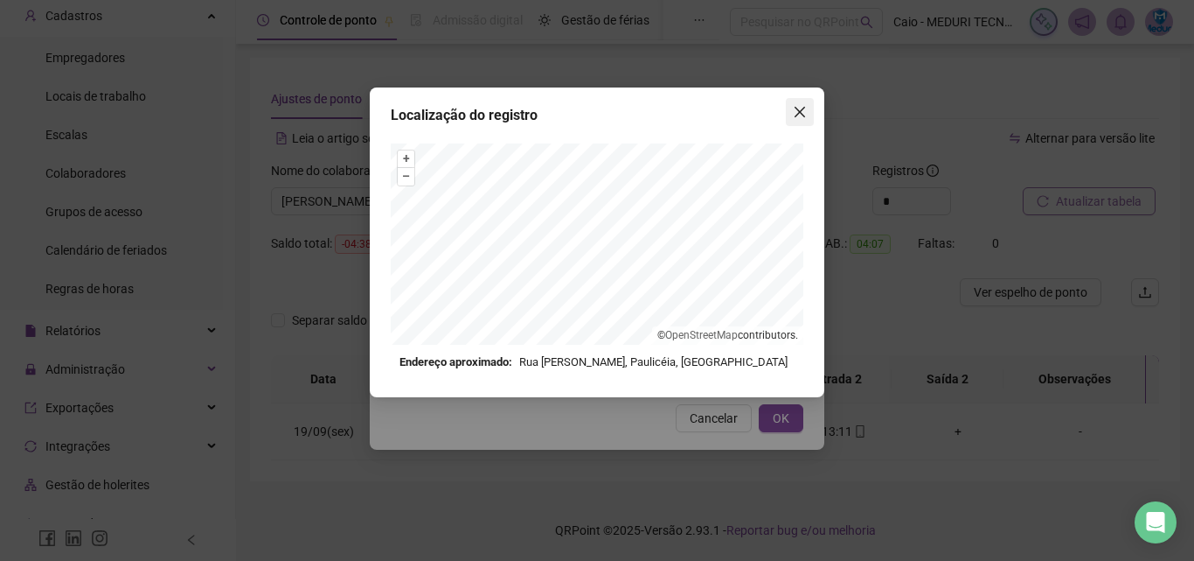
click at [796, 118] on icon "close" at bounding box center [800, 112] width 14 height 14
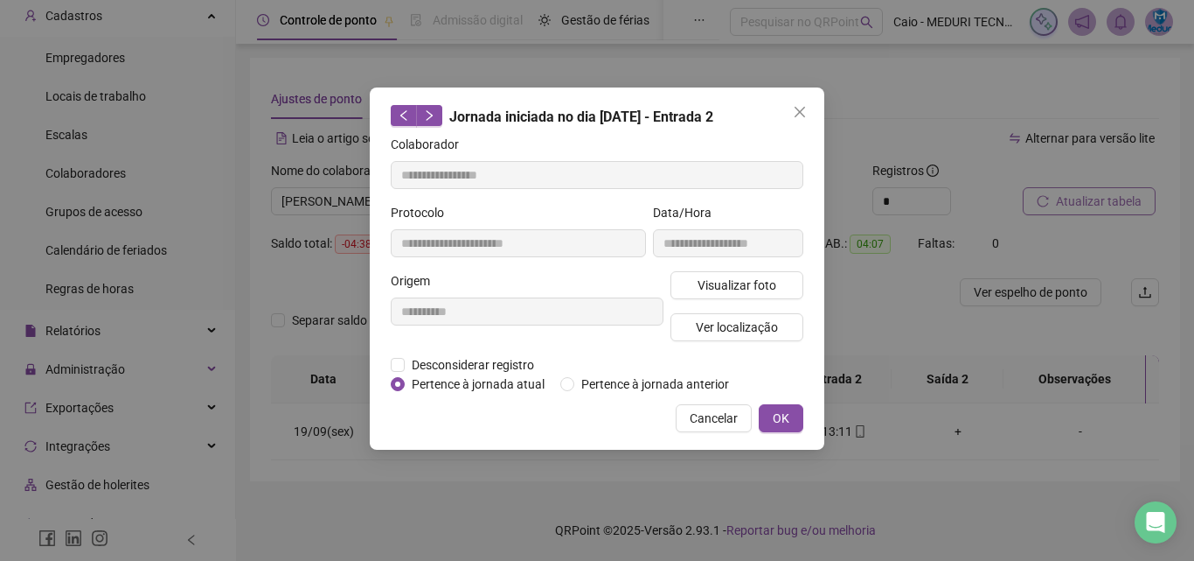
click at [796, 118] on icon "close" at bounding box center [800, 112] width 14 height 14
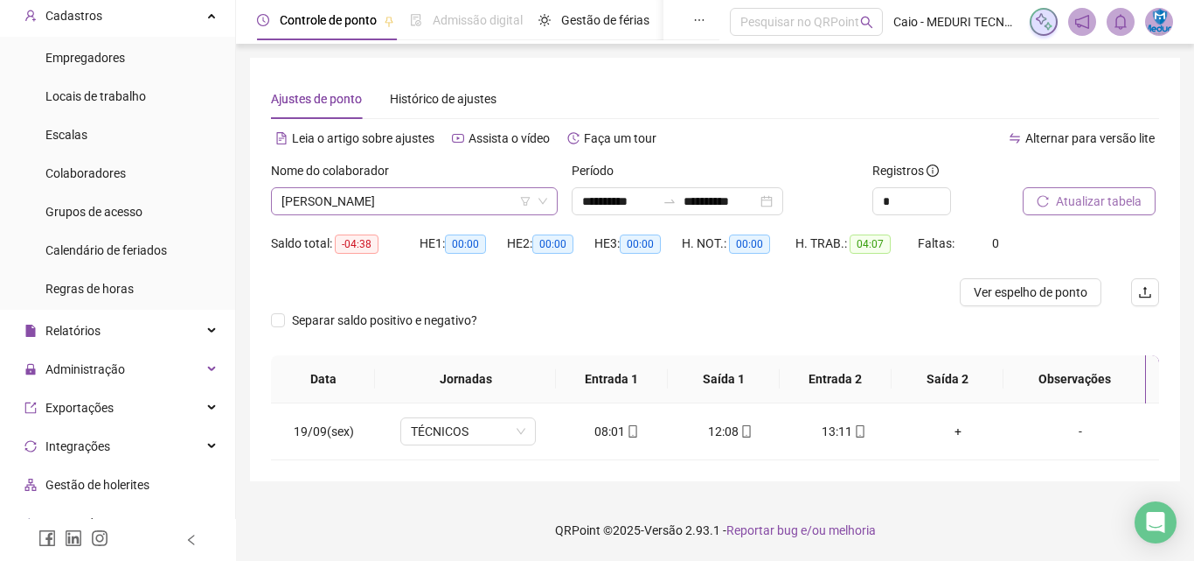
click at [344, 197] on span "[PERSON_NAME]" at bounding box center [415, 201] width 266 height 26
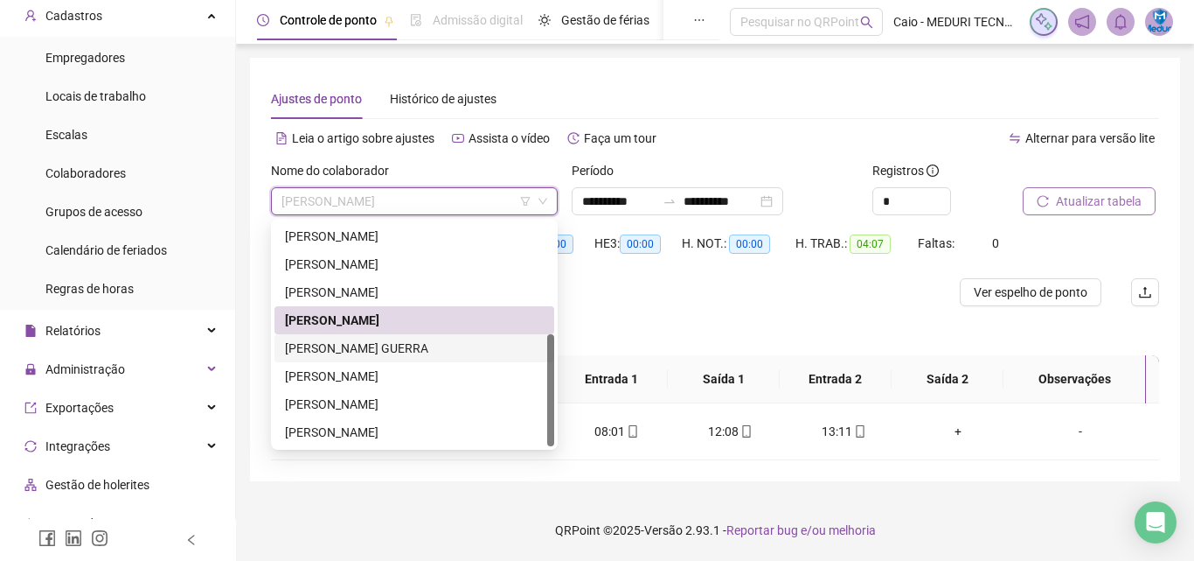
click at [391, 344] on div "[PERSON_NAME] GUERRA" at bounding box center [414, 347] width 259 height 19
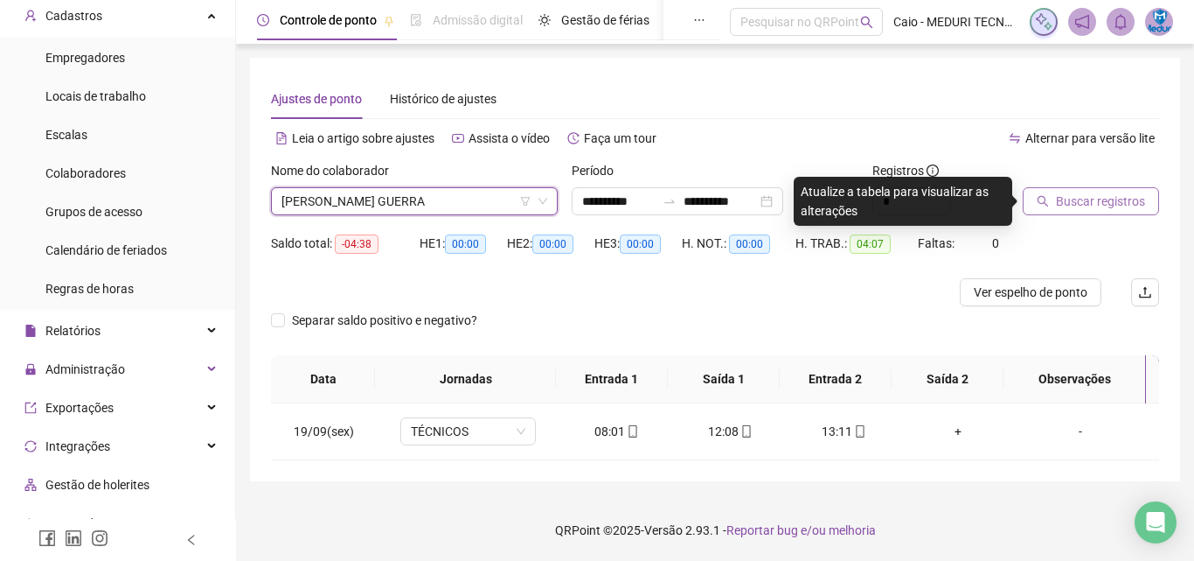
click at [1120, 193] on span "Buscar registros" at bounding box center [1100, 200] width 89 height 19
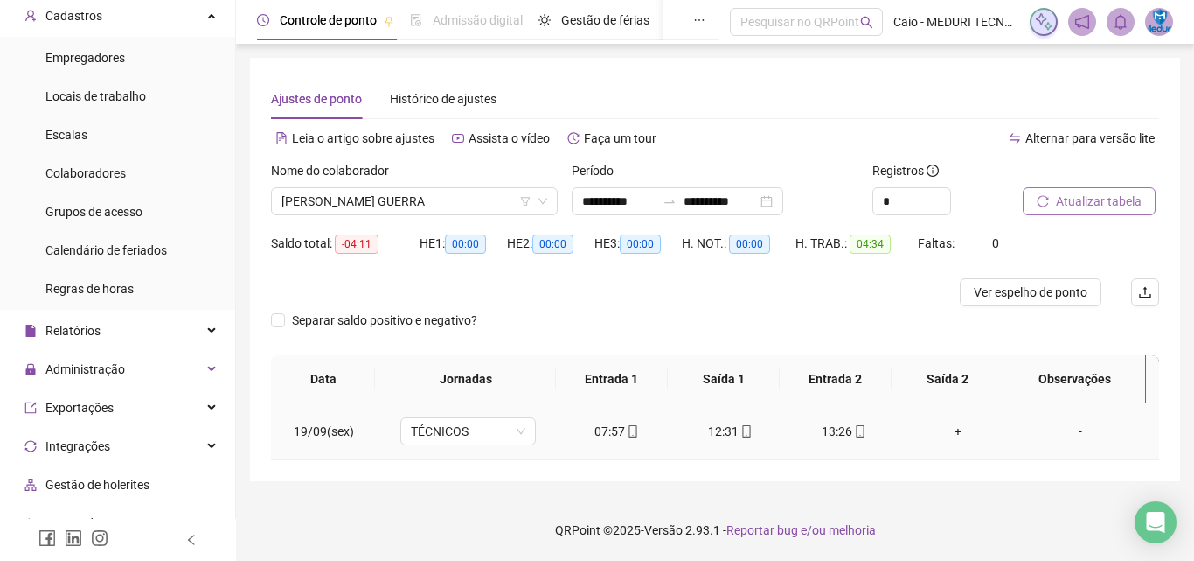
click at [641, 429] on div "07:57" at bounding box center [617, 430] width 86 height 19
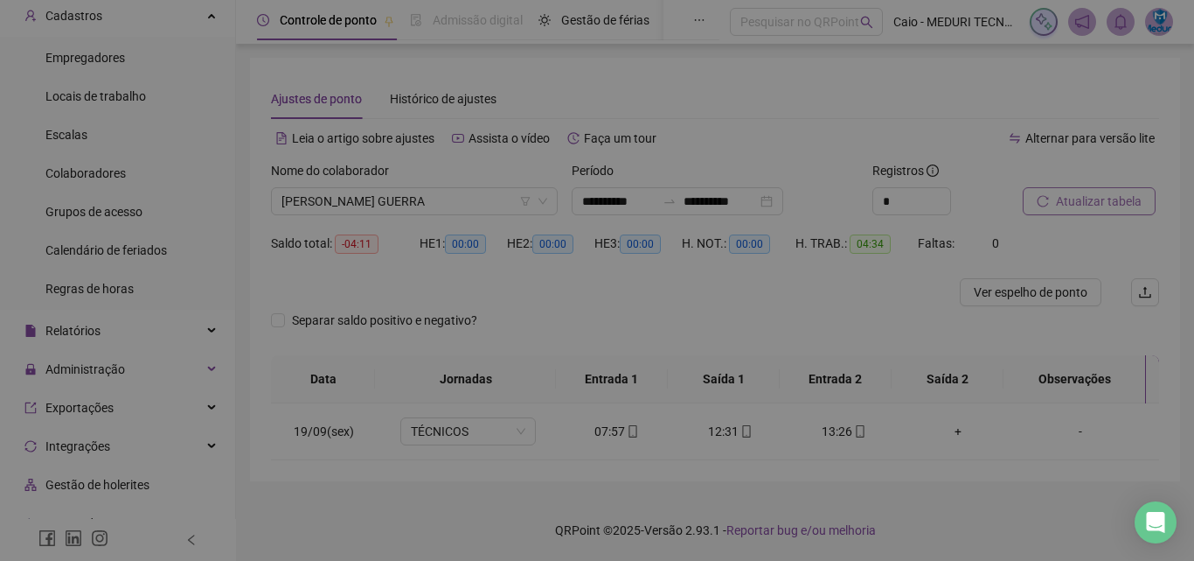
type input "**********"
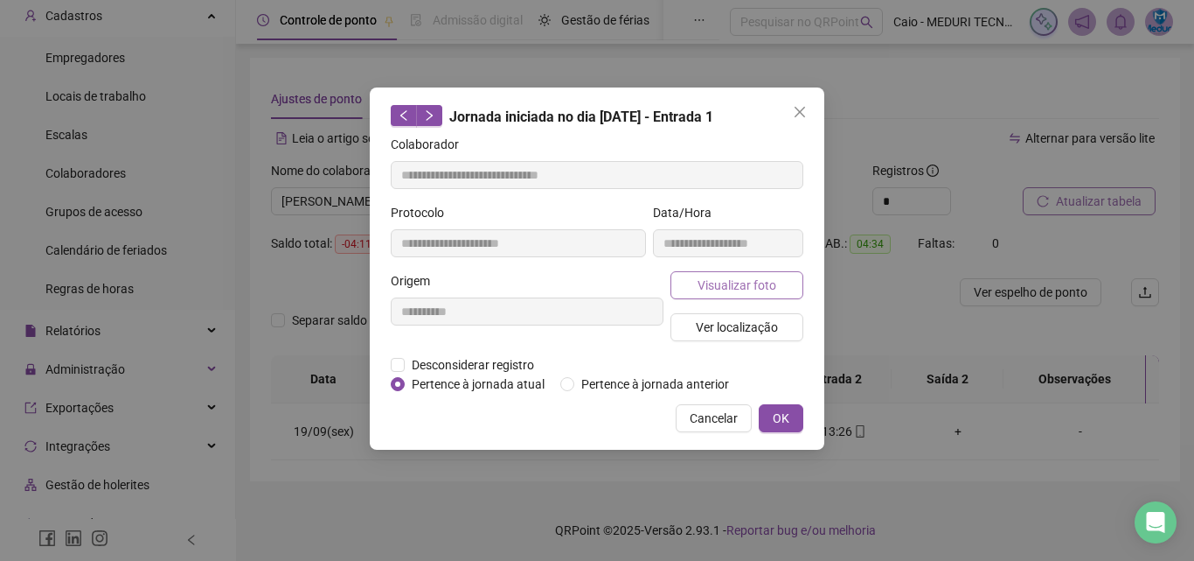
click at [742, 279] on span "Visualizar foto" at bounding box center [737, 284] width 79 height 19
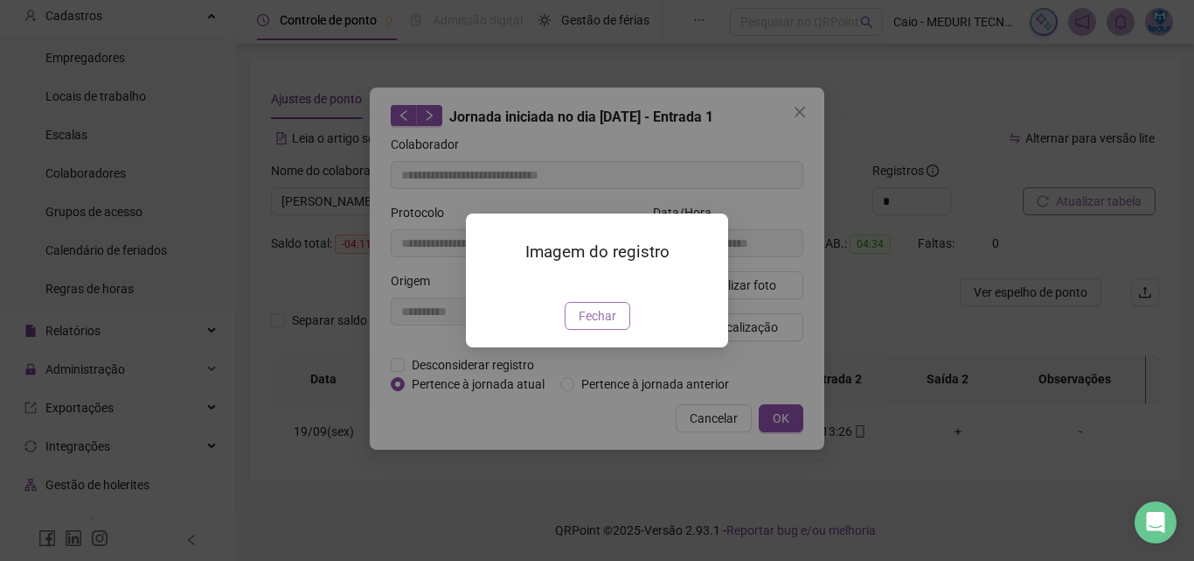
click at [594, 330] on button "Fechar" at bounding box center [598, 316] width 66 height 28
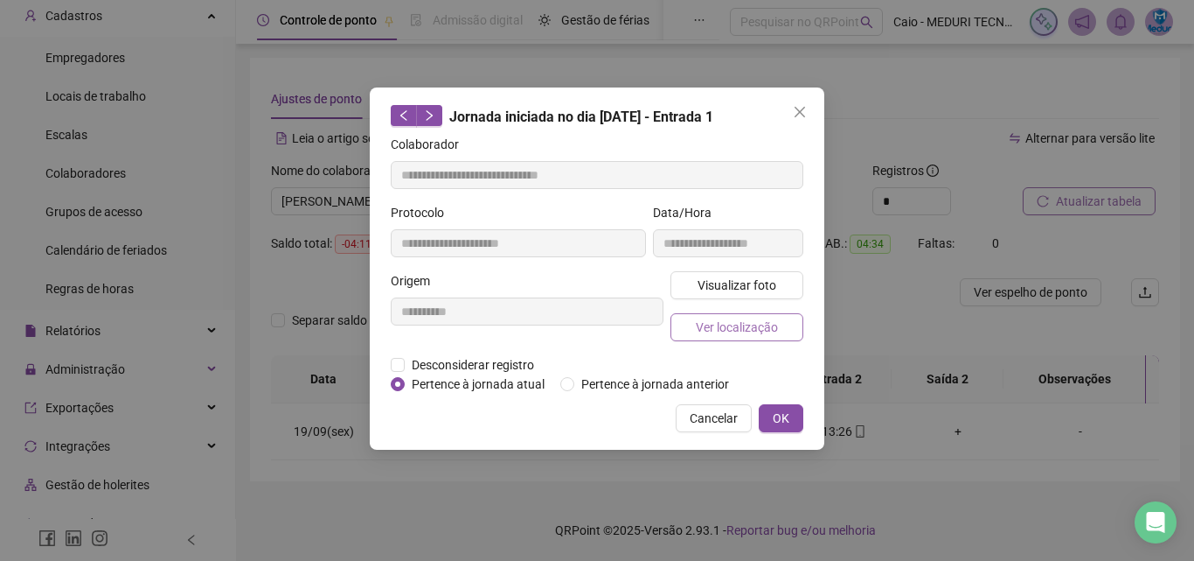
click at [728, 338] on button "Ver localização" at bounding box center [737, 327] width 133 height 28
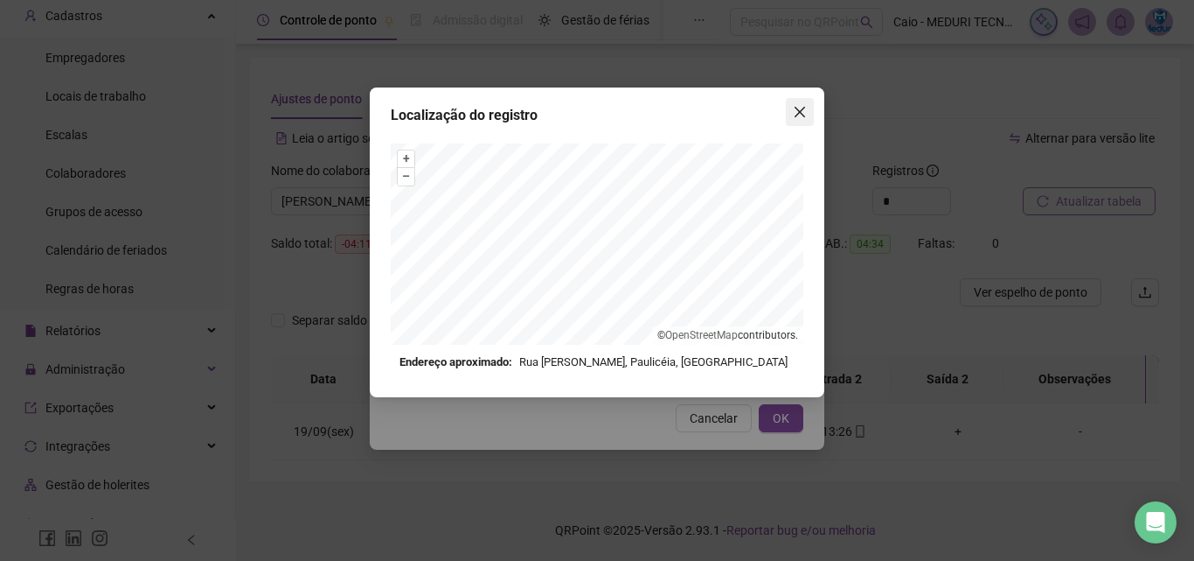
click at [794, 110] on icon "close" at bounding box center [800, 112] width 14 height 14
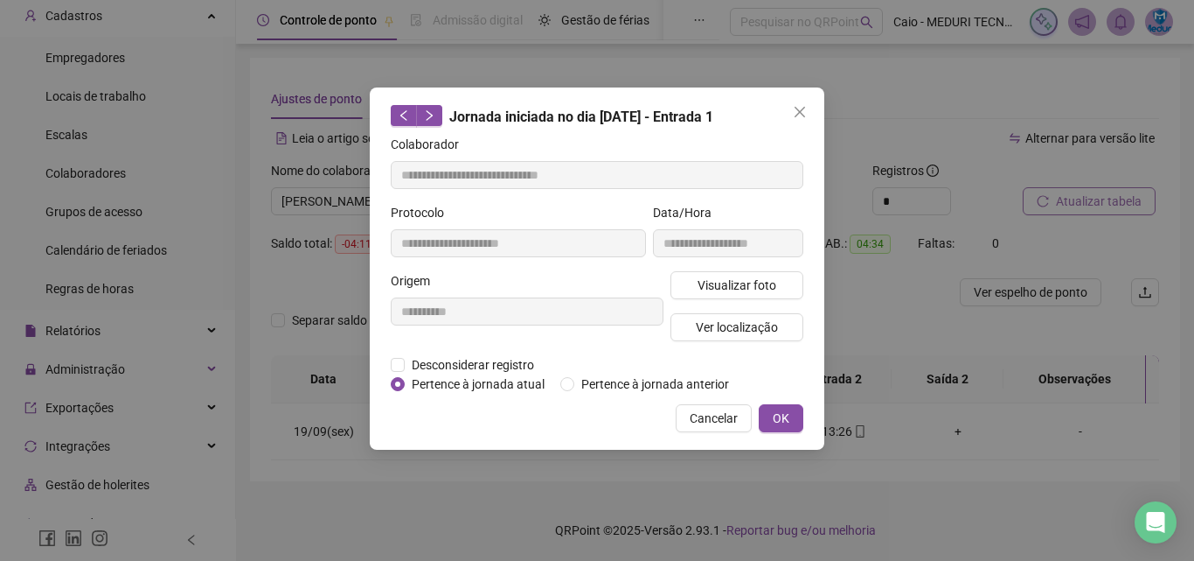
click at [801, 115] on icon "close" at bounding box center [800, 112] width 14 height 14
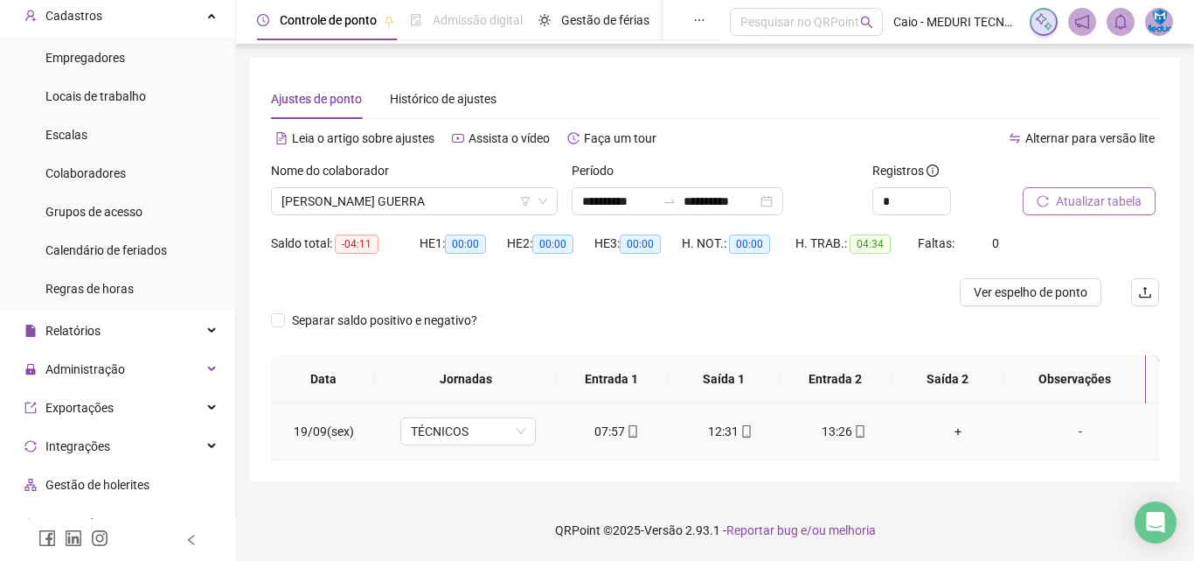
click at [743, 421] on div "12:31" at bounding box center [731, 430] width 86 height 19
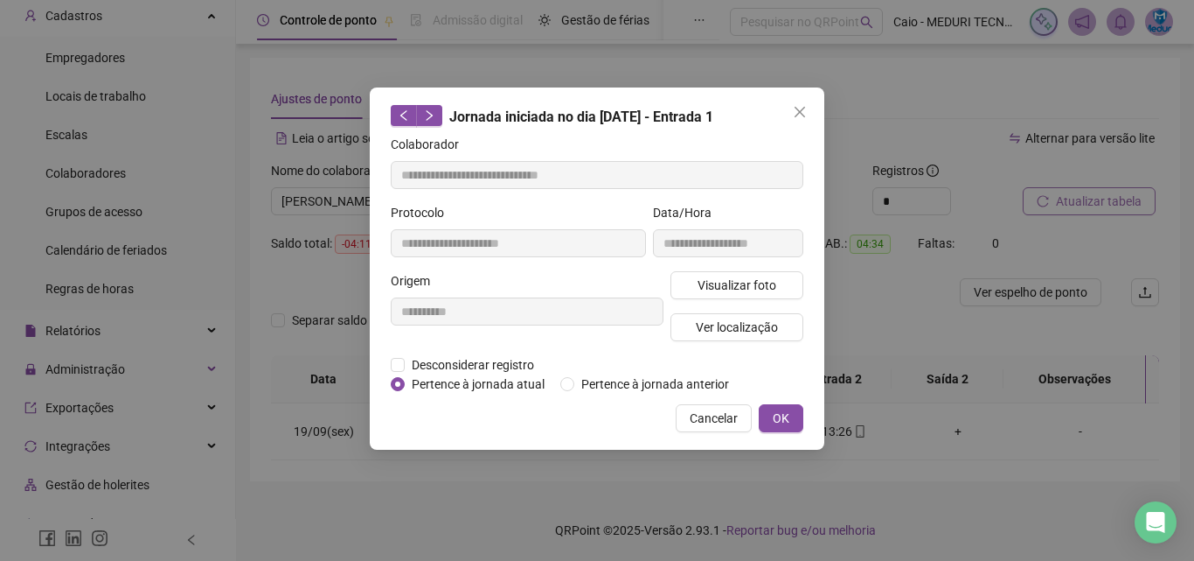
type input "**********"
click at [774, 283] on span "Visualizar foto" at bounding box center [737, 284] width 79 height 19
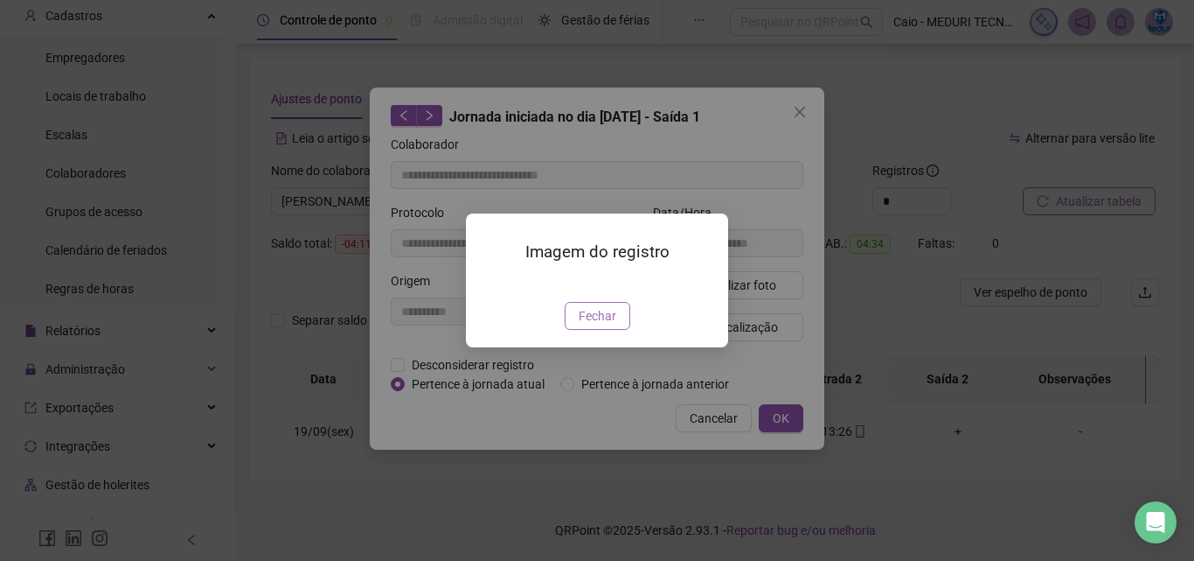
click at [614, 325] on span "Fechar" at bounding box center [598, 315] width 38 height 19
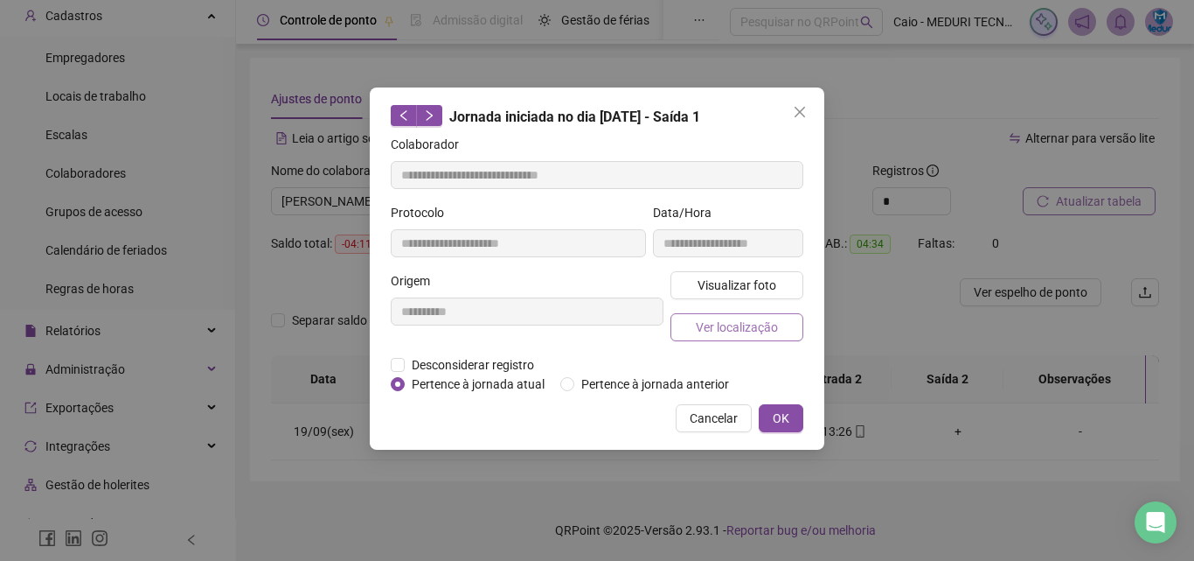
click at [751, 330] on span "Ver localização" at bounding box center [737, 326] width 82 height 19
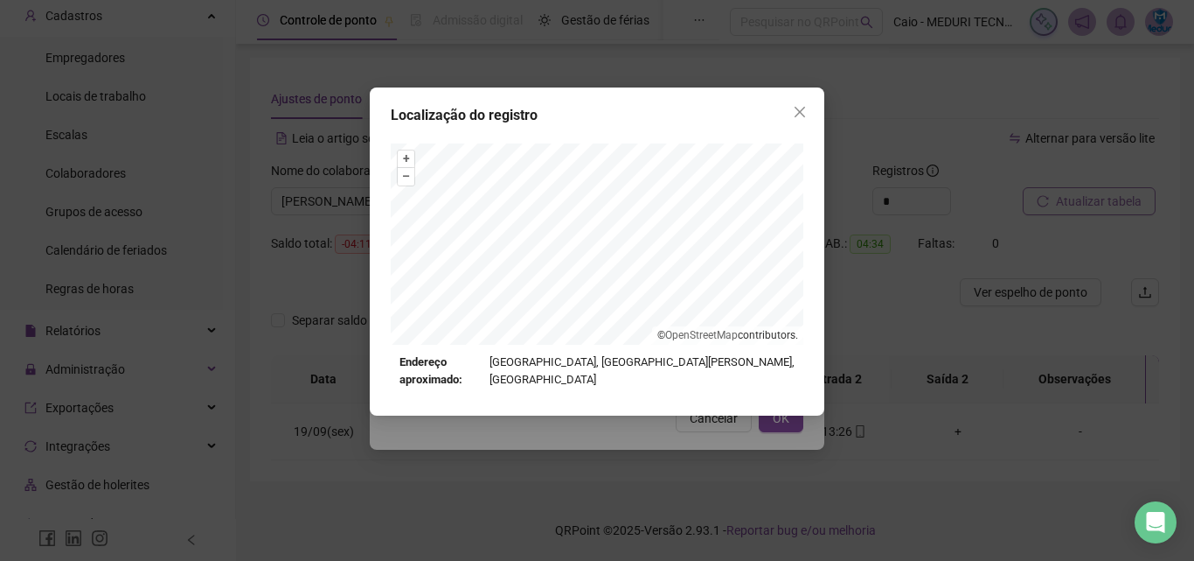
click at [800, 75] on div "Localização do registro + – ⇧ › © OpenStreetMap contributors. Endereço aproxima…" at bounding box center [597, 280] width 1194 height 561
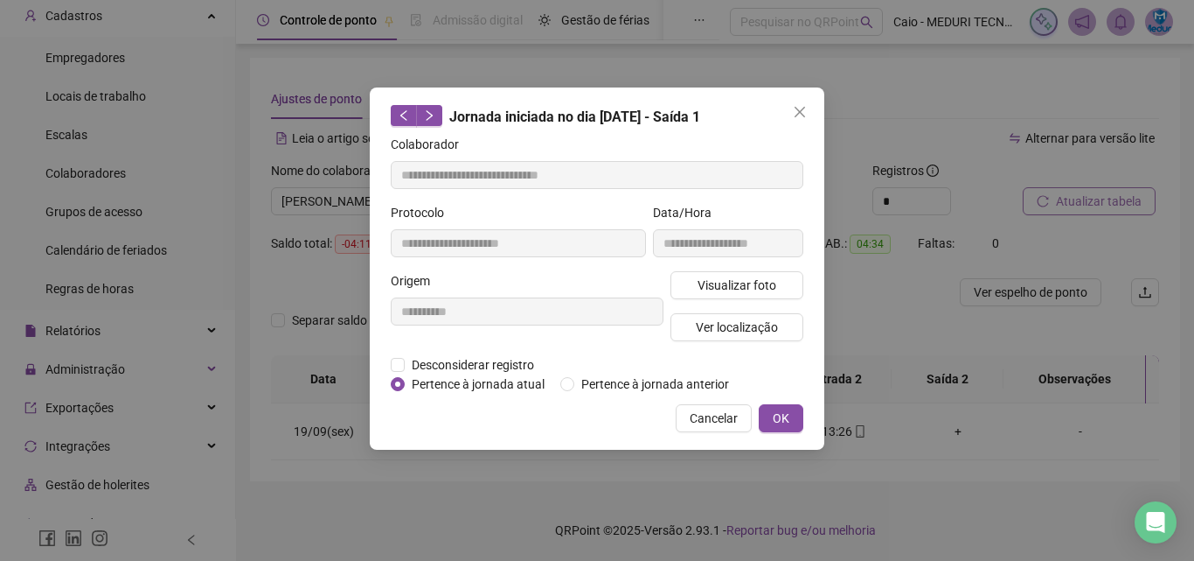
click at [801, 96] on div "**********" at bounding box center [597, 268] width 455 height 362
click at [798, 108] on icon "close" at bounding box center [800, 112] width 14 height 14
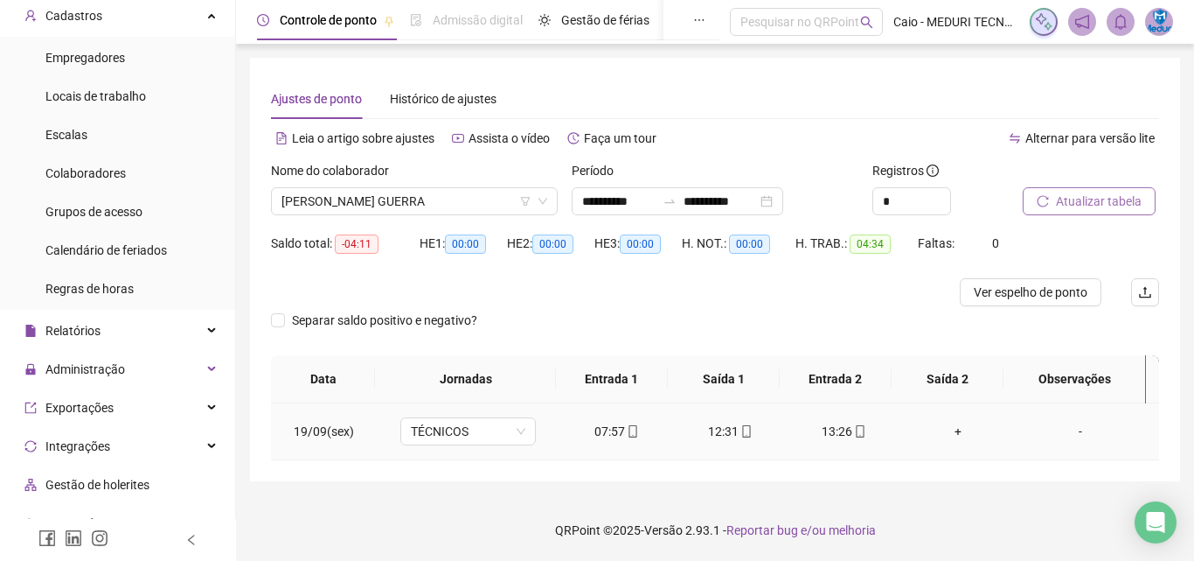
click at [846, 441] on td "13:26" at bounding box center [845, 431] width 114 height 57
click at [854, 432] on icon "mobile" at bounding box center [860, 431] width 12 height 12
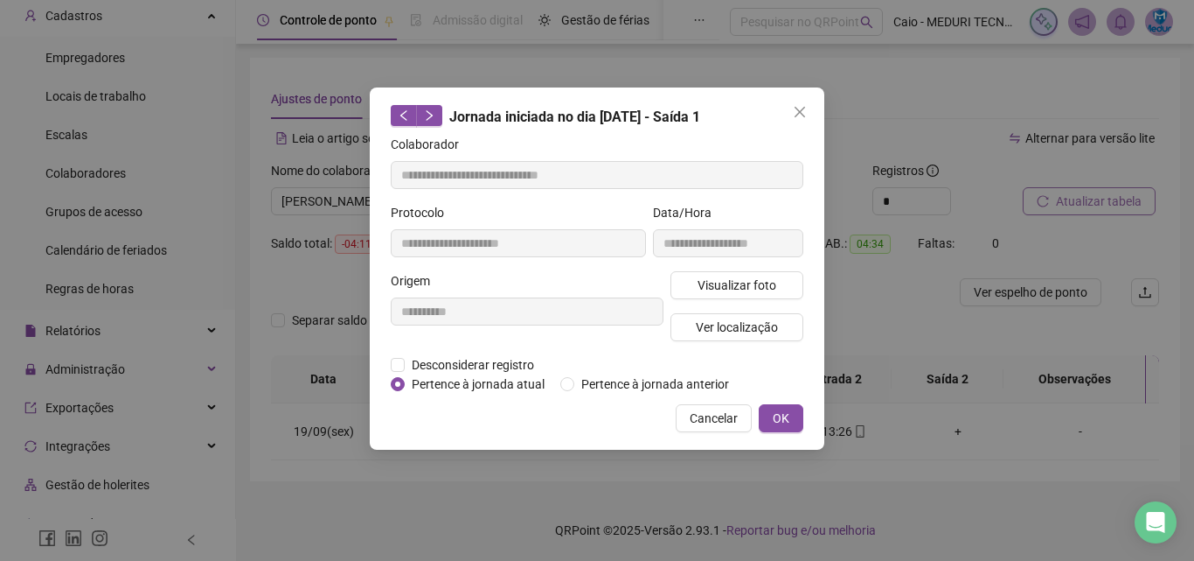
type input "**********"
click at [788, 290] on button "Visualizar foto" at bounding box center [737, 285] width 133 height 28
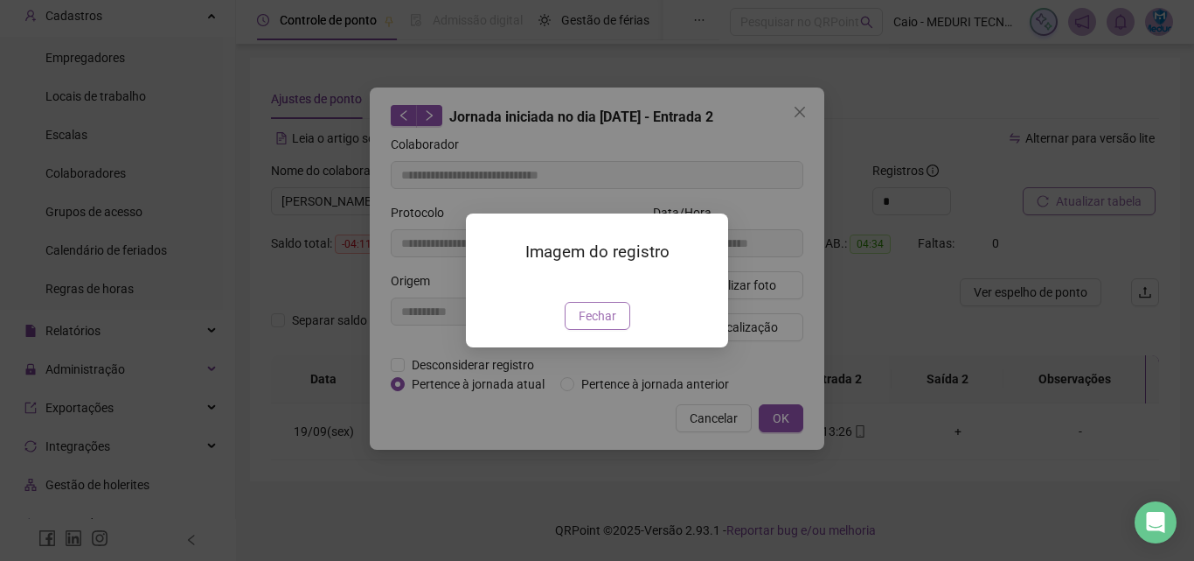
click at [622, 330] on button "Fechar" at bounding box center [598, 316] width 66 height 28
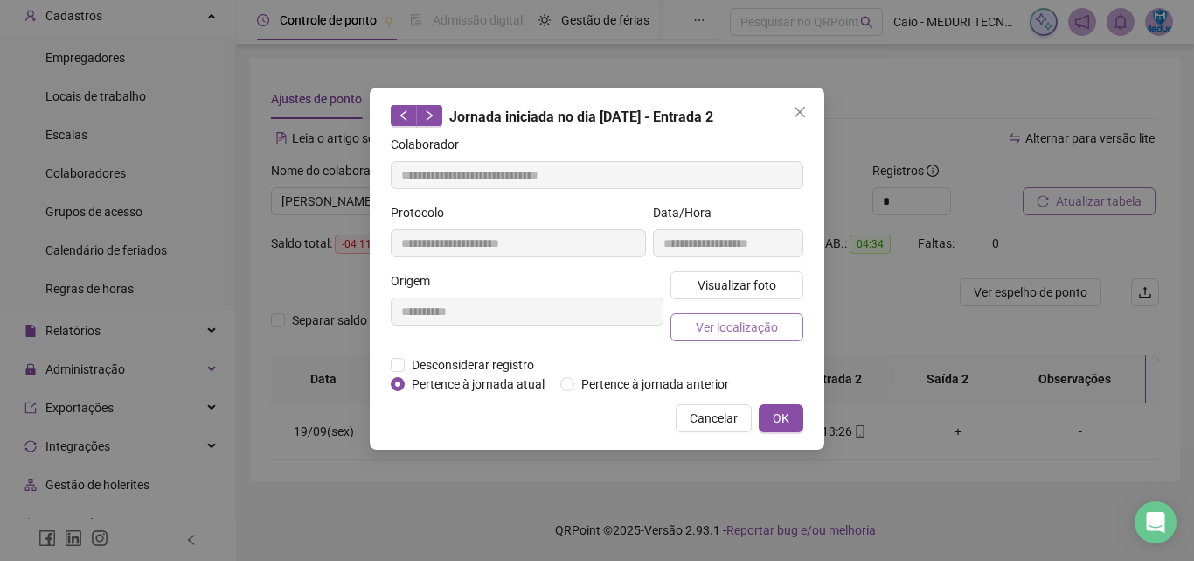
click at [721, 332] on span "Ver localização" at bounding box center [737, 326] width 82 height 19
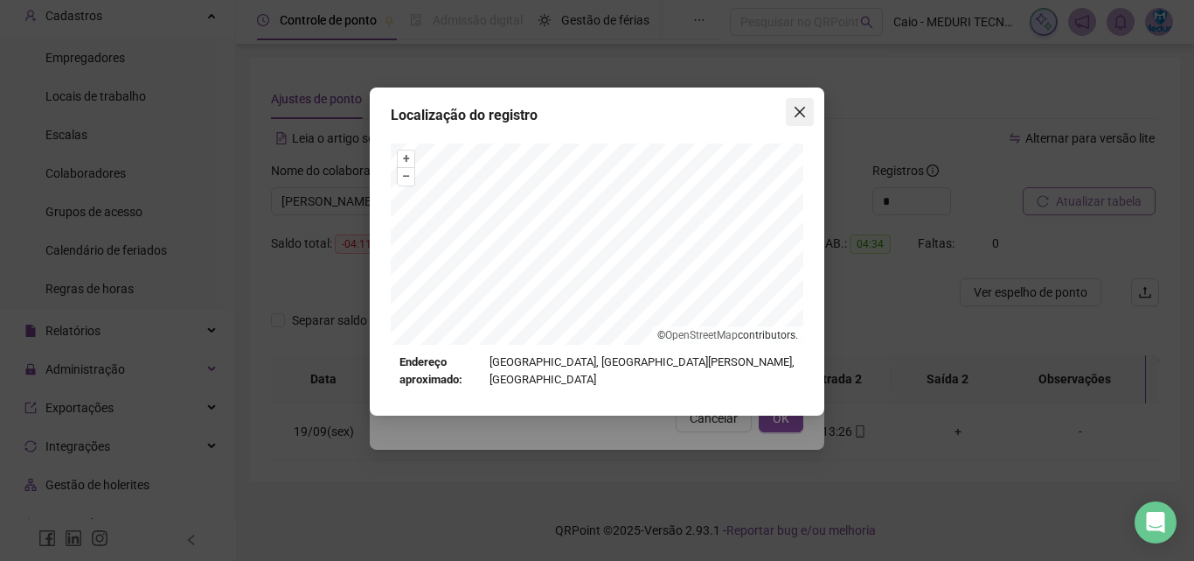
click at [792, 115] on span "Close" at bounding box center [800, 112] width 28 height 14
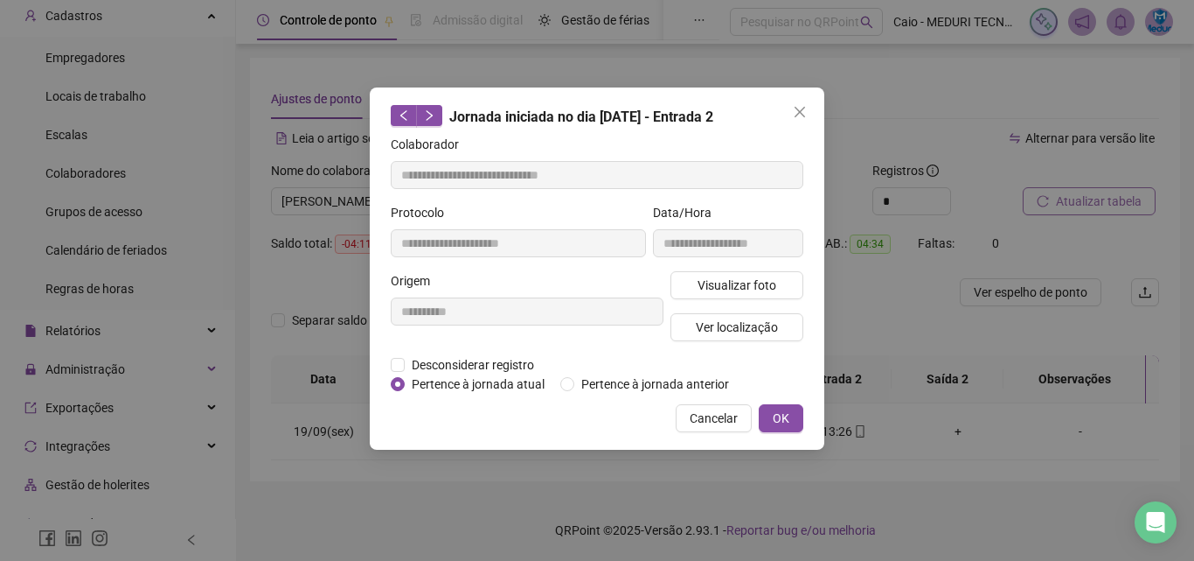
click at [792, 115] on span "Close" at bounding box center [800, 112] width 28 height 14
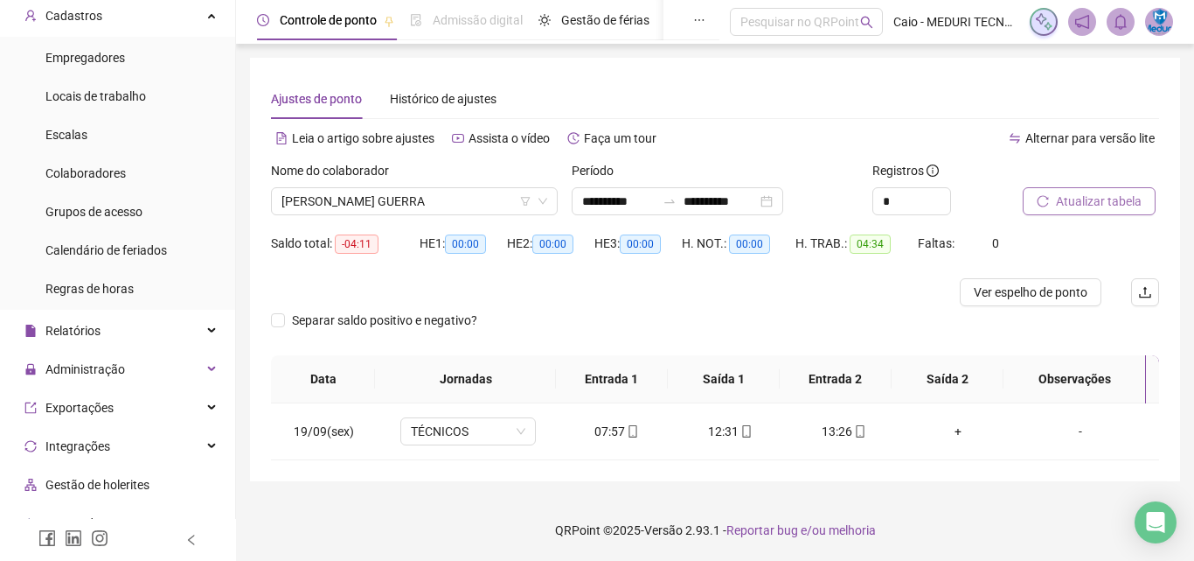
click at [428, 180] on div "Nome do colaborador" at bounding box center [414, 174] width 287 height 26
click at [428, 186] on div "Nome do colaborador" at bounding box center [414, 174] width 287 height 26
click at [435, 191] on span "[PERSON_NAME] GUERRA" at bounding box center [415, 201] width 266 height 26
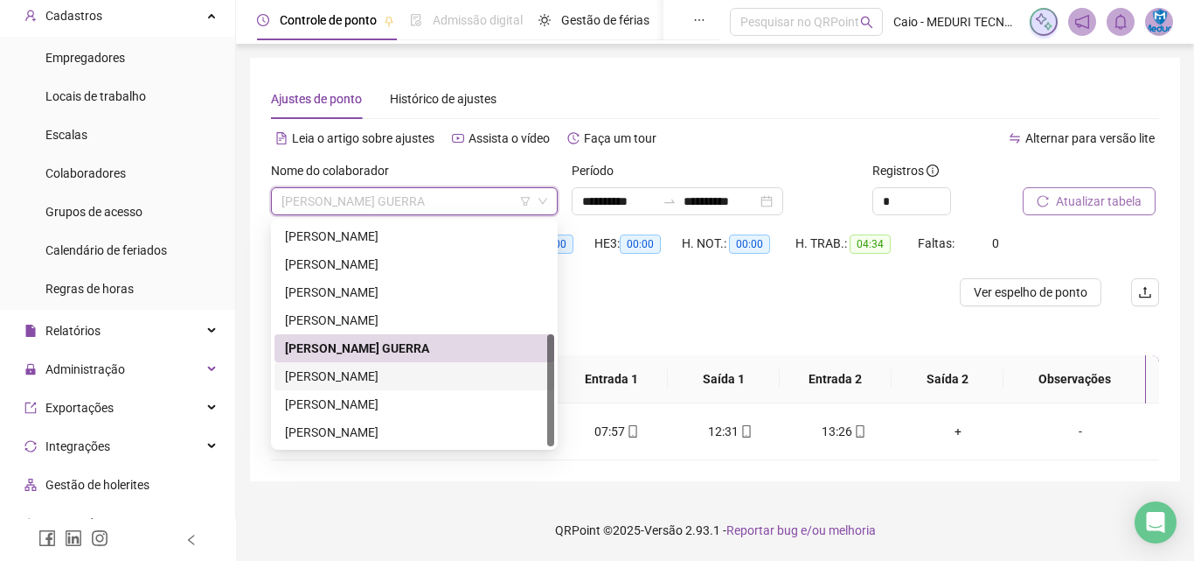
click at [402, 386] on div "[PERSON_NAME]" at bounding box center [415, 376] width 280 height 28
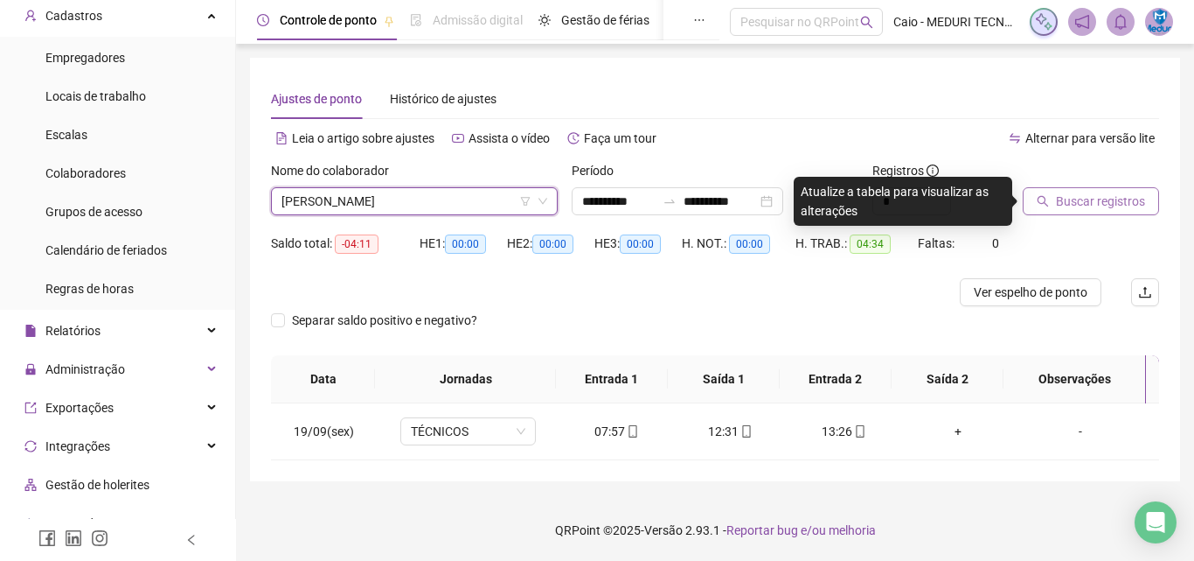
click at [1089, 198] on span "Buscar registros" at bounding box center [1100, 200] width 89 height 19
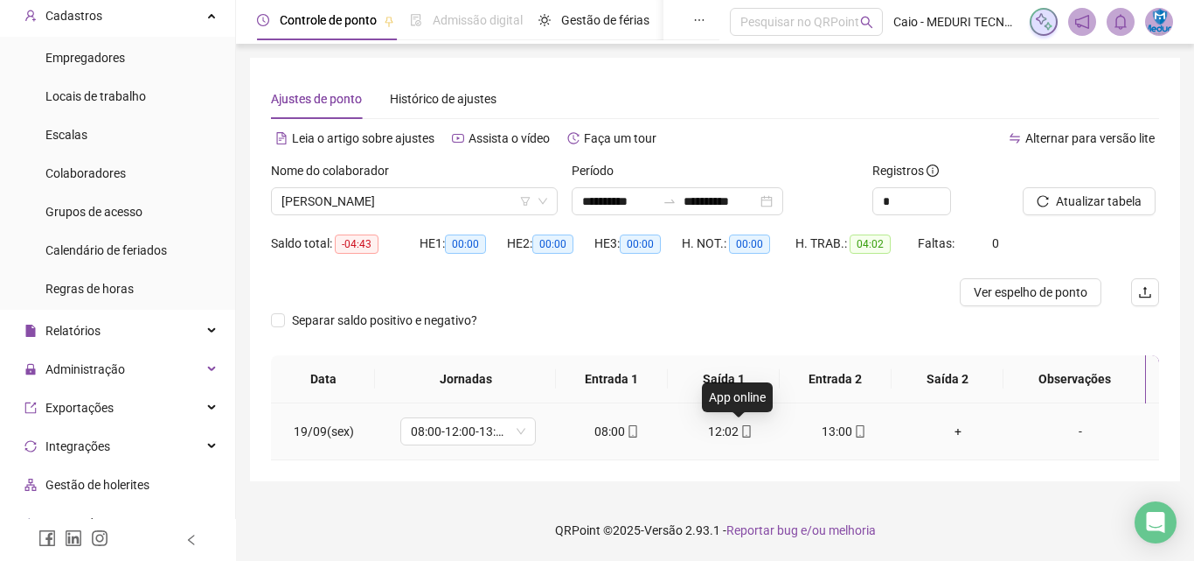
click at [742, 433] on icon "mobile" at bounding box center [747, 431] width 12 height 12
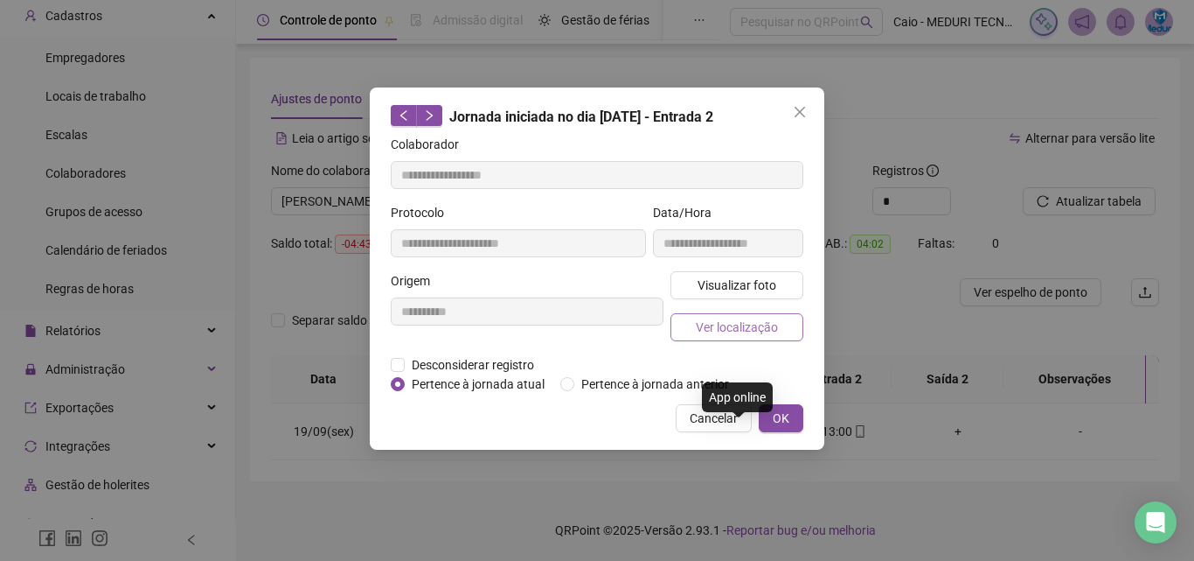
type input "**********"
click at [788, 287] on button "Visualizar foto" at bounding box center [737, 285] width 133 height 28
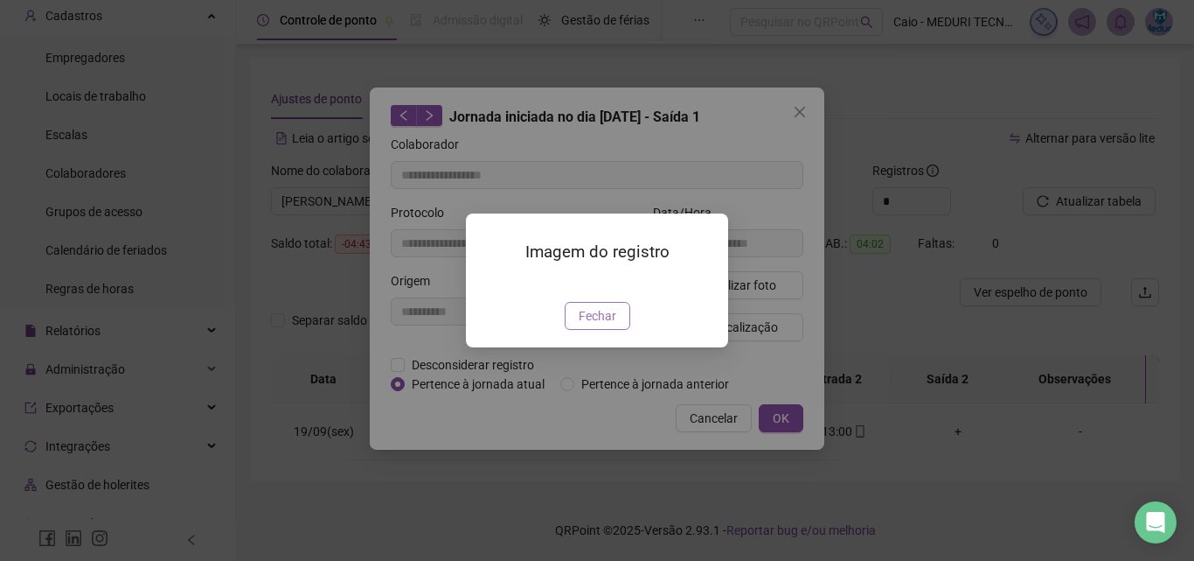
click at [602, 325] on span "Fechar" at bounding box center [598, 315] width 38 height 19
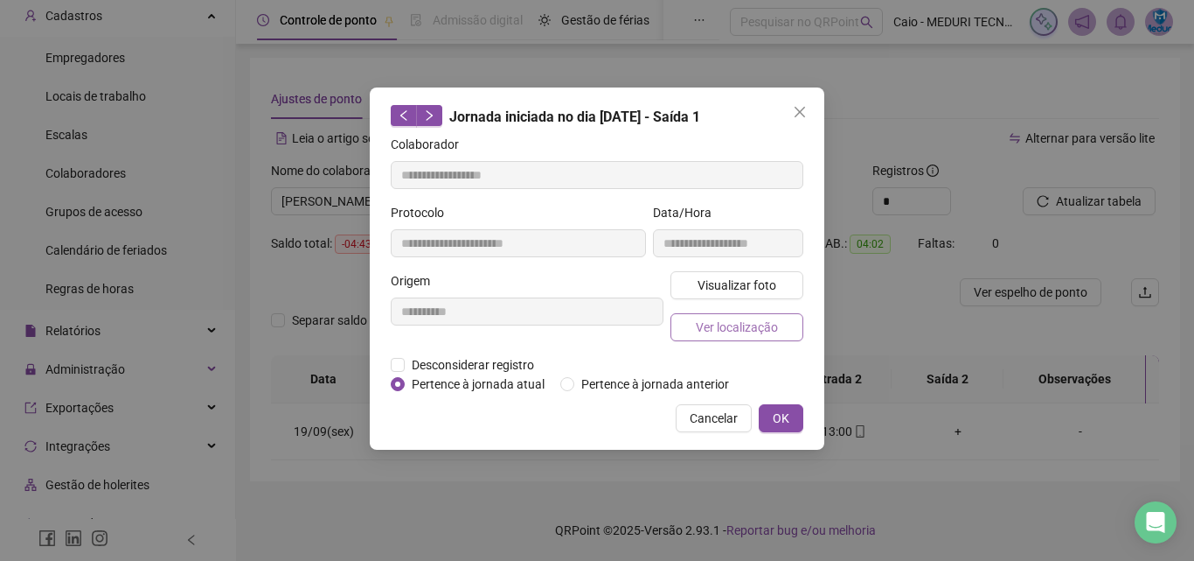
click at [742, 321] on span "Ver localização" at bounding box center [737, 326] width 82 height 19
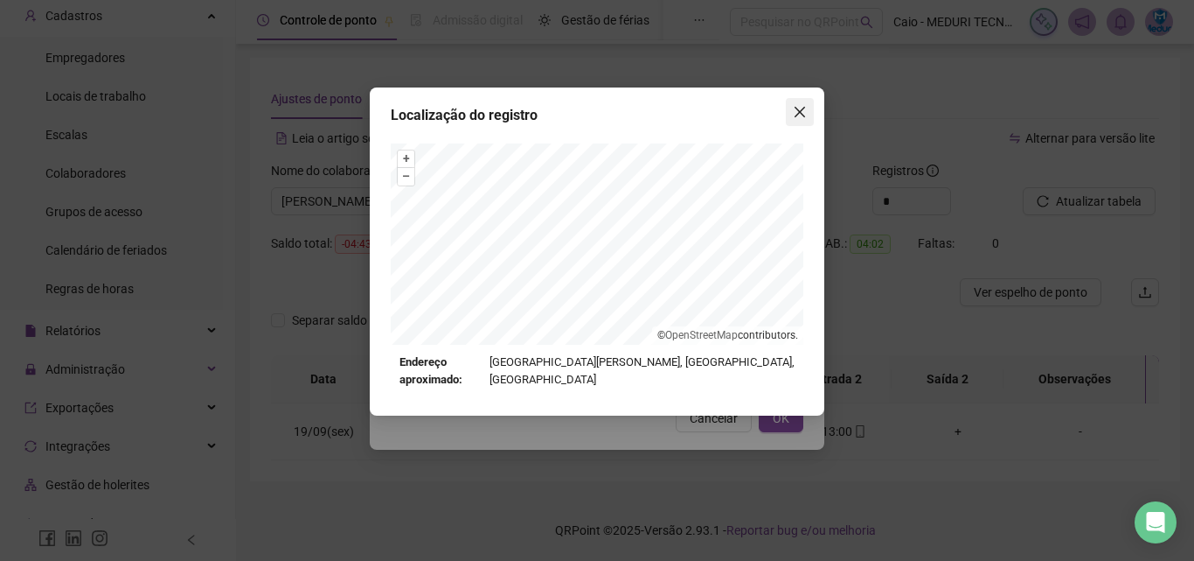
click at [804, 120] on button "Close" at bounding box center [800, 112] width 28 height 28
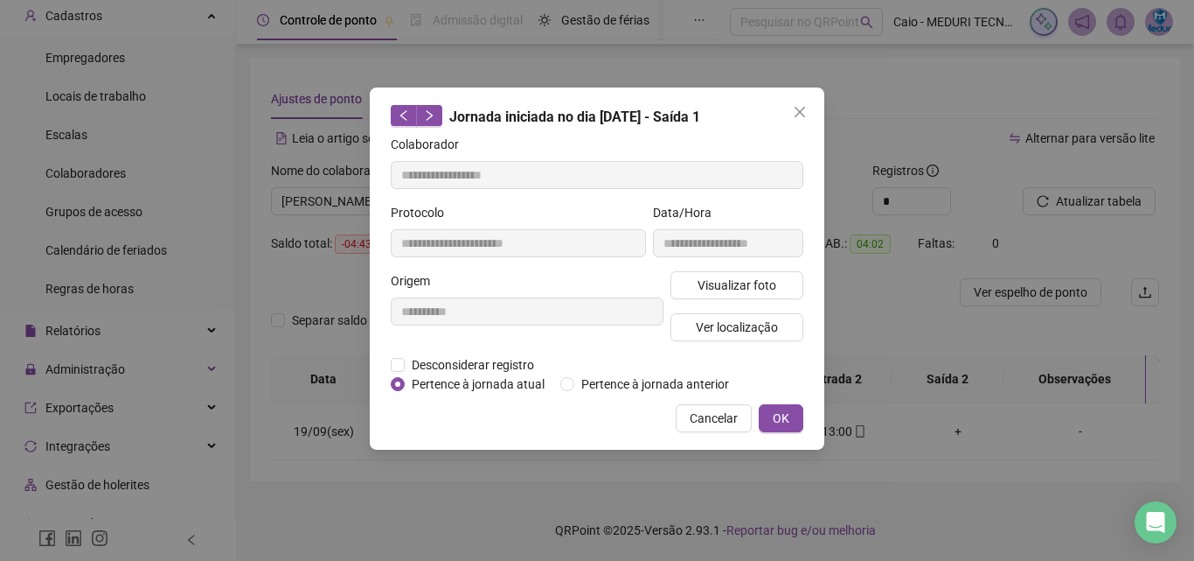
click at [804, 120] on button "Close" at bounding box center [800, 112] width 28 height 28
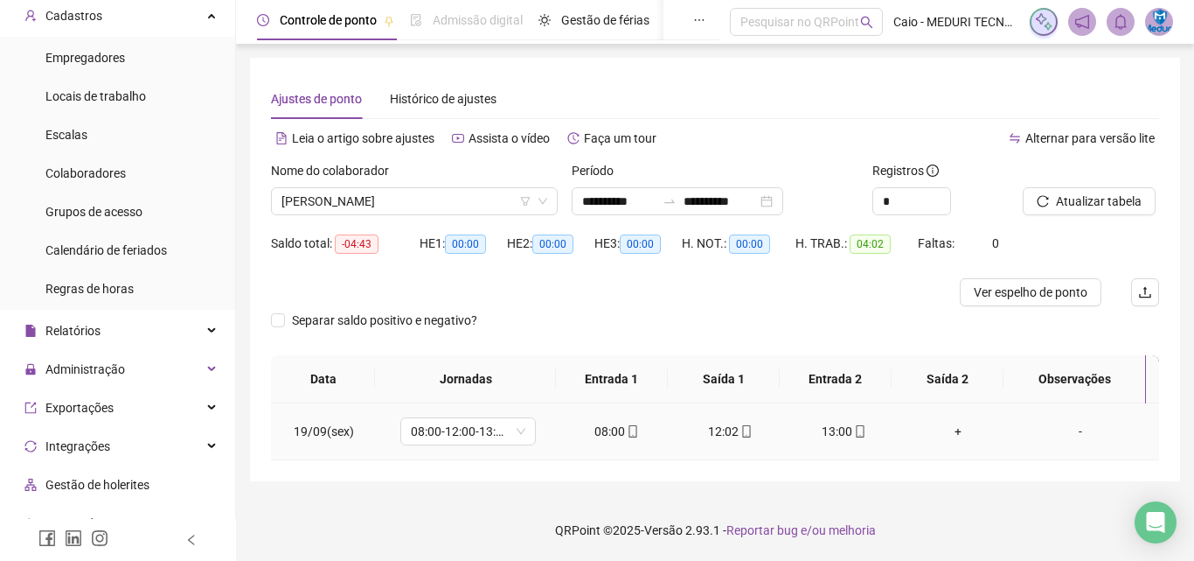
click at [820, 428] on div "13:00" at bounding box center [845, 430] width 86 height 19
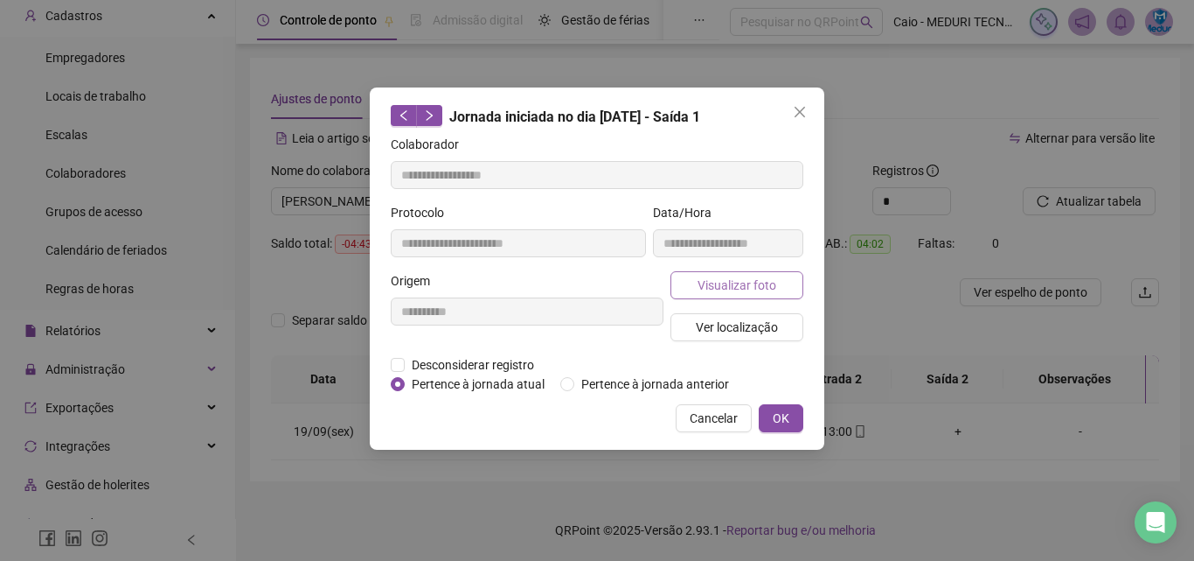
type input "**********"
click at [724, 275] on span "Visualizar foto" at bounding box center [737, 284] width 79 height 19
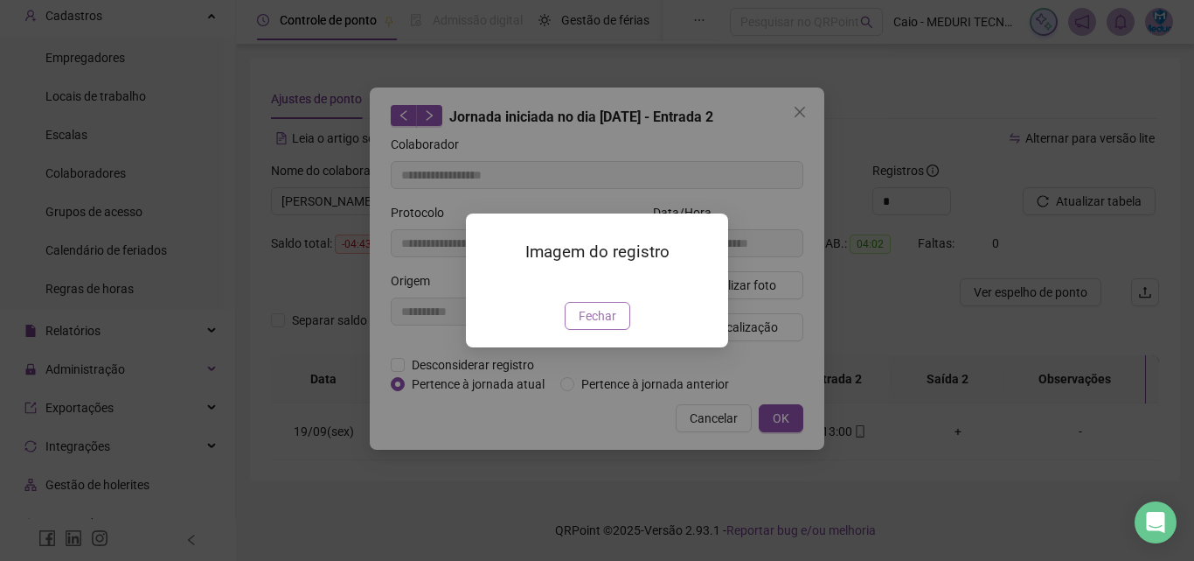
click at [607, 325] on span "Fechar" at bounding box center [598, 315] width 38 height 19
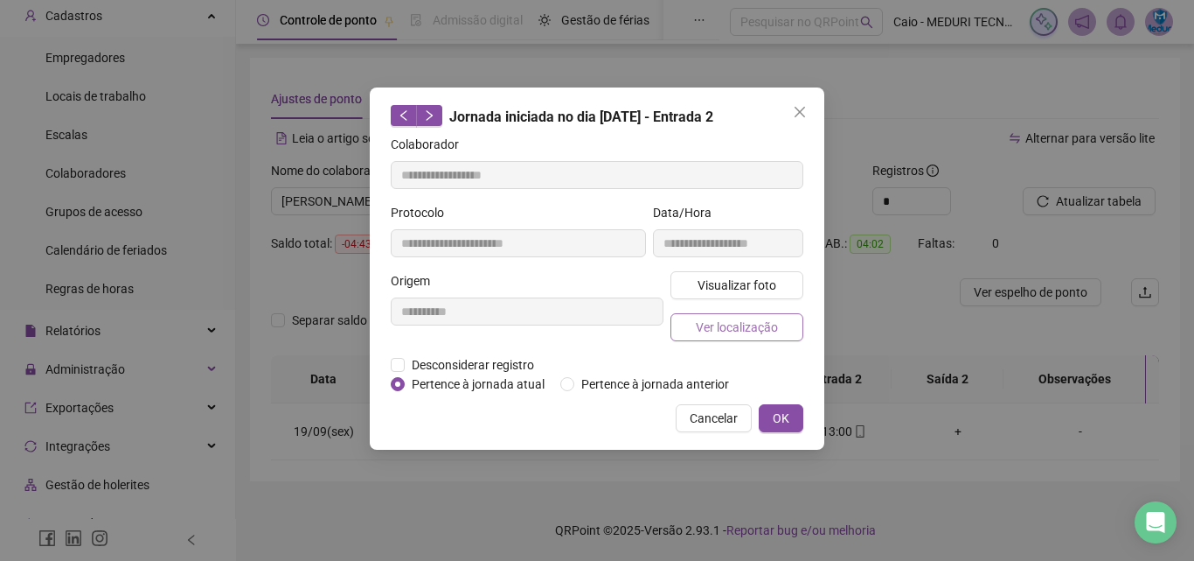
click at [739, 319] on span "Ver localização" at bounding box center [737, 326] width 82 height 19
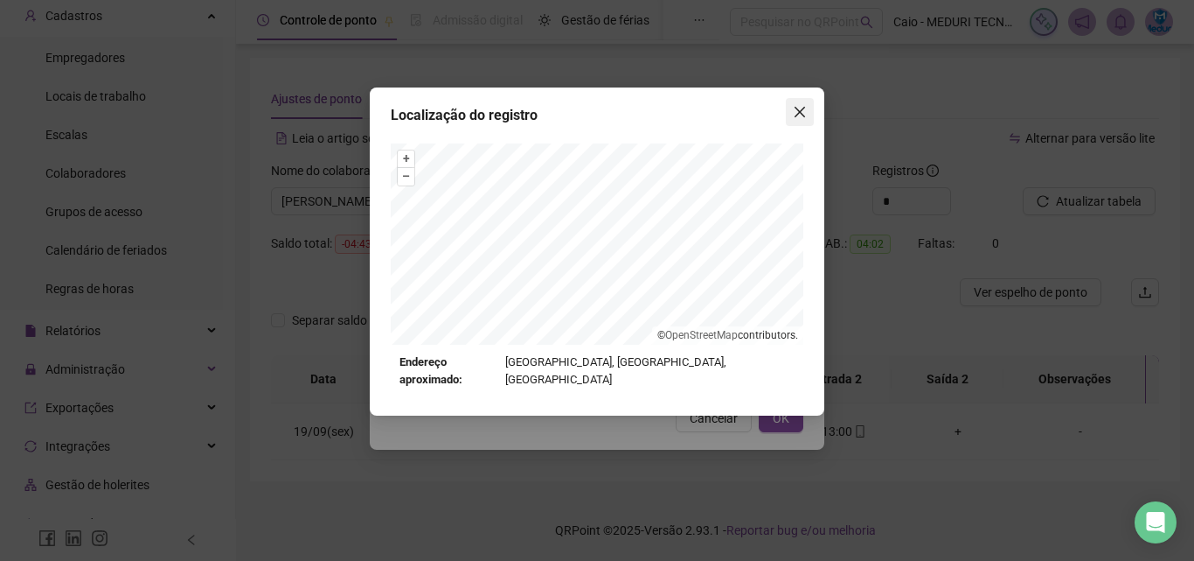
click at [800, 108] on icon "close" at bounding box center [800, 112] width 14 height 14
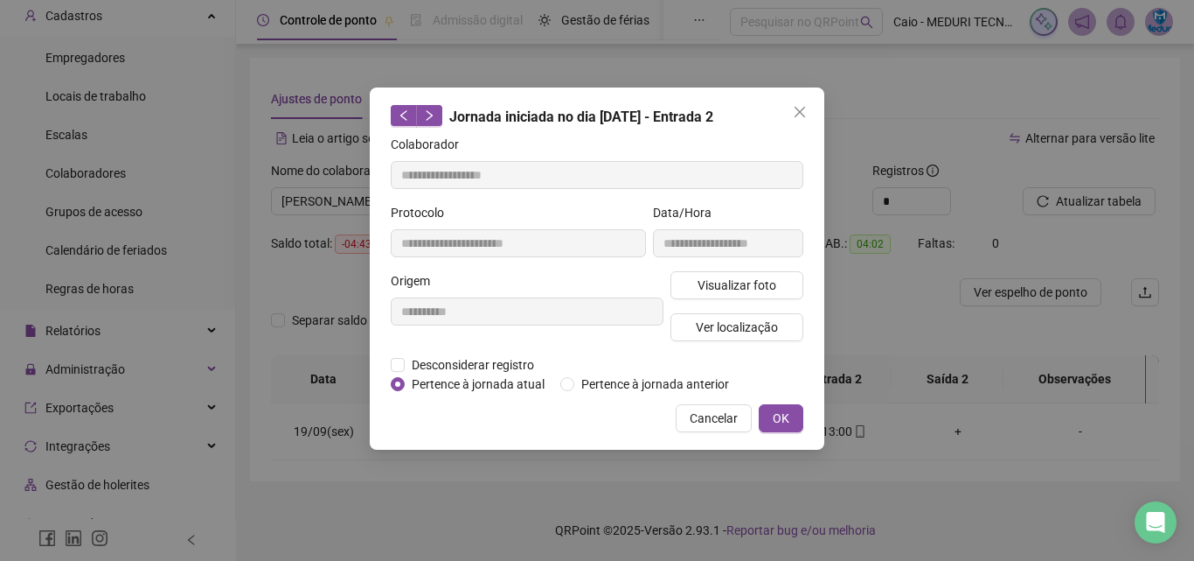
click at [800, 108] on icon "close" at bounding box center [800, 112] width 14 height 14
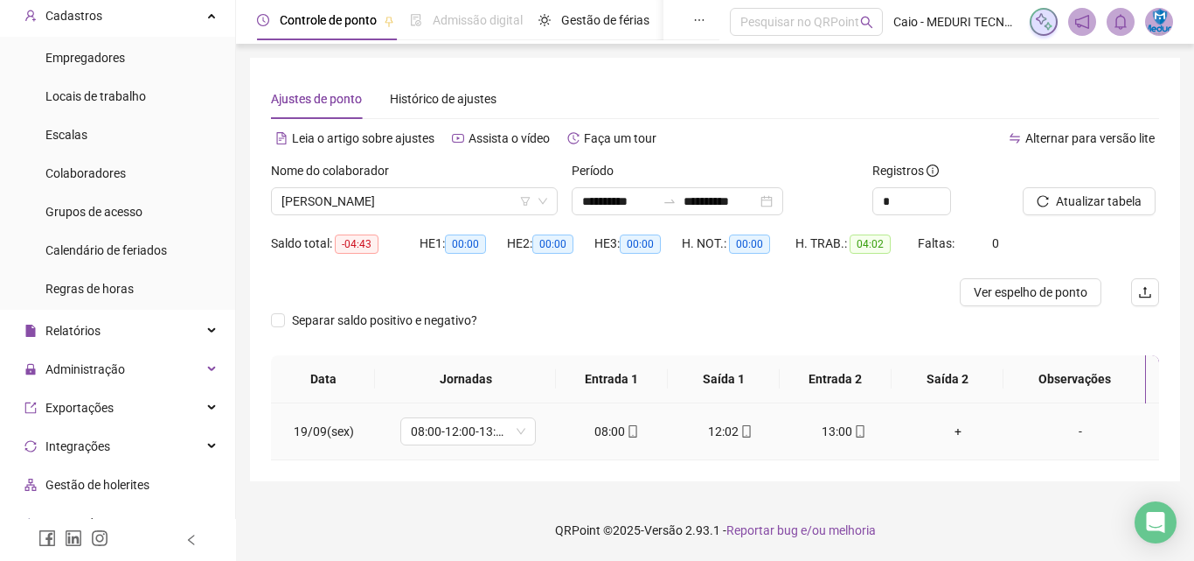
click at [633, 428] on icon "mobile" at bounding box center [633, 431] width 12 height 12
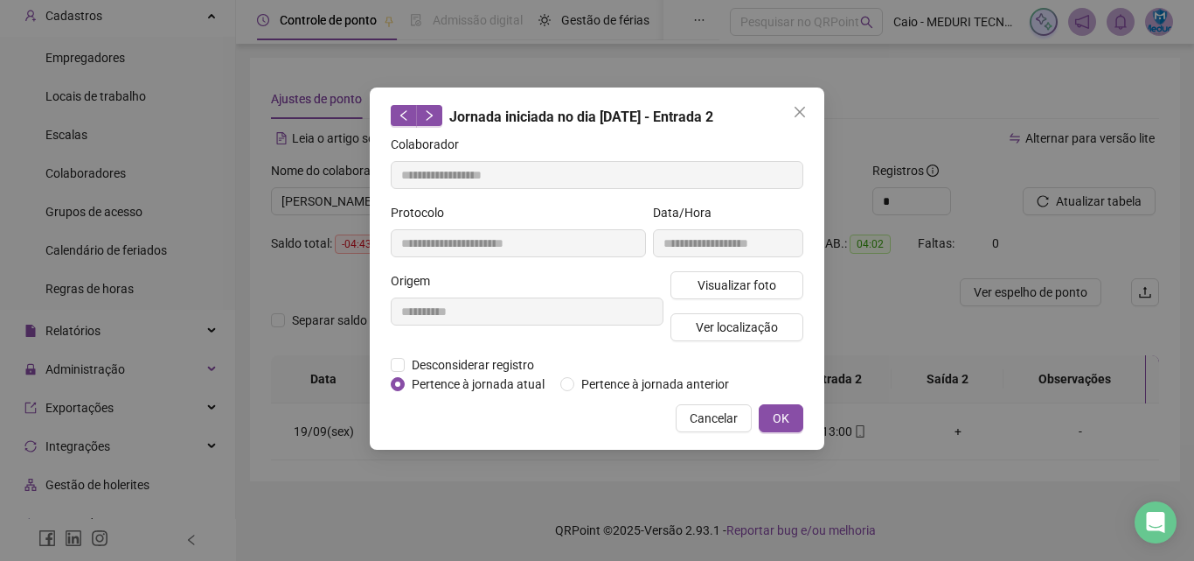
type input "**********"
click at [707, 284] on span "Visualizar foto" at bounding box center [737, 284] width 79 height 19
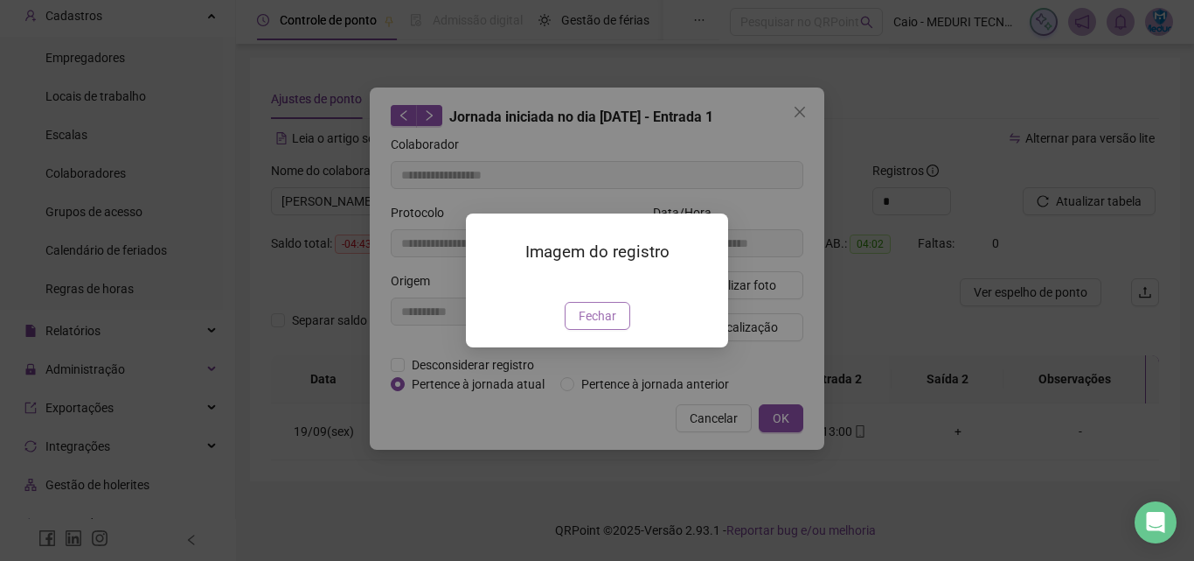
click at [598, 325] on span "Fechar" at bounding box center [598, 315] width 38 height 19
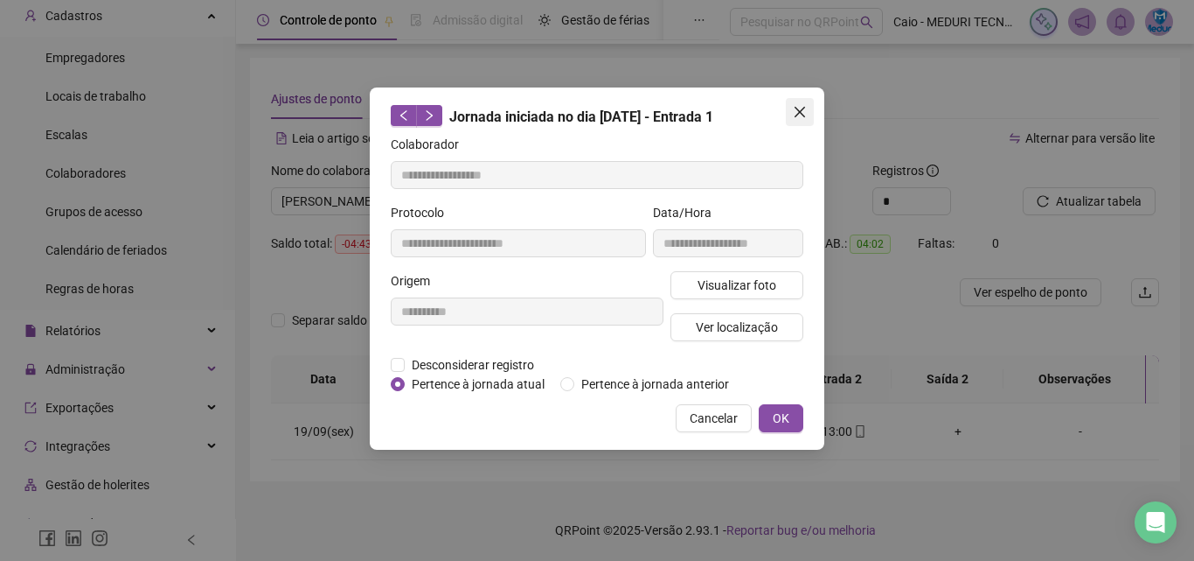
click at [791, 106] on span "Close" at bounding box center [800, 112] width 28 height 14
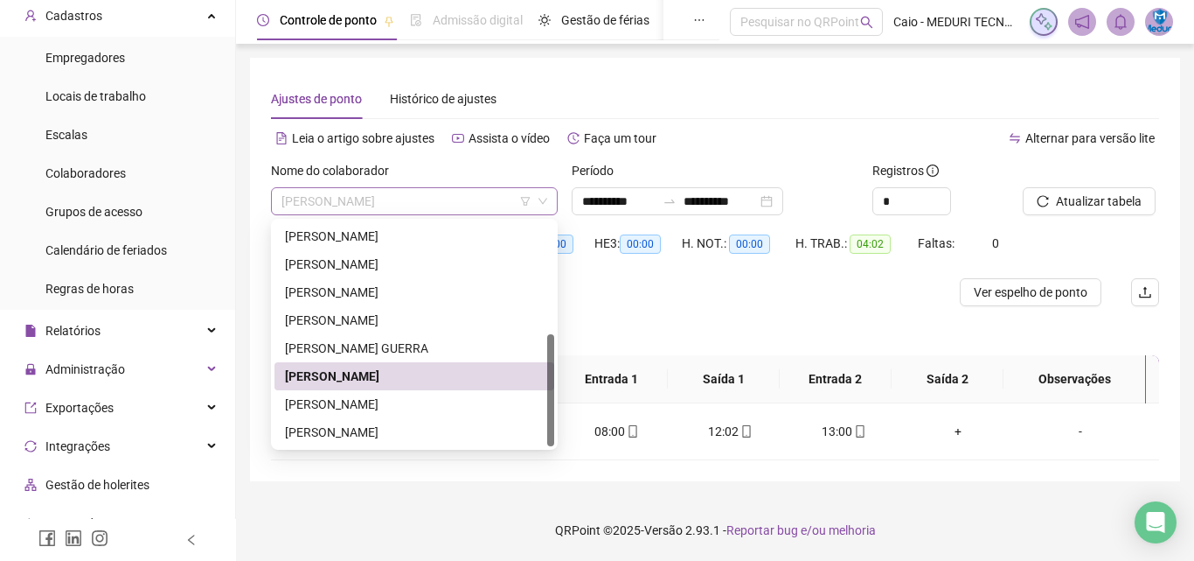
click at [488, 202] on span "[PERSON_NAME]" at bounding box center [415, 201] width 266 height 26
click at [435, 406] on div "[PERSON_NAME]" at bounding box center [414, 403] width 259 height 19
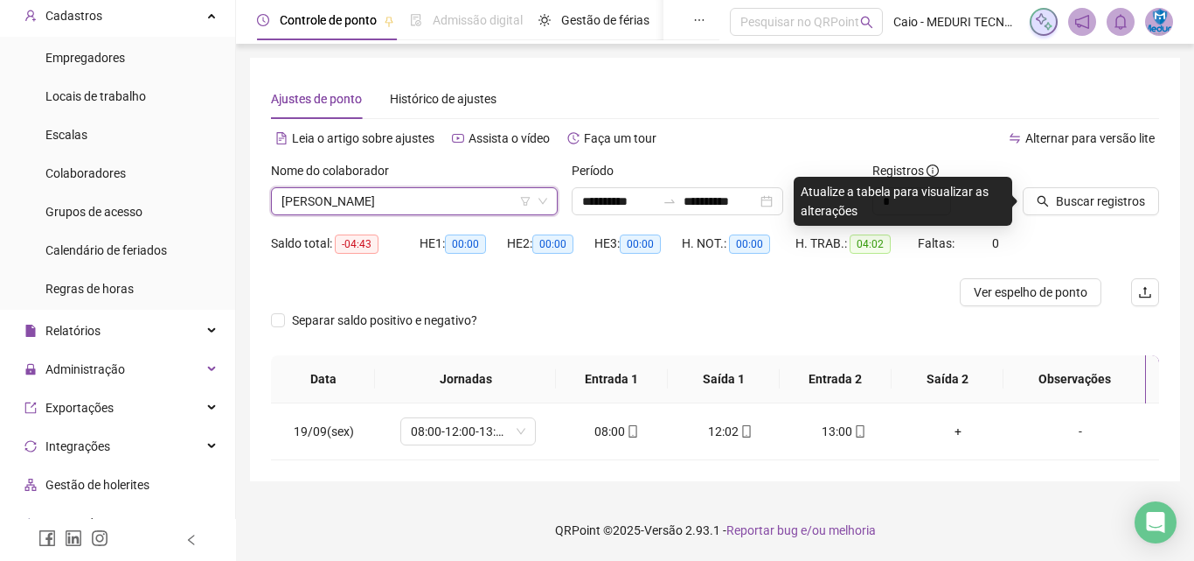
click at [1092, 221] on div "Buscar registros" at bounding box center [1091, 195] width 150 height 68
click at [1089, 207] on span "Buscar registros" at bounding box center [1100, 200] width 89 height 19
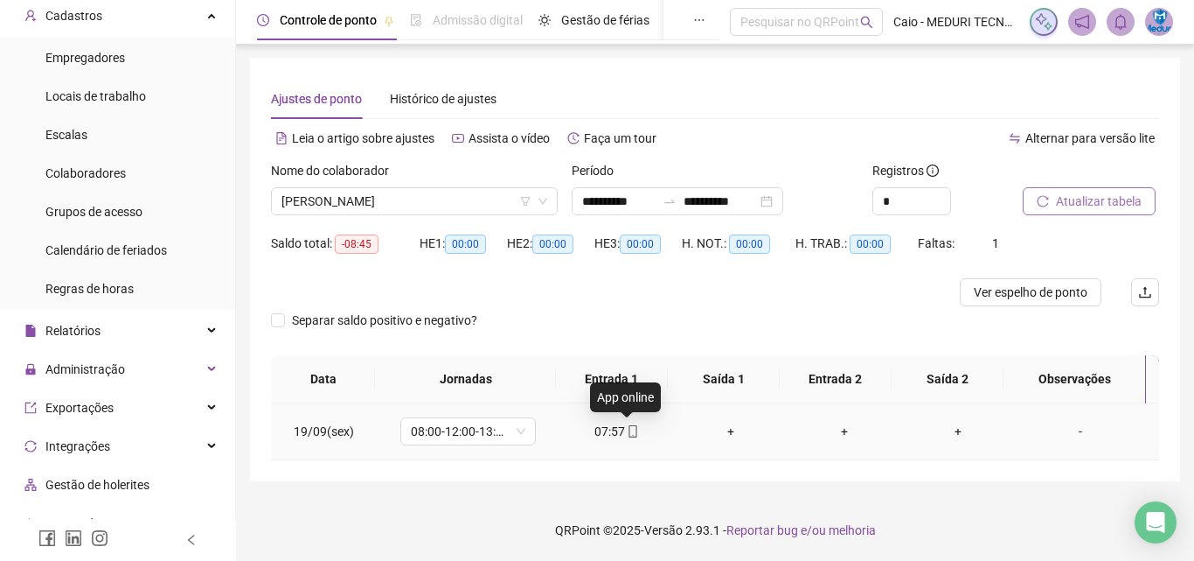
click at [627, 429] on icon "mobile" at bounding box center [633, 431] width 12 height 12
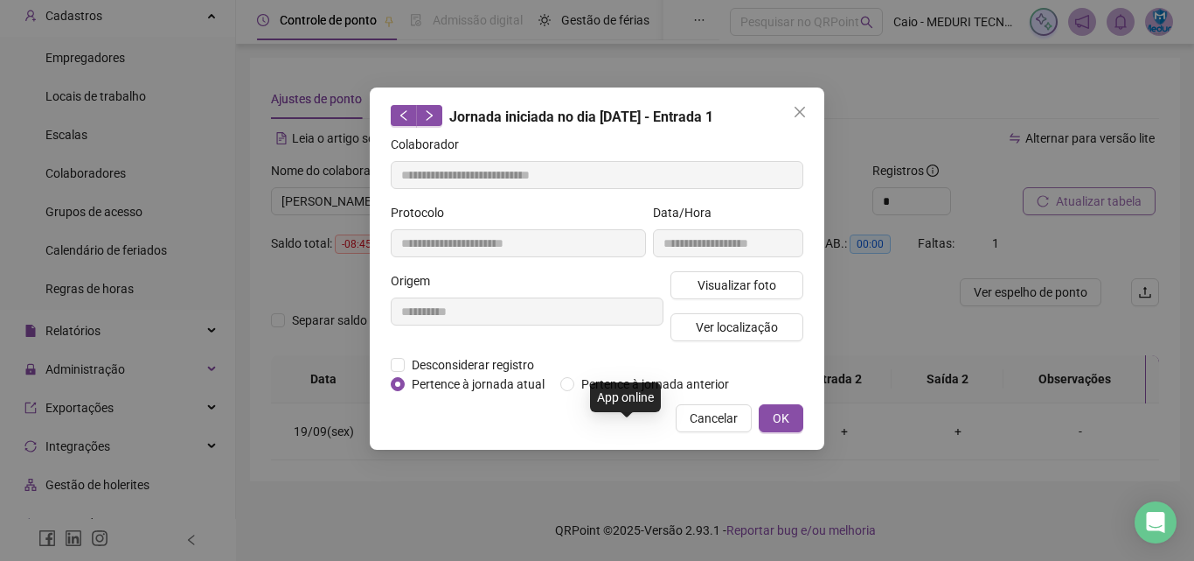
type input "**********"
click at [741, 293] on span "Visualizar foto" at bounding box center [737, 284] width 79 height 19
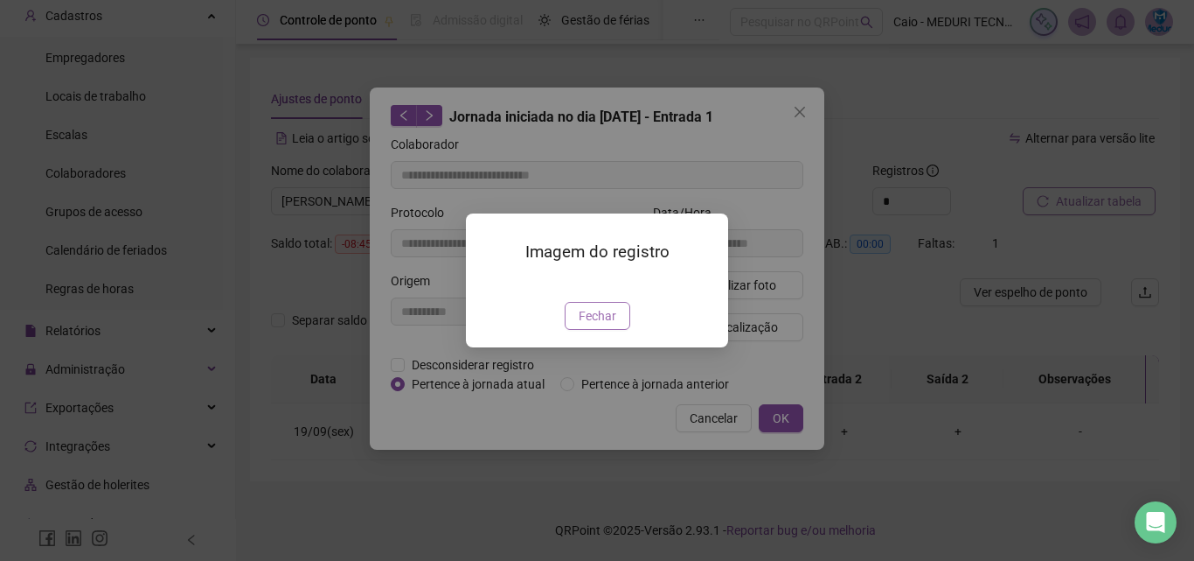
click at [602, 325] on span "Fechar" at bounding box center [598, 315] width 38 height 19
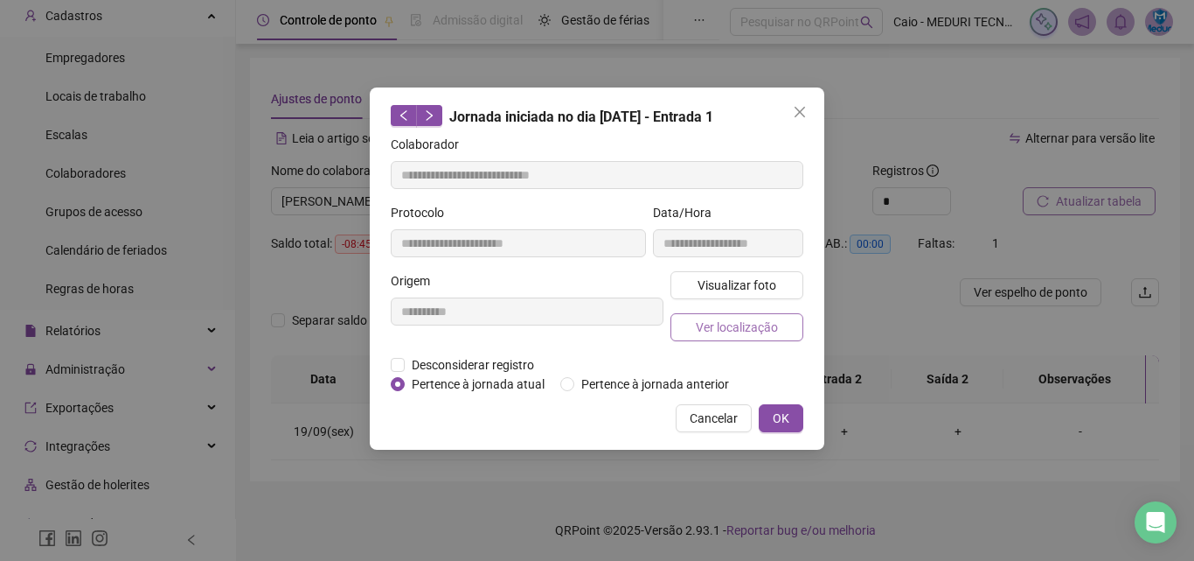
click at [729, 334] on span "Ver localização" at bounding box center [737, 326] width 82 height 19
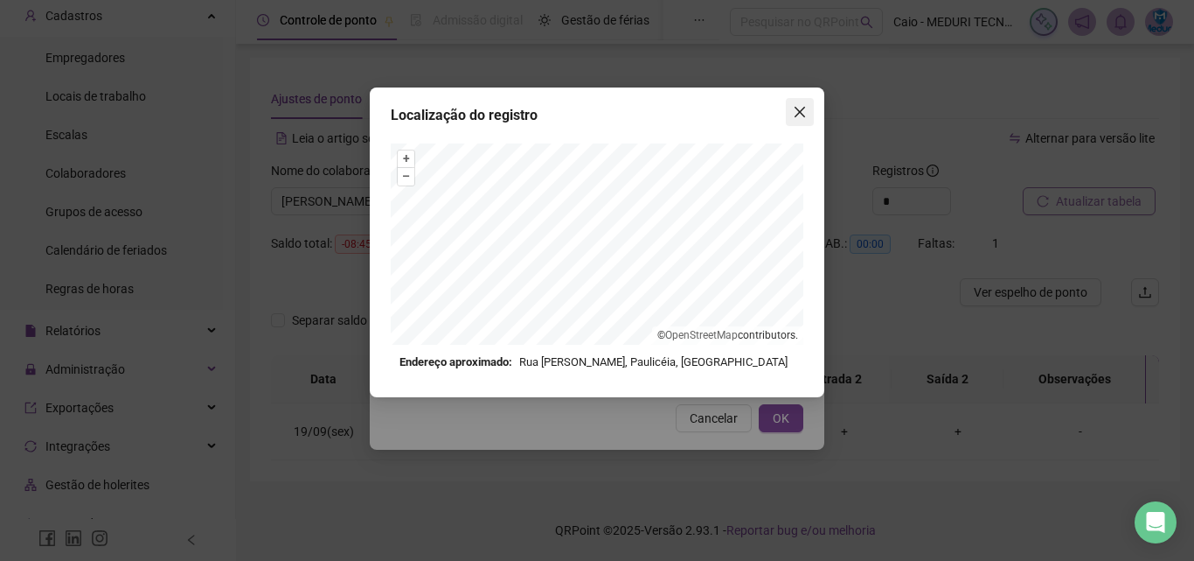
click at [799, 106] on icon "close" at bounding box center [800, 112] width 14 height 14
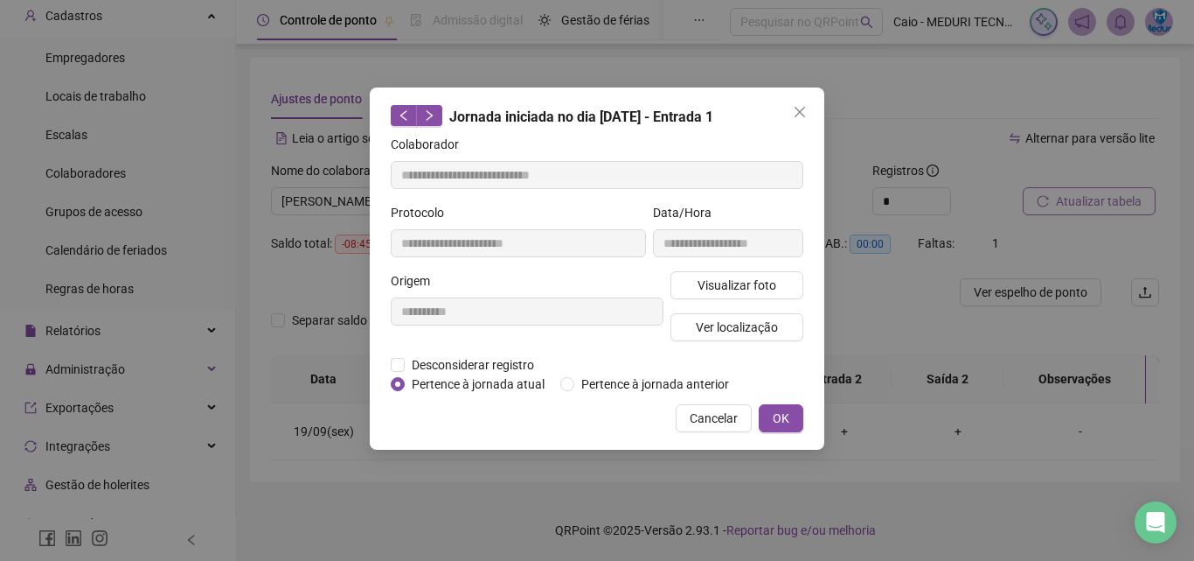
click at [799, 115] on icon "close" at bounding box center [800, 112] width 14 height 14
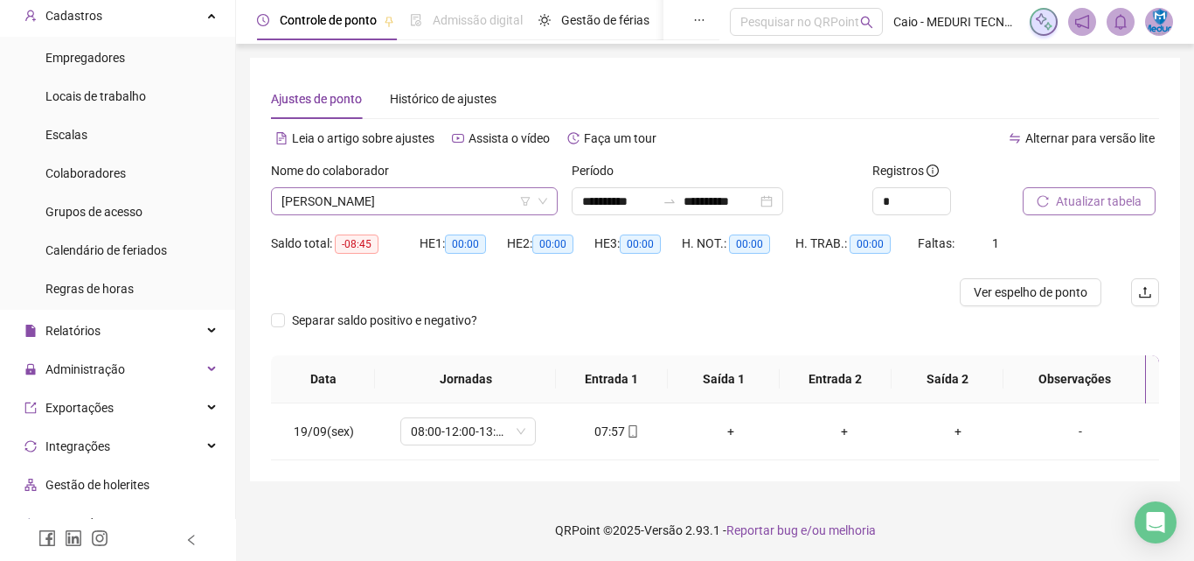
click at [477, 213] on span "[PERSON_NAME]" at bounding box center [415, 201] width 266 height 26
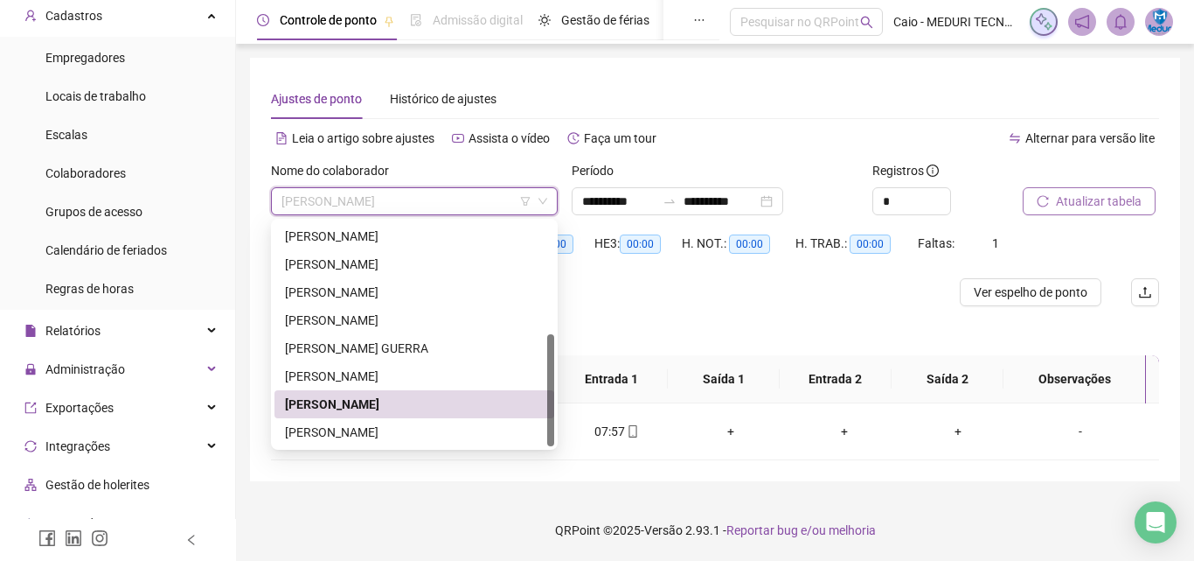
click at [417, 437] on div "[PERSON_NAME]" at bounding box center [414, 431] width 259 height 19
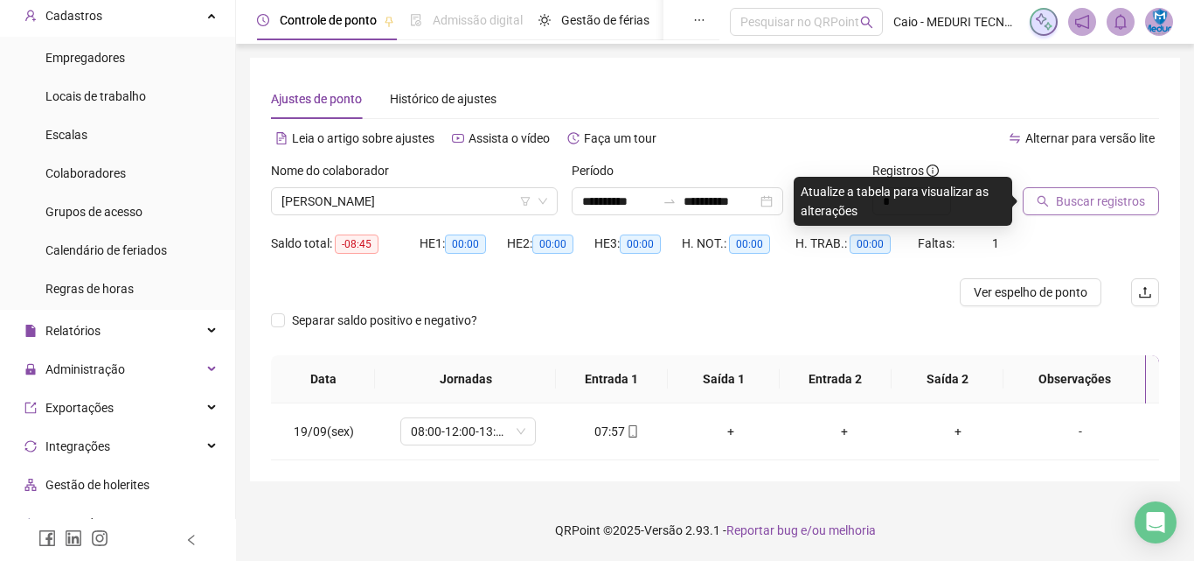
click at [1027, 219] on div "Buscar registros" at bounding box center [1091, 195] width 150 height 68
click at [1029, 219] on div "Buscar registros" at bounding box center [1091, 195] width 150 height 68
click at [1044, 214] on button "Buscar registros" at bounding box center [1091, 201] width 136 height 28
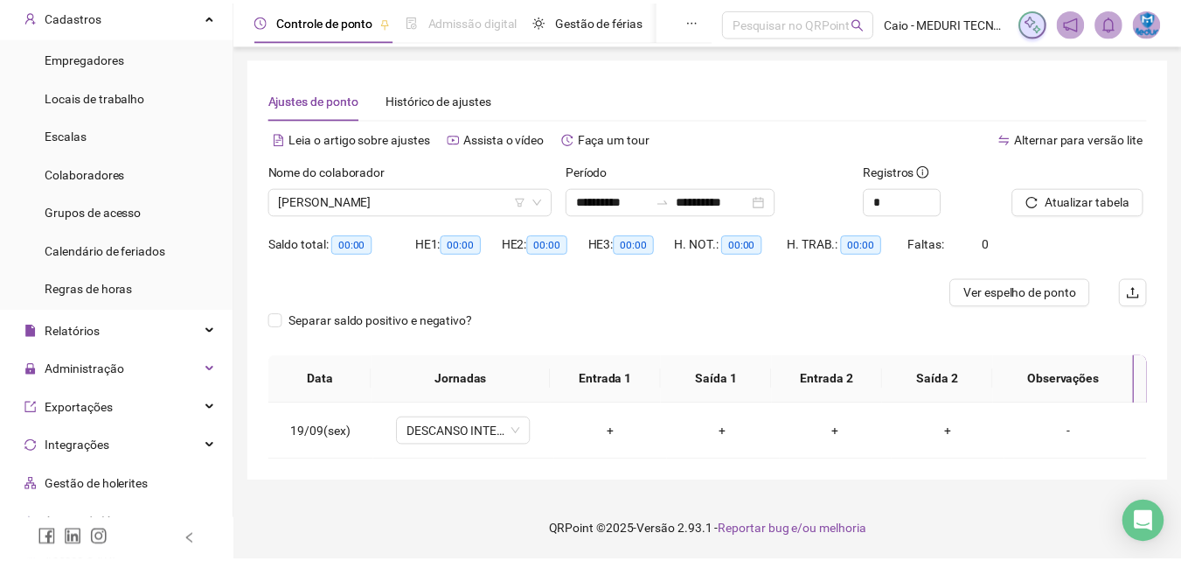
scroll to position [0, 0]
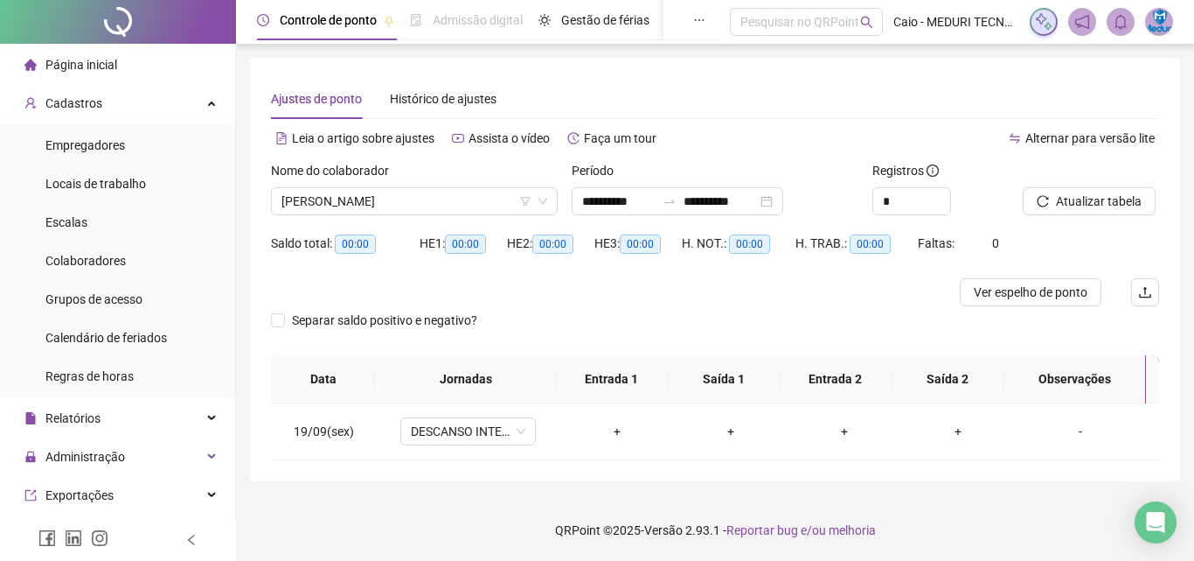
click at [96, 52] on div "Página inicial" at bounding box center [70, 64] width 93 height 35
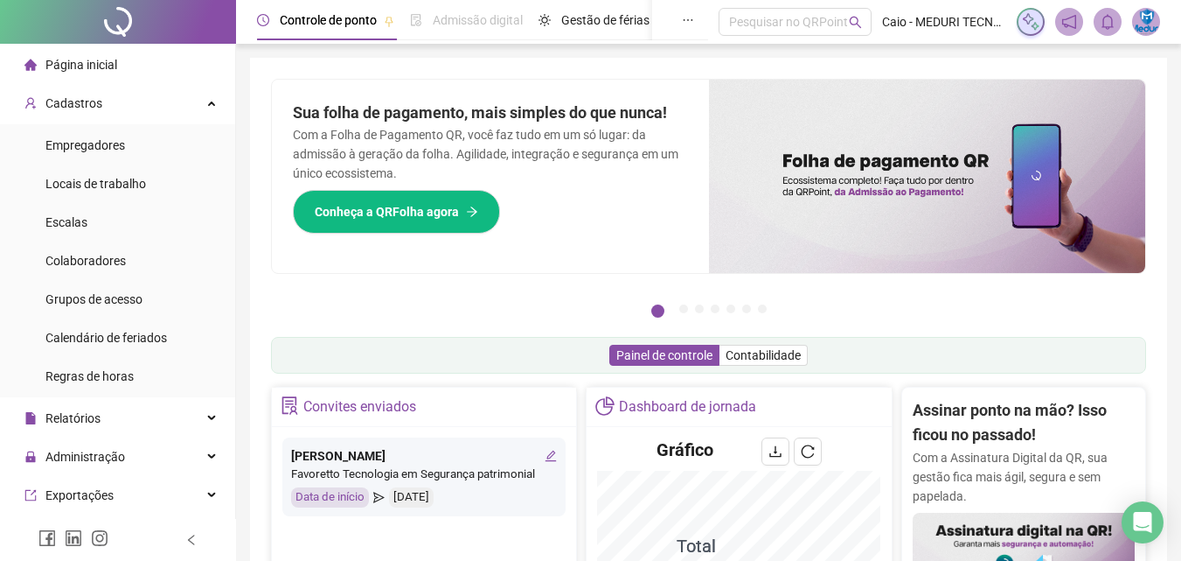
click at [83, 80] on div "Página inicial" at bounding box center [70, 64] width 93 height 35
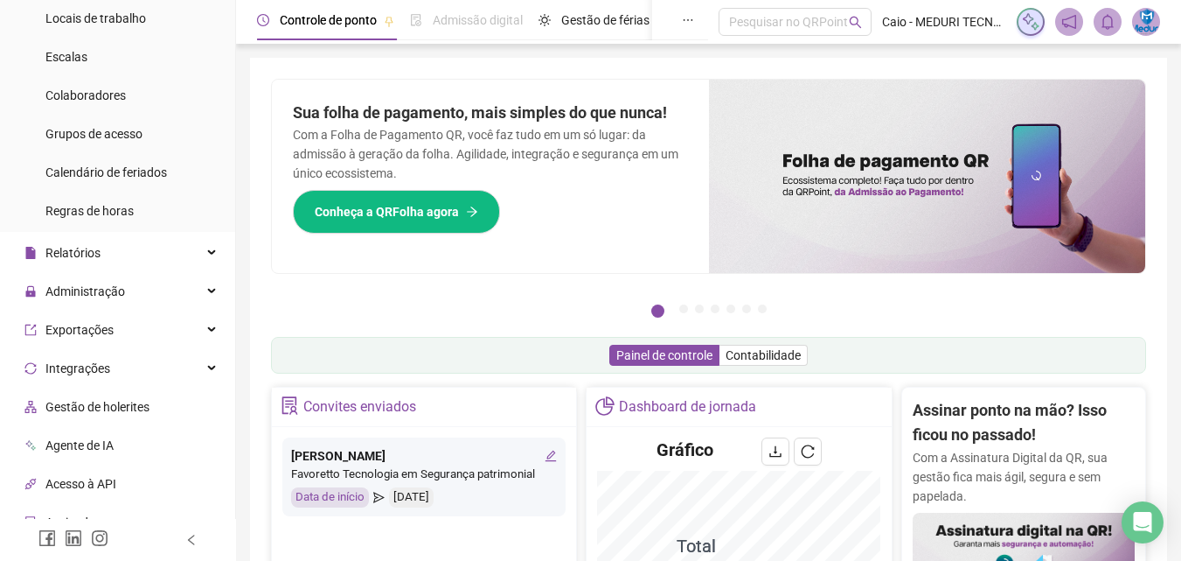
scroll to position [78, 0]
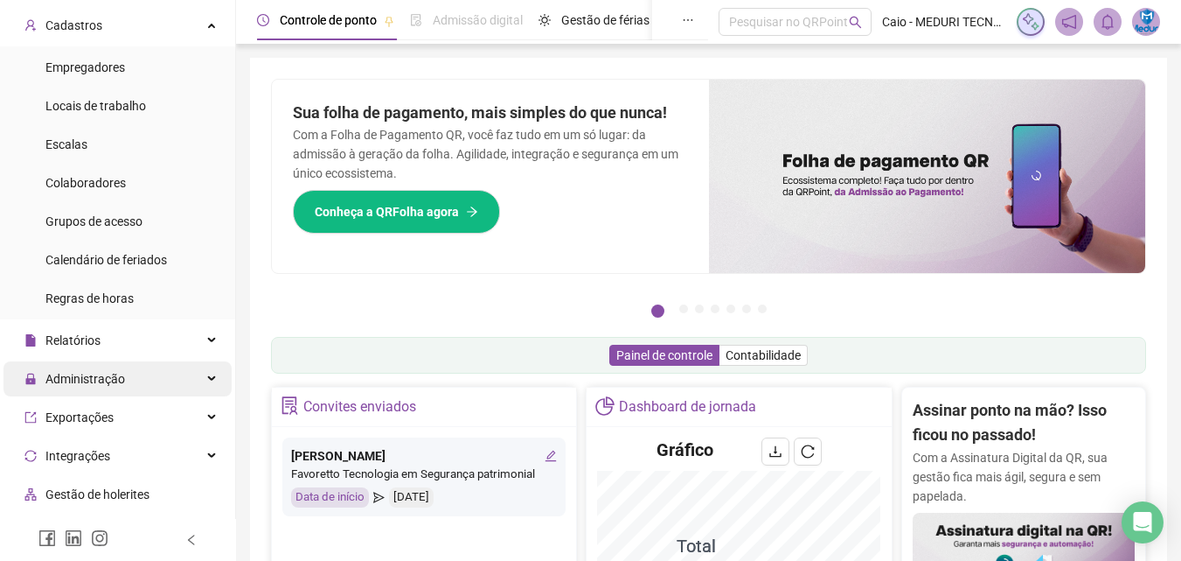
click at [111, 362] on span "Administração" at bounding box center [74, 378] width 101 height 35
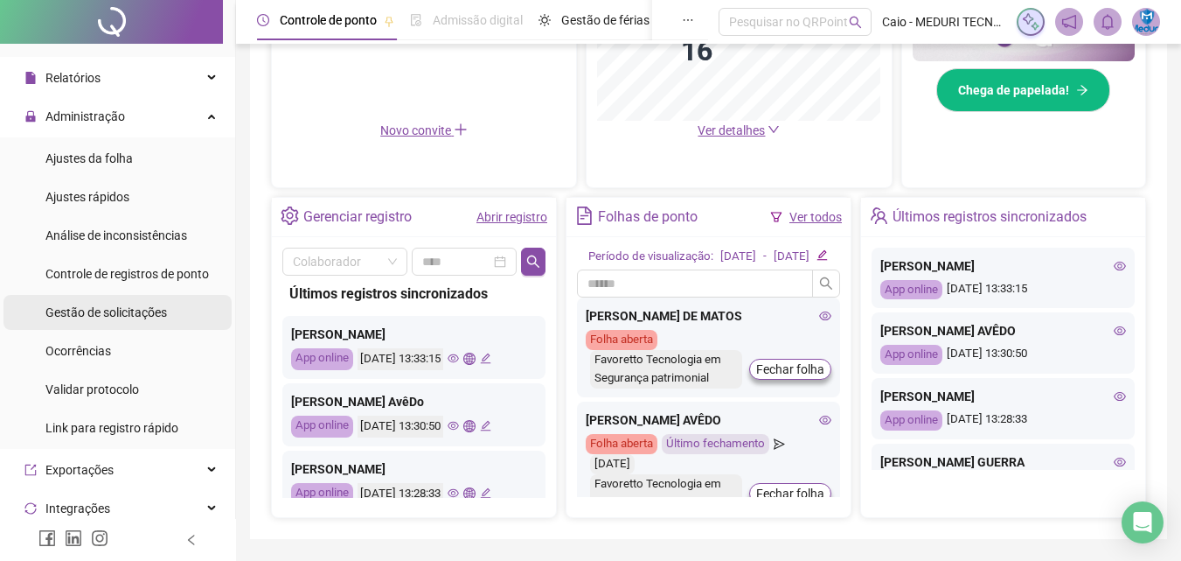
scroll to position [0, 0]
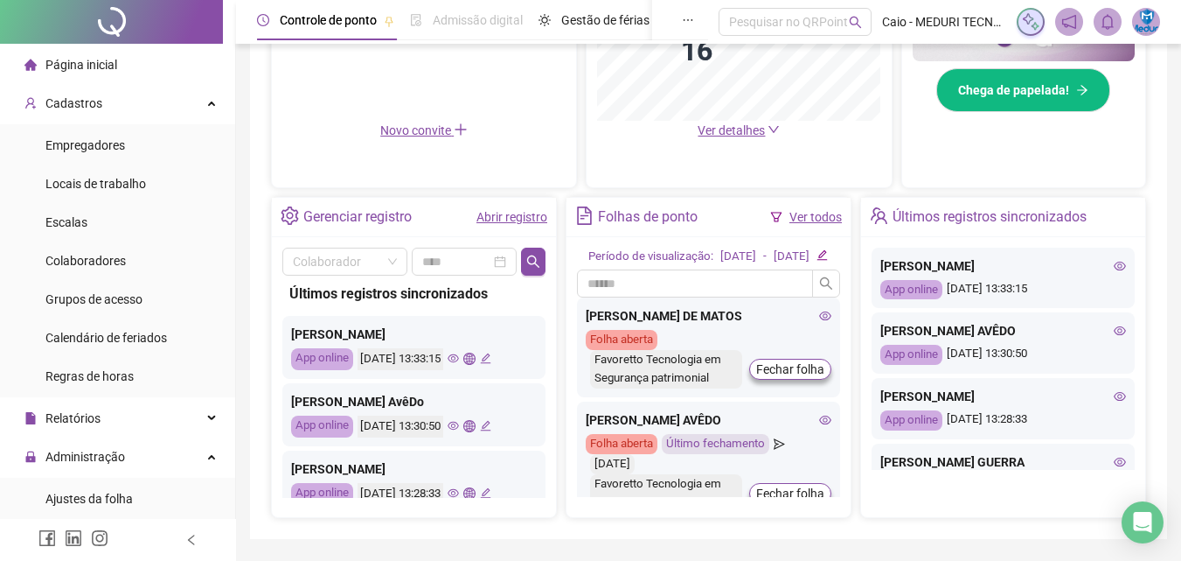
click at [107, 68] on span "Página inicial" at bounding box center [81, 65] width 72 height 14
click at [127, 344] on span "Calendário de feriados" at bounding box center [106, 338] width 122 height 14
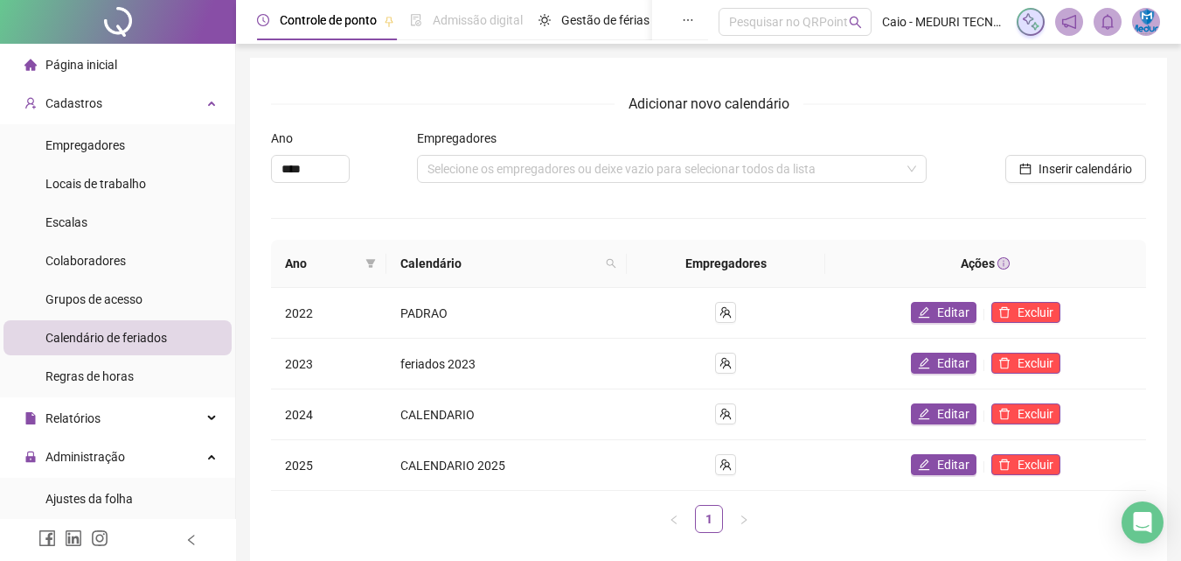
scroll to position [82, 0]
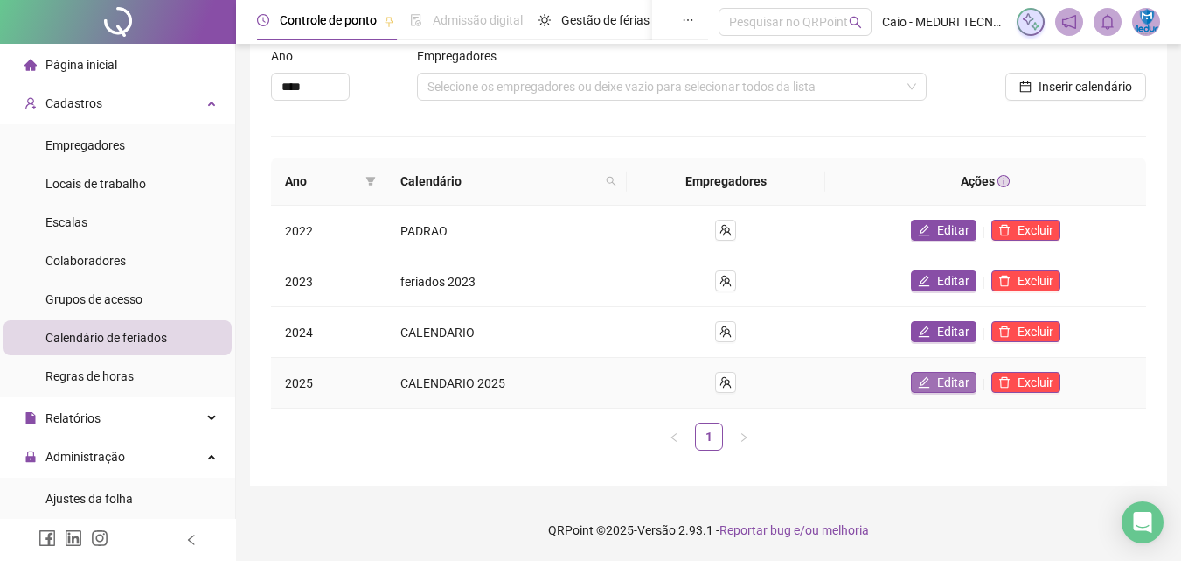
click at [933, 382] on button "Editar" at bounding box center [944, 382] width 66 height 21
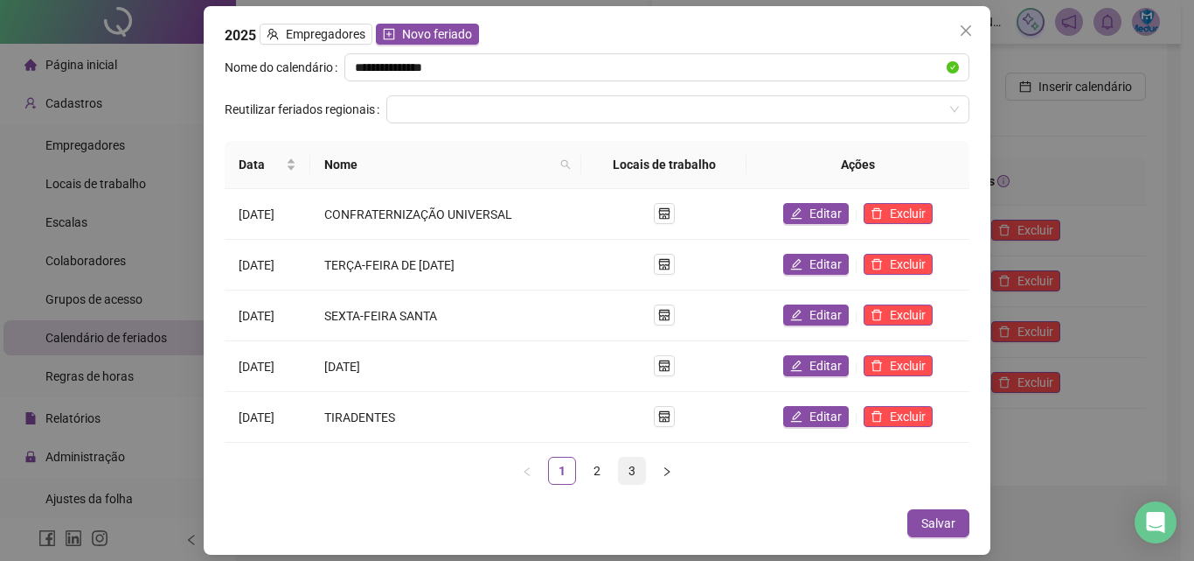
click at [628, 477] on link "3" at bounding box center [632, 470] width 26 height 26
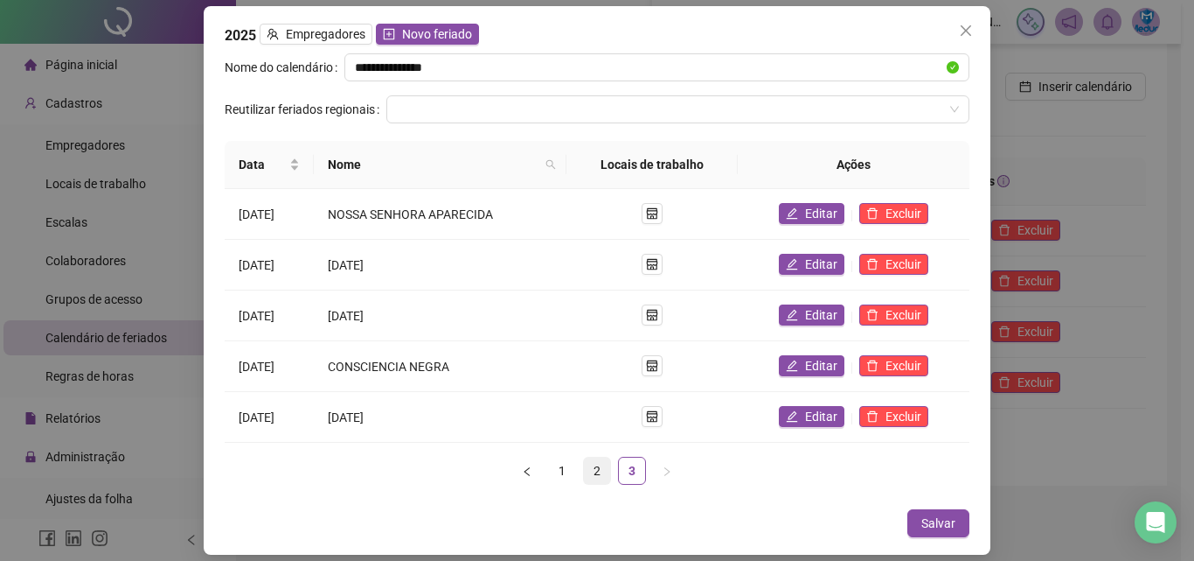
click at [609, 472] on link "2" at bounding box center [597, 470] width 26 height 26
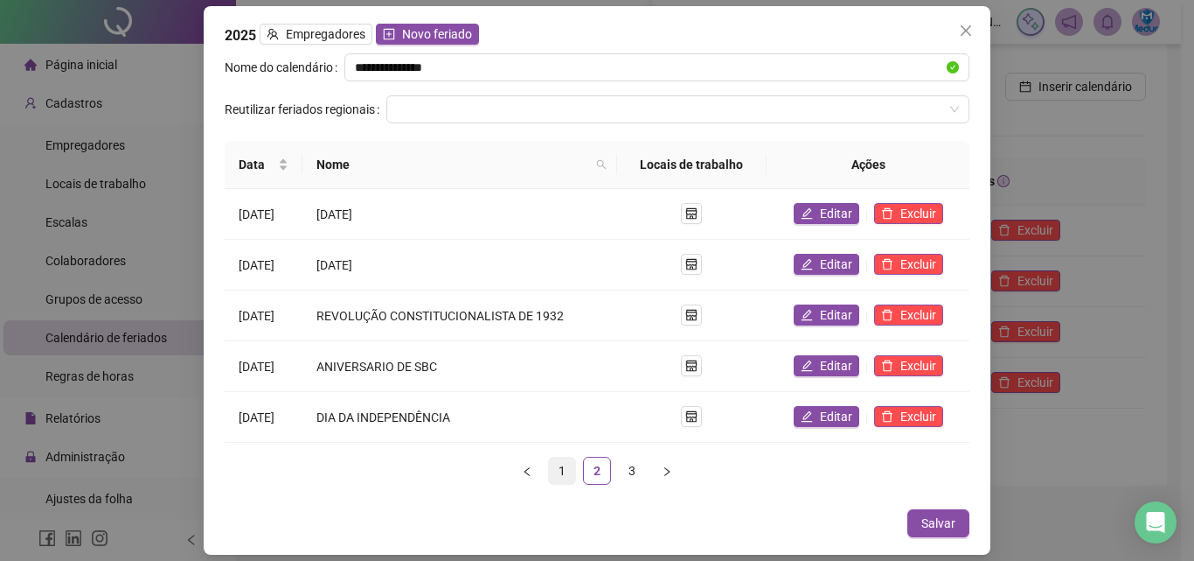
click at [557, 467] on link "1" at bounding box center [562, 470] width 26 height 26
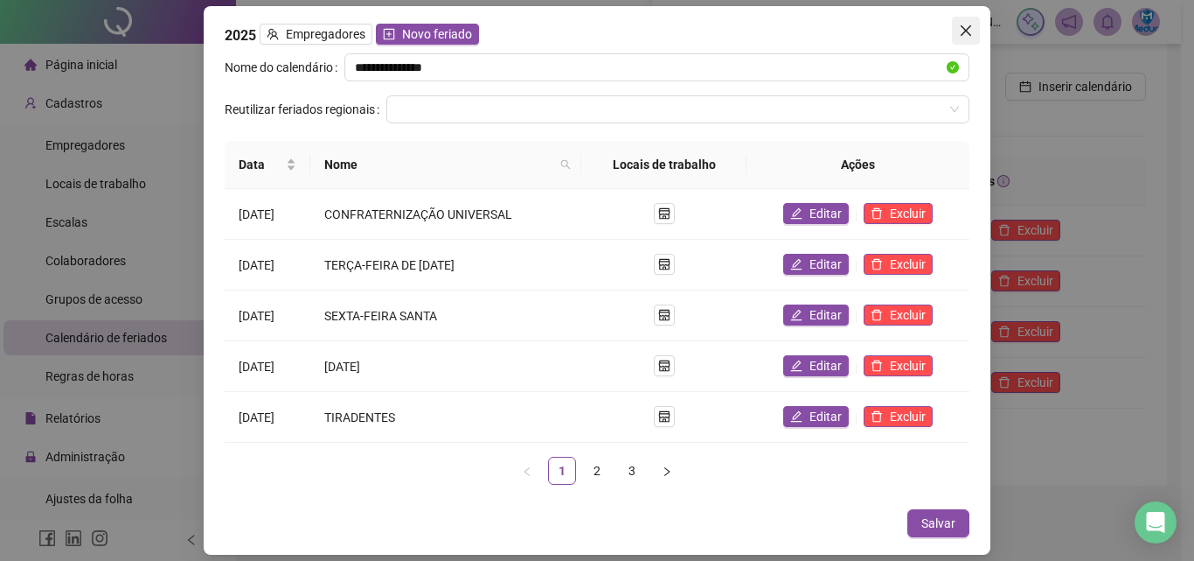
click at [961, 32] on icon "close" at bounding box center [966, 31] width 14 height 14
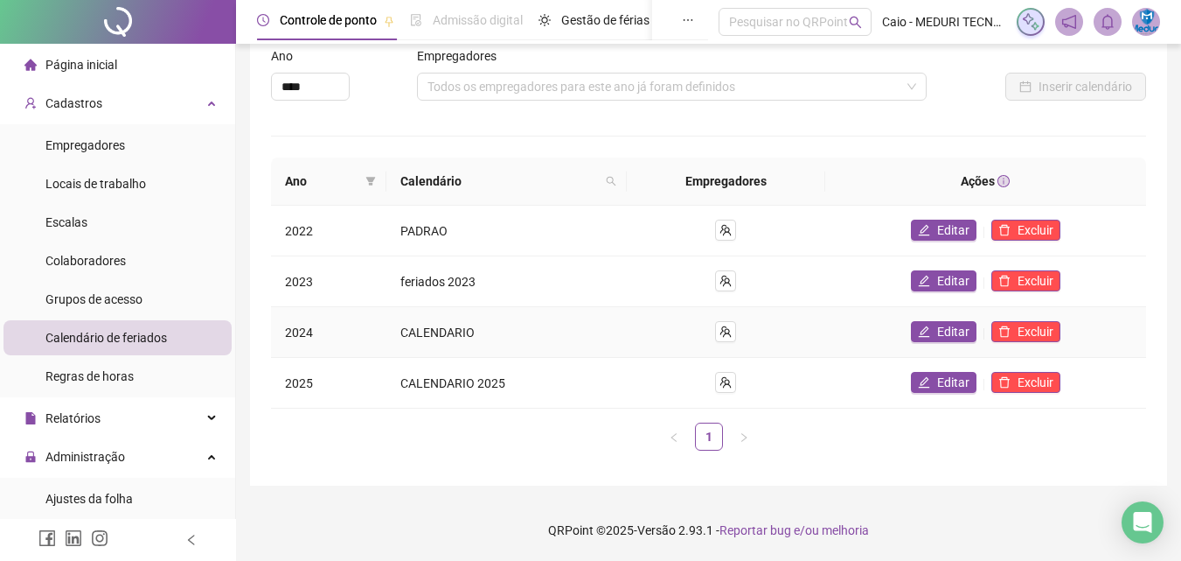
scroll to position [0, 0]
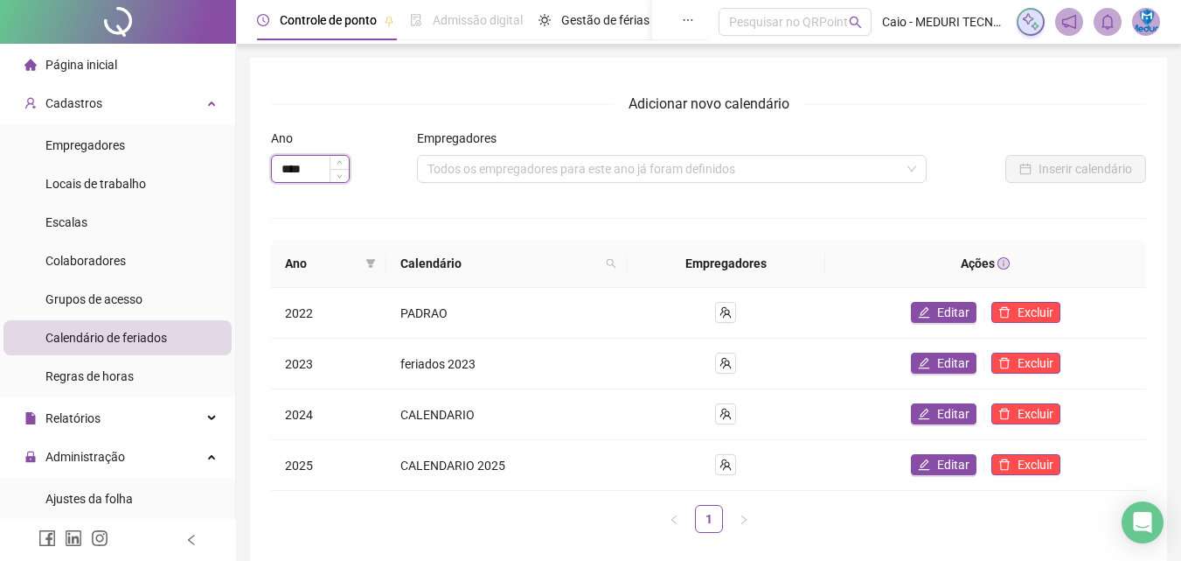
click at [326, 163] on input "****" at bounding box center [310, 169] width 77 height 26
click at [155, 56] on li "Página inicial" at bounding box center [117, 64] width 228 height 35
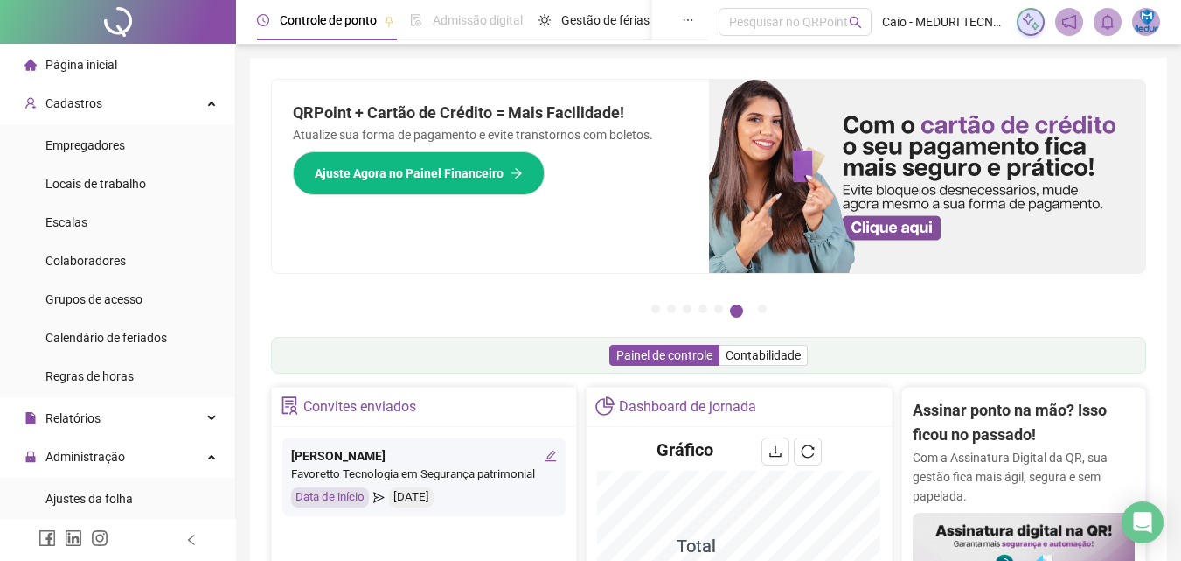
click at [86, 65] on span "Página inicial" at bounding box center [81, 65] width 72 height 14
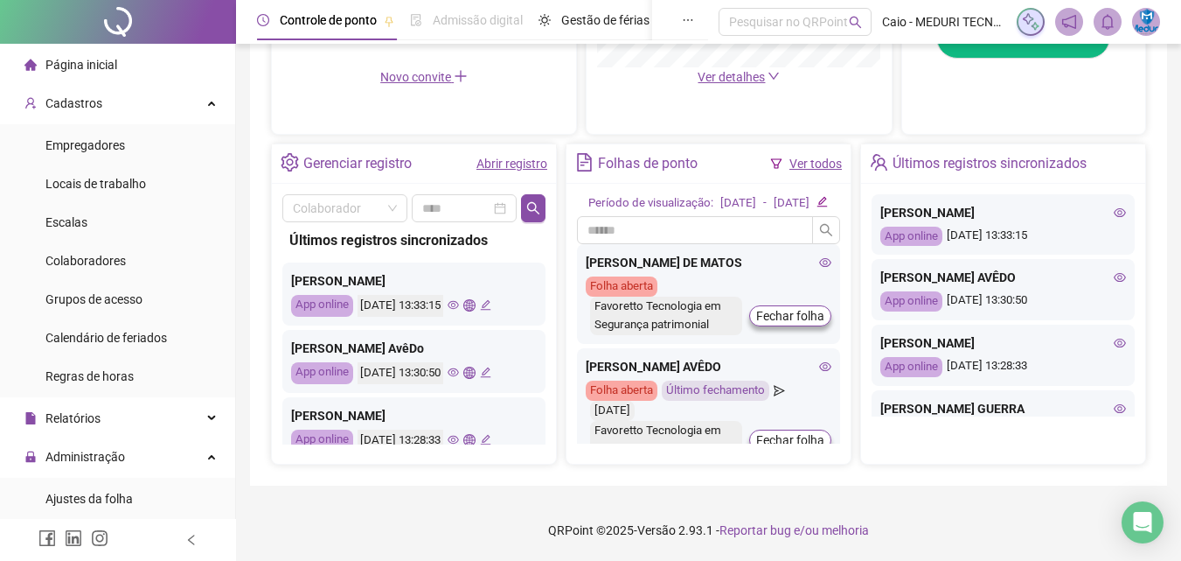
scroll to position [333, 0]
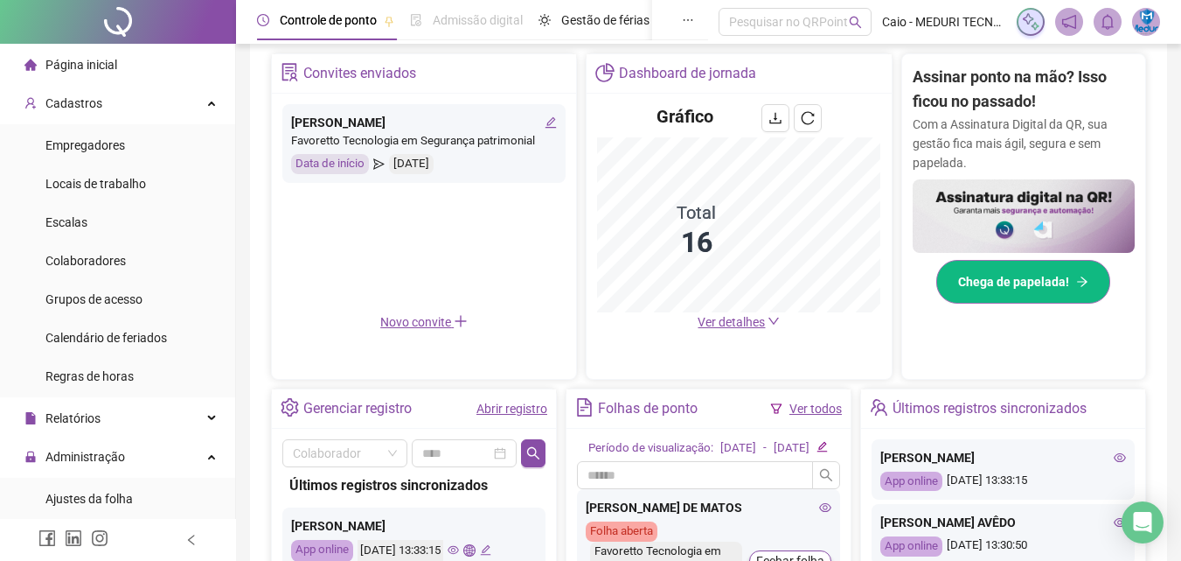
click at [1017, 261] on button "Chega de papelada!" at bounding box center [1024, 282] width 174 height 44
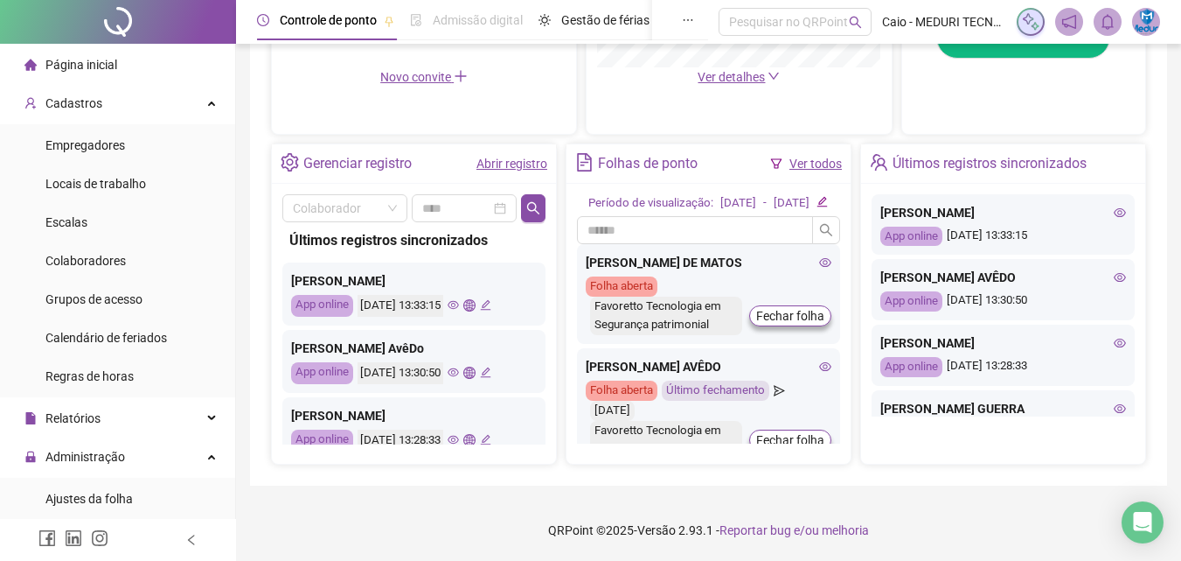
click at [136, 67] on li "Página inicial" at bounding box center [117, 64] width 228 height 35
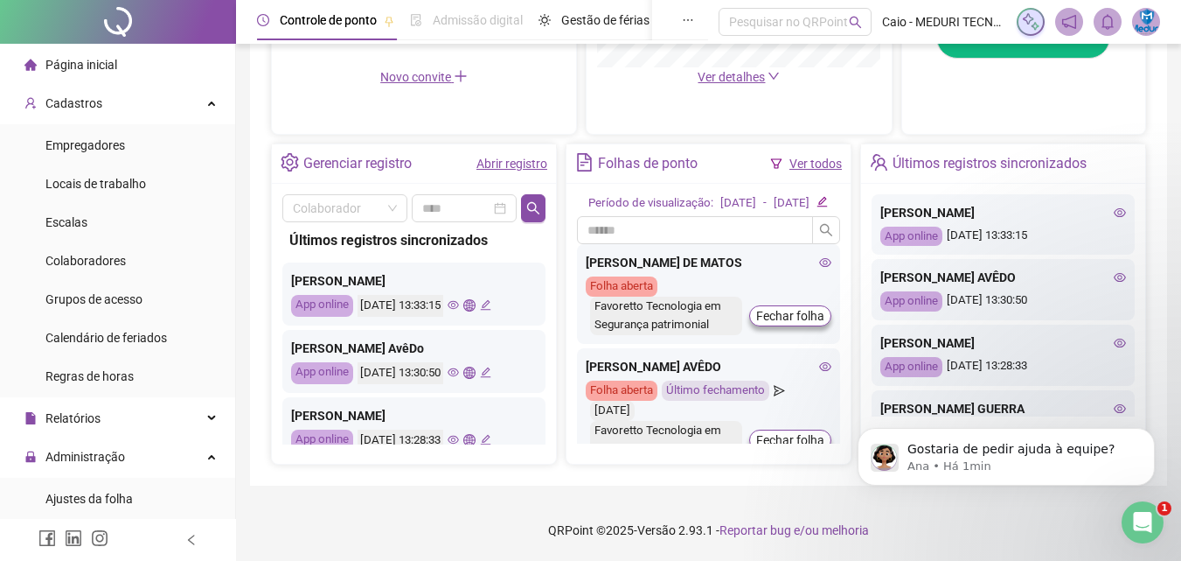
scroll to position [0, 0]
click at [1024, 447] on p "Gostaria de pedir ajuda à equipe?" at bounding box center [1021, 449] width 226 height 17
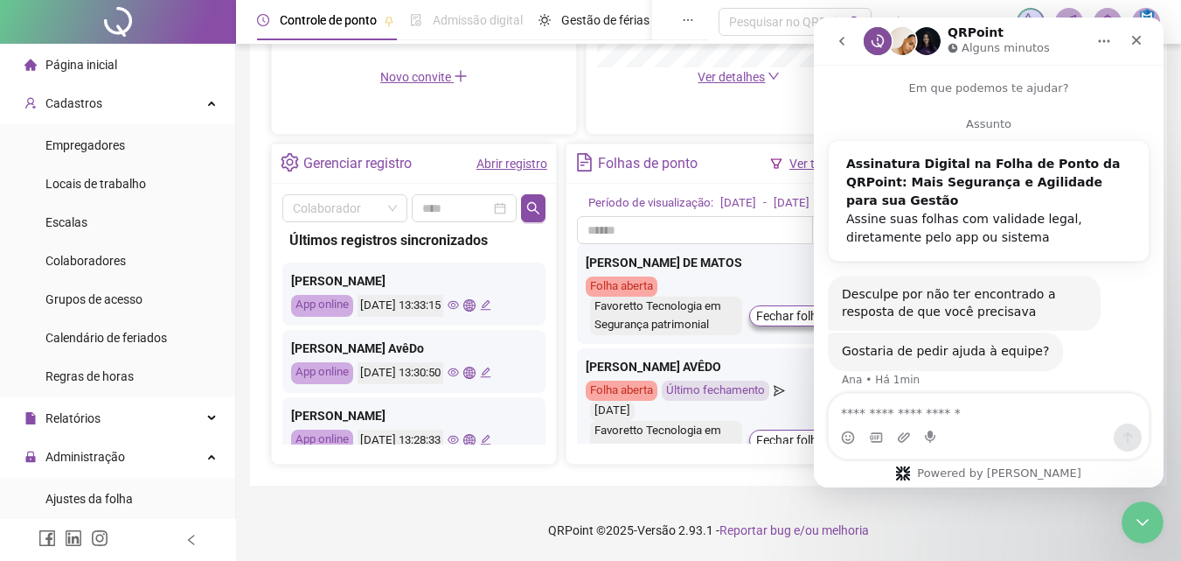
scroll to position [45, 0]
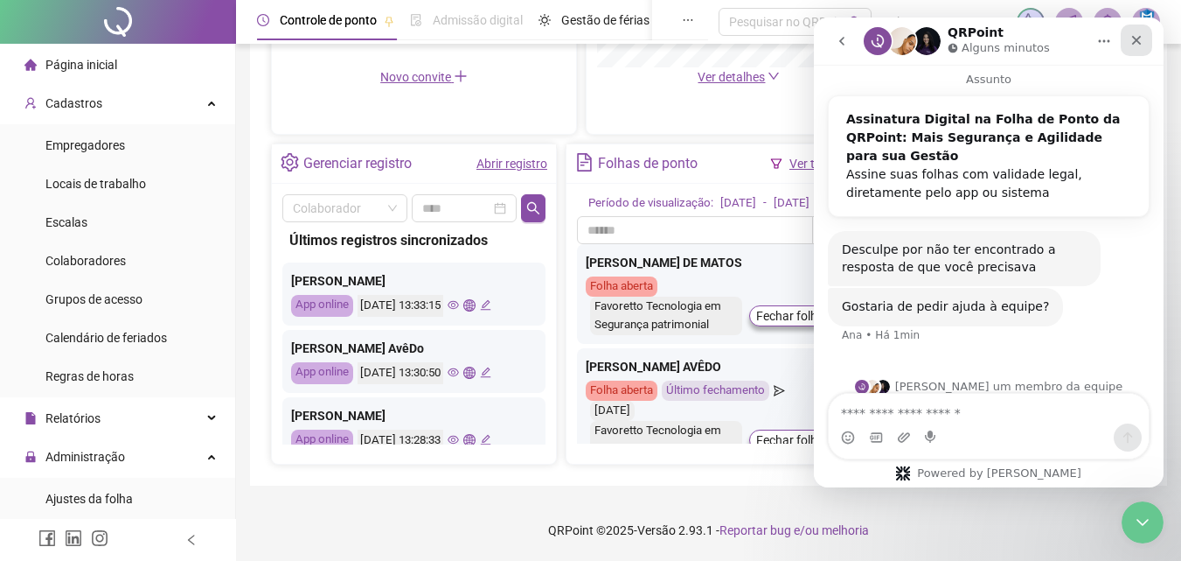
click at [1134, 37] on icon "Fechar" at bounding box center [1137, 41] width 10 height 10
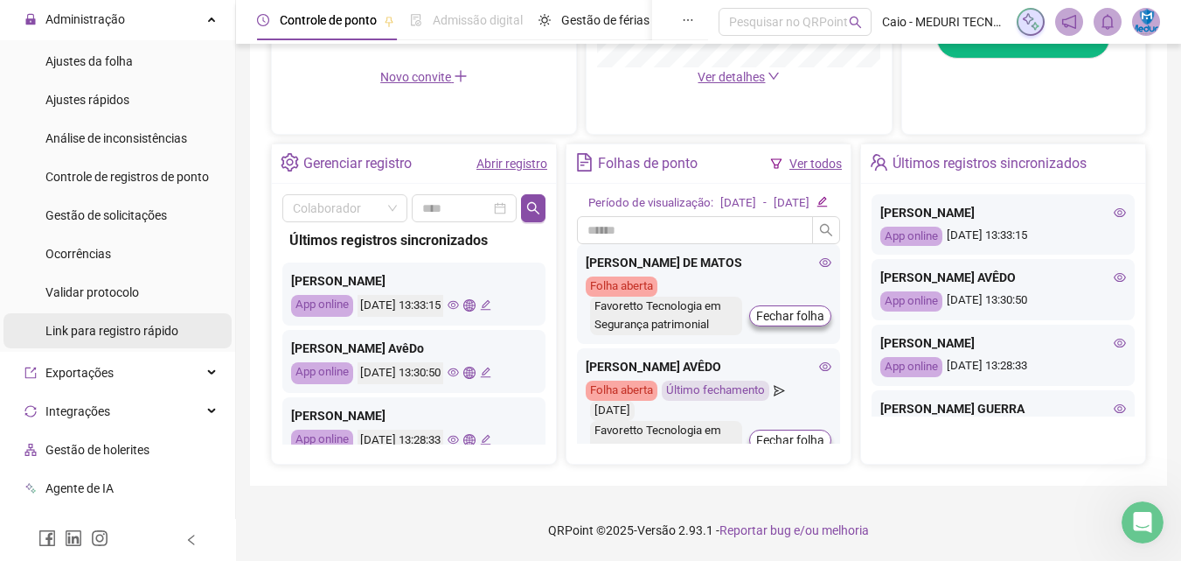
scroll to position [350, 0]
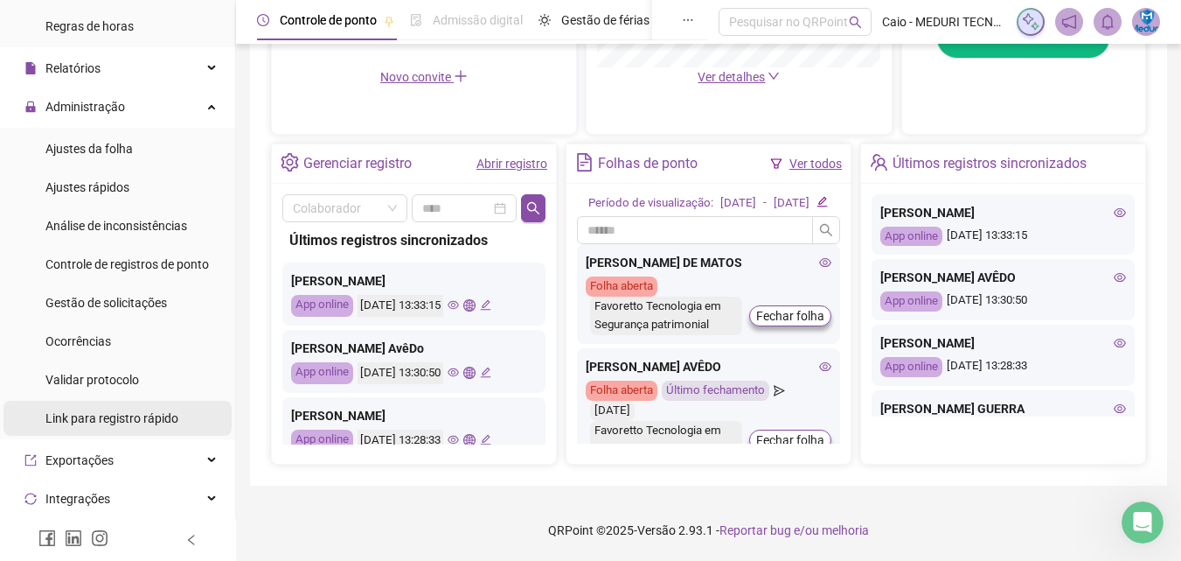
click at [69, 330] on div "Ocorrências" at bounding box center [78, 341] width 66 height 35
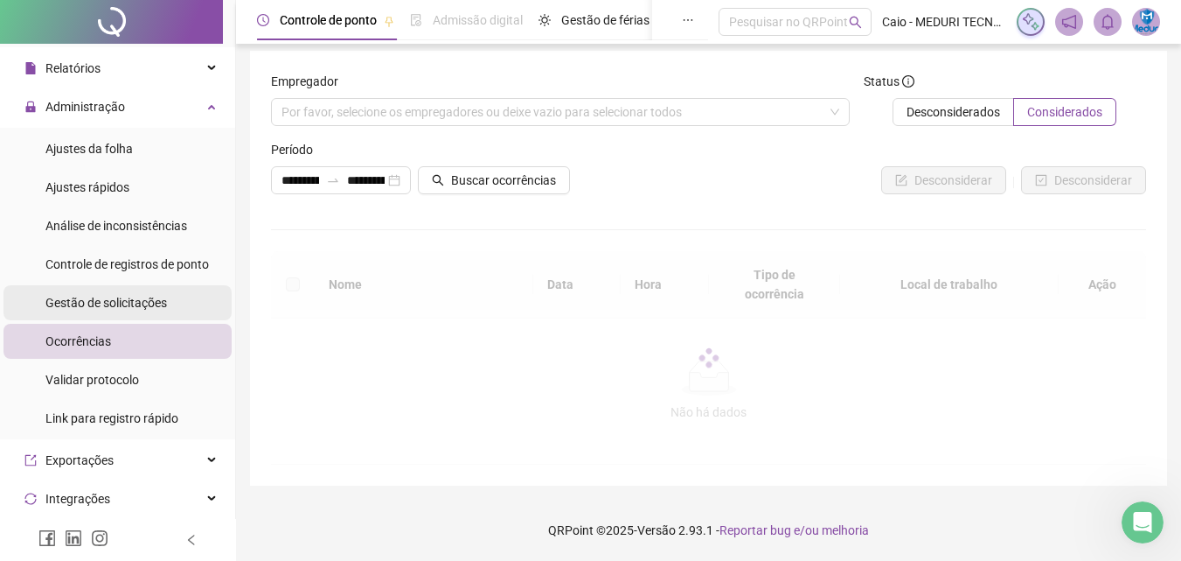
scroll to position [7, 0]
click at [87, 287] on div "Gestão de solicitações" at bounding box center [106, 302] width 122 height 35
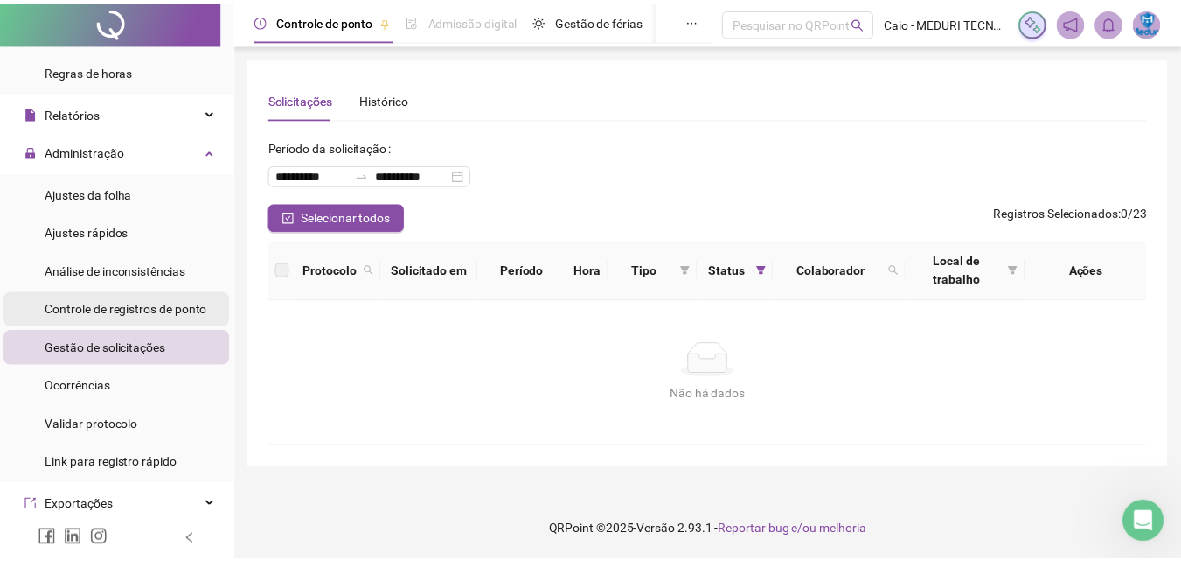
scroll to position [393, 0]
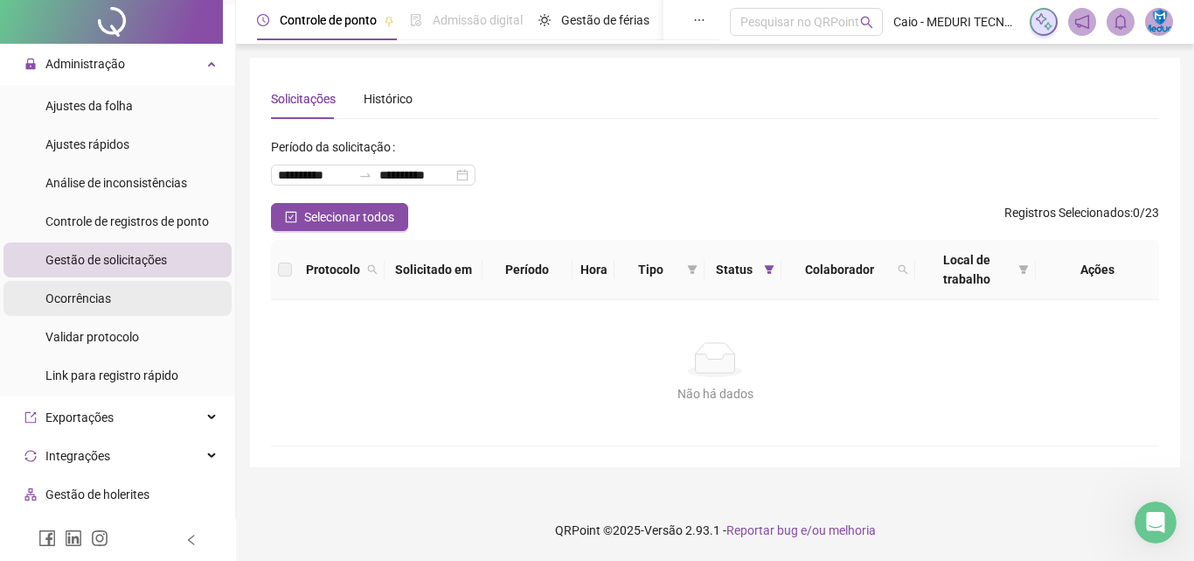
click at [164, 281] on li "Ocorrências" at bounding box center [117, 298] width 228 height 35
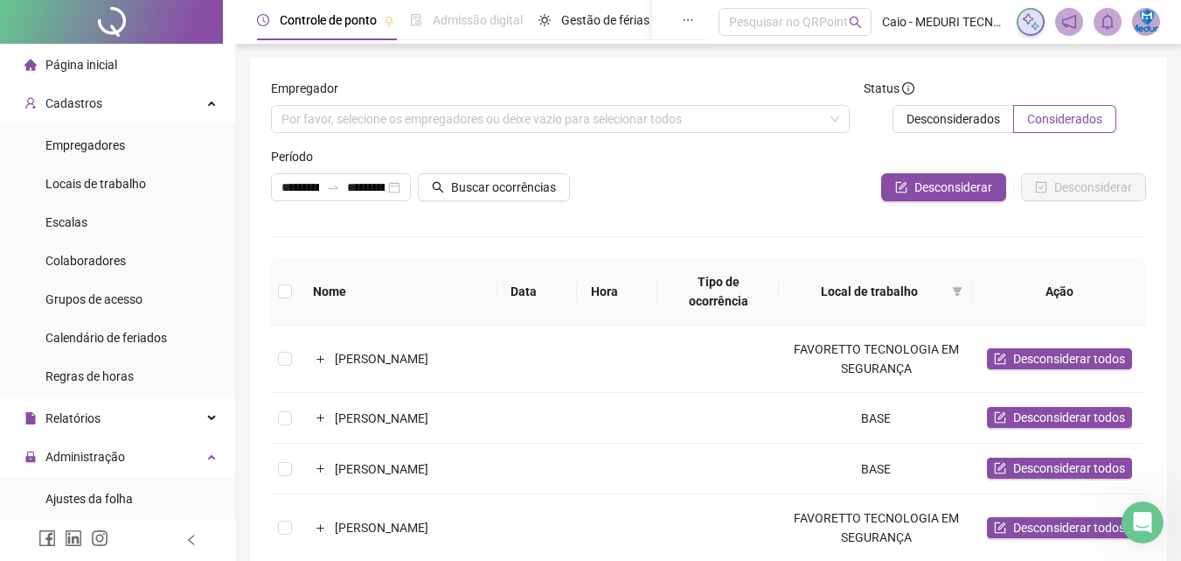
click at [94, 77] on div "Página inicial" at bounding box center [70, 64] width 93 height 35
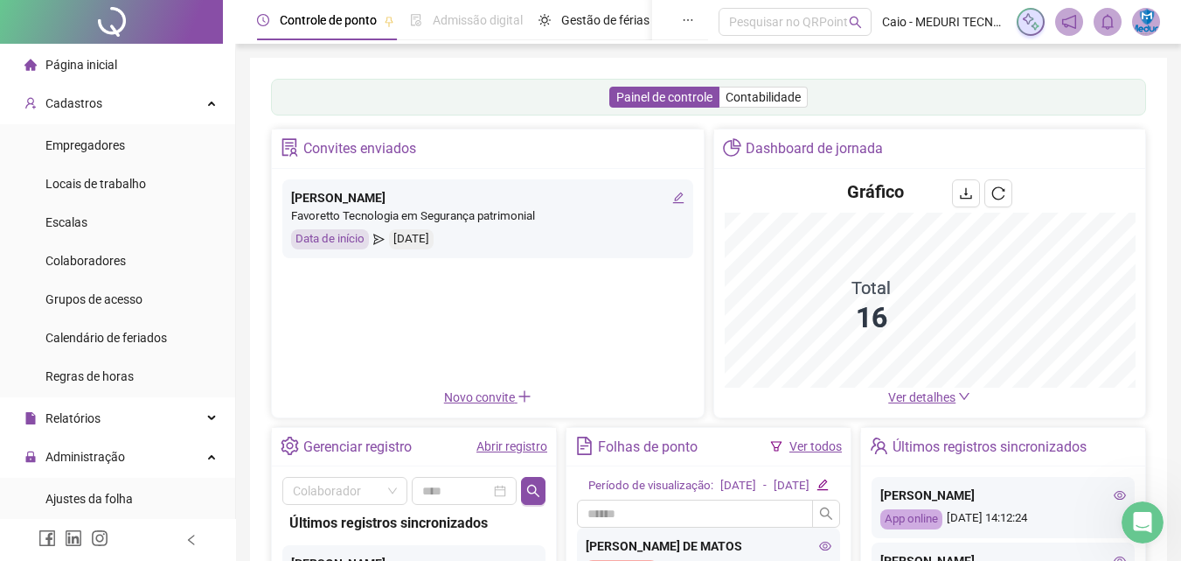
click at [674, 194] on icon "edit" at bounding box center [678, 197] width 12 height 12
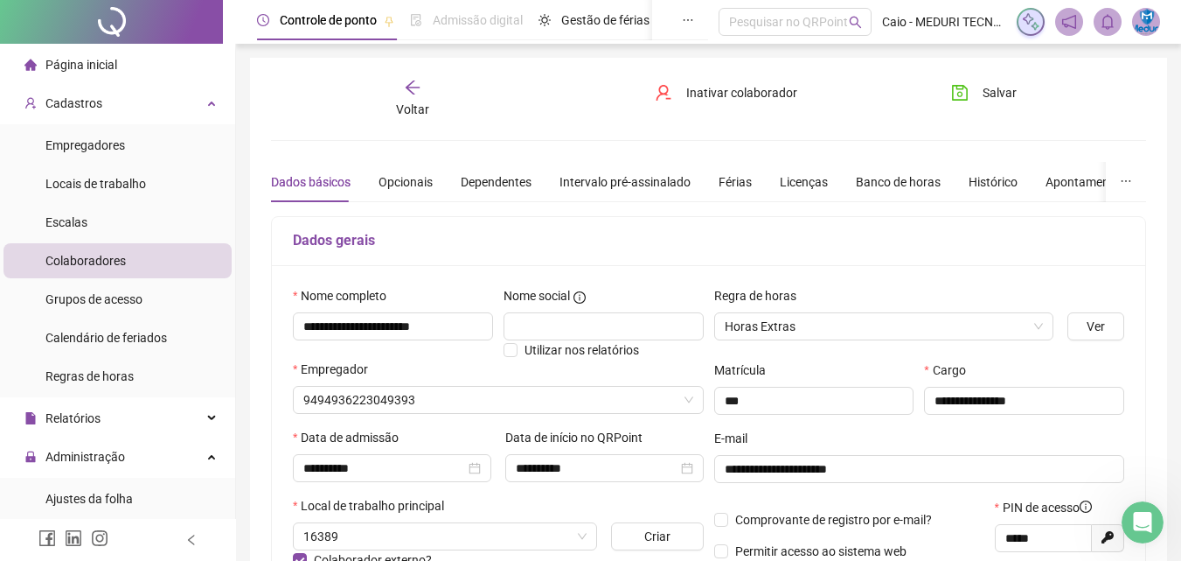
type input "********"
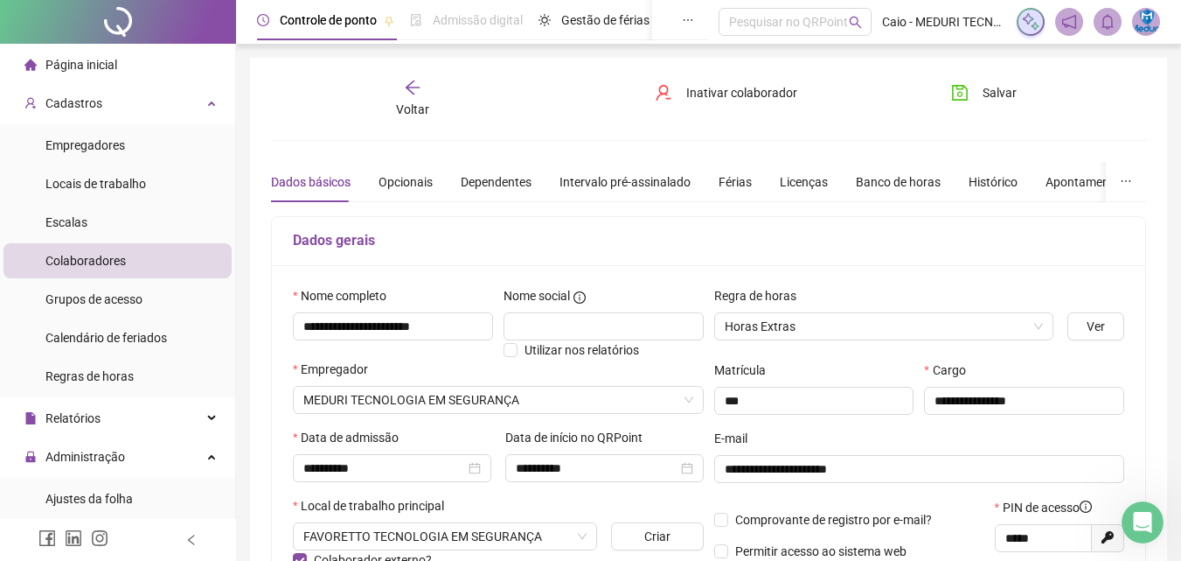
click at [77, 71] on span "Página inicial" at bounding box center [81, 65] width 72 height 14
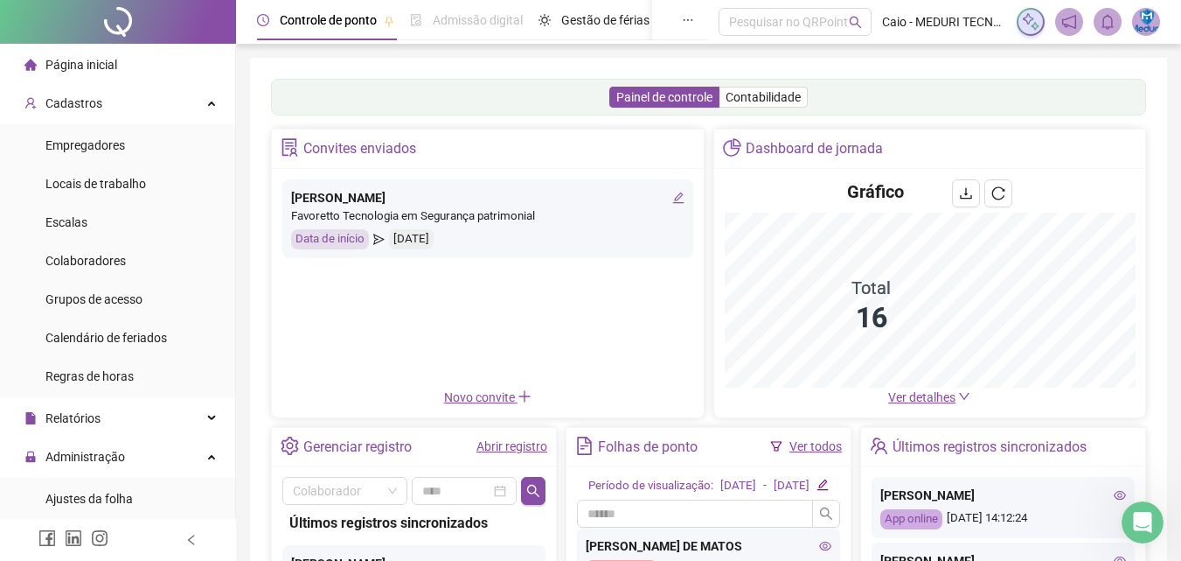
click at [918, 396] on span "Ver detalhes" at bounding box center [921, 397] width 67 height 14
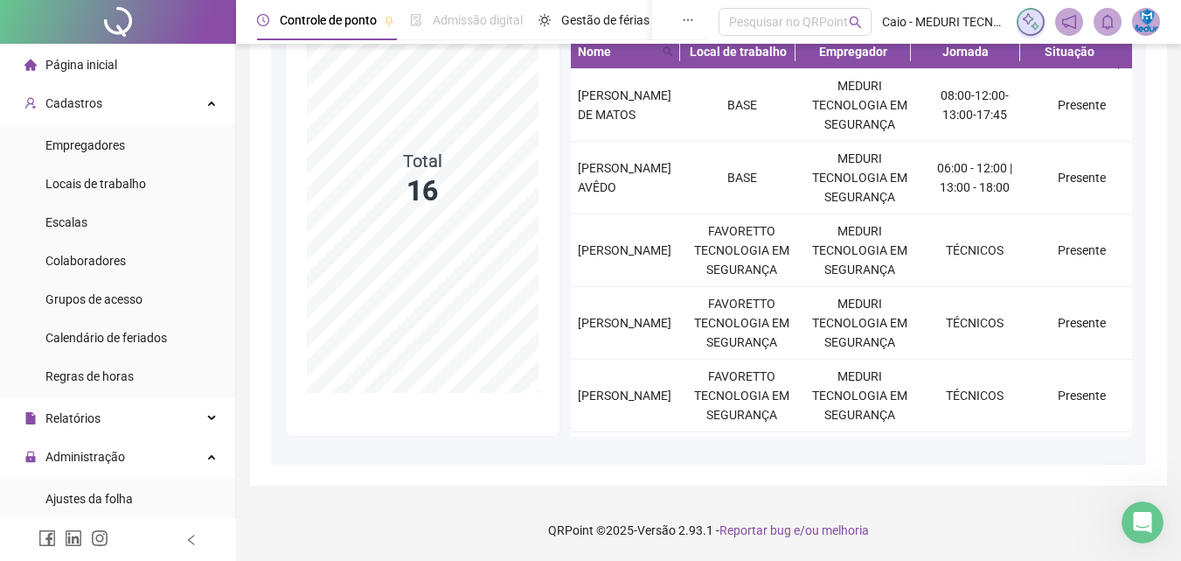
click at [120, 66] on li "Página inicial" at bounding box center [117, 64] width 228 height 35
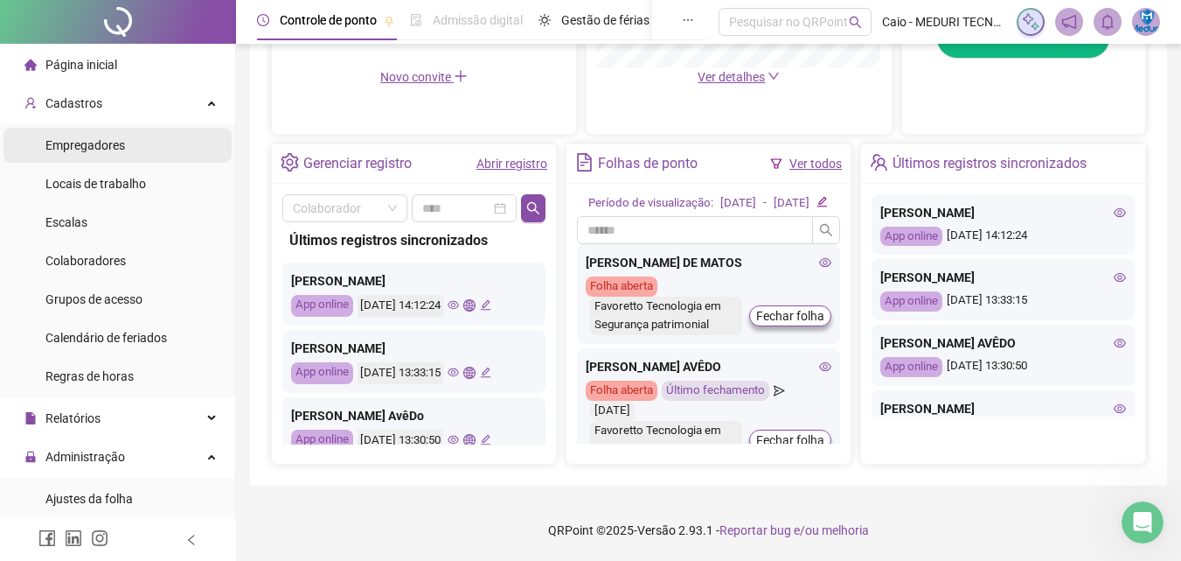
scroll to position [333, 0]
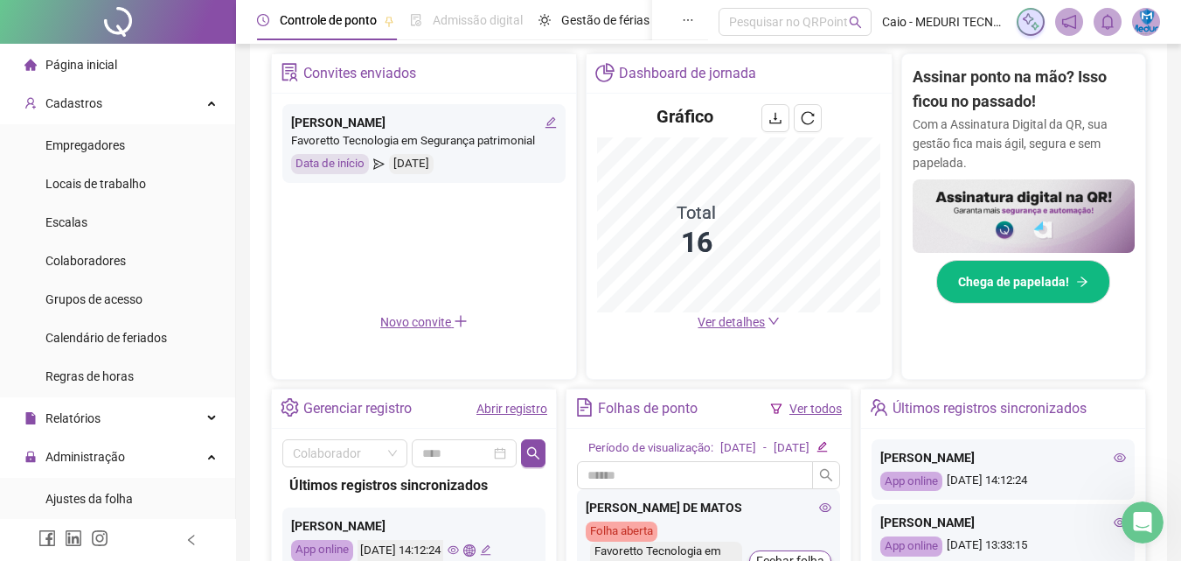
click at [162, 63] on li "Página inicial" at bounding box center [117, 64] width 228 height 35
